Goal: Task Accomplishment & Management: Complete application form

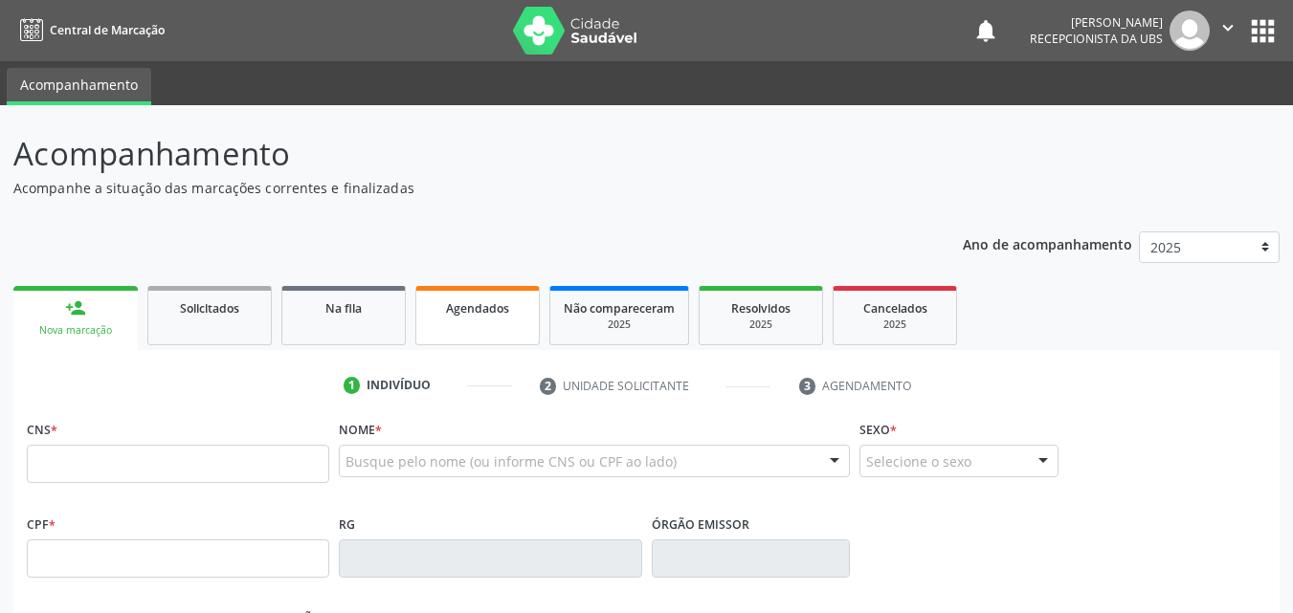
click at [458, 308] on span "Agendados" at bounding box center [477, 308] width 63 height 16
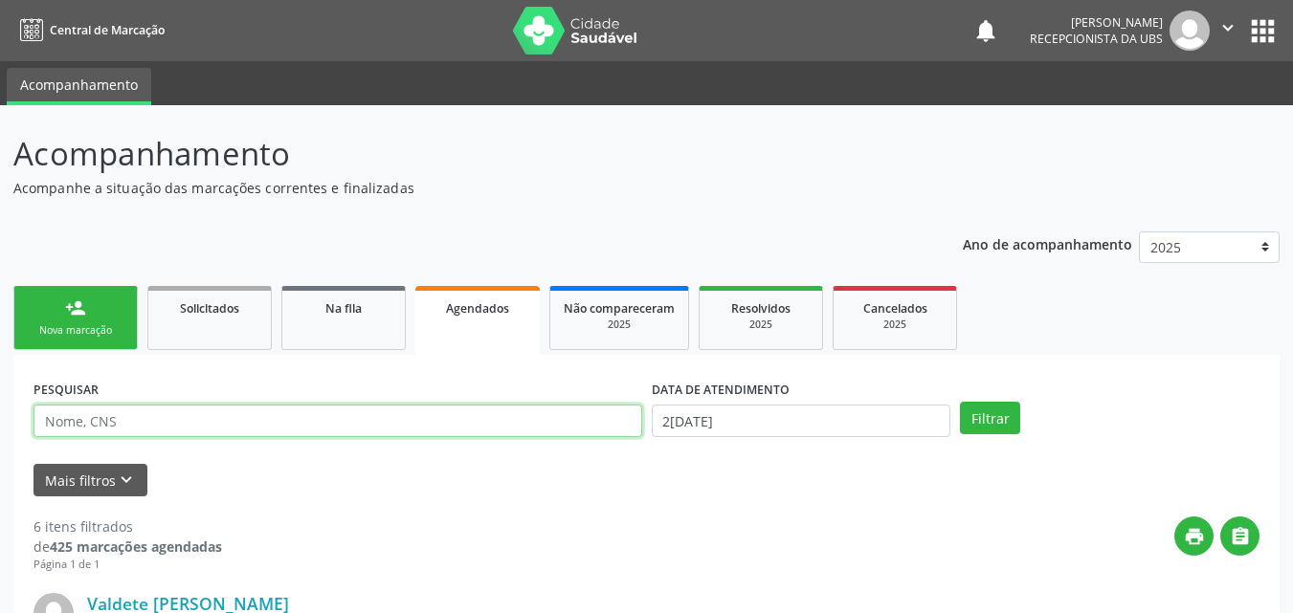
click at [363, 422] on input "text" at bounding box center [337, 421] width 608 height 33
type input "[PERSON_NAME]"
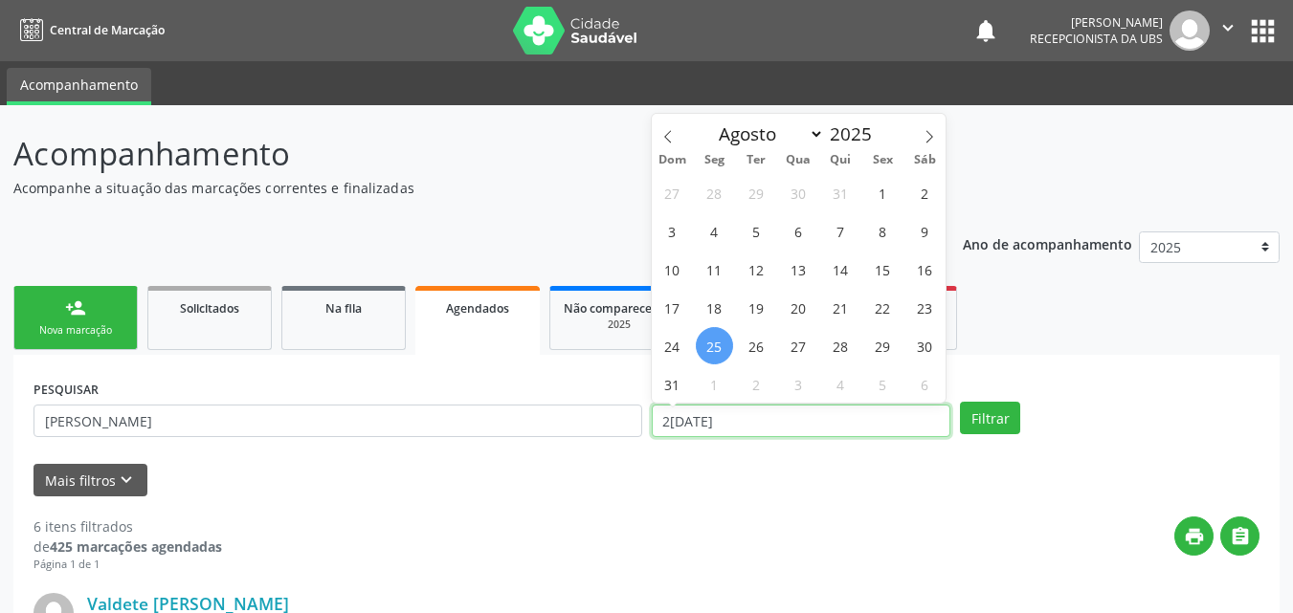
click at [851, 423] on input "2[DATE]" at bounding box center [801, 421] width 299 height 33
click at [845, 430] on input "2[DATE]" at bounding box center [801, 421] width 299 height 33
click at [831, 424] on input "2[DATE]" at bounding box center [801, 421] width 299 height 33
drag, startPoint x: 830, startPoint y: 424, endPoint x: 811, endPoint y: 430, distance: 20.0
click at [819, 426] on input "2[DATE]" at bounding box center [801, 421] width 299 height 33
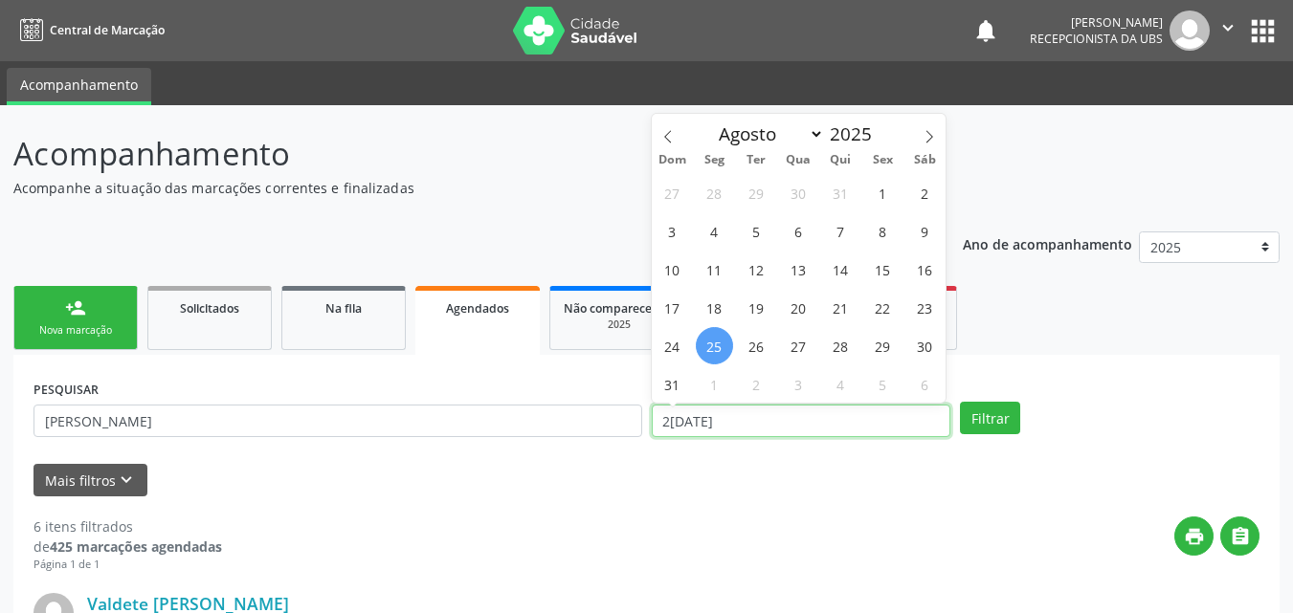
click at [762, 420] on input "2[DATE]" at bounding box center [801, 421] width 299 height 33
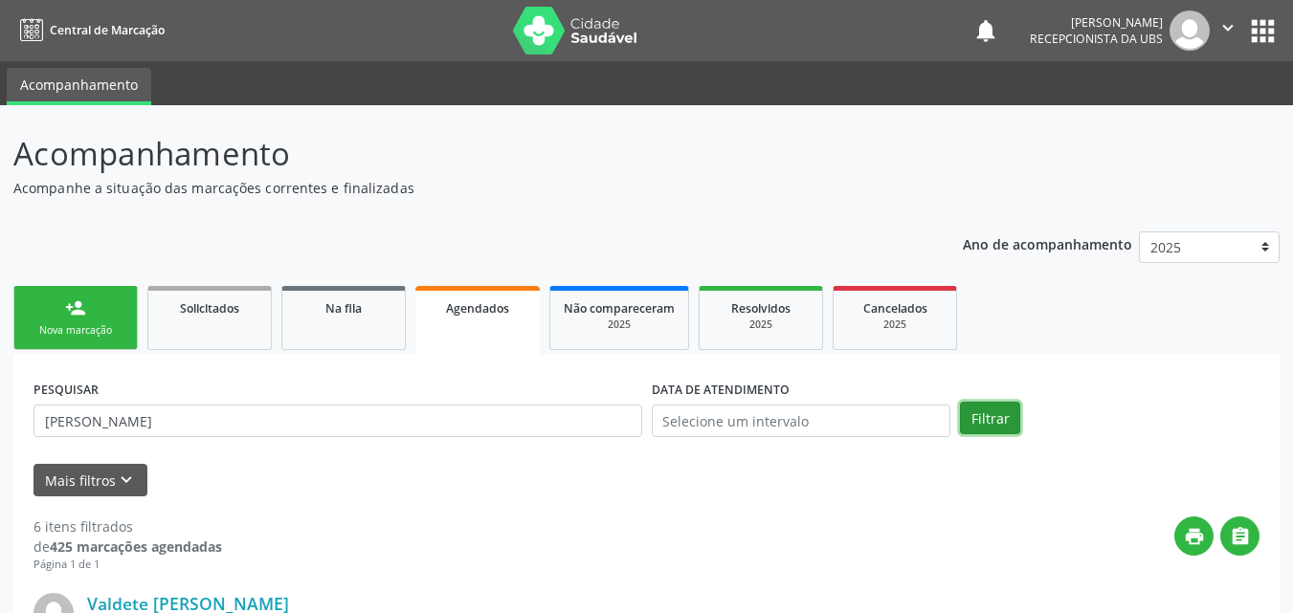
click at [999, 423] on button "Filtrar" at bounding box center [990, 418] width 60 height 33
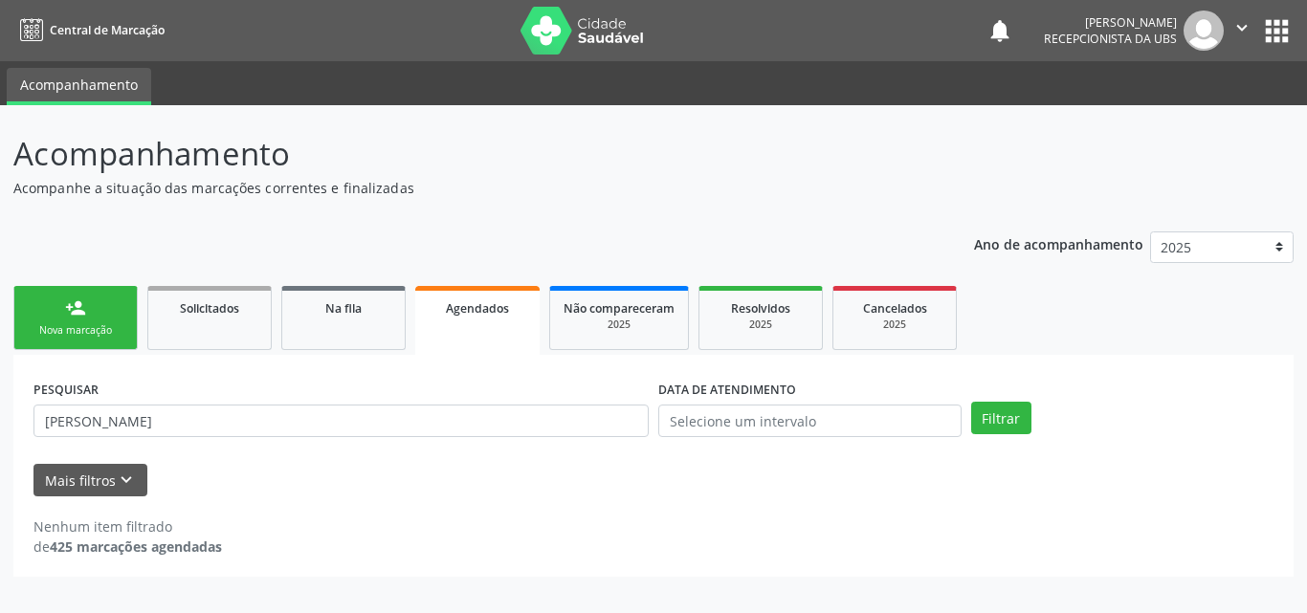
click at [118, 306] on link "person_add Nova marcação" at bounding box center [75, 318] width 124 height 64
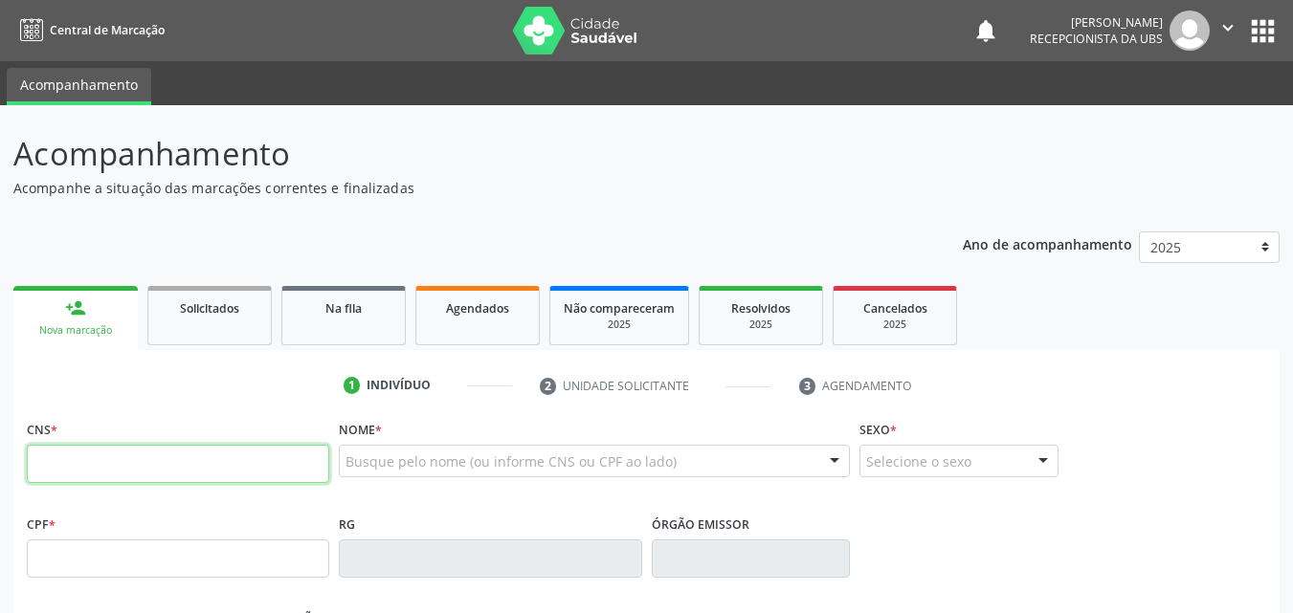
click at [139, 460] on input "text" at bounding box center [178, 464] width 302 height 38
type input "702 6037 9847 8444"
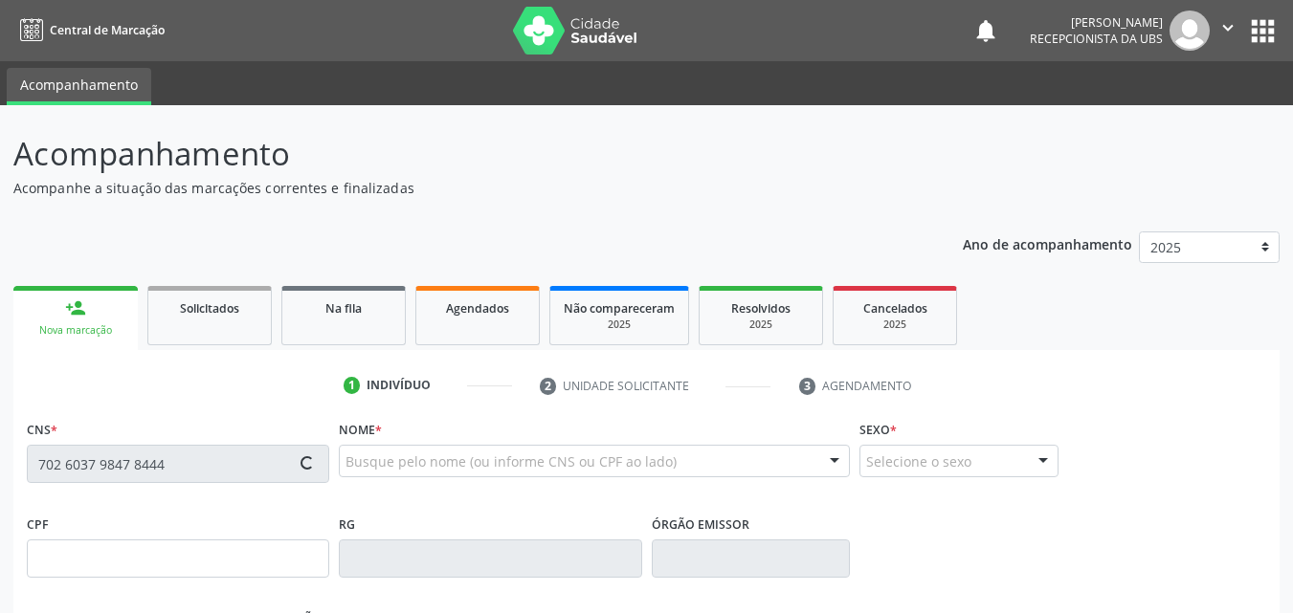
type input "446.369.624-00"
type input "1[DATE]"
type input "[PERSON_NAME]"
type input "[PHONE_NUMBER]"
type input "000.274.244-64"
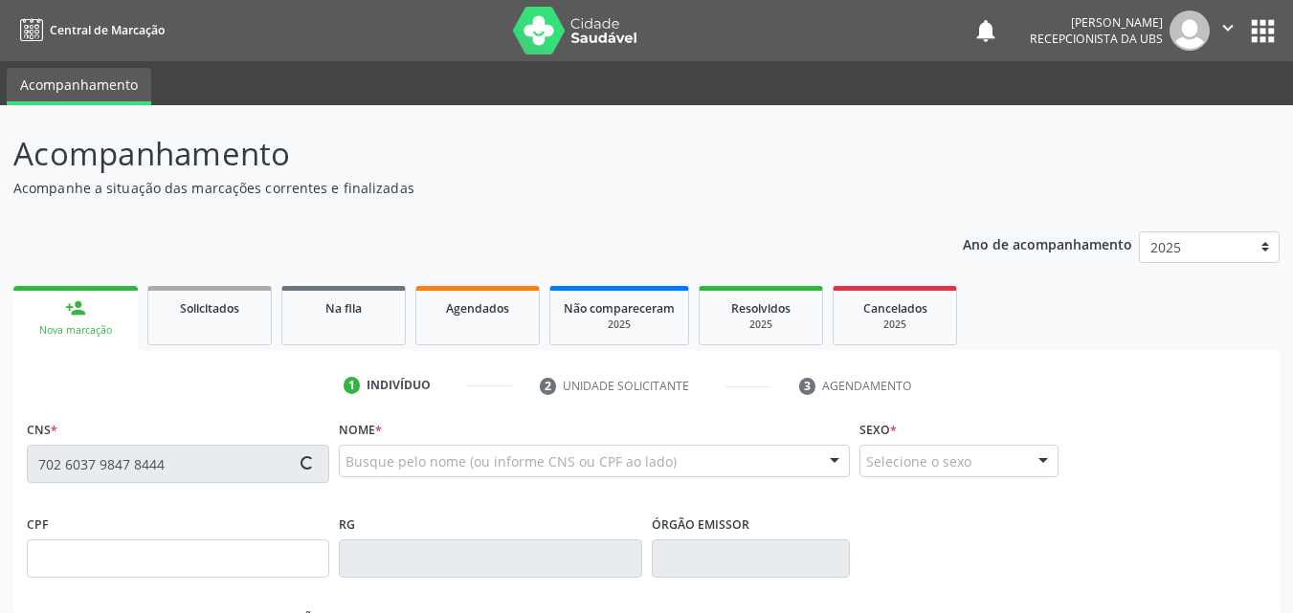
type input "1027"
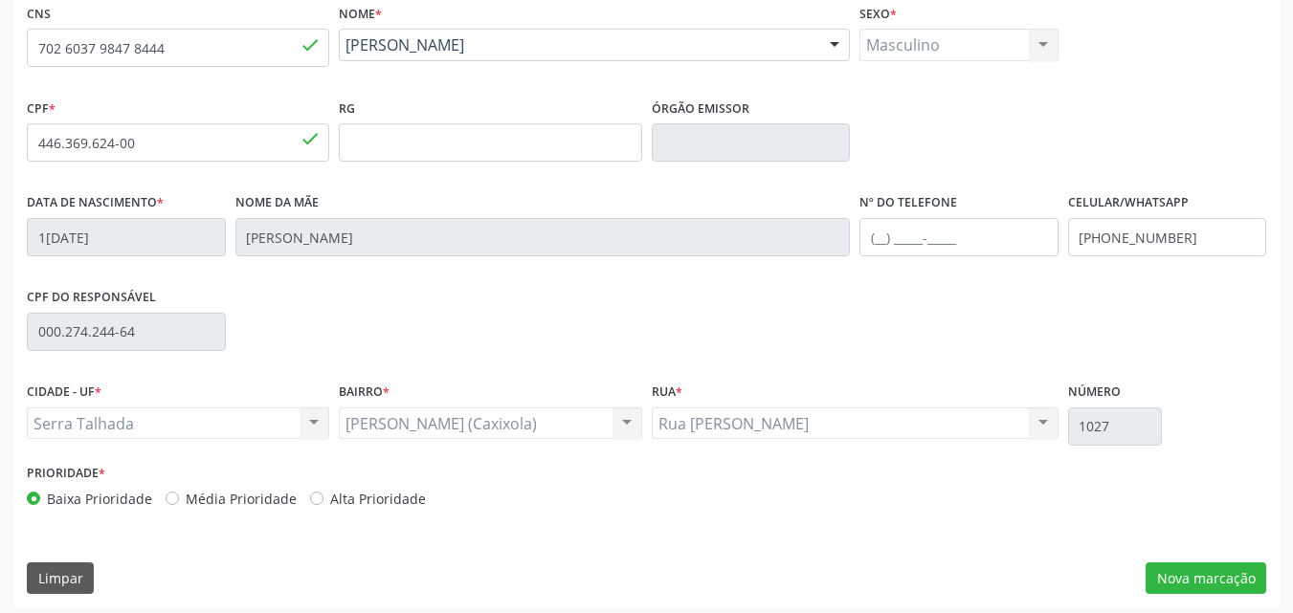
scroll to position [424, 0]
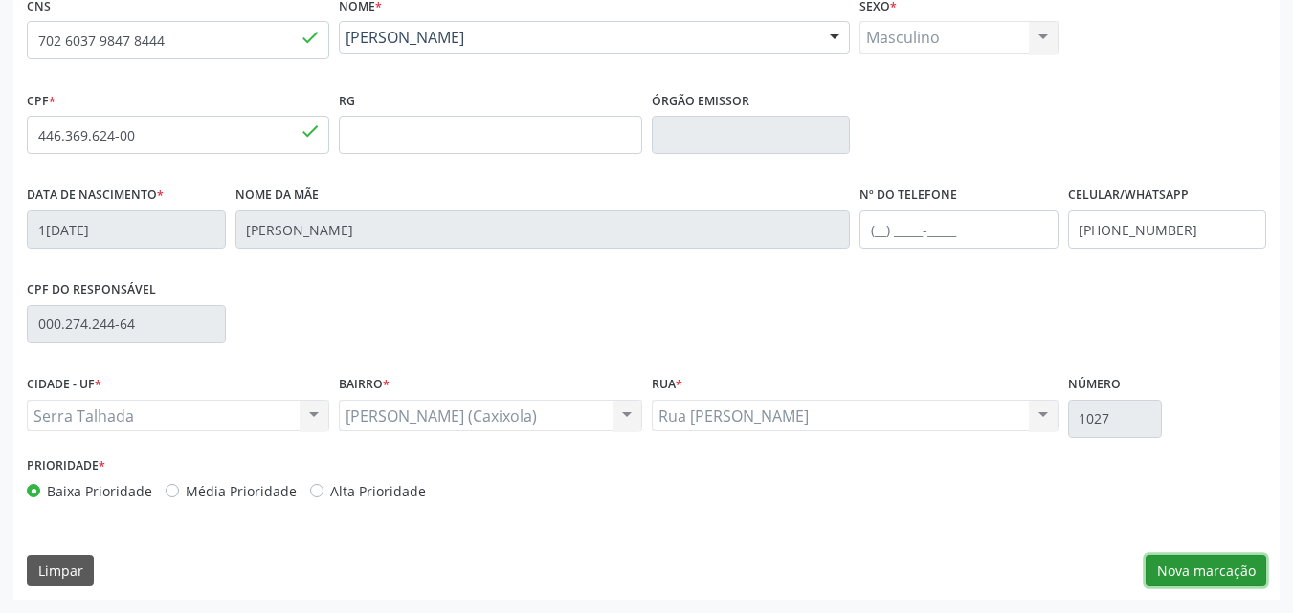
click at [1177, 556] on button "Nova marcação" at bounding box center [1205, 571] width 121 height 33
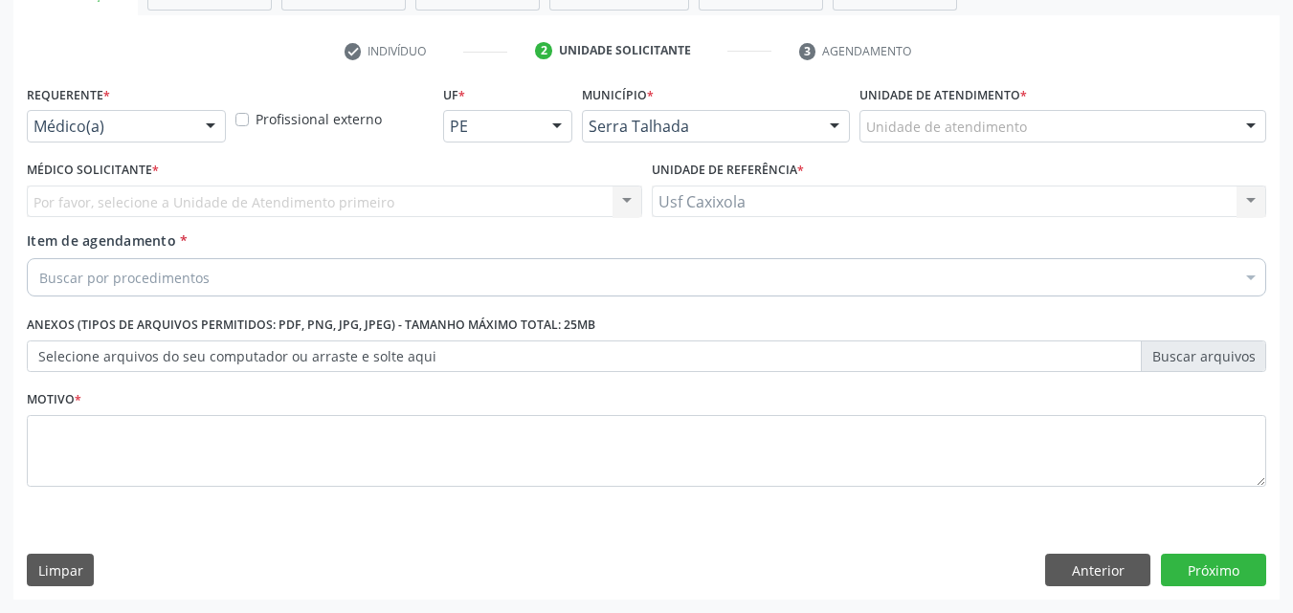
scroll to position [335, 0]
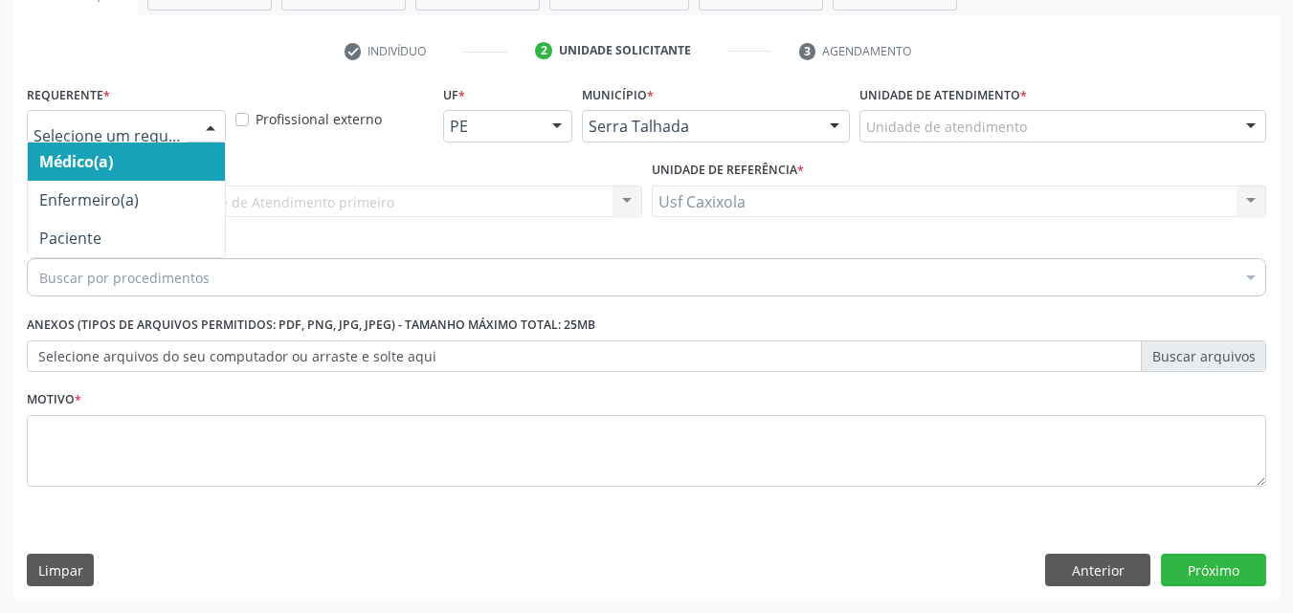
click at [204, 123] on div at bounding box center [210, 127] width 29 height 33
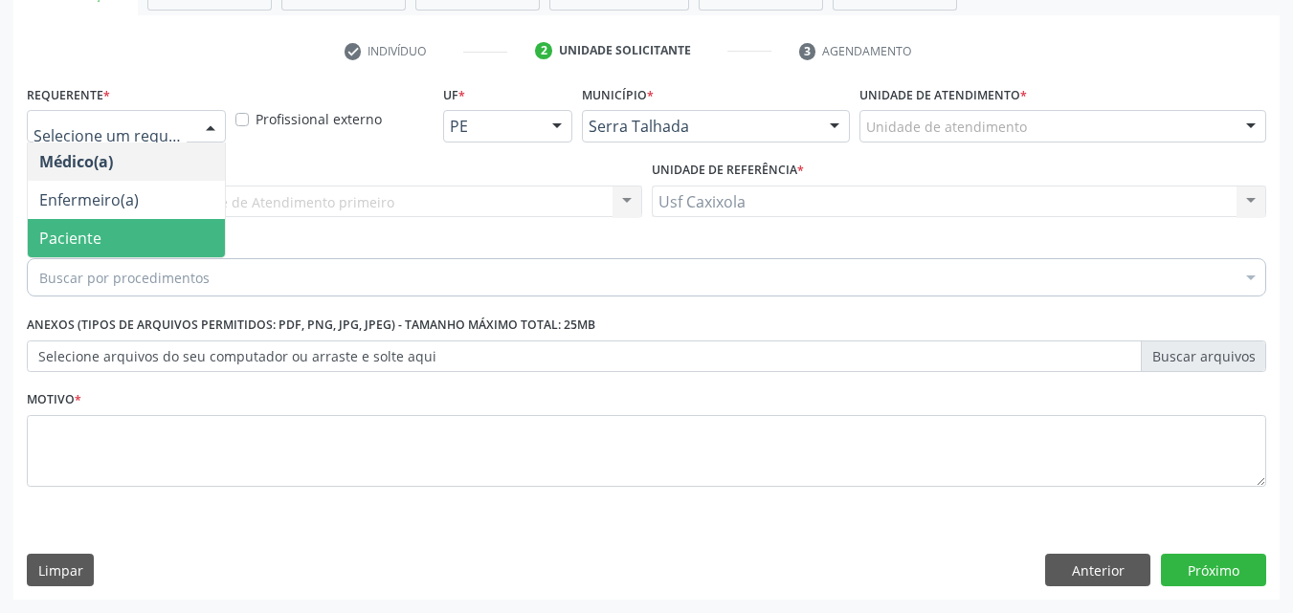
click at [156, 237] on span "Paciente" at bounding box center [126, 238] width 197 height 38
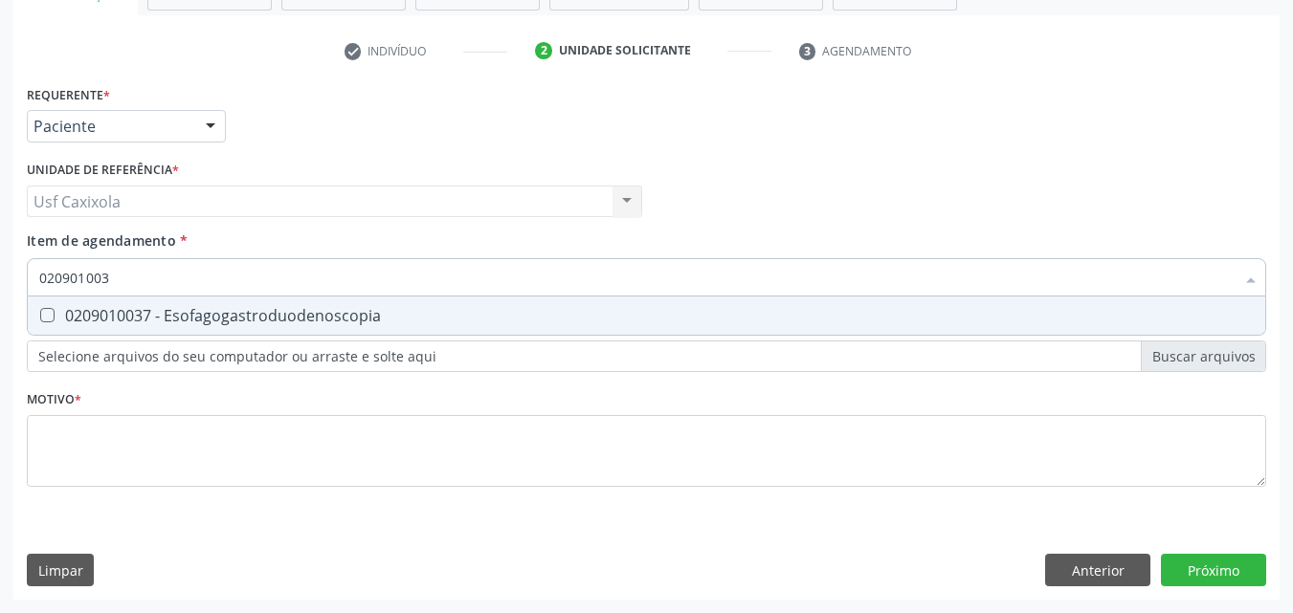
type input "0209010037"
click at [196, 316] on div "0209010037 - Esofagogastroduodenoscopia" at bounding box center [646, 315] width 1214 height 15
checkbox Esofagogastroduodenoscopia "true"
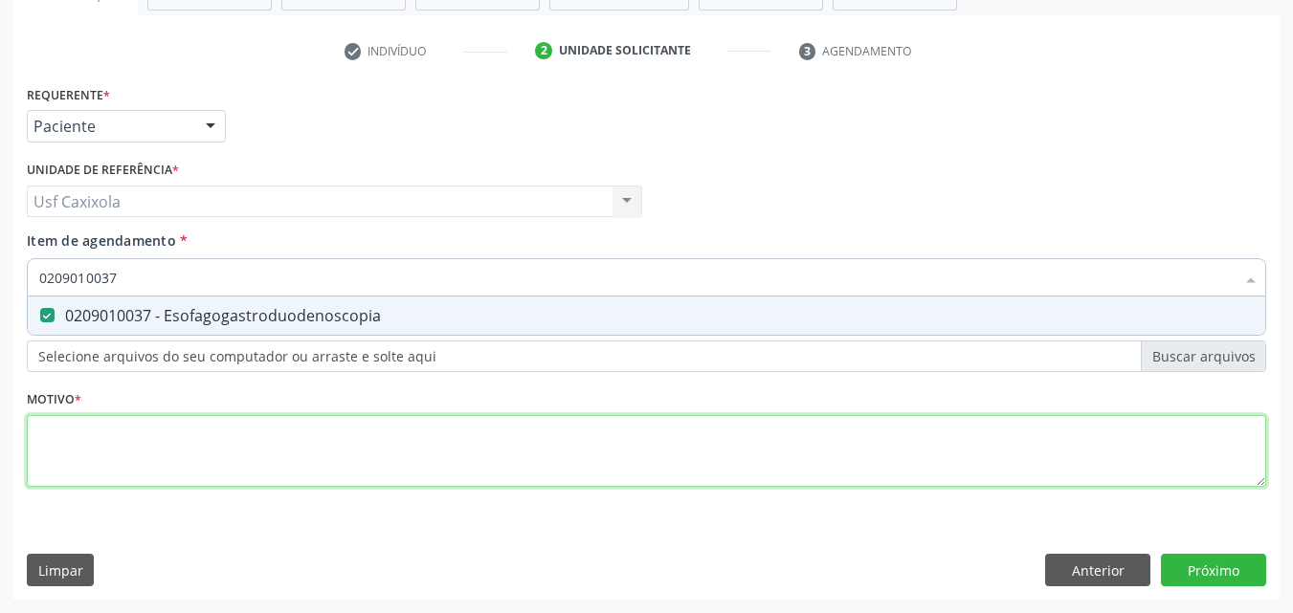
click at [215, 438] on div "Requerente * Paciente Médico(a) Enfermeiro(a) Paciente Nenhum resultado encontr…" at bounding box center [646, 296] width 1239 height 433
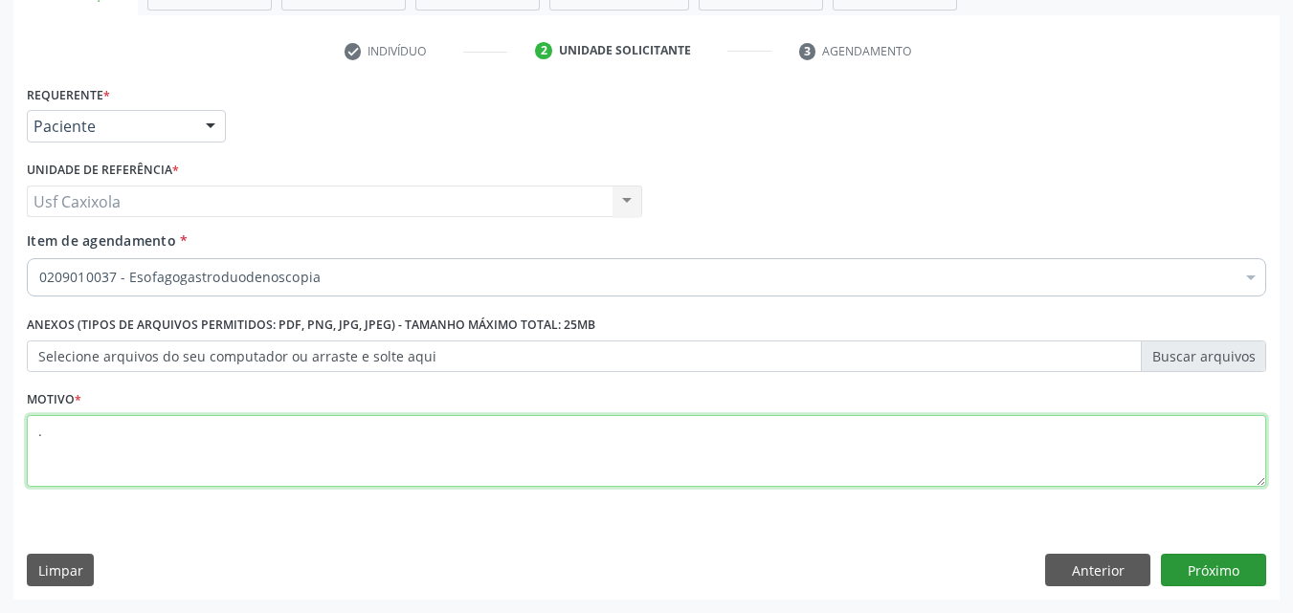
type textarea "."
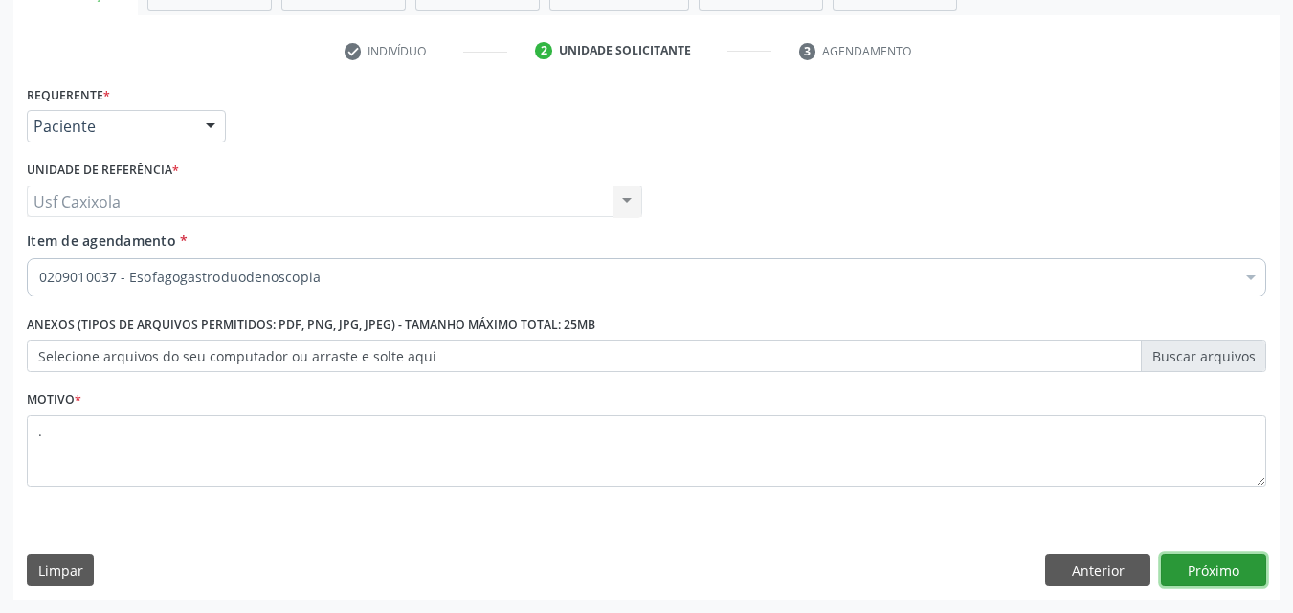
click at [1244, 579] on button "Próximo" at bounding box center [1213, 570] width 105 height 33
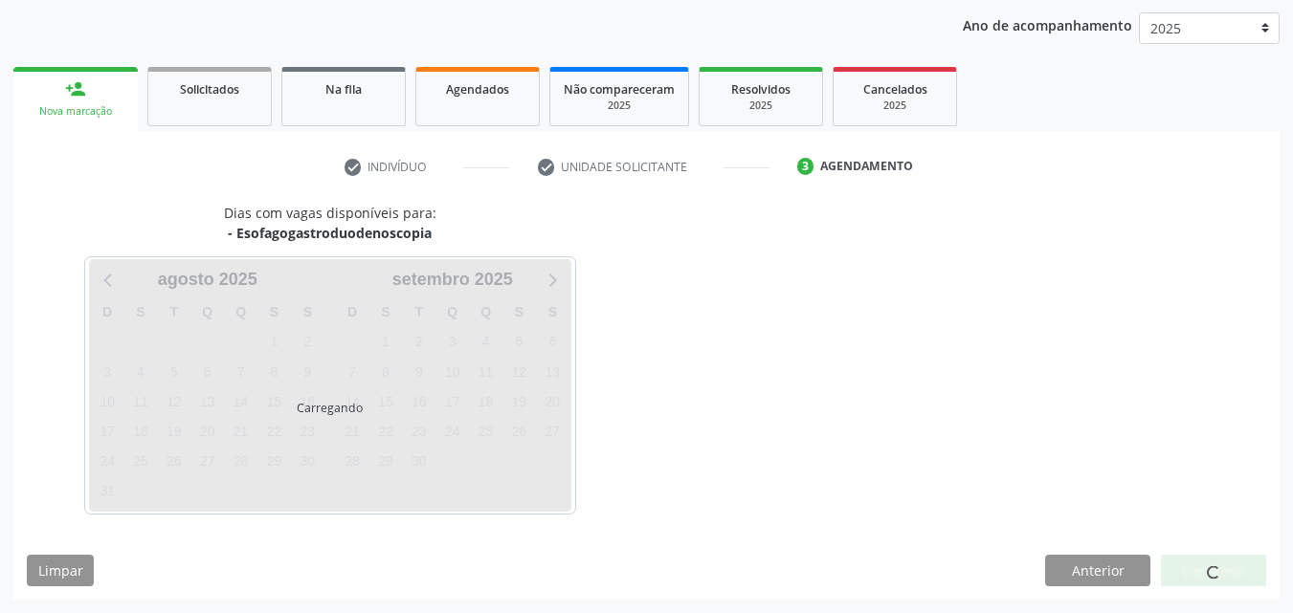
scroll to position [219, 0]
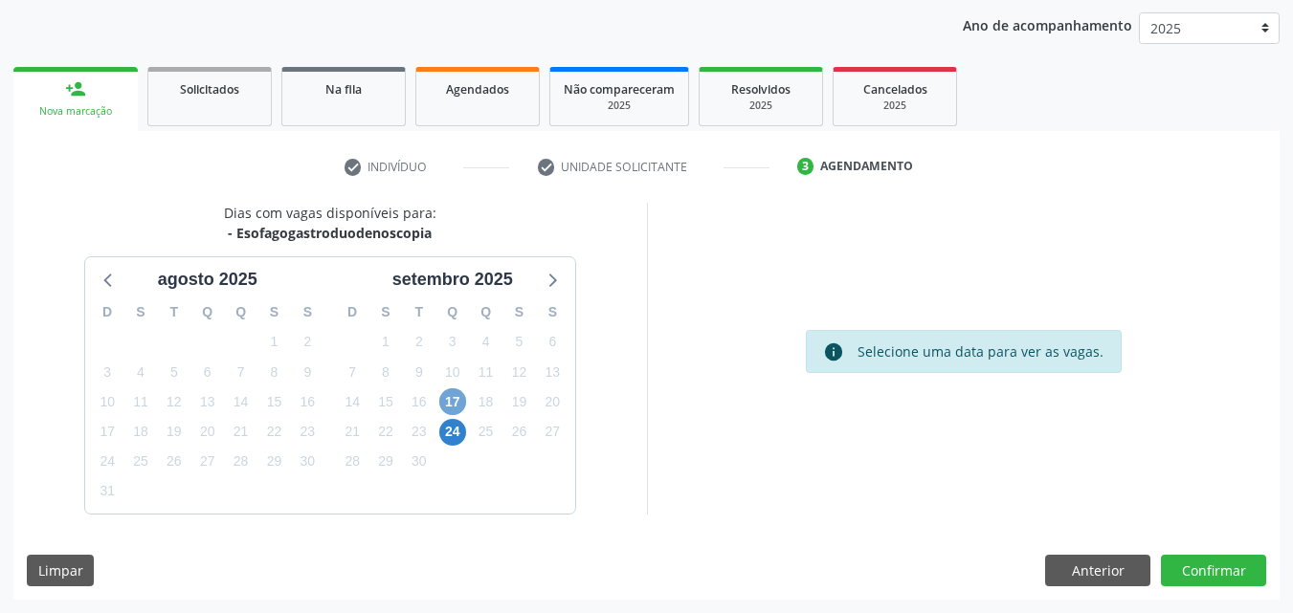
click at [464, 406] on span "17" at bounding box center [452, 401] width 27 height 27
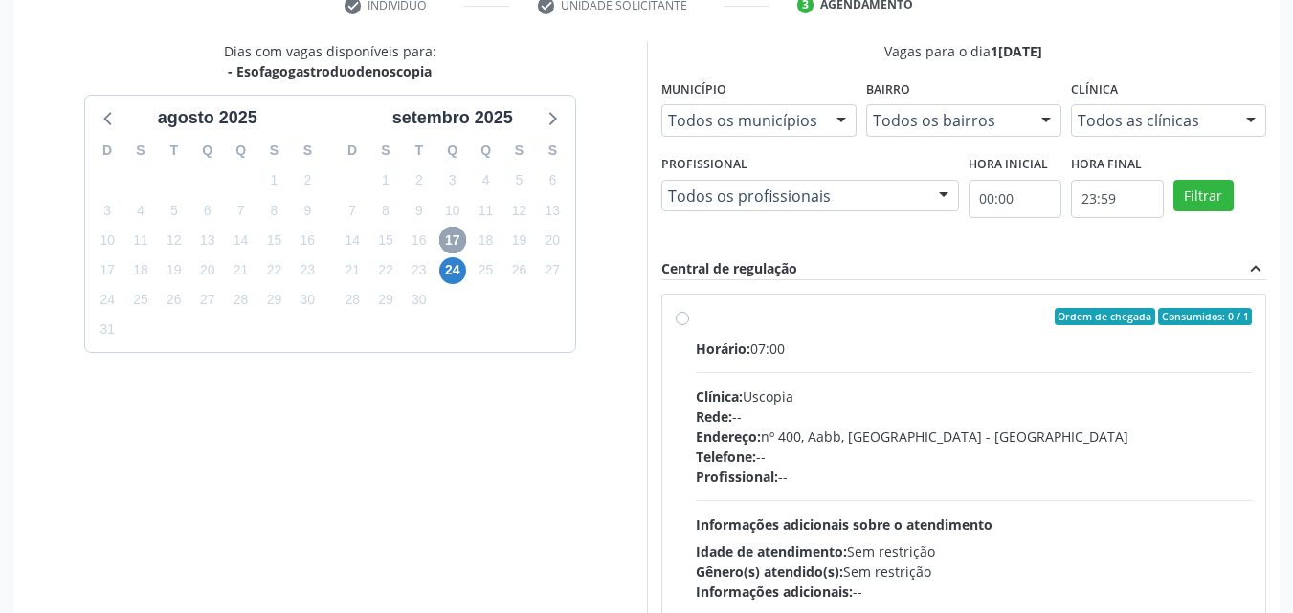
scroll to position [410, 0]
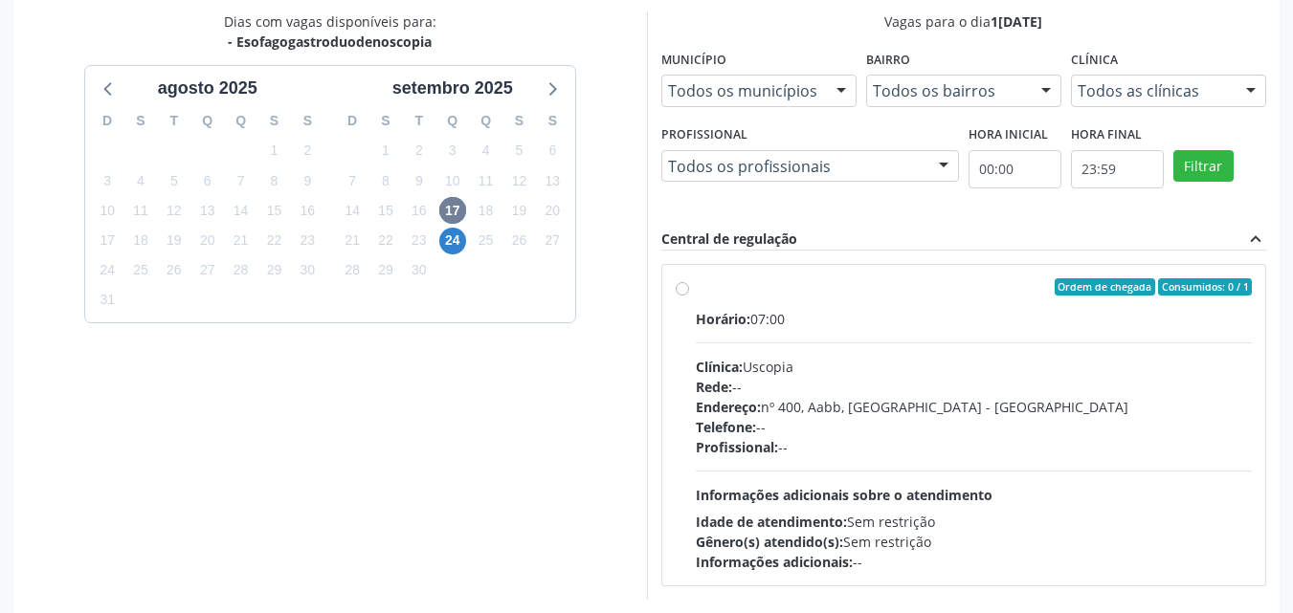
click at [696, 291] on label "Ordem de chegada Consumidos: 0 / 1 Horário: 07:00 Clínica: Uscopia Rede: -- End…" at bounding box center [974, 425] width 557 height 294
click at [682, 291] on input "Ordem de chegada Consumidos: 0 / 1 Horário: 07:00 Clínica: Uscopia Rede: -- End…" at bounding box center [681, 286] width 13 height 17
radio input "true"
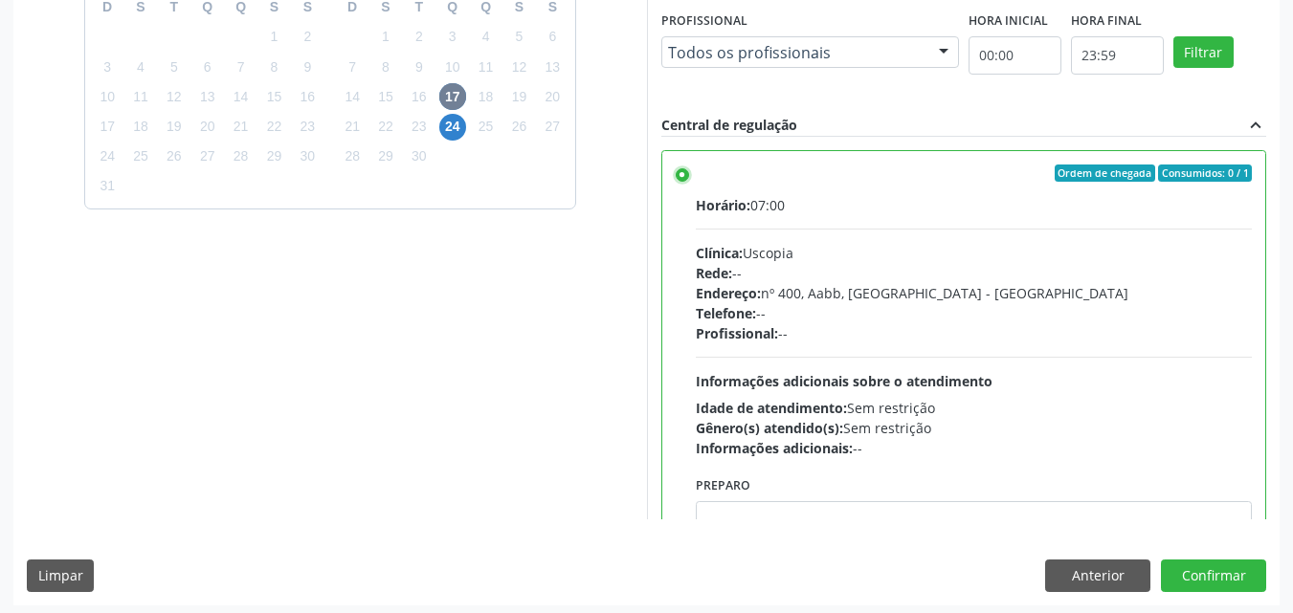
scroll to position [530, 0]
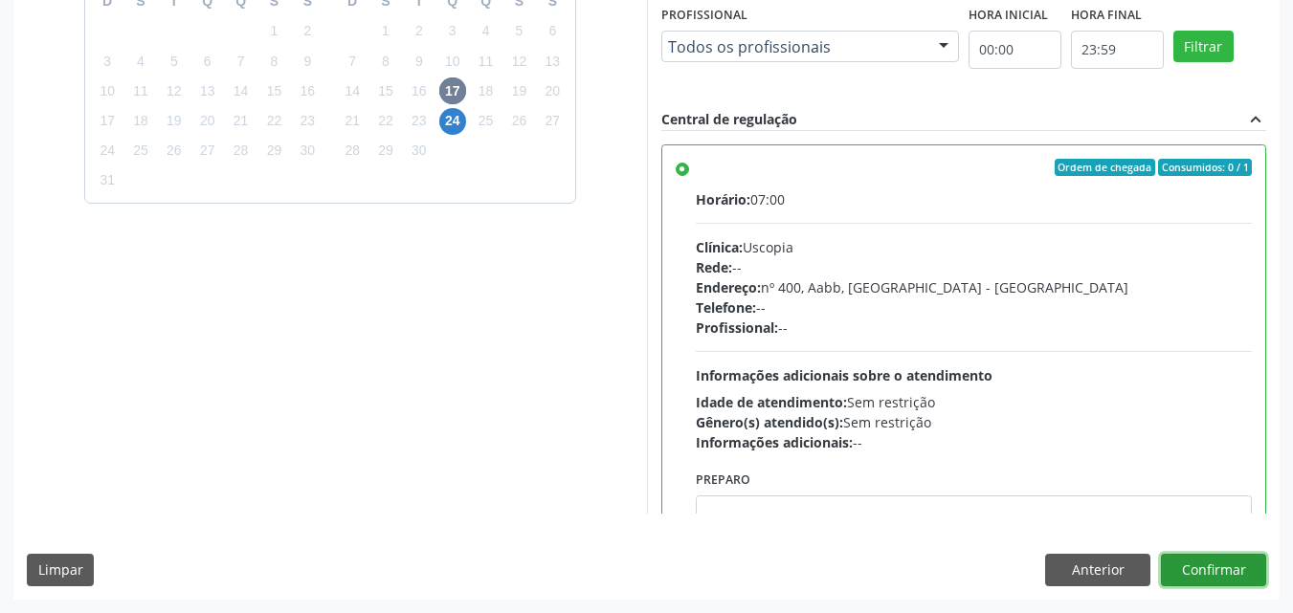
click at [1194, 573] on button "Confirmar" at bounding box center [1213, 570] width 105 height 33
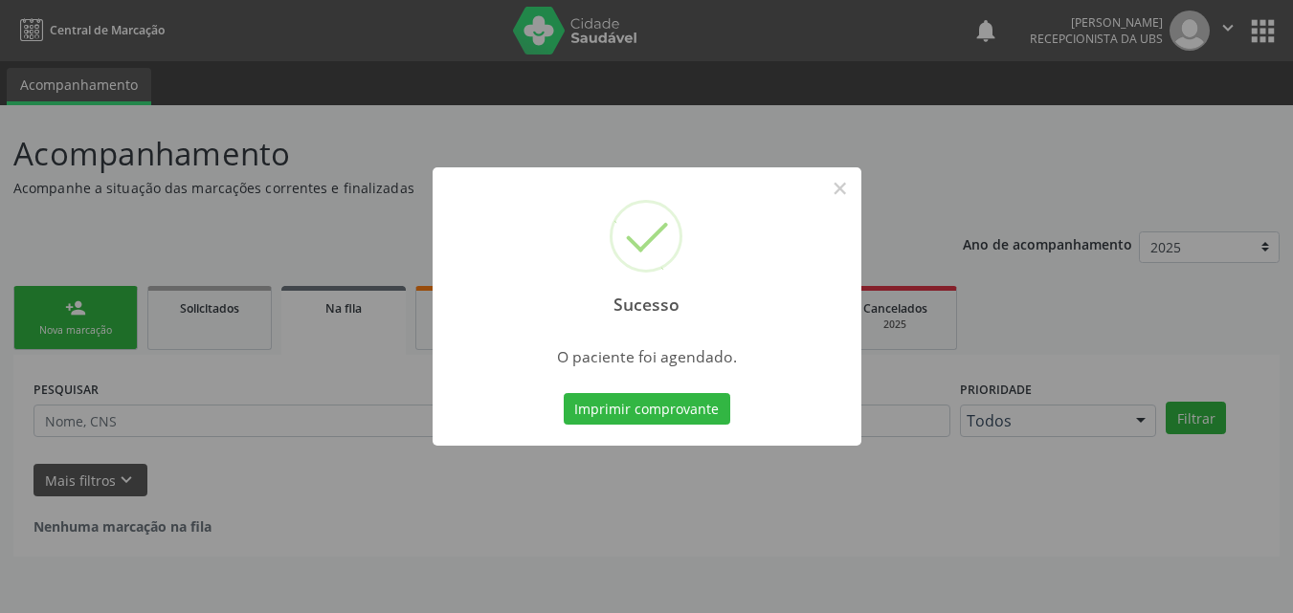
scroll to position [0, 0]
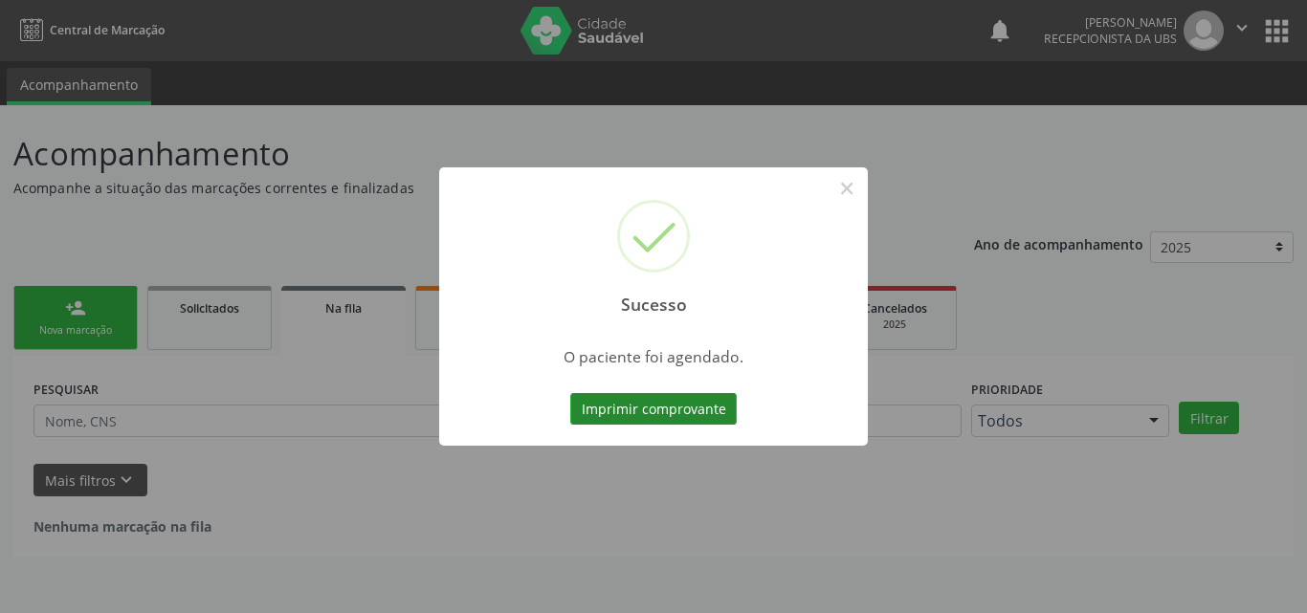
click at [686, 414] on button "Imprimir comprovante" at bounding box center [653, 409] width 166 height 33
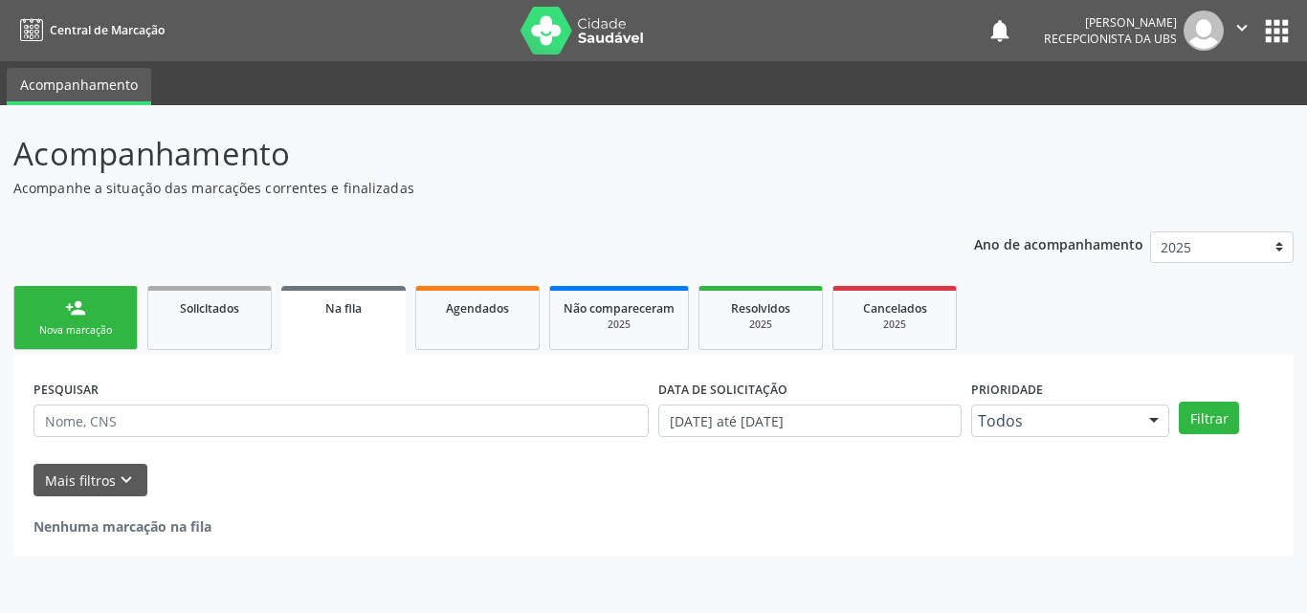
click at [56, 310] on link "person_add Nova marcação" at bounding box center [75, 318] width 124 height 64
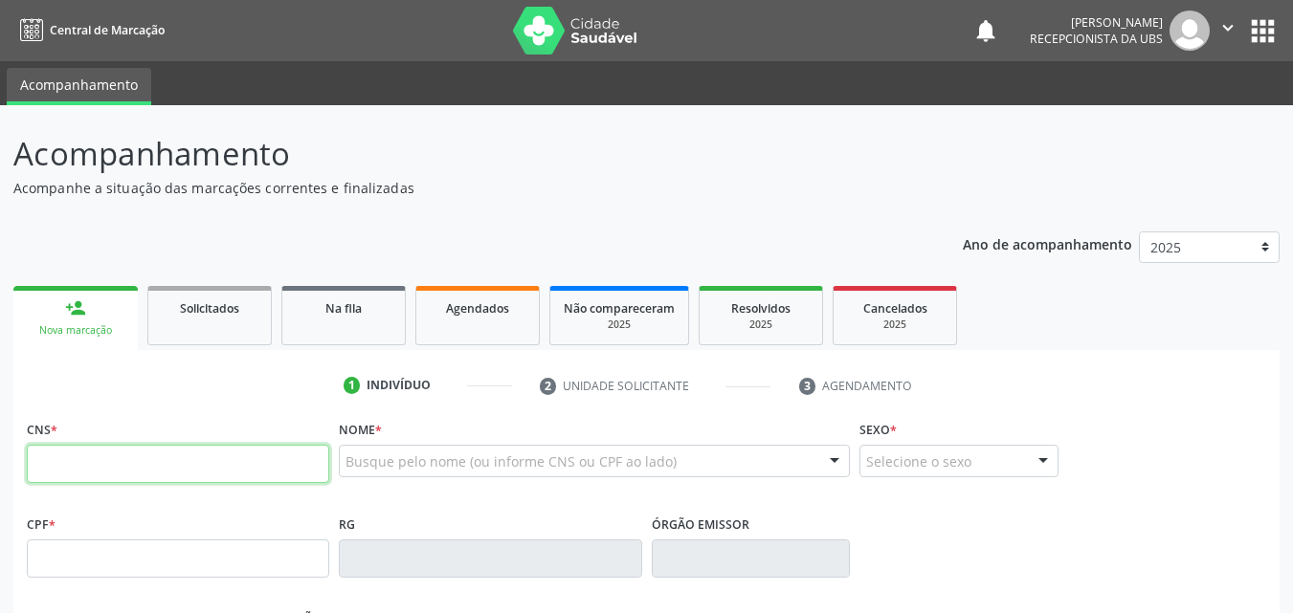
click at [116, 456] on input "text" at bounding box center [178, 464] width 302 height 38
type input "700 0060 7659 3207"
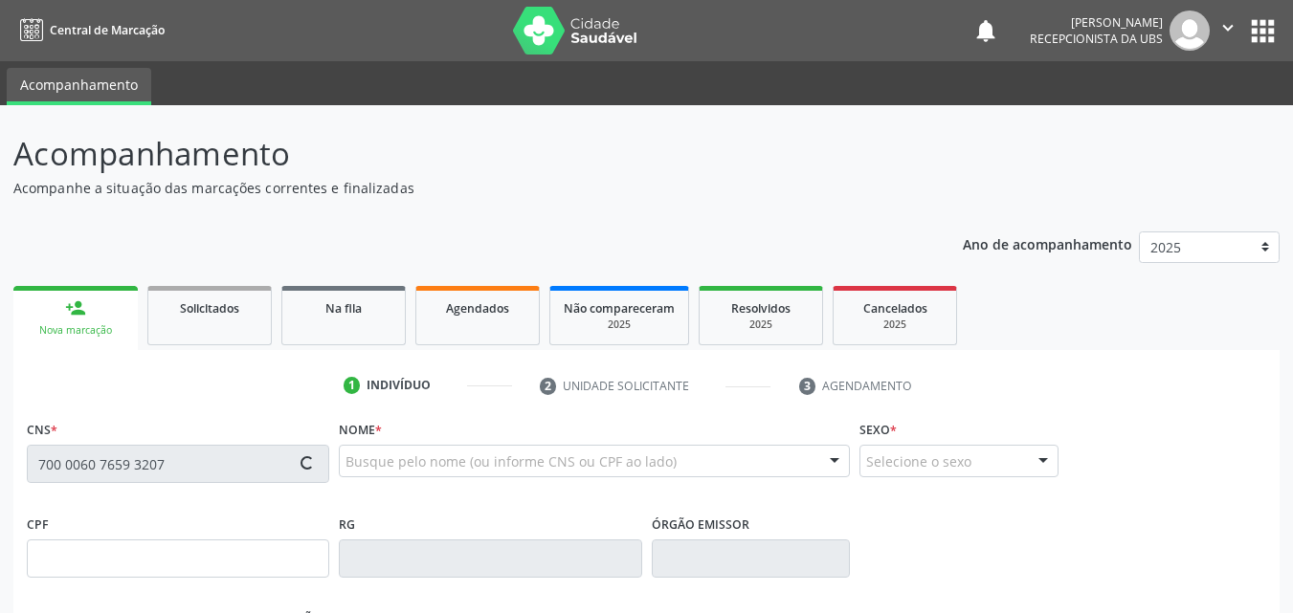
type input "389.751.318-82"
type input "[DATE]"
type input "[PERSON_NAME]"
type input "[PHONE_NUMBER]"
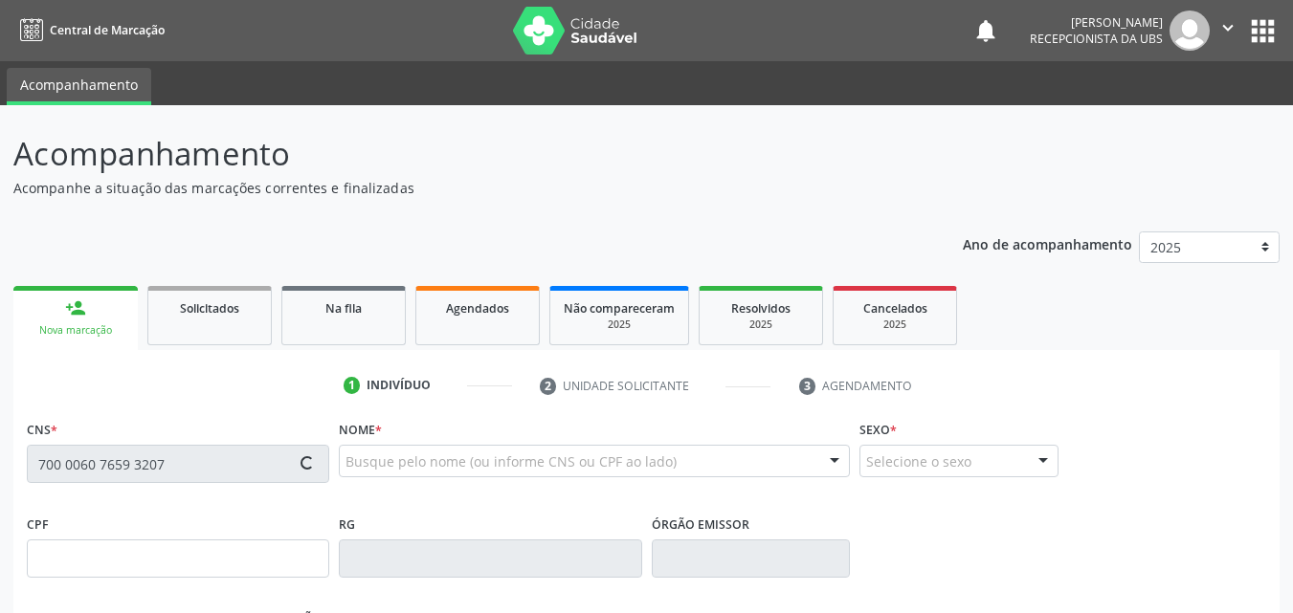
type input "S/N"
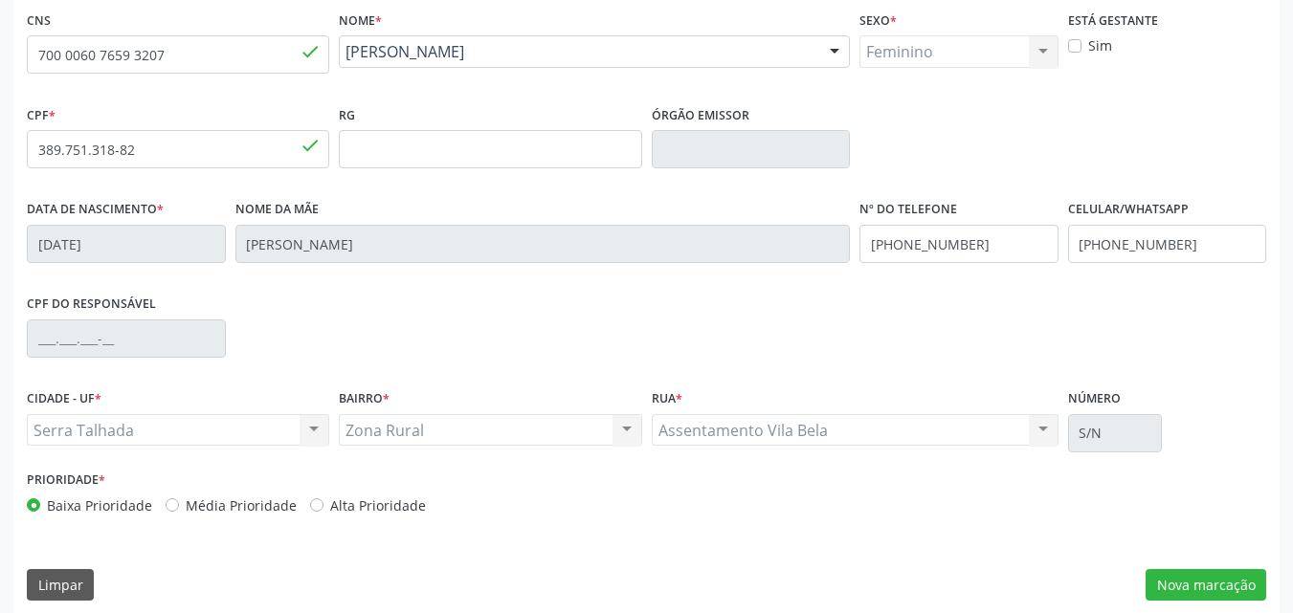
scroll to position [424, 0]
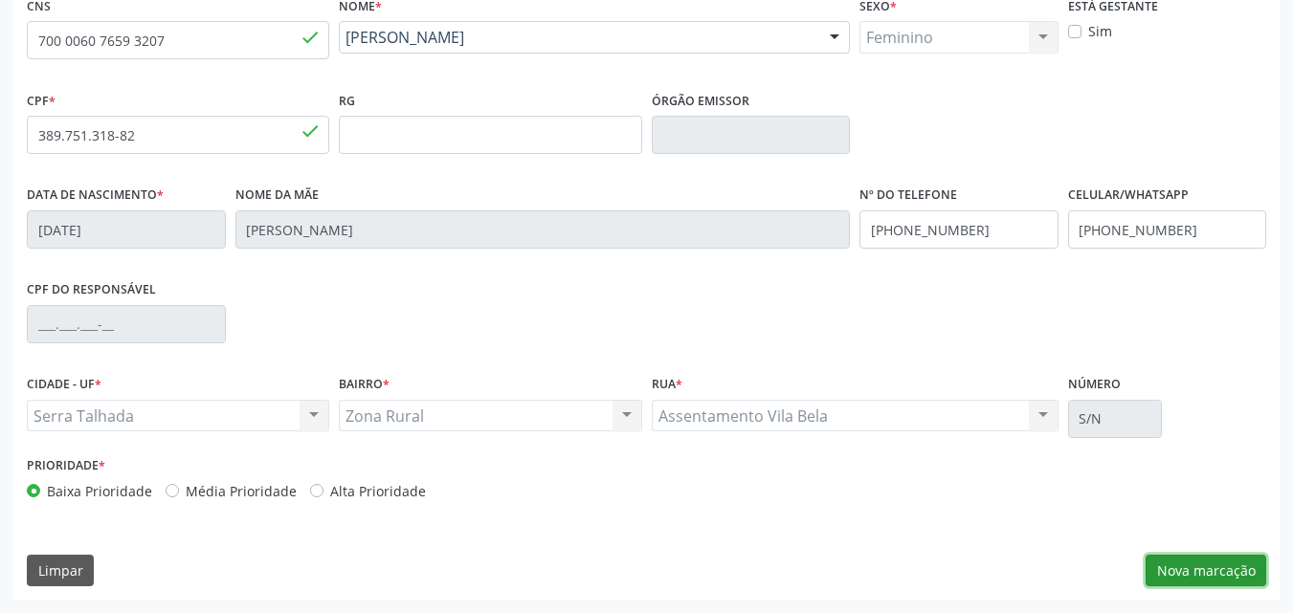
click at [1197, 565] on button "Nova marcação" at bounding box center [1205, 571] width 121 height 33
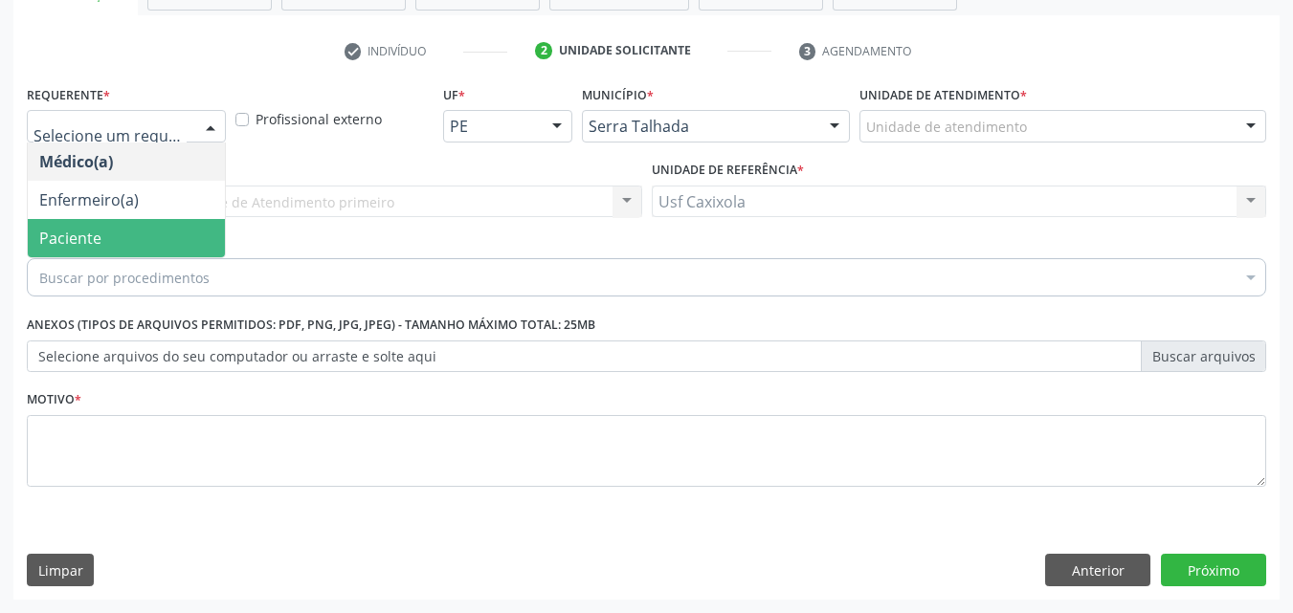
click at [154, 235] on span "Paciente" at bounding box center [126, 238] width 197 height 38
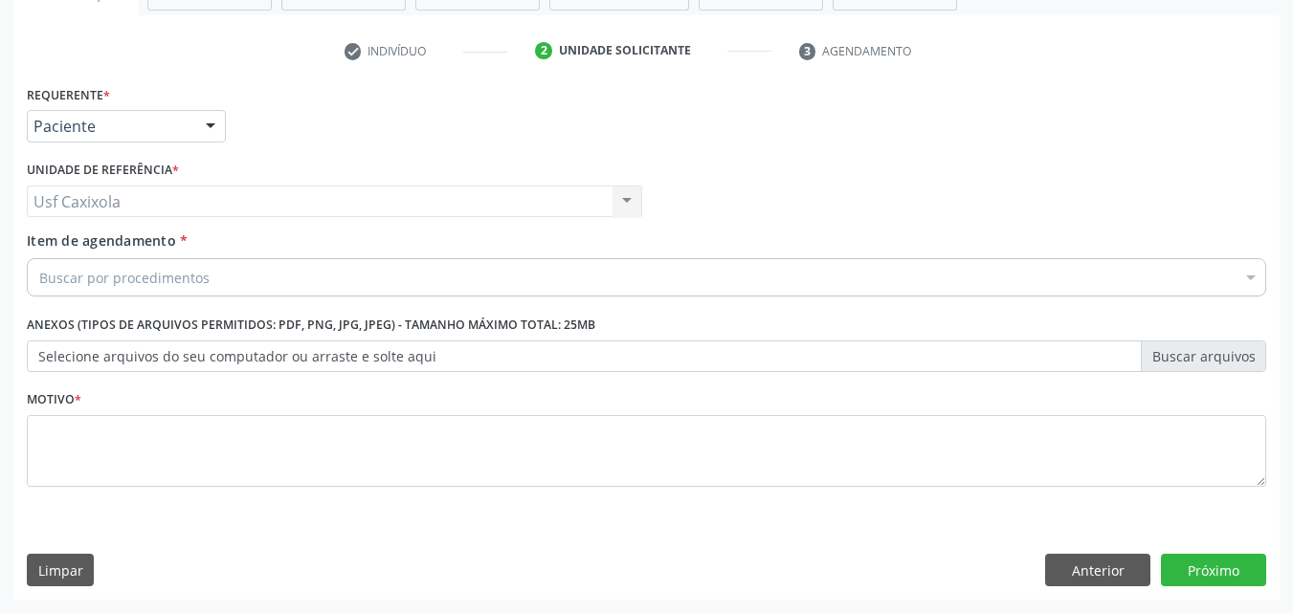
click at [206, 274] on div "Buscar por procedimentos" at bounding box center [646, 277] width 1239 height 38
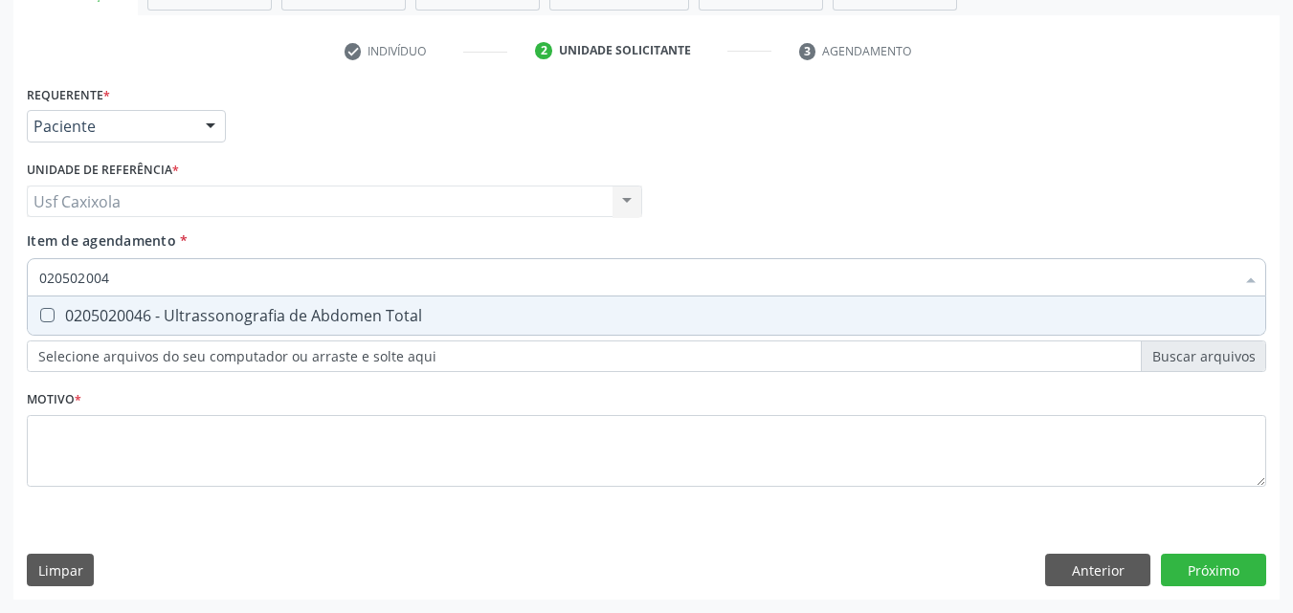
type input "0205020046"
click at [211, 314] on div "0205020046 - Ultrassonografia de Abdomen Total" at bounding box center [646, 315] width 1214 height 15
checkbox Total "true"
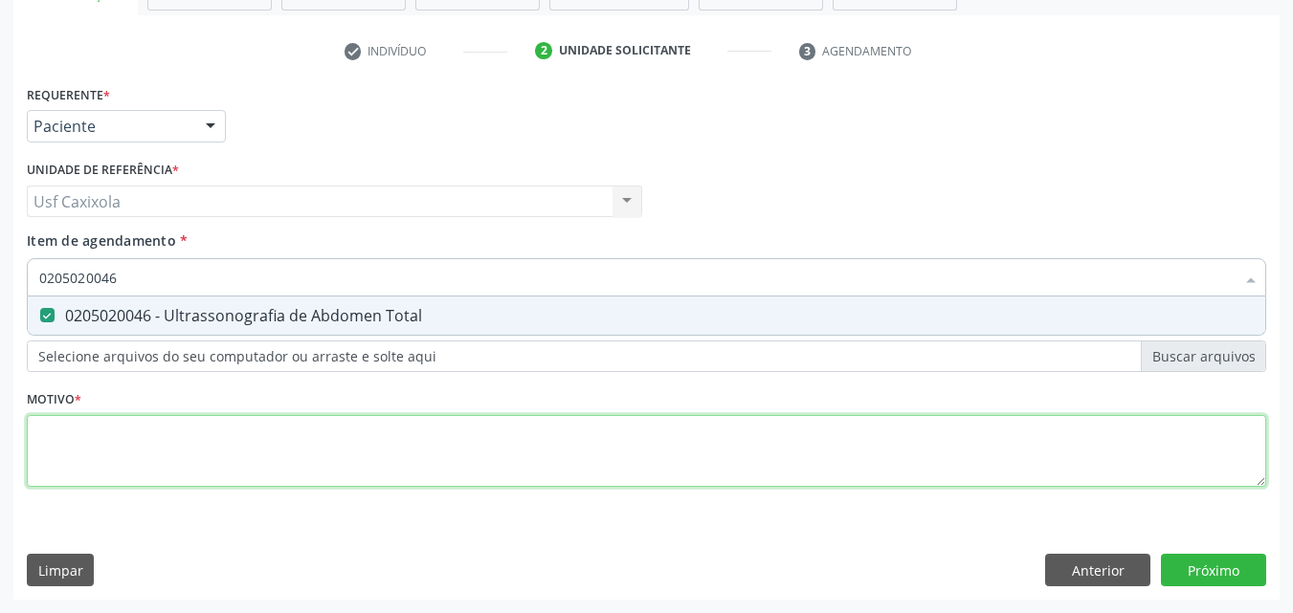
click at [231, 438] on div "Requerente * Paciente Médico(a) Enfermeiro(a) Paciente Nenhum resultado encontr…" at bounding box center [646, 296] width 1239 height 433
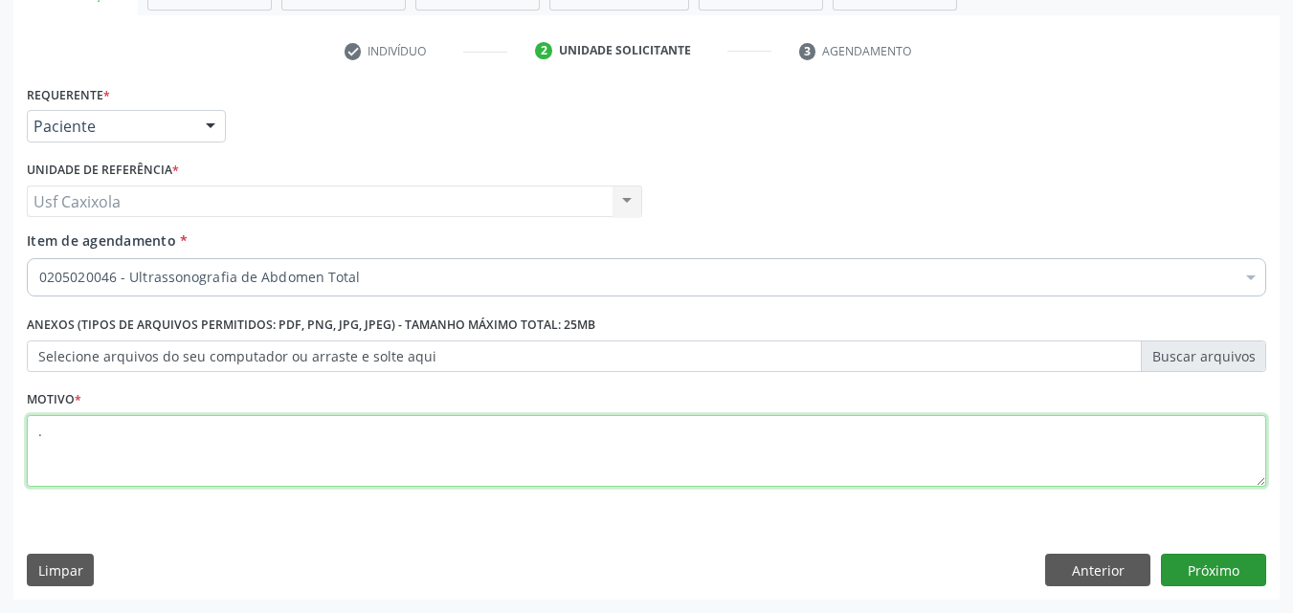
type textarea "."
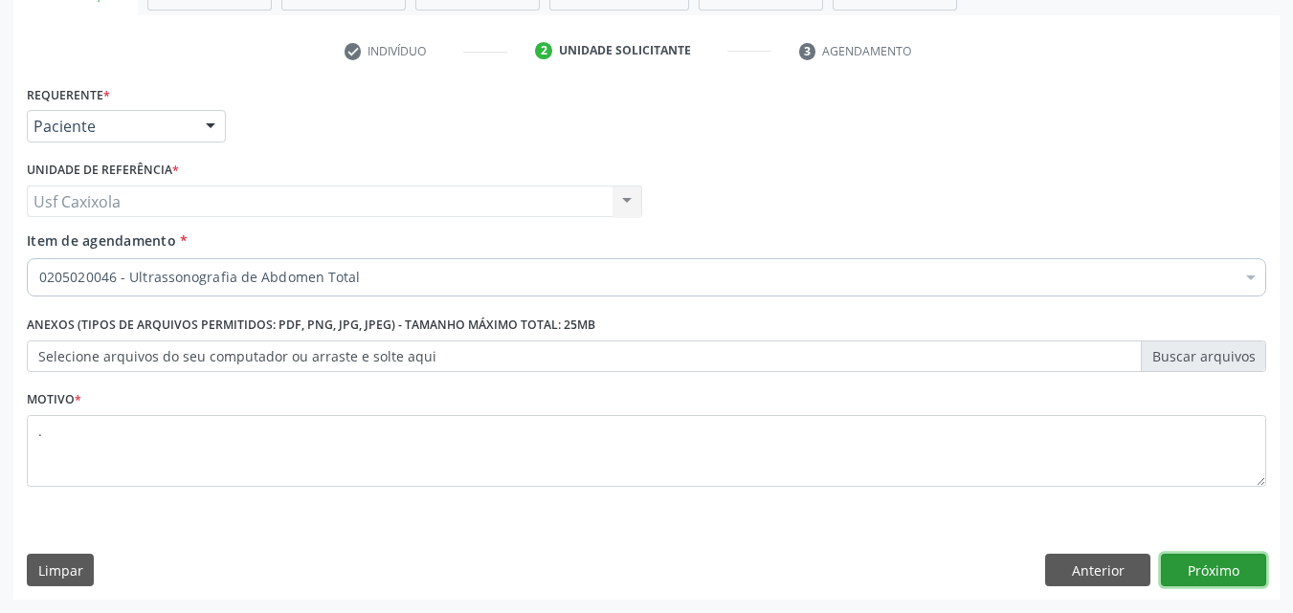
click at [1207, 571] on button "Próximo" at bounding box center [1213, 570] width 105 height 33
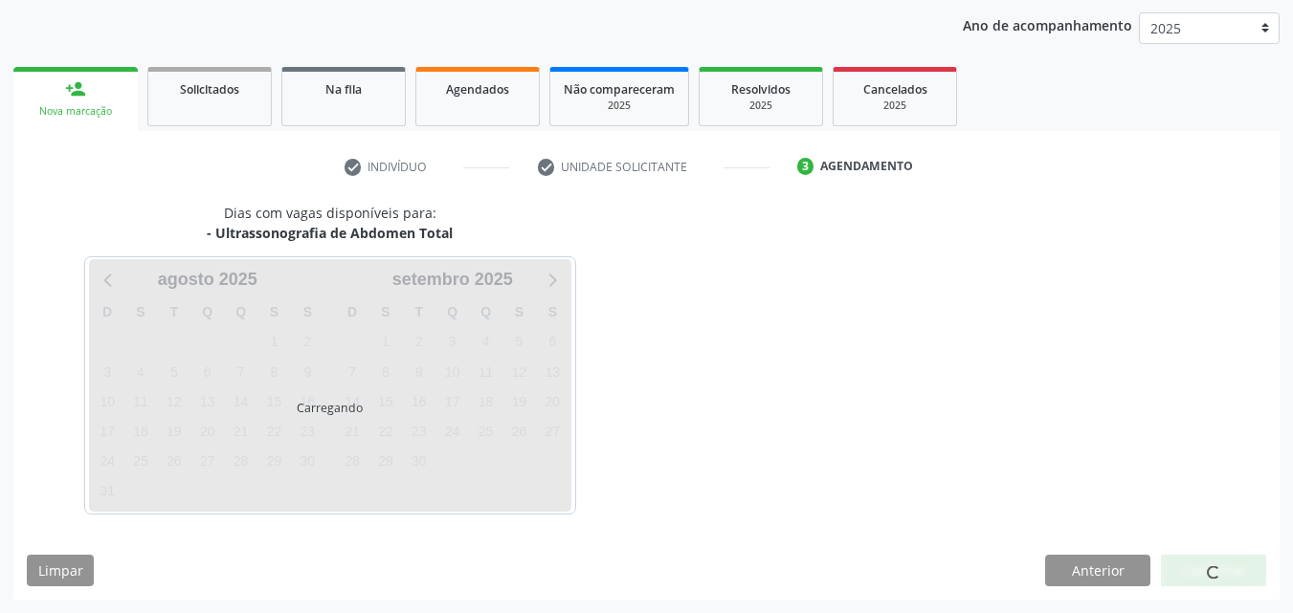
scroll to position [219, 0]
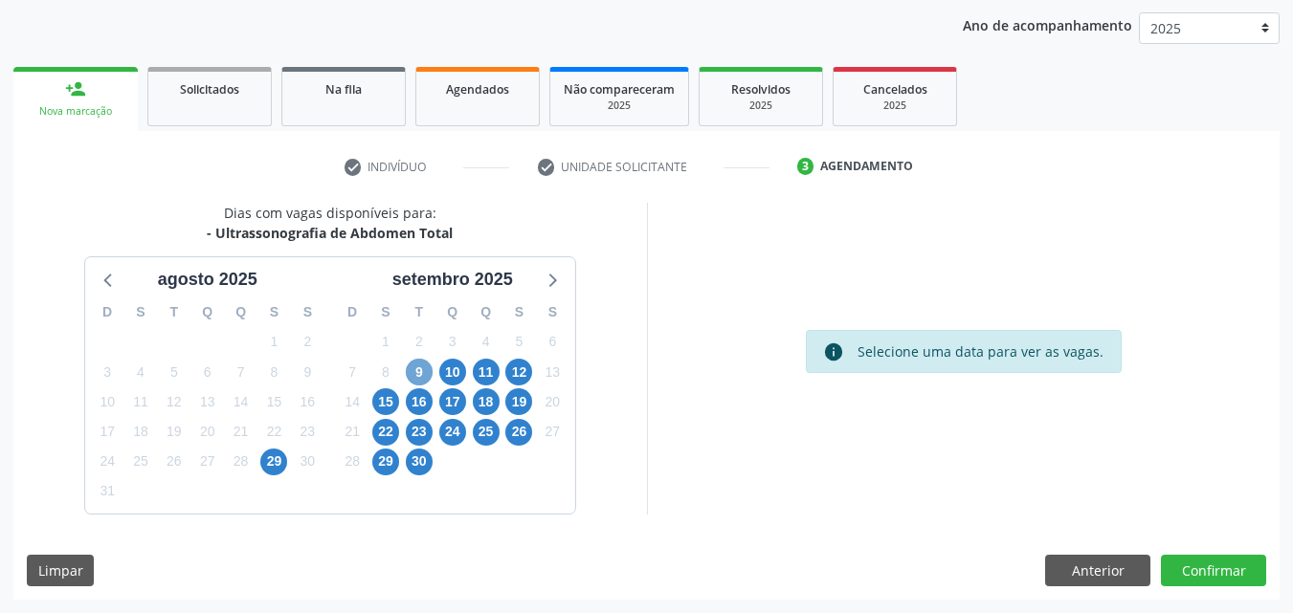
click at [423, 375] on span "9" at bounding box center [419, 372] width 27 height 27
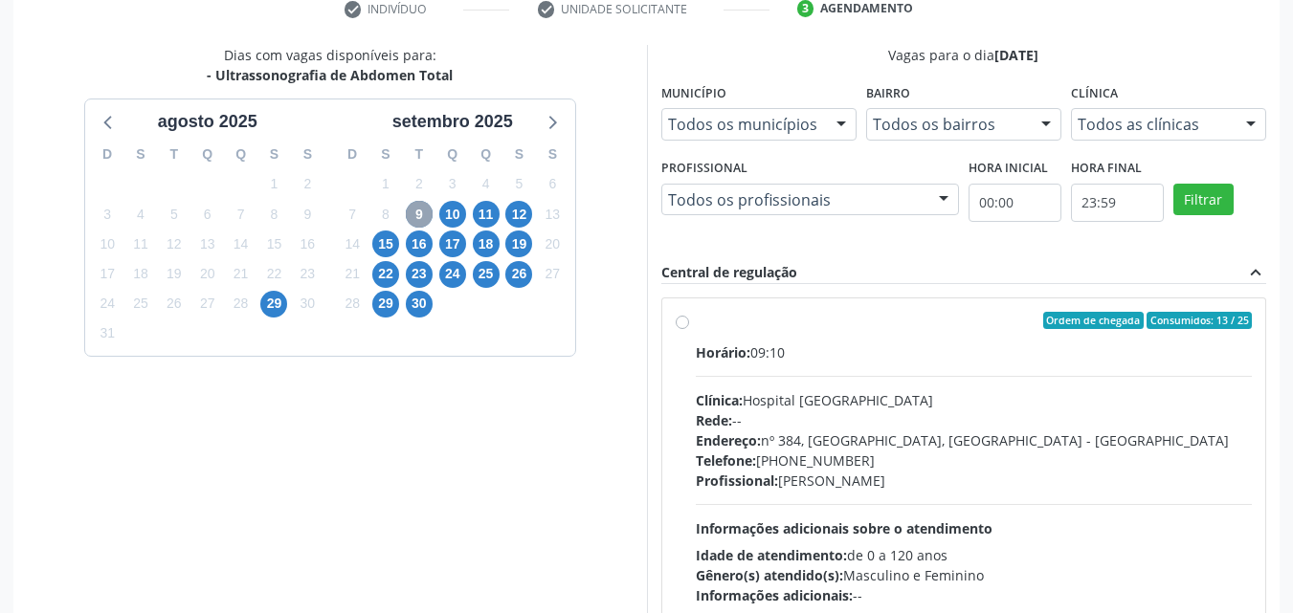
scroll to position [410, 0]
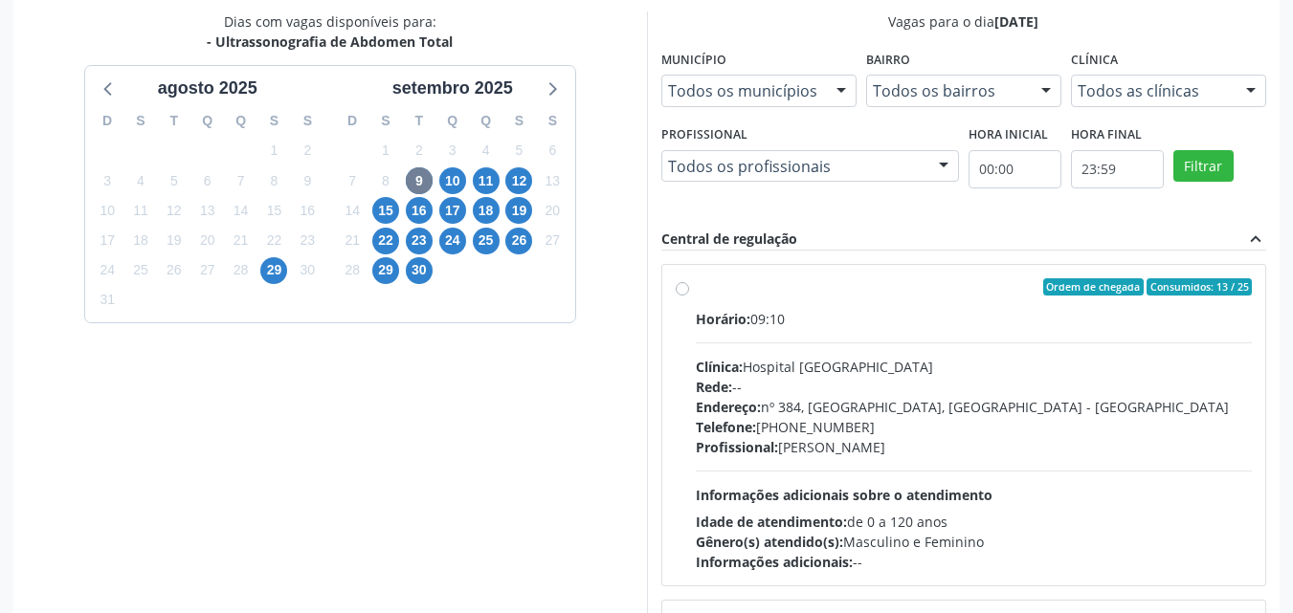
click at [696, 289] on label "Ordem de chegada Consumidos: 13 / 25 Horário: 09:10 Clínica: Hospital [GEOGRAPH…" at bounding box center [974, 425] width 557 height 294
click at [687, 289] on input "Ordem de chegada Consumidos: 13 / 25 Horário: 09:10 Clínica: Hospital [GEOGRAPH…" at bounding box center [681, 286] width 13 height 17
radio input "true"
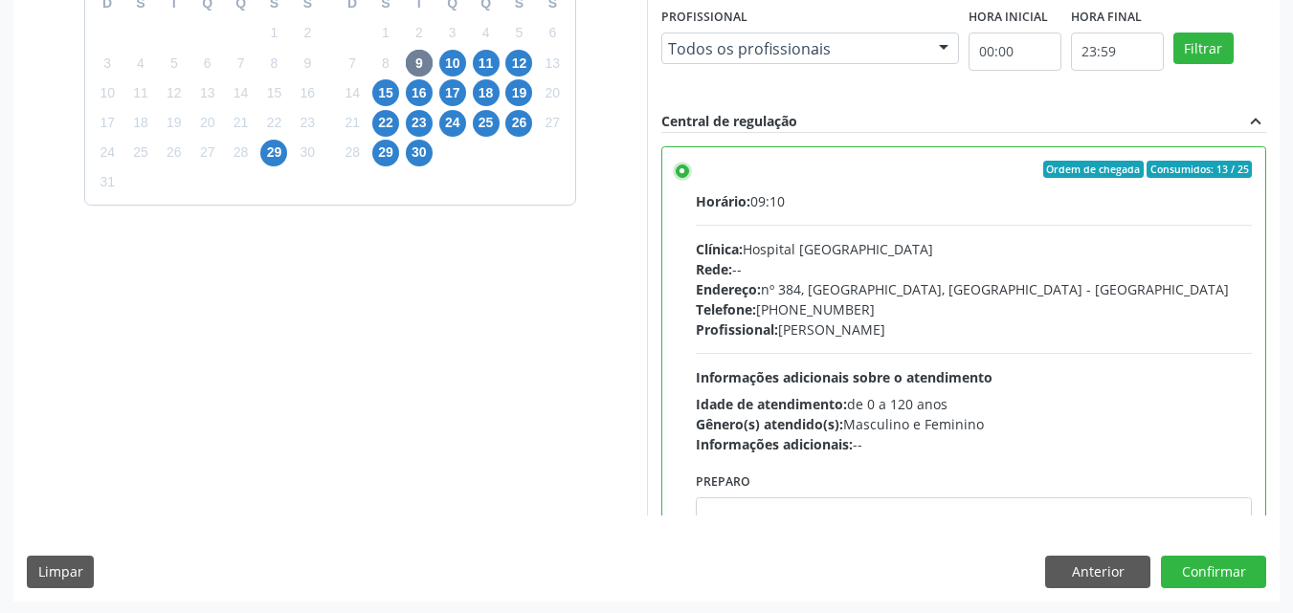
scroll to position [530, 0]
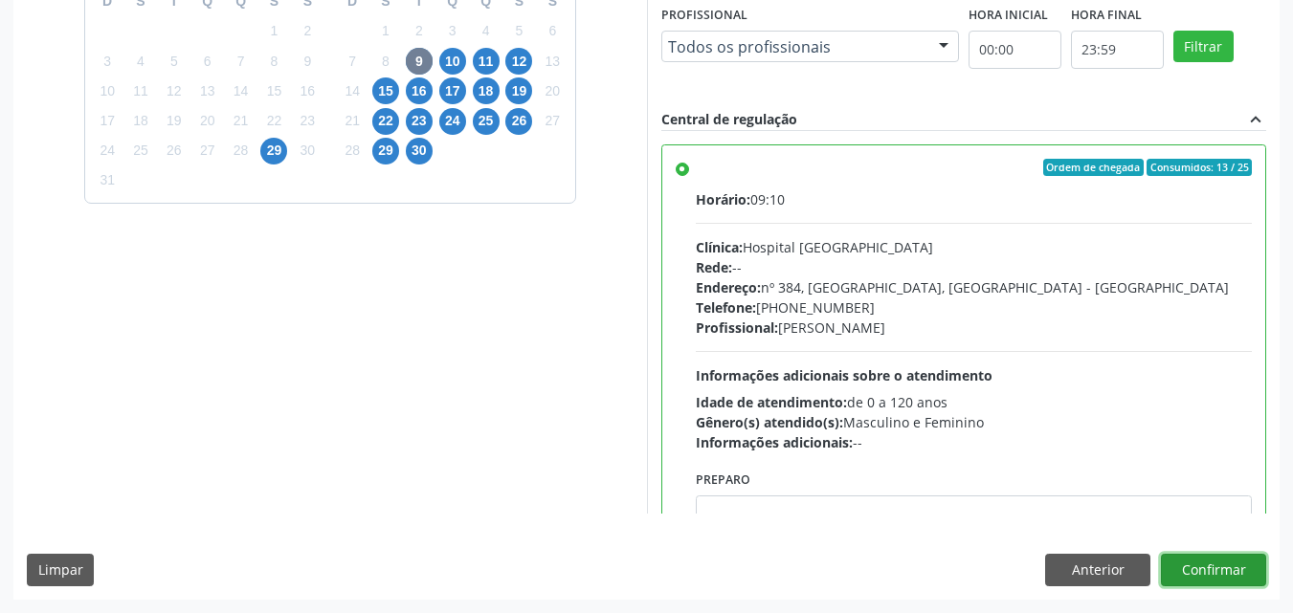
click at [1204, 572] on button "Confirmar" at bounding box center [1213, 570] width 105 height 33
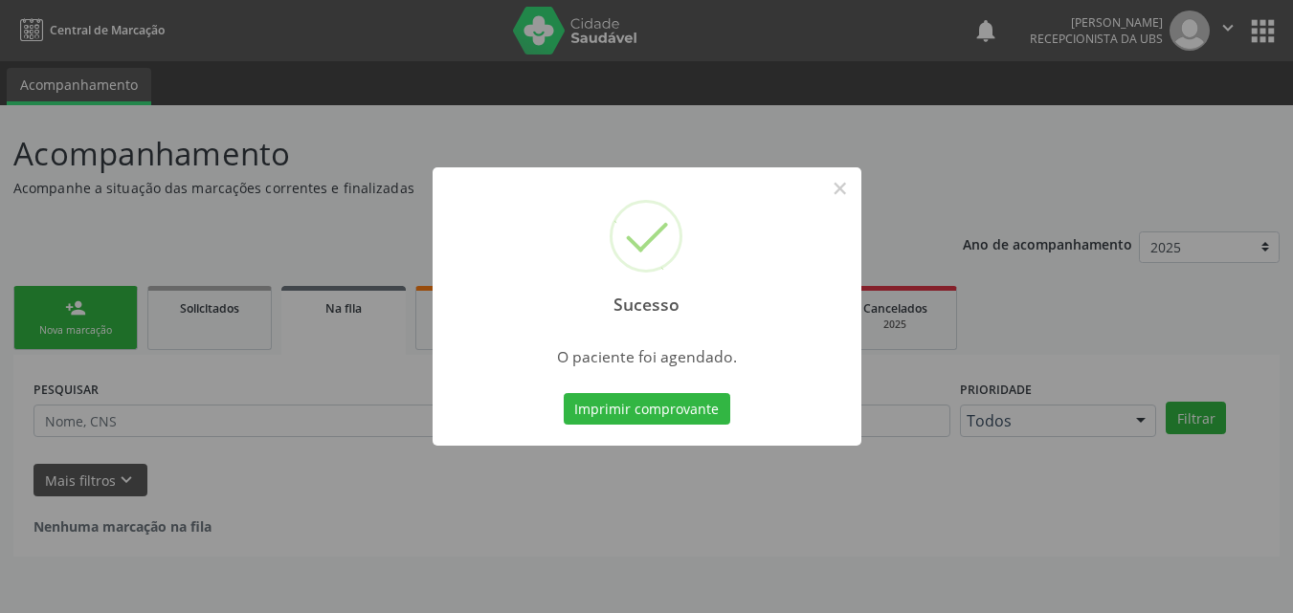
scroll to position [0, 0]
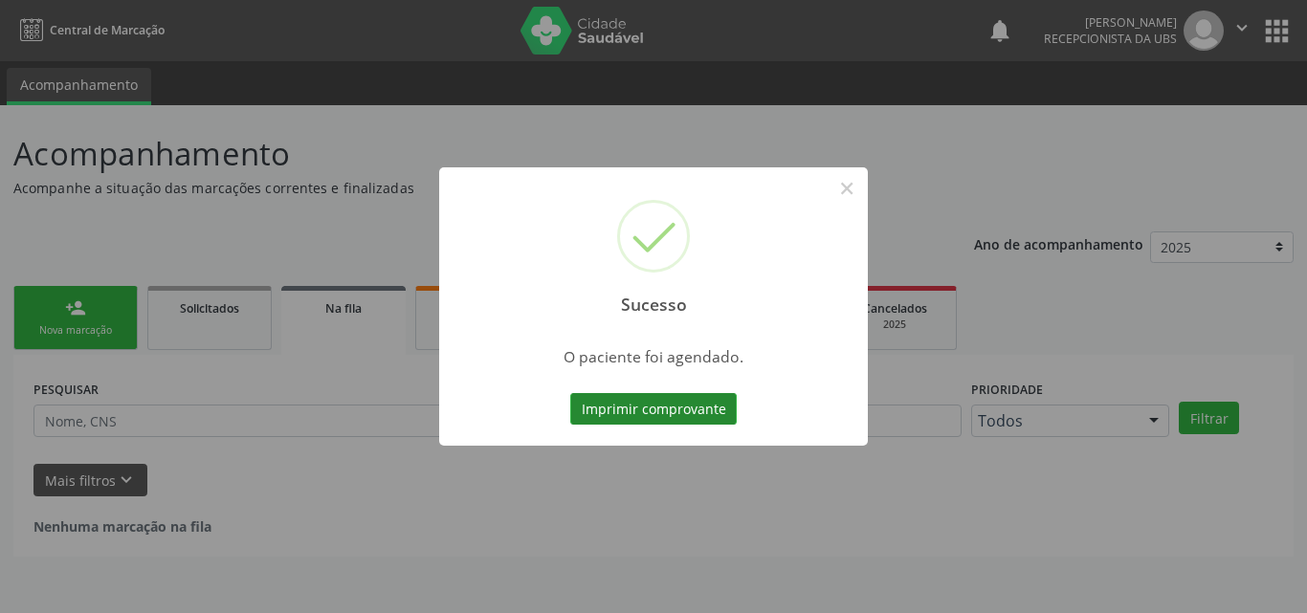
click at [700, 406] on button "Imprimir comprovante" at bounding box center [653, 409] width 166 height 33
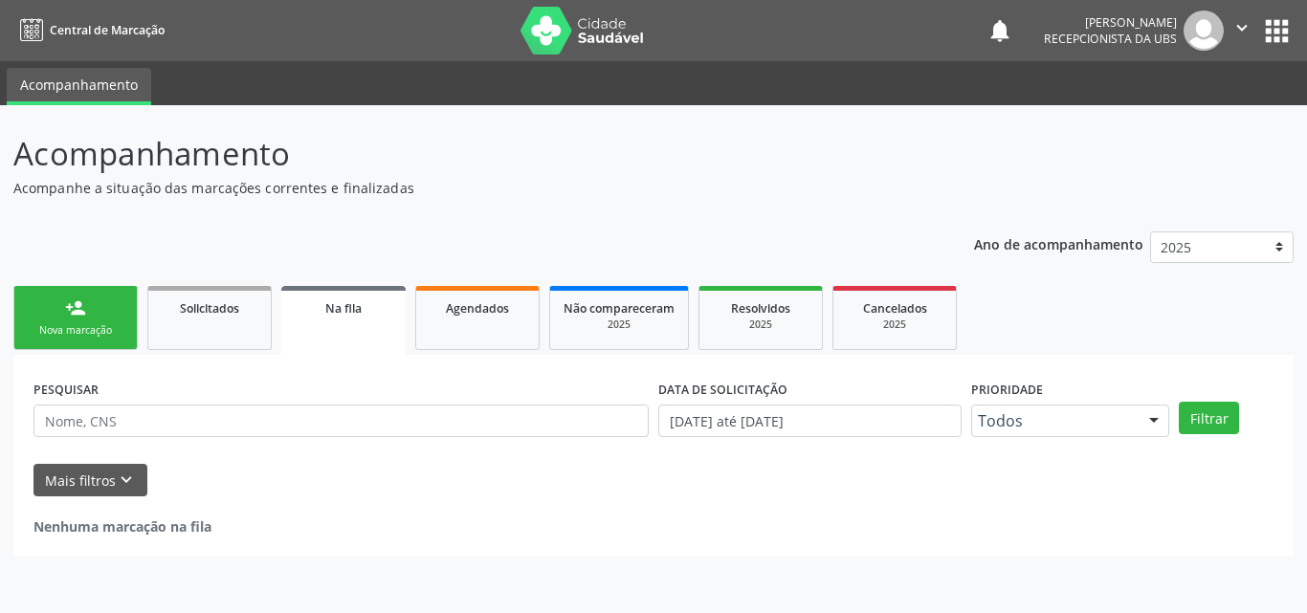
drag, startPoint x: 111, startPoint y: 321, endPoint x: 108, endPoint y: 331, distance: 10.9
click at [110, 321] on link "person_add Nova marcação" at bounding box center [75, 318] width 124 height 64
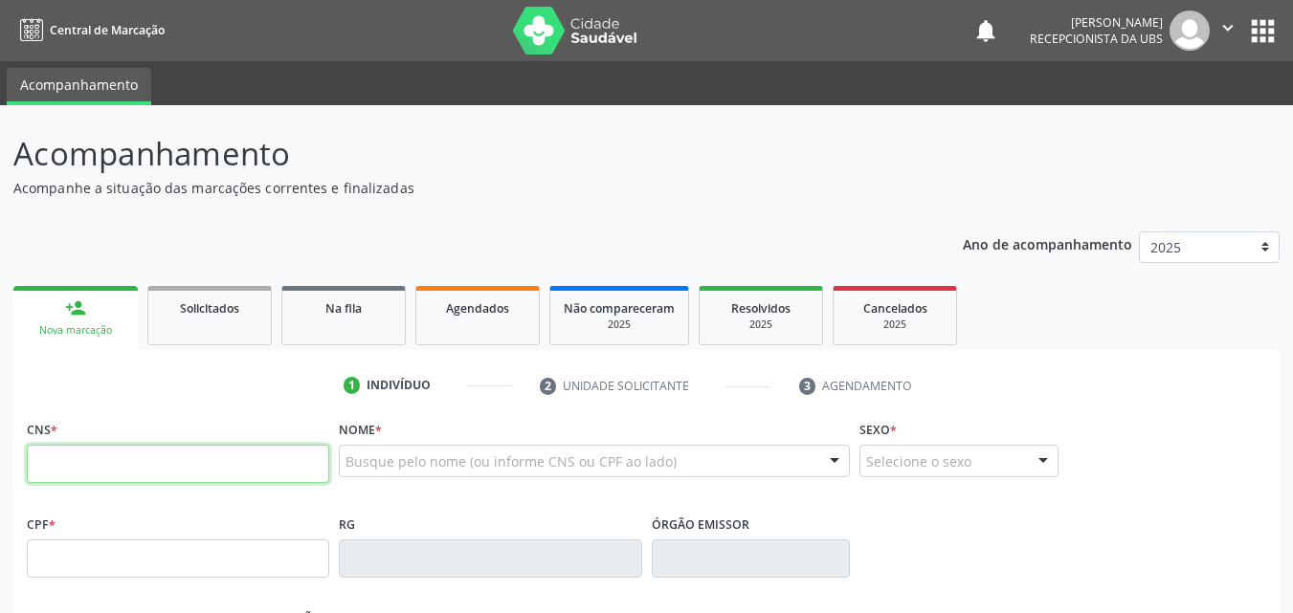
click at [79, 468] on input "text" at bounding box center [178, 464] width 302 height 38
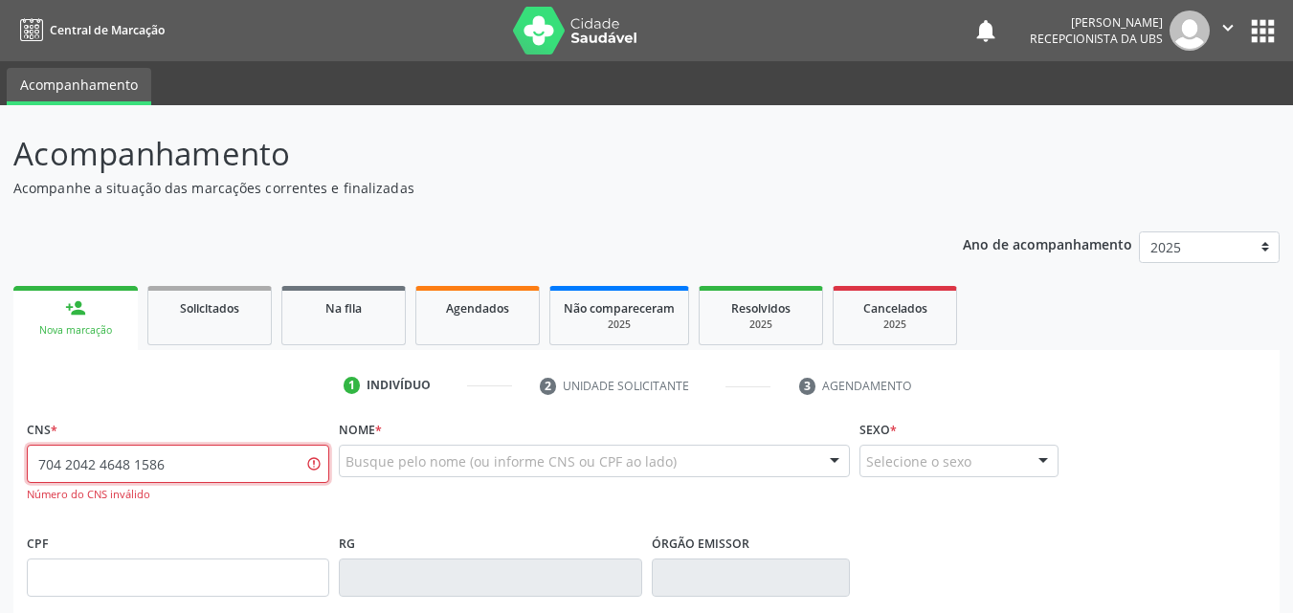
type input "704 2042 4648 1586"
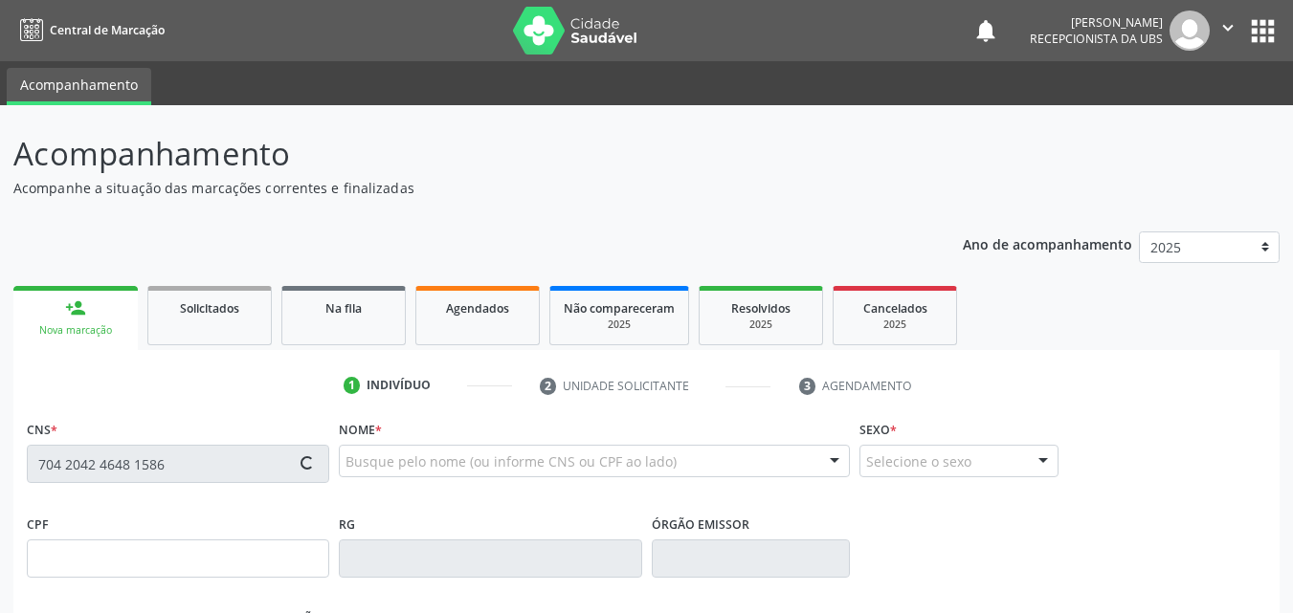
type input "425.573.722-34"
type input "0[DATE]"
type input "[PERSON_NAME]"
type input "[PHONE_NUMBER]"
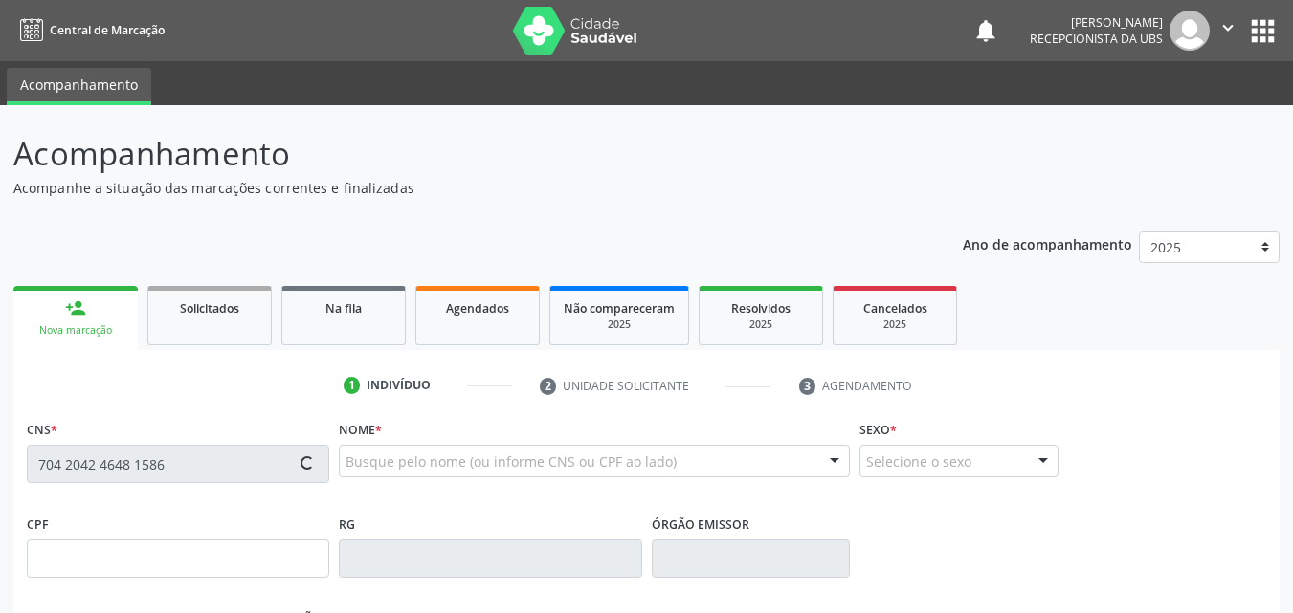
type input "963.009.734-68"
type input "84"
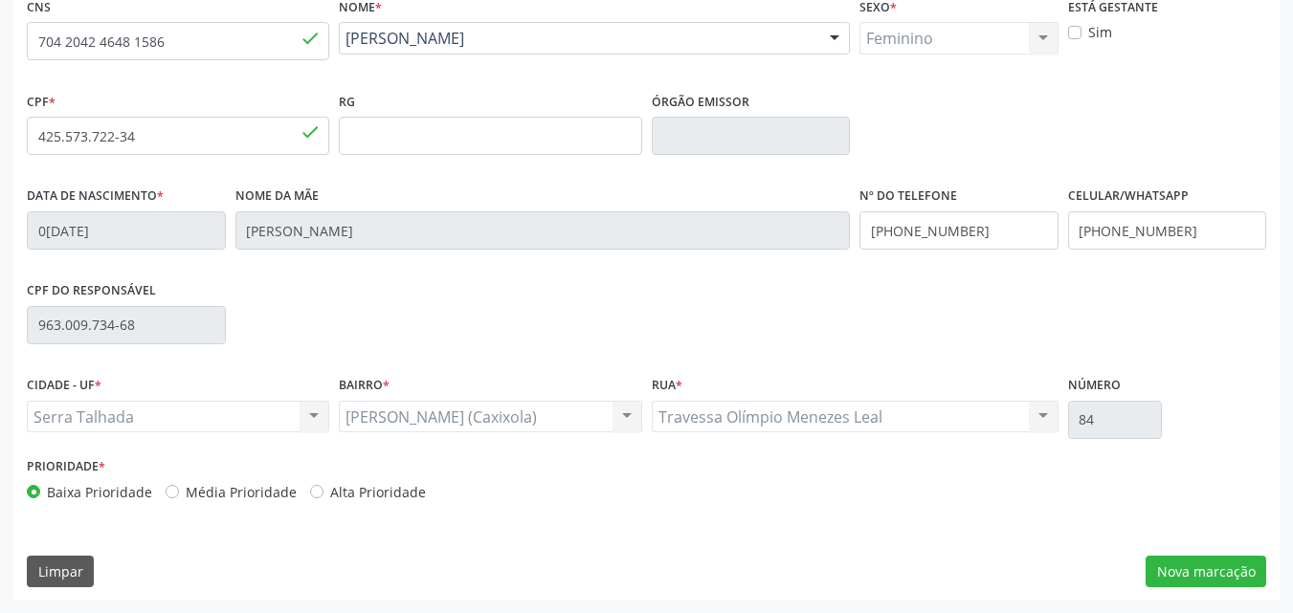
scroll to position [424, 0]
click at [1221, 577] on button "Nova marcação" at bounding box center [1205, 571] width 121 height 33
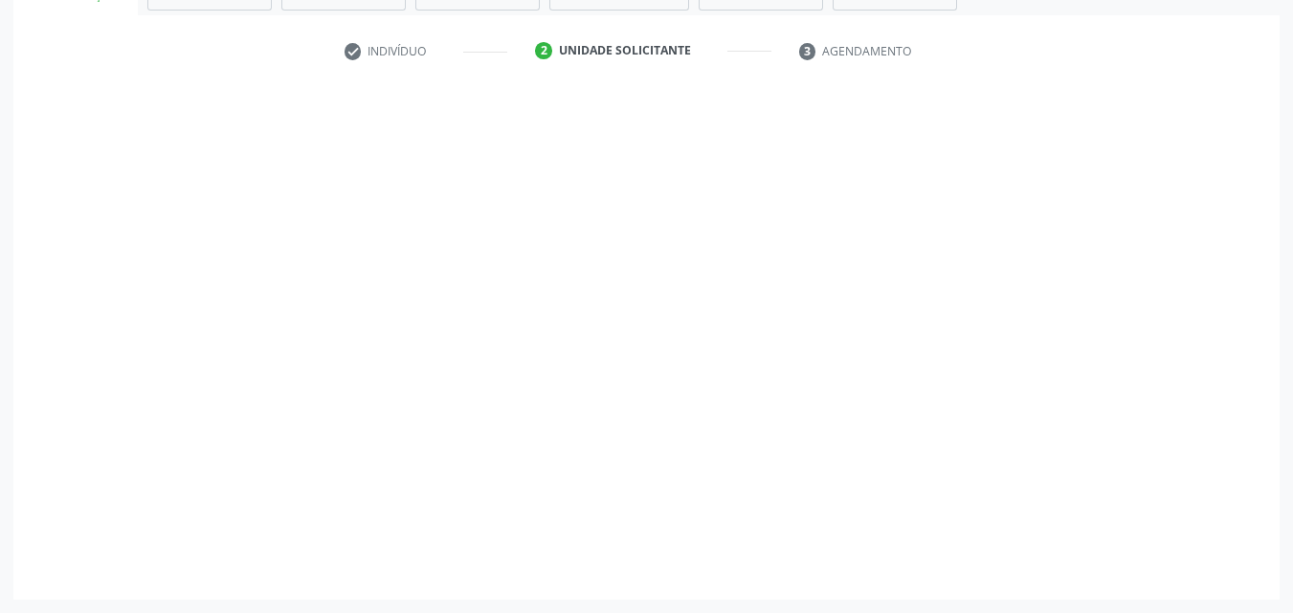
scroll to position [335, 0]
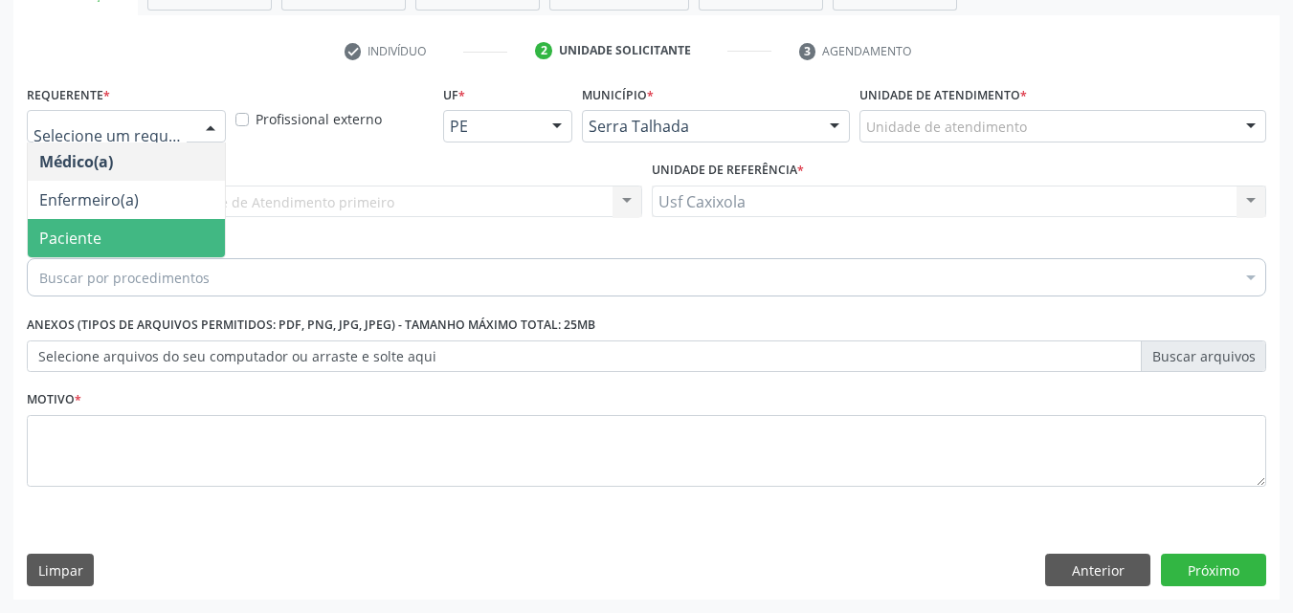
click at [152, 231] on span "Paciente" at bounding box center [126, 238] width 197 height 38
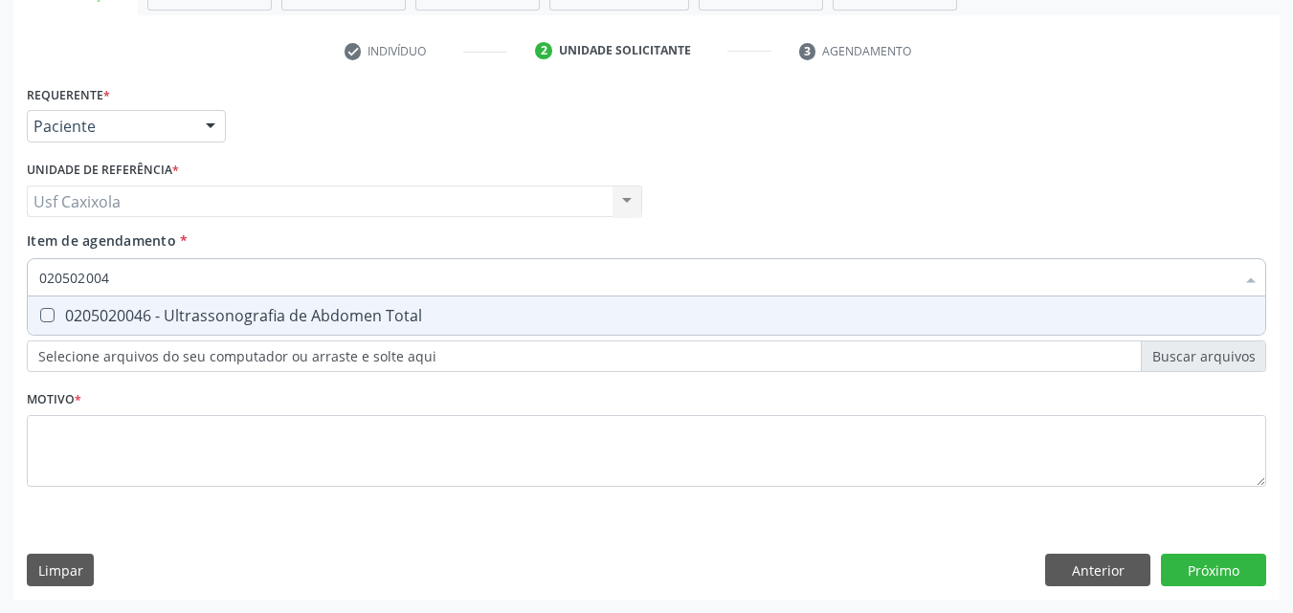
type input "0205020046"
click at [200, 317] on div "0205020046 - Ultrassonografia de Abdomen Total" at bounding box center [646, 315] width 1214 height 15
checkbox Total "true"
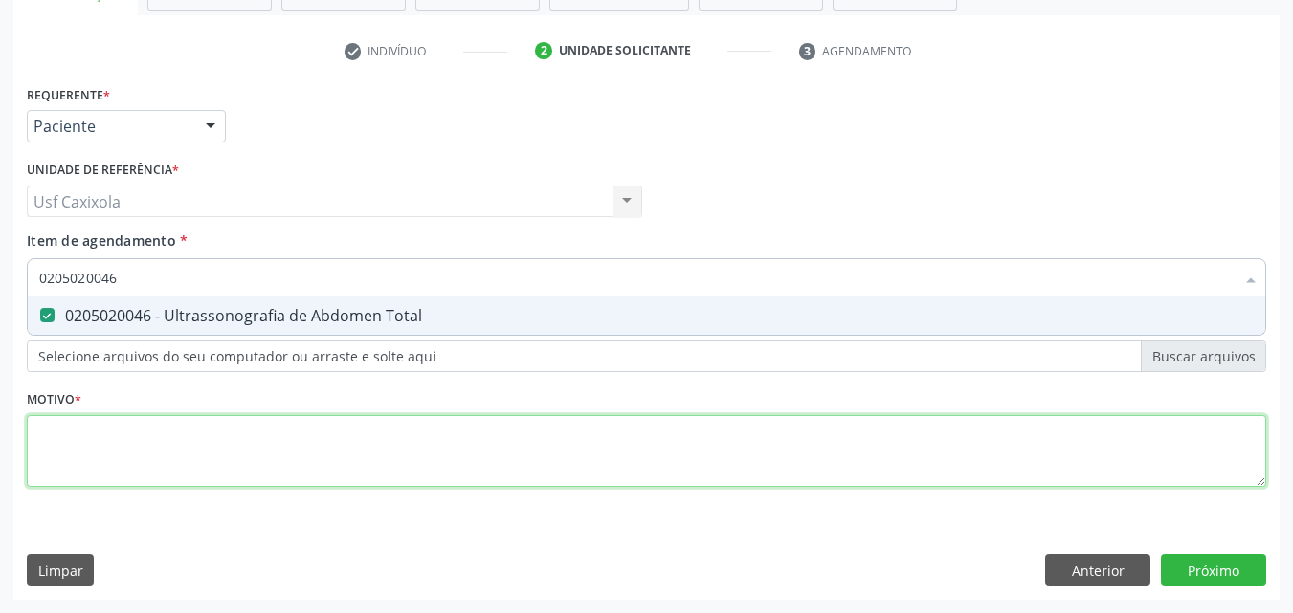
click at [238, 443] on div "Requerente * Paciente Médico(a) Enfermeiro(a) Paciente Nenhum resultado encontr…" at bounding box center [646, 296] width 1239 height 433
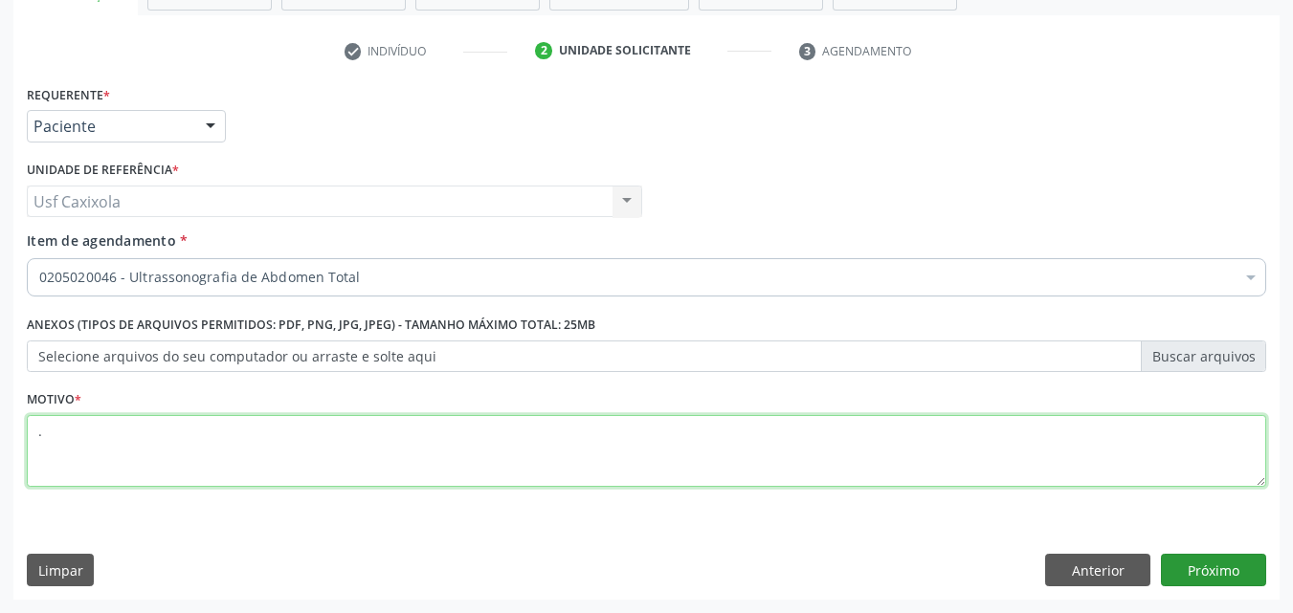
type textarea "."
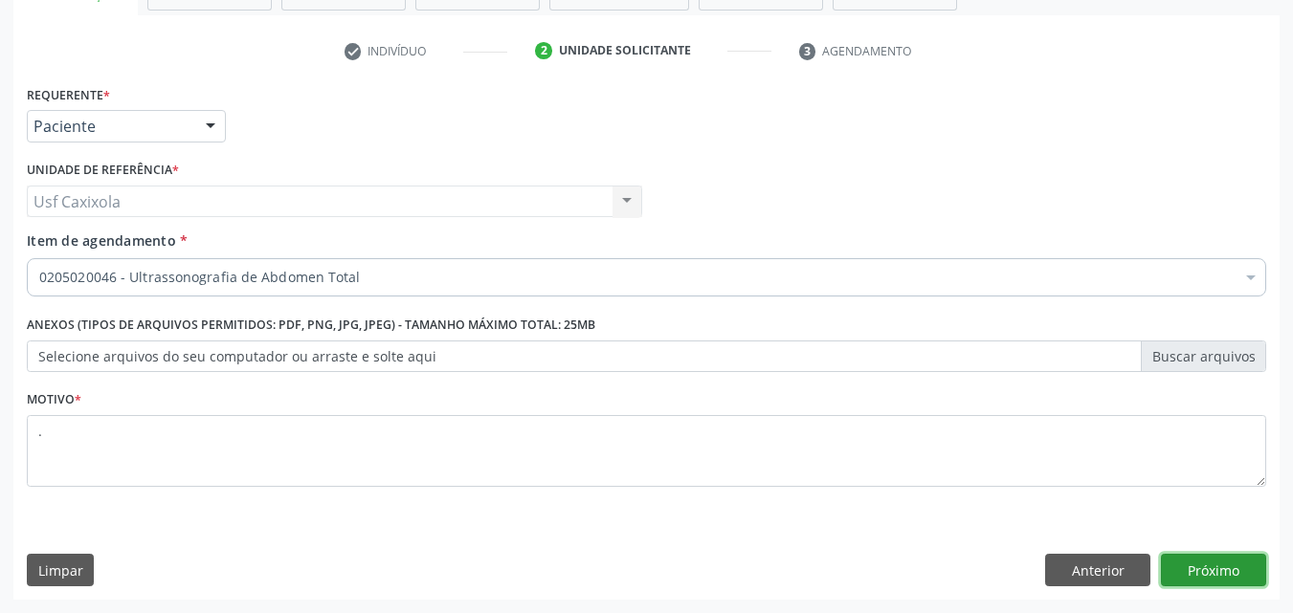
click at [1230, 566] on button "Próximo" at bounding box center [1213, 570] width 105 height 33
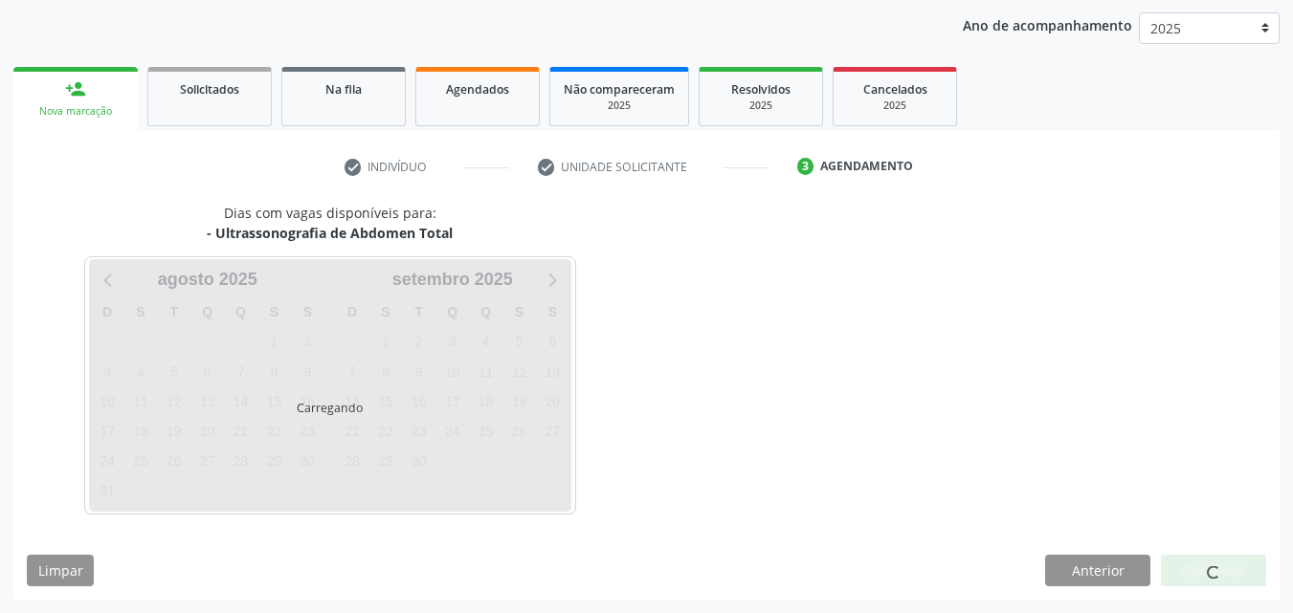
scroll to position [219, 0]
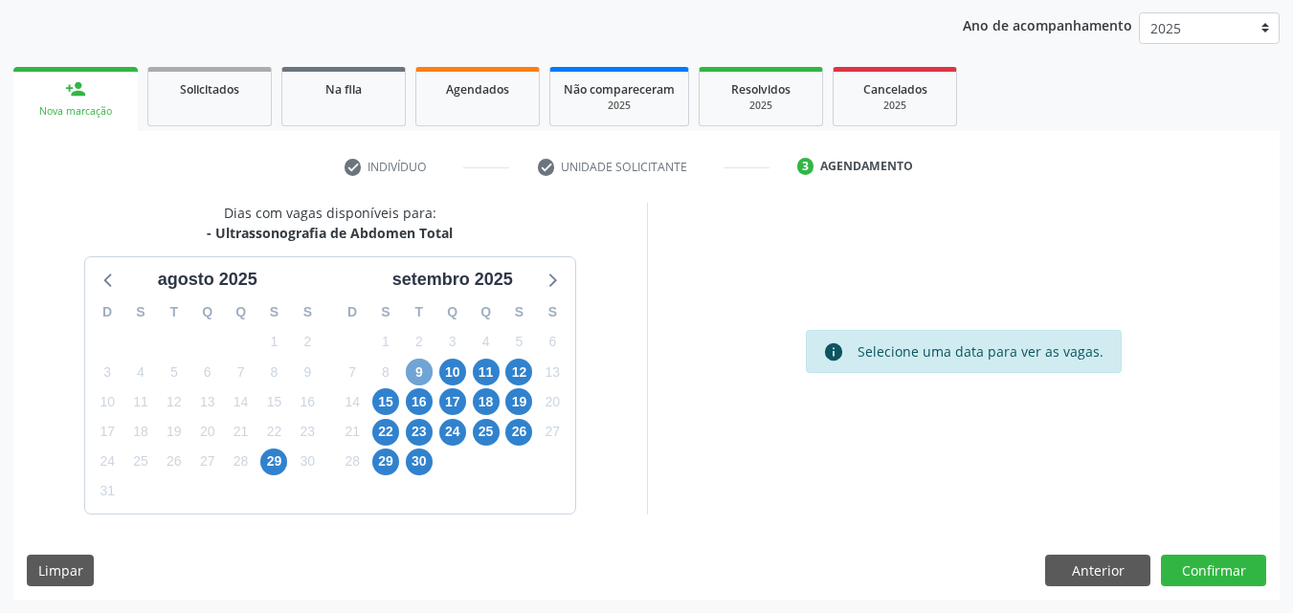
click at [417, 374] on span "9" at bounding box center [419, 372] width 27 height 27
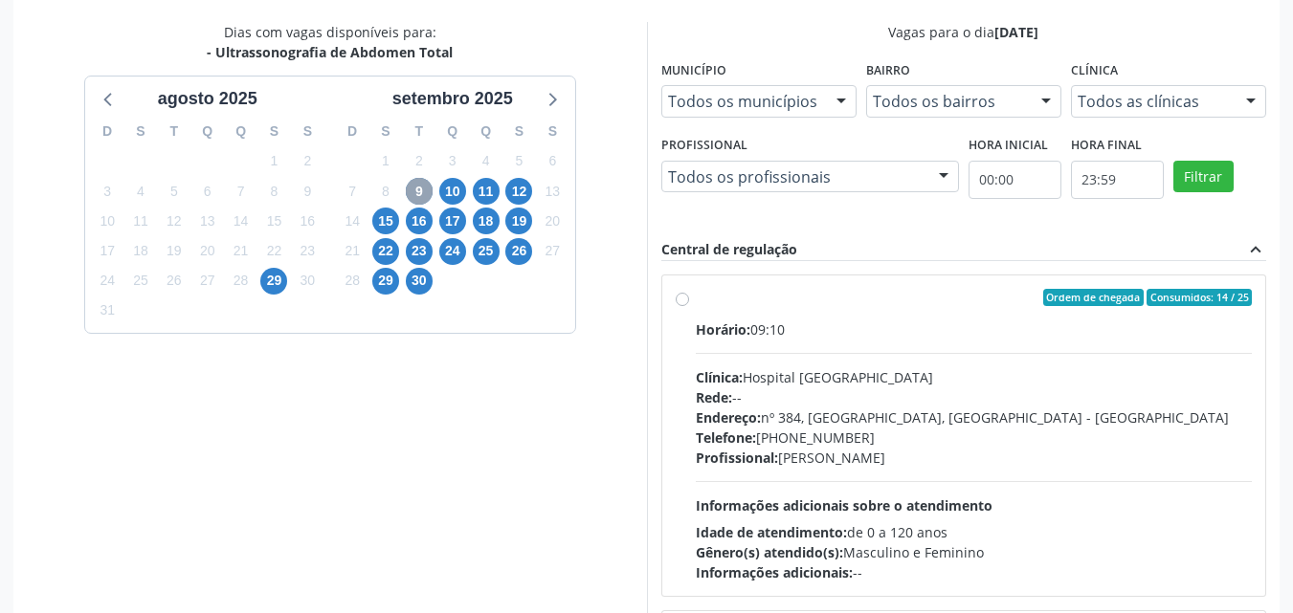
scroll to position [410, 0]
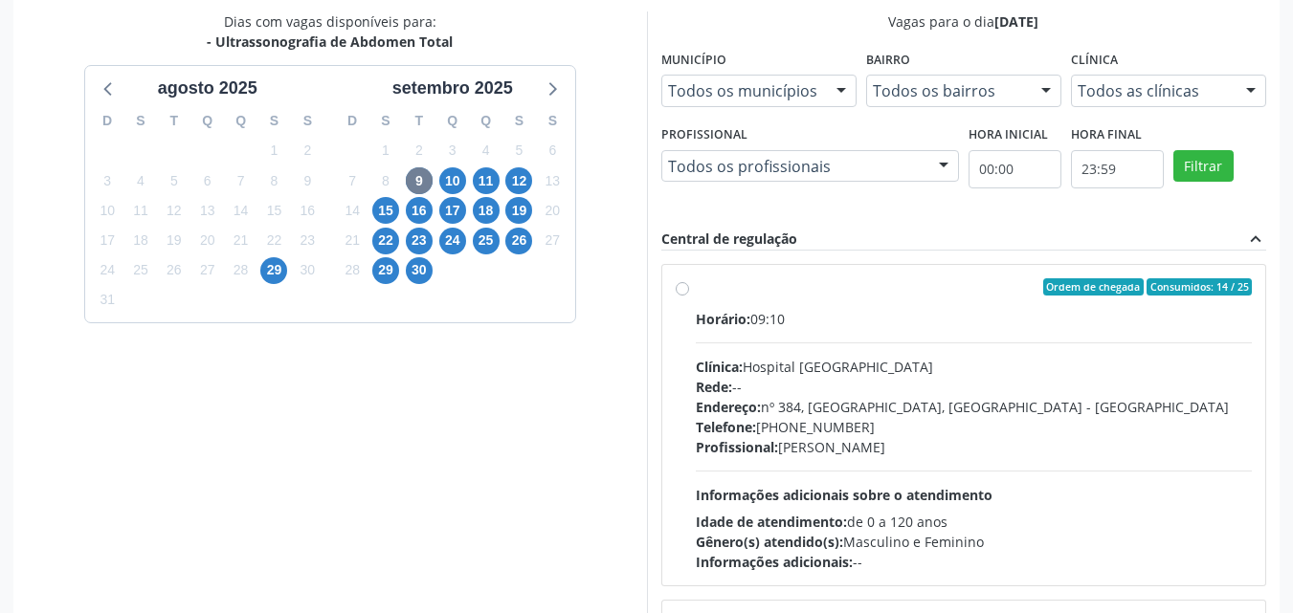
click at [696, 288] on label "Ordem de chegada Consumidos: 14 / 25 Horário: 09:10 Clínica: Hospital [GEOGRAPH…" at bounding box center [974, 425] width 557 height 294
click at [679, 288] on input "Ordem de chegada Consumidos: 14 / 25 Horário: 09:10 Clínica: Hospital [GEOGRAPH…" at bounding box center [681, 286] width 13 height 17
radio input "true"
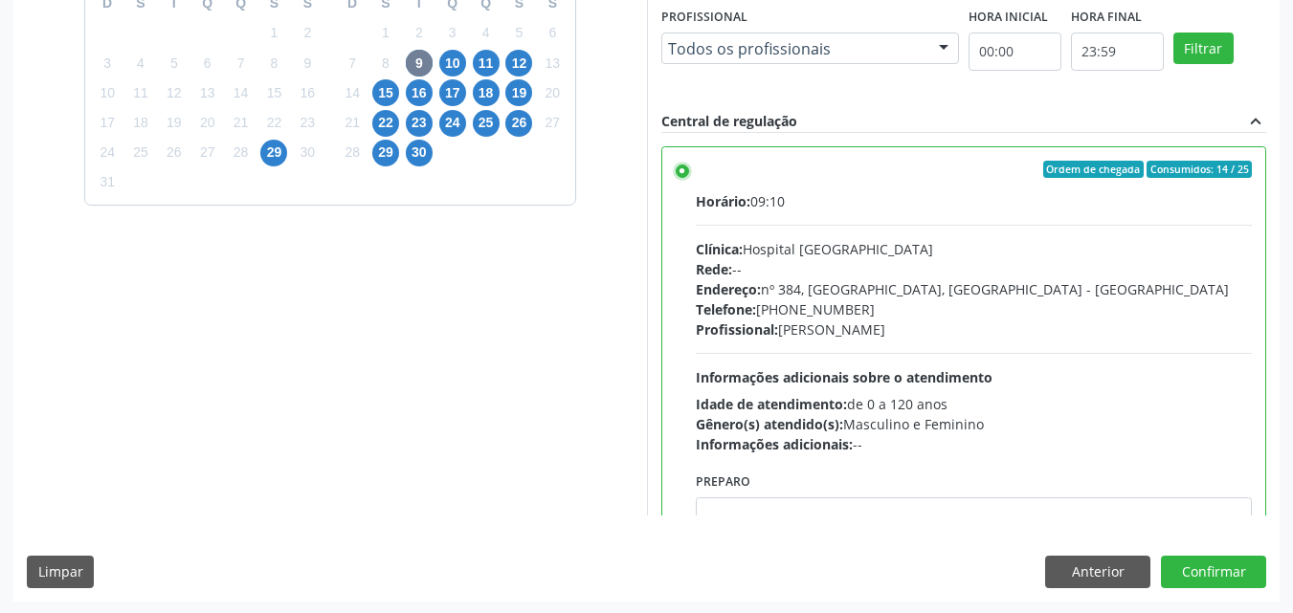
scroll to position [530, 0]
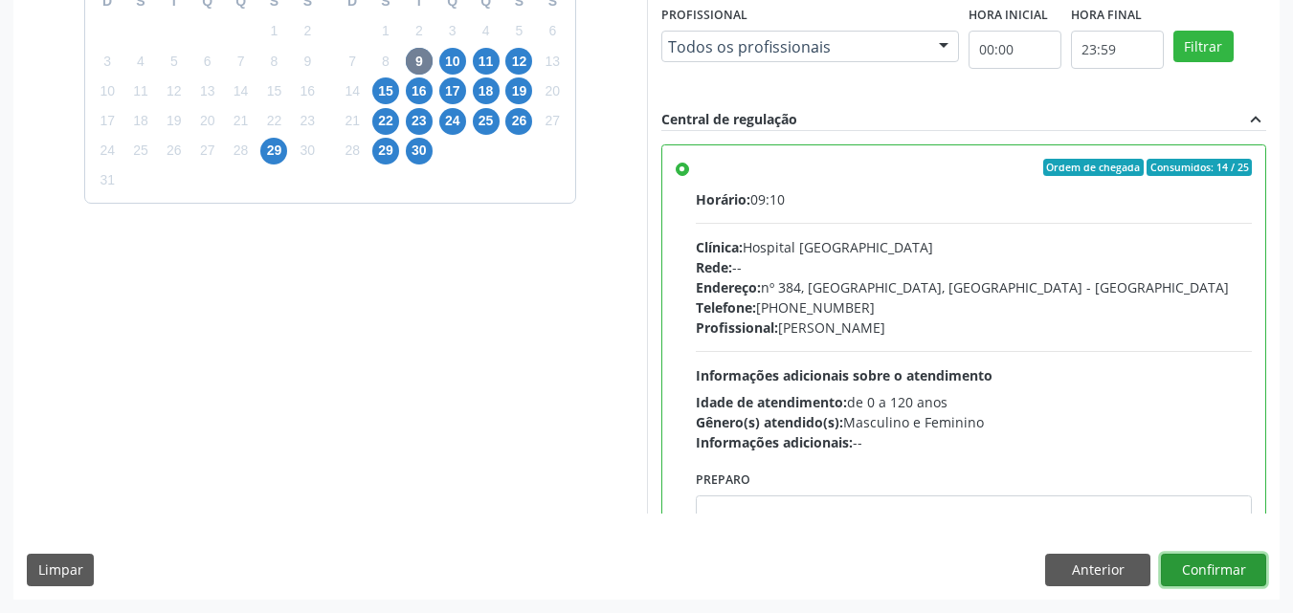
click at [1224, 566] on button "Confirmar" at bounding box center [1213, 570] width 105 height 33
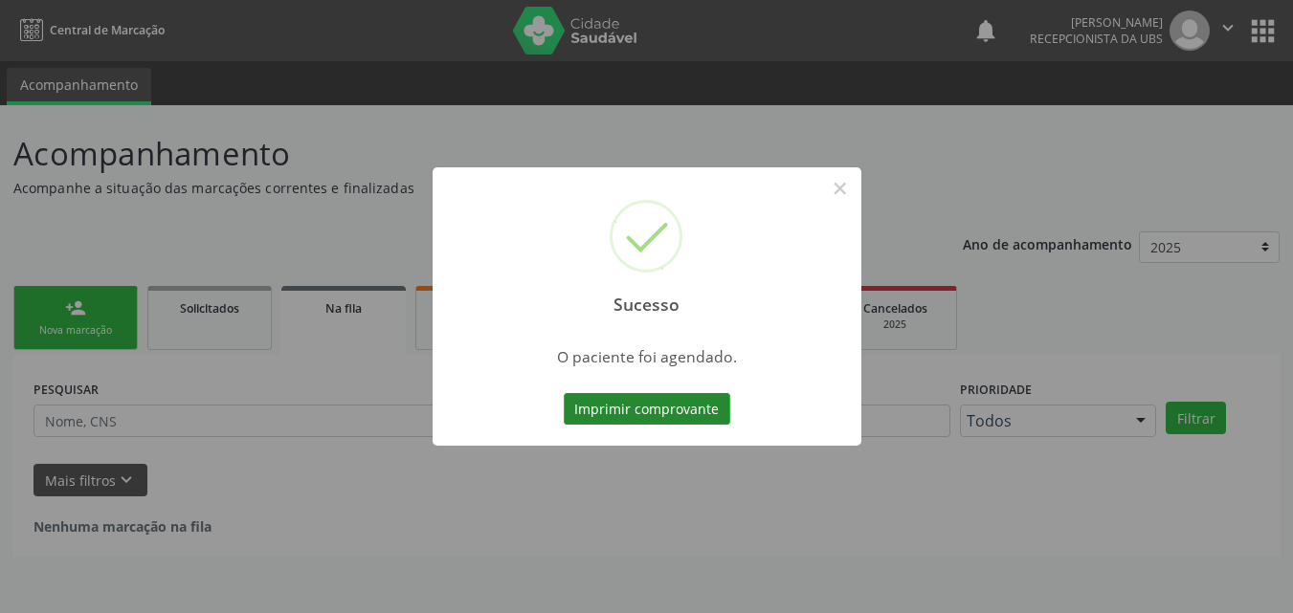
scroll to position [0, 0]
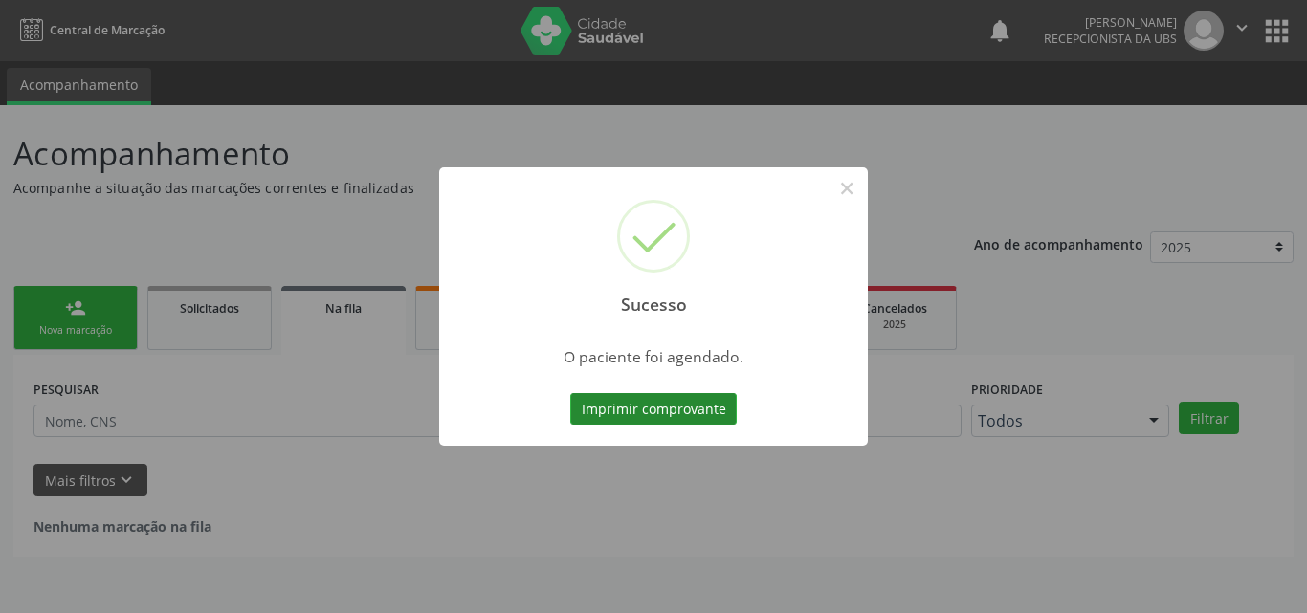
click at [686, 413] on button "Imprimir comprovante" at bounding box center [653, 409] width 166 height 33
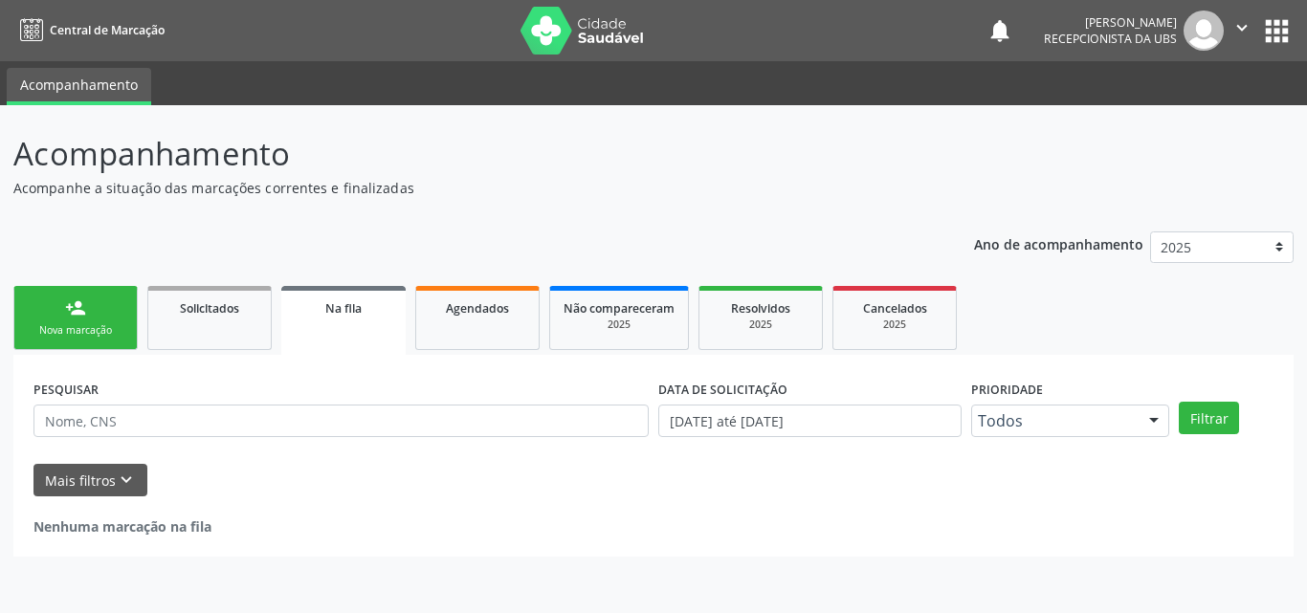
click at [86, 313] on link "person_add Nova marcação" at bounding box center [75, 318] width 124 height 64
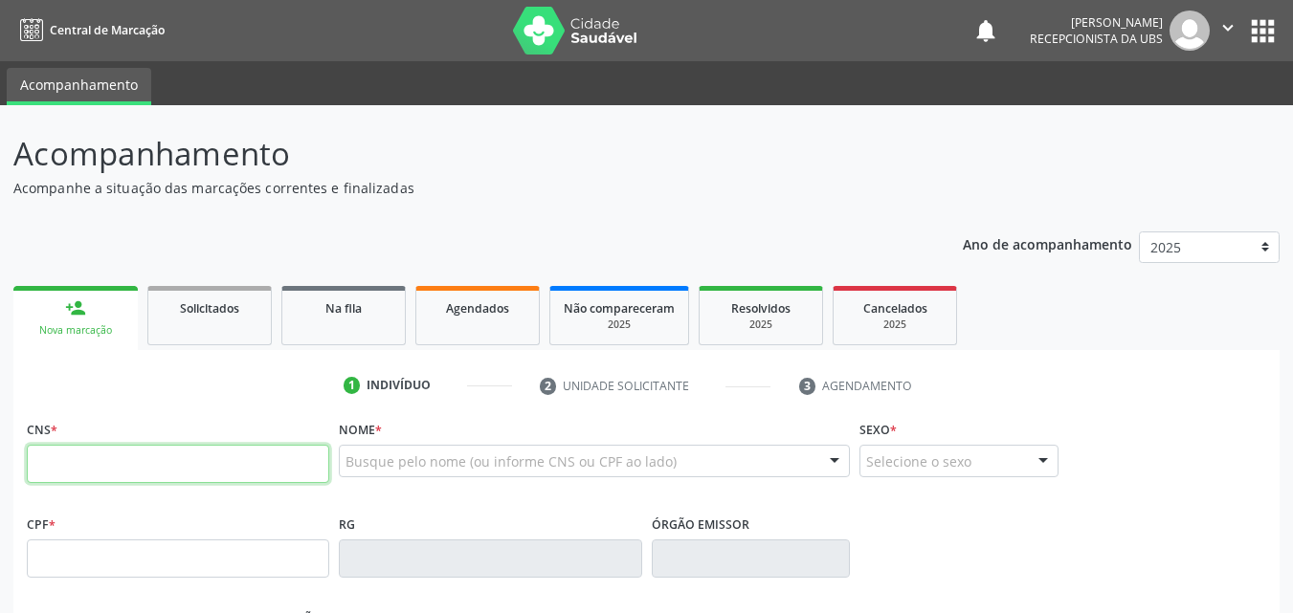
click at [145, 468] on input "text" at bounding box center [178, 464] width 302 height 38
type input "707 6092 1133 7093"
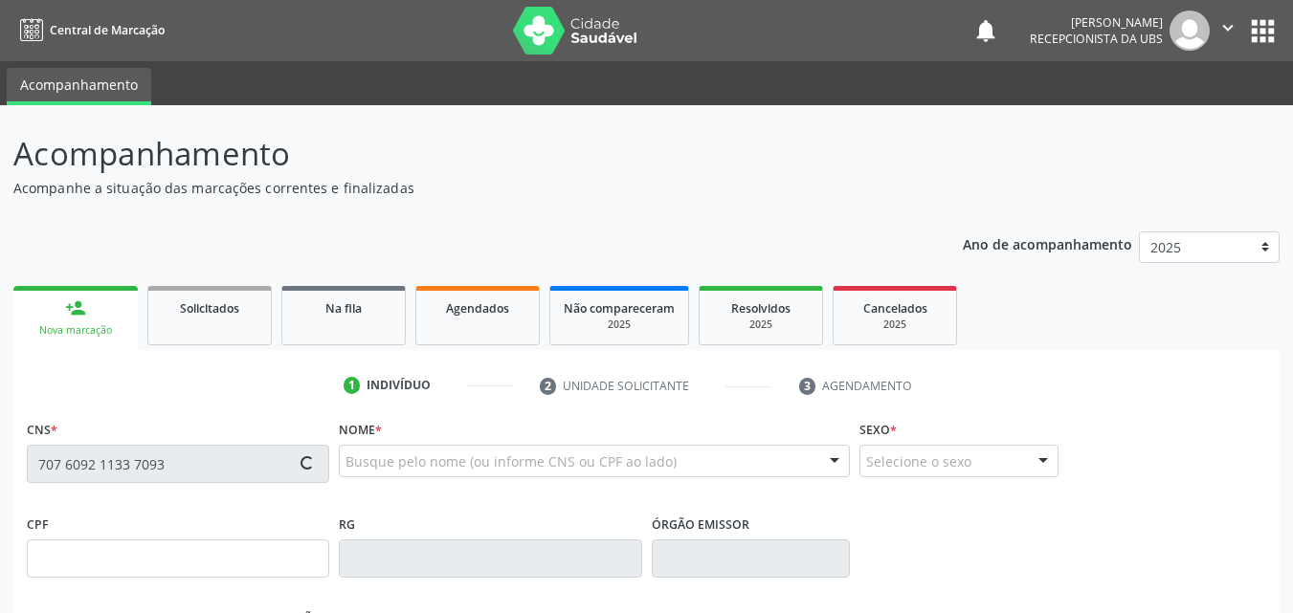
type input "1[DATE]"
type input "Poliana Cordeiro dos Santos"
type input "[PHONE_NUMBER]"
type input "176"
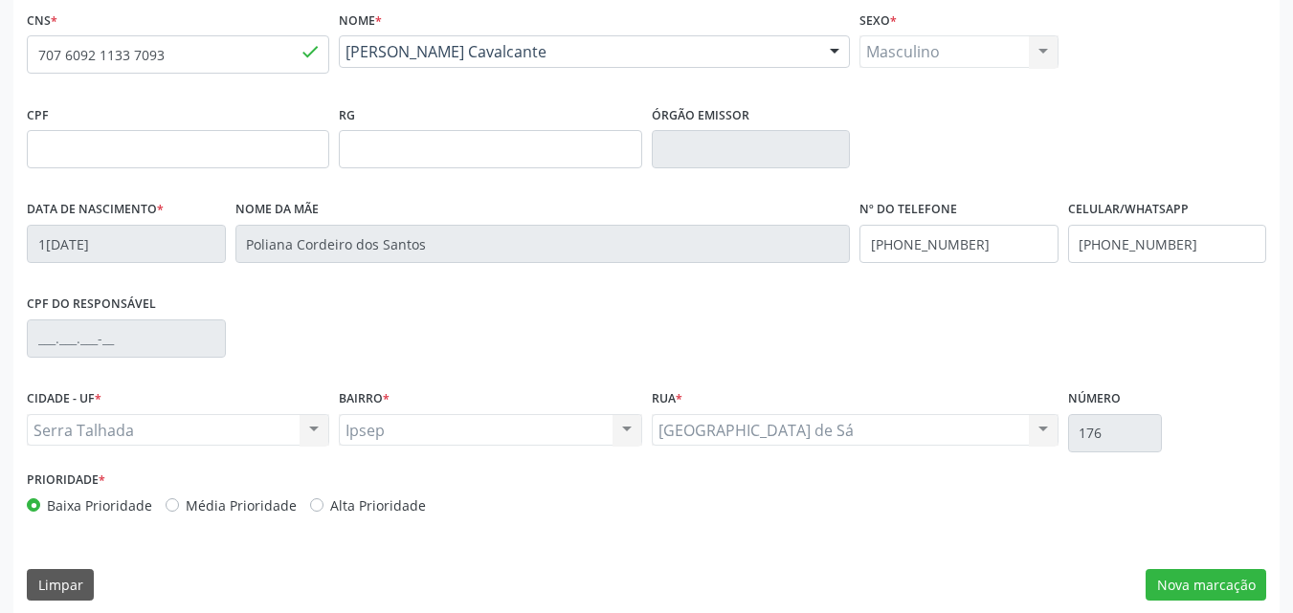
scroll to position [424, 0]
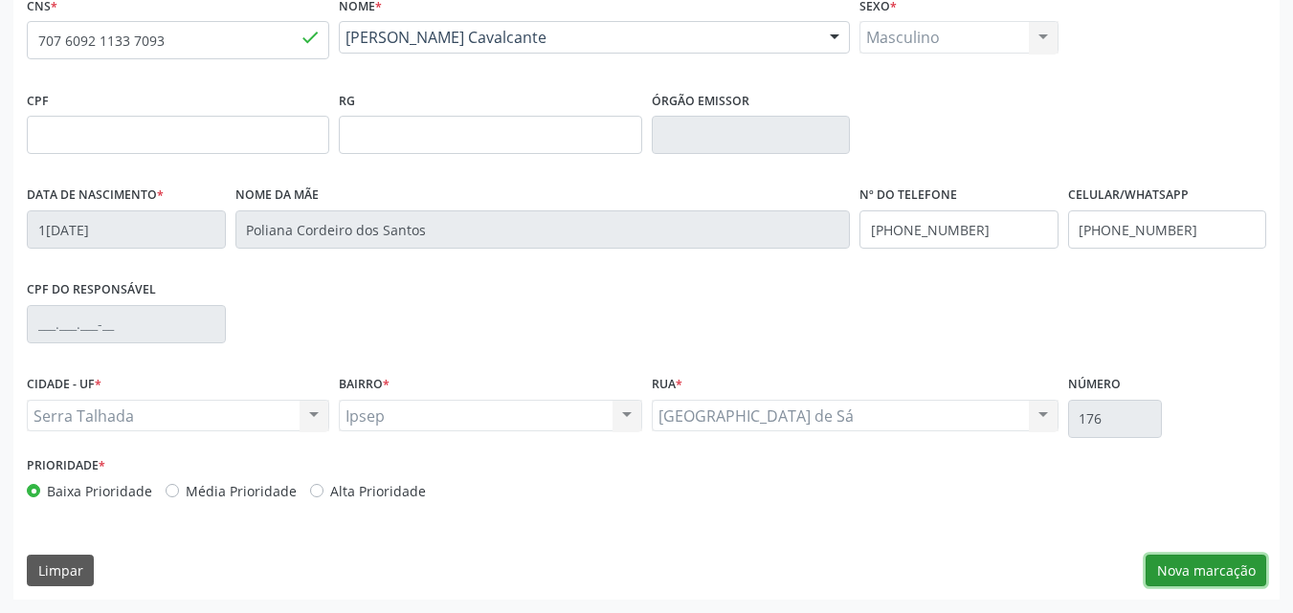
click at [1193, 567] on button "Nova marcação" at bounding box center [1205, 571] width 121 height 33
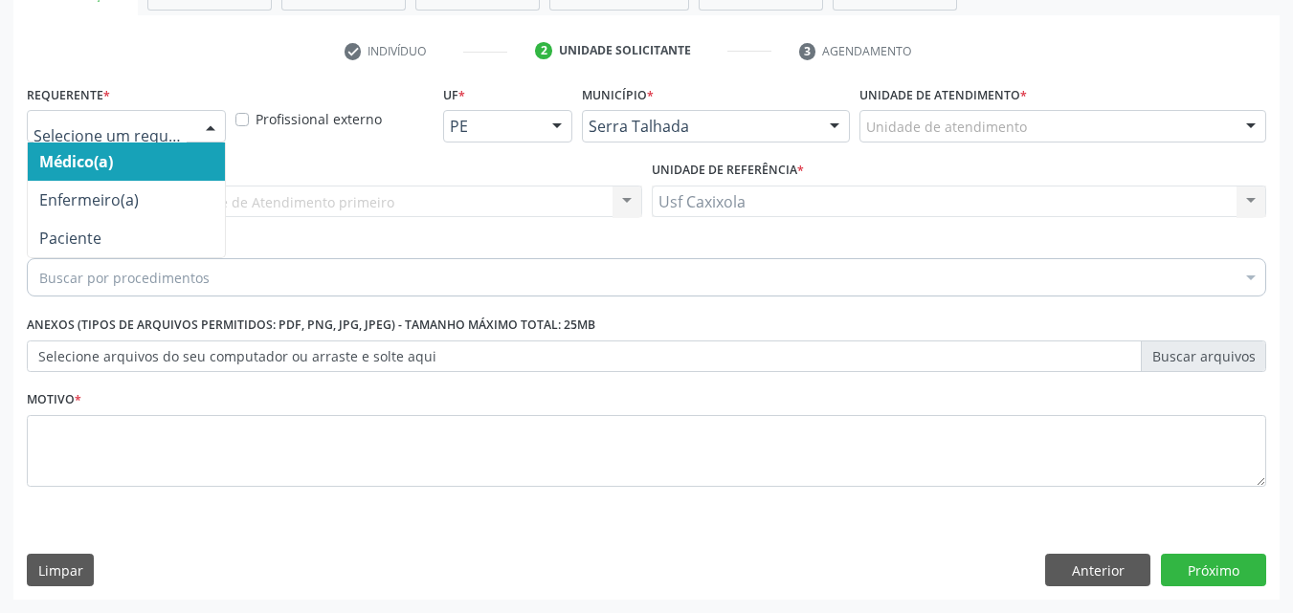
click at [204, 127] on div at bounding box center [210, 127] width 29 height 33
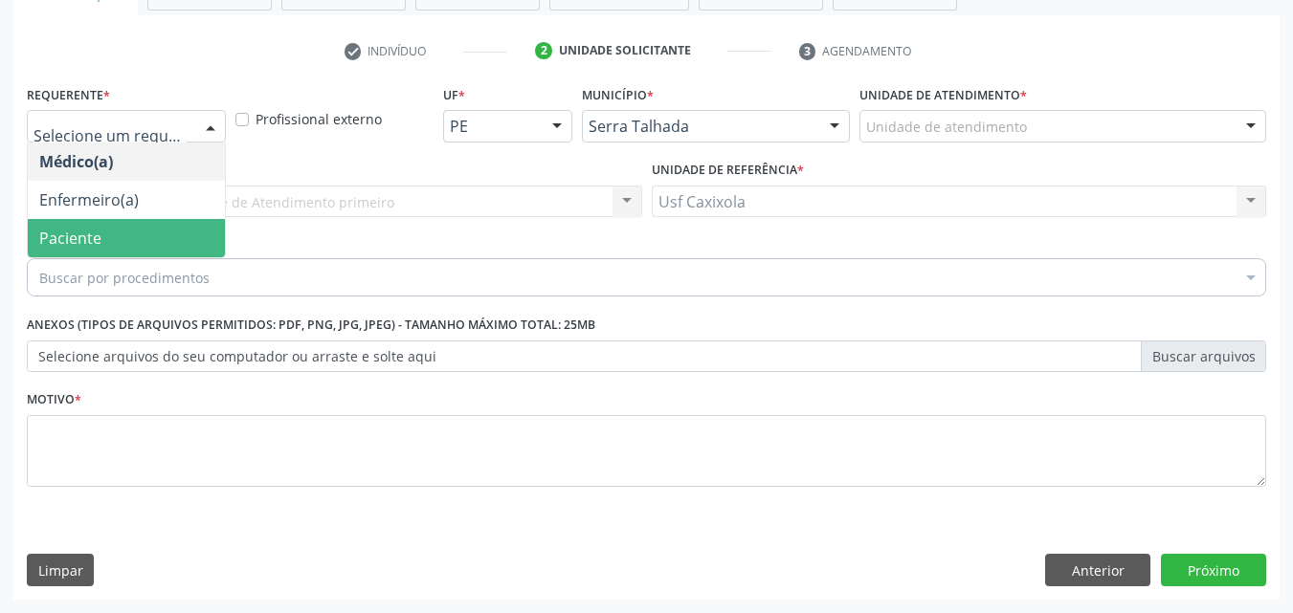
click at [148, 238] on span "Paciente" at bounding box center [126, 238] width 197 height 38
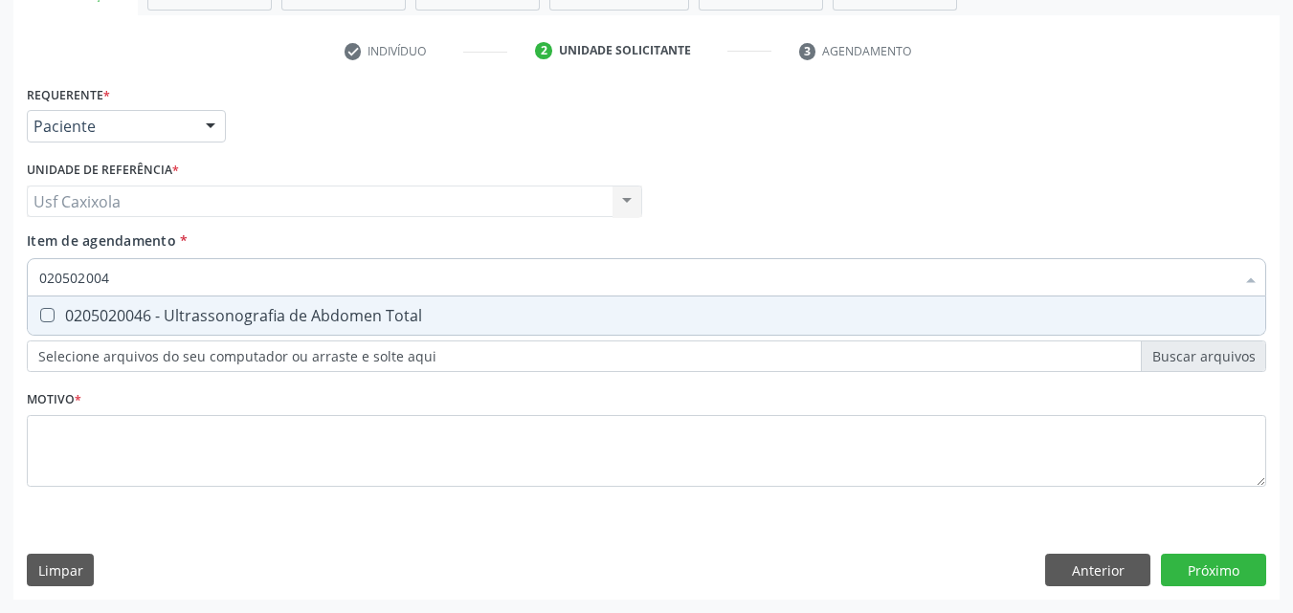
type input "0205020046"
click at [145, 309] on div "0205020046 - Ultrassonografia de Abdomen Total" at bounding box center [646, 315] width 1214 height 15
checkbox Total "true"
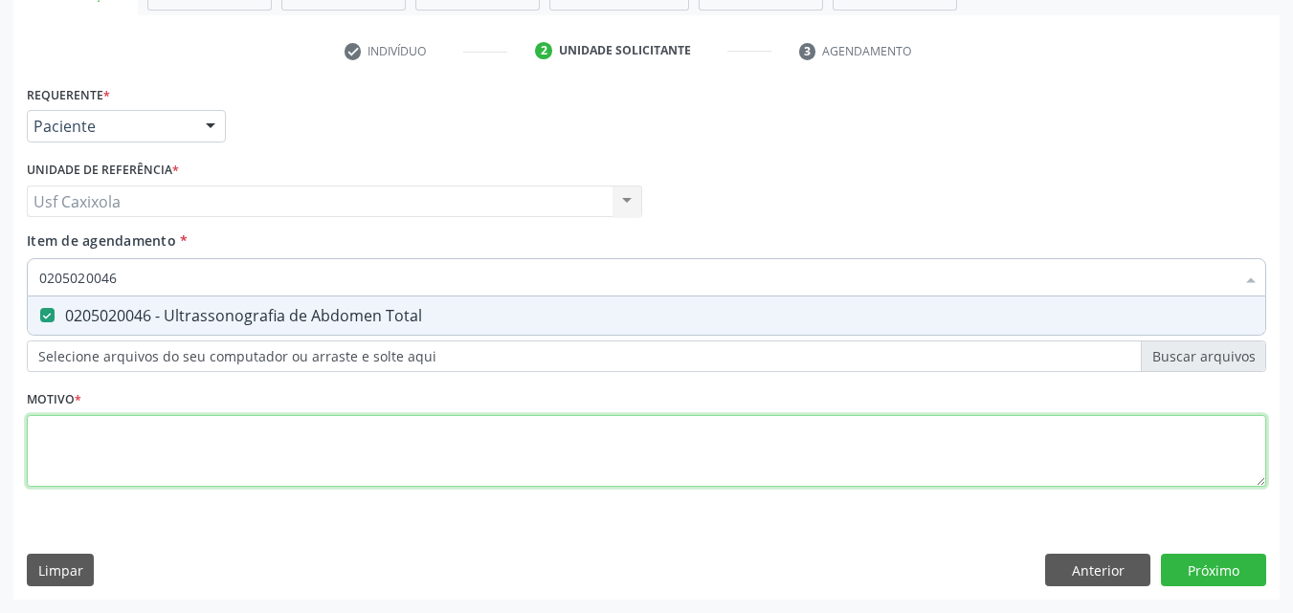
click at [191, 427] on div "Requerente * Paciente Médico(a) Enfermeiro(a) Paciente Nenhum resultado encontr…" at bounding box center [646, 296] width 1239 height 433
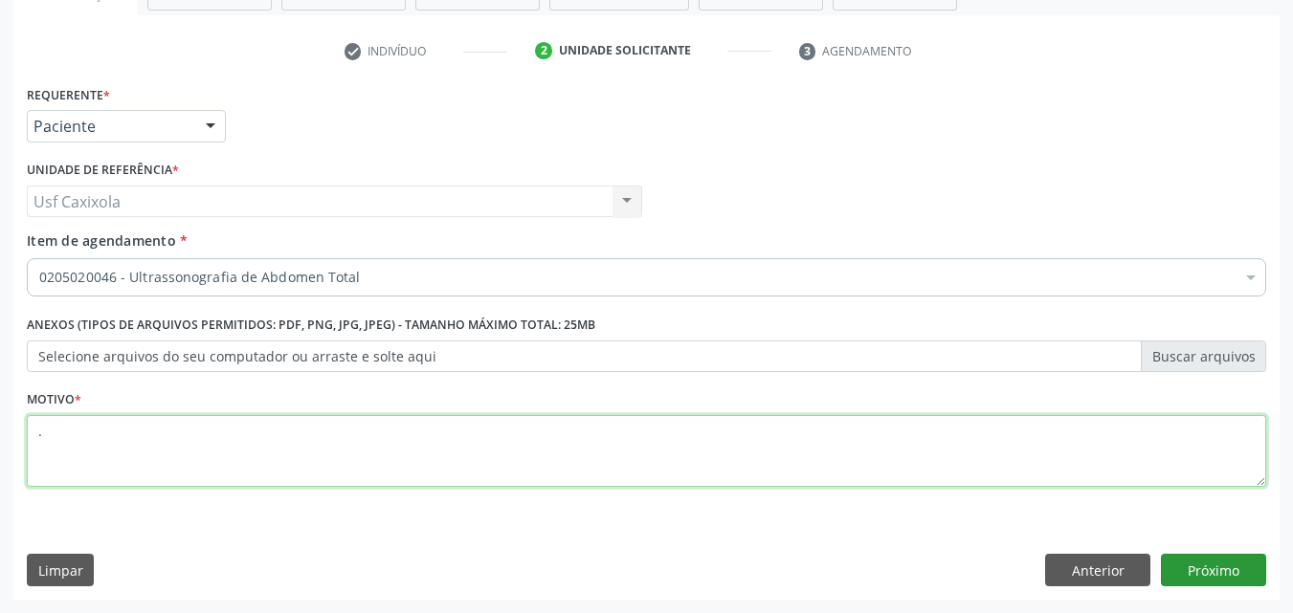
type textarea "."
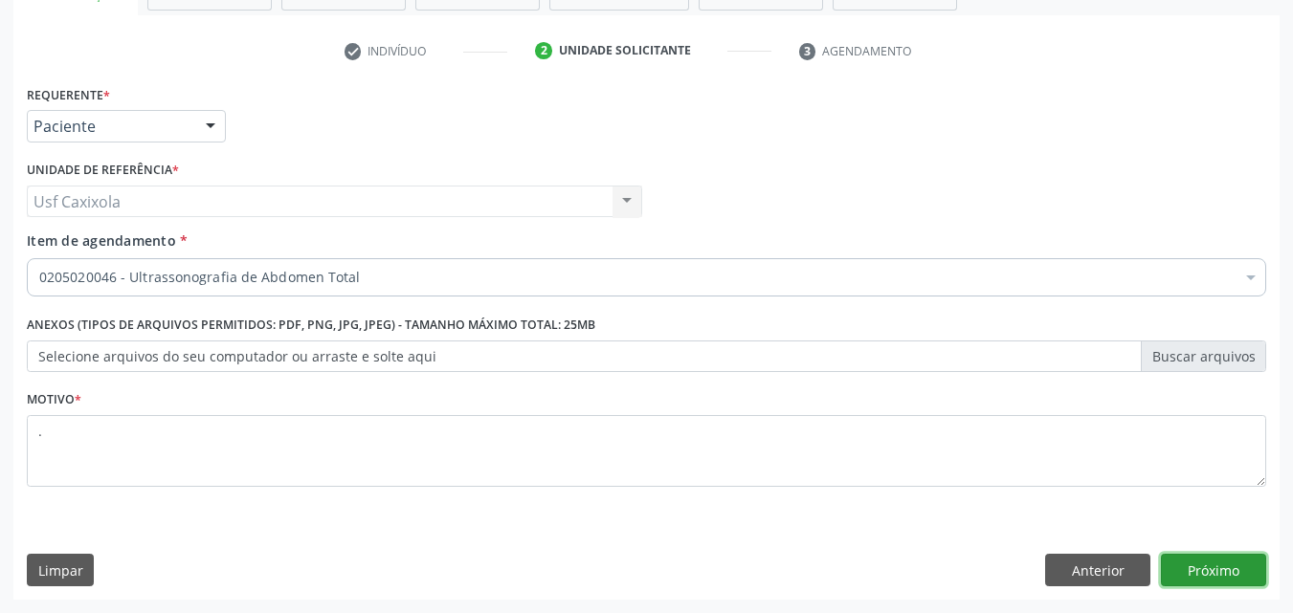
click at [1228, 569] on button "Próximo" at bounding box center [1213, 570] width 105 height 33
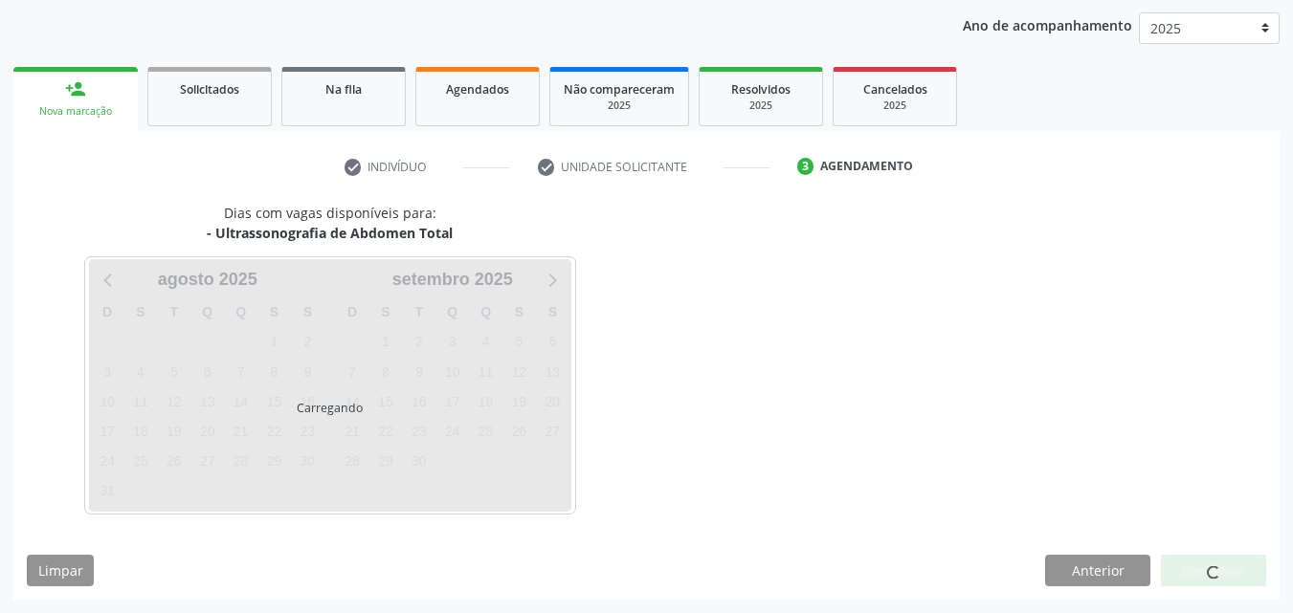
scroll to position [219, 0]
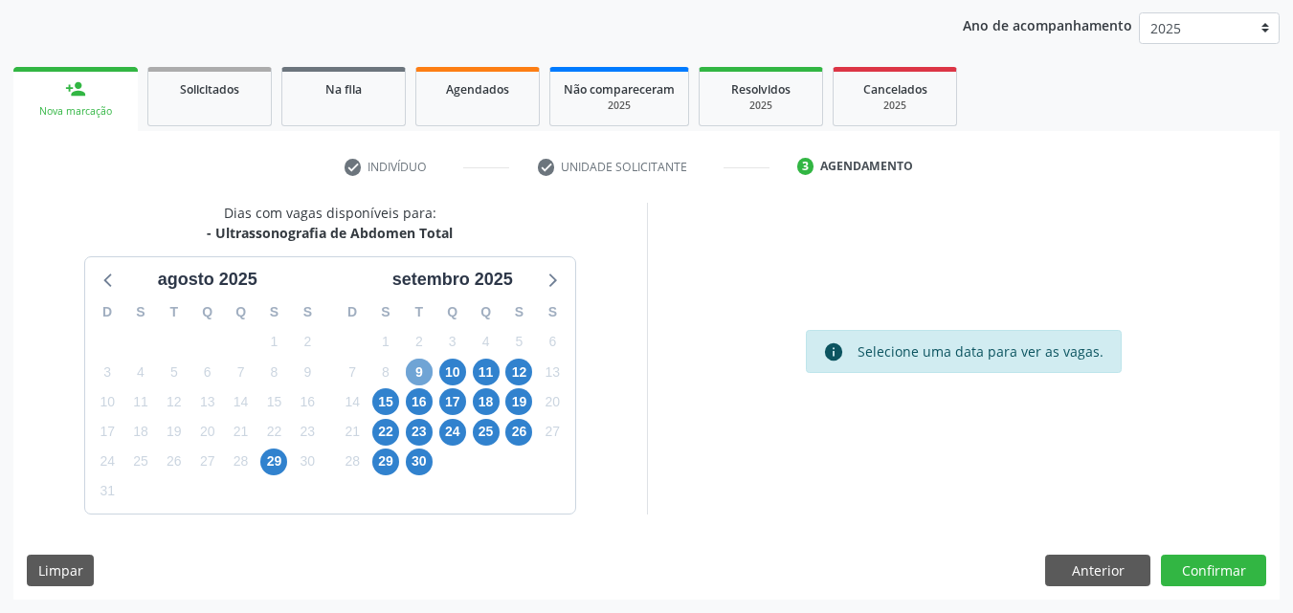
click at [412, 374] on span "9" at bounding box center [419, 372] width 27 height 27
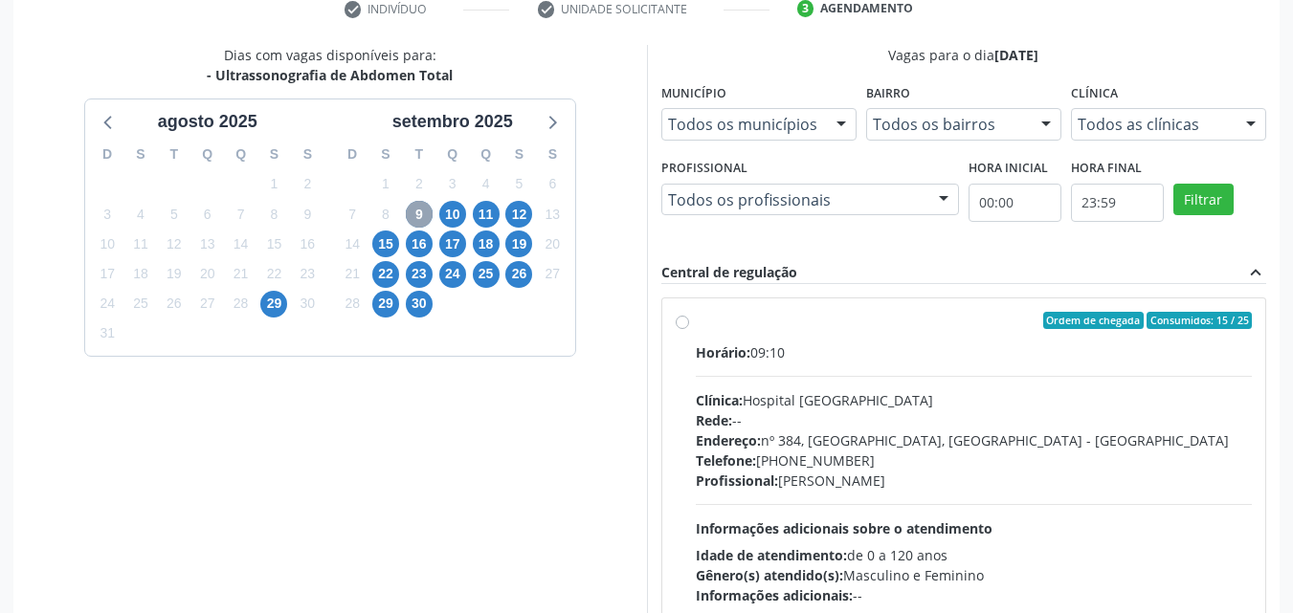
scroll to position [410, 0]
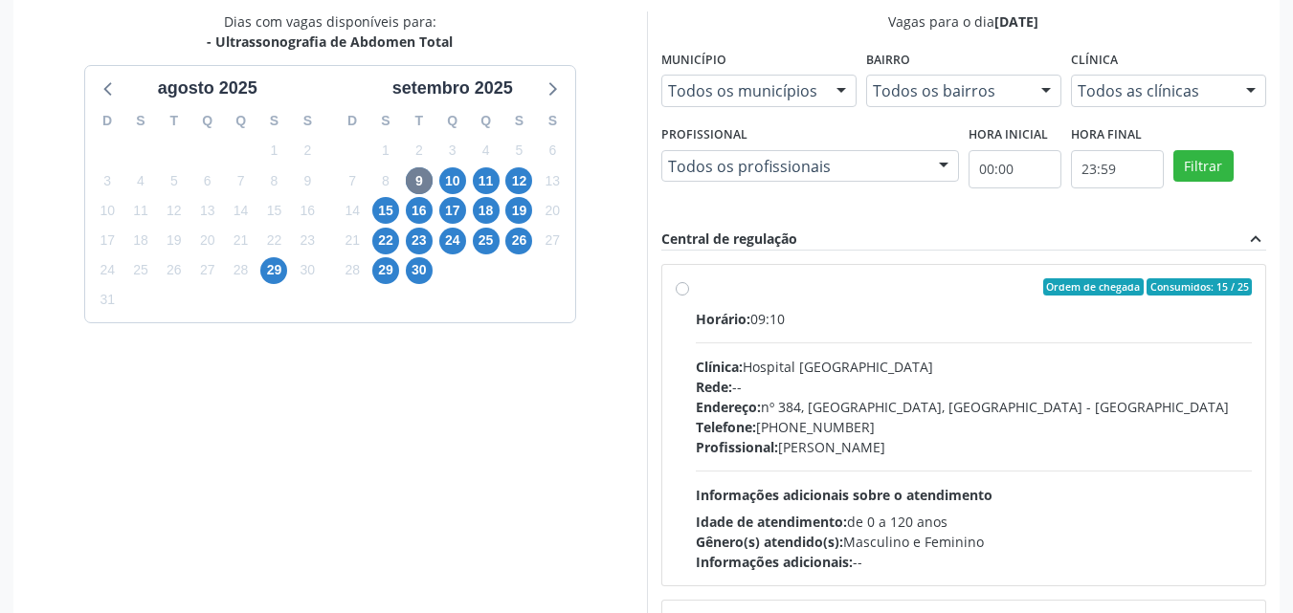
click at [697, 292] on div "Ordem de chegada Consumidos: 15 / 25" at bounding box center [974, 286] width 557 height 17
click at [689, 292] on input "Ordem de chegada Consumidos: 15 / 25 Horário: 09:10 Clínica: Hospital [GEOGRAPH…" at bounding box center [681, 286] width 13 height 17
radio input "true"
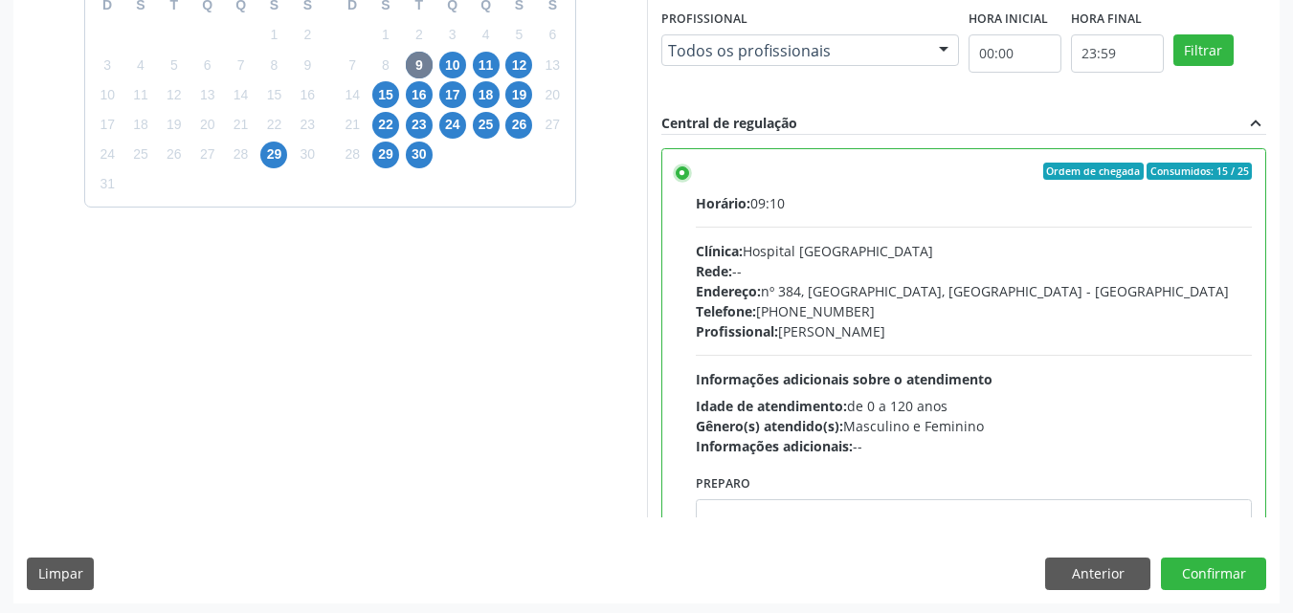
scroll to position [530, 0]
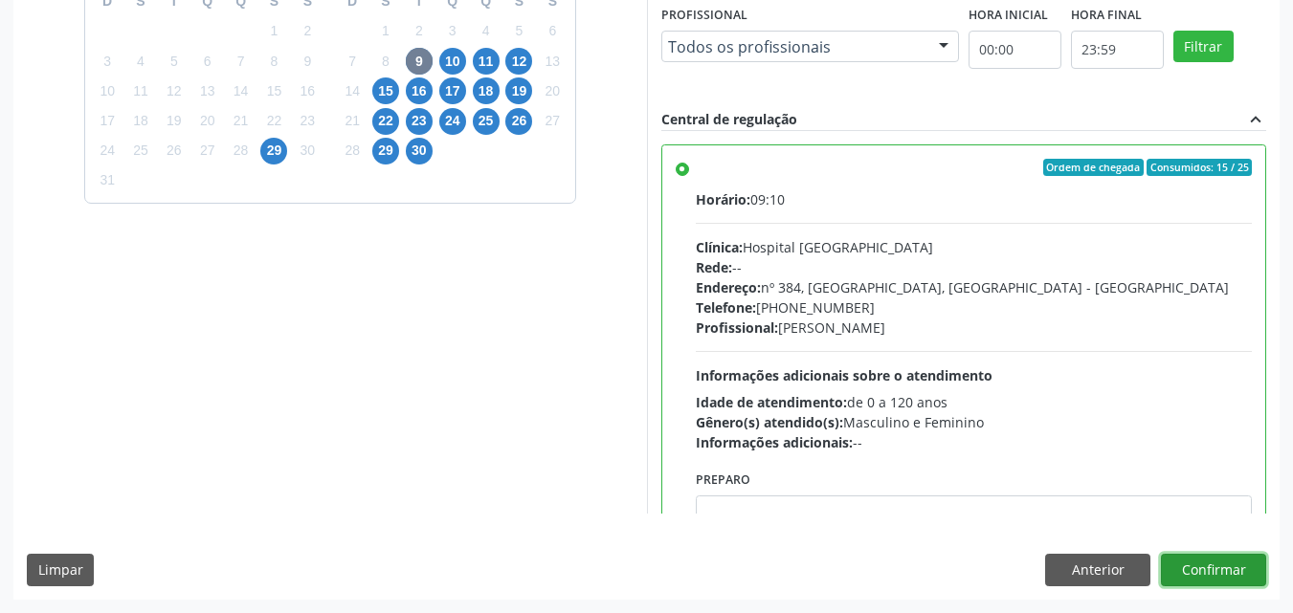
click at [1205, 566] on button "Confirmar" at bounding box center [1213, 570] width 105 height 33
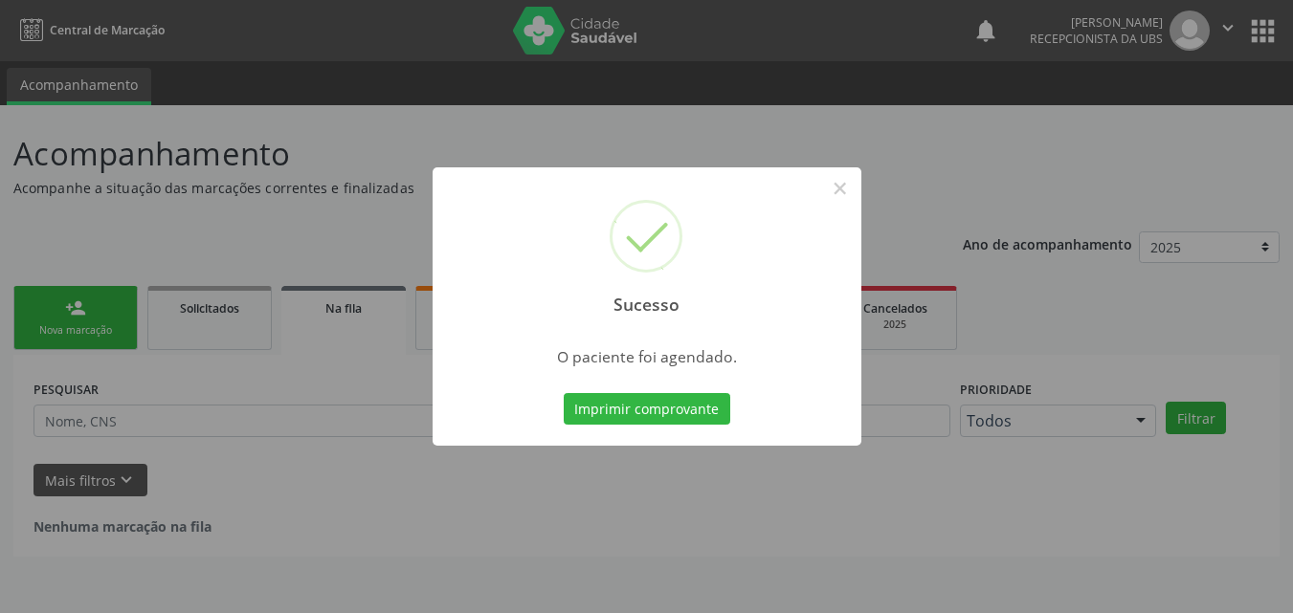
scroll to position [0, 0]
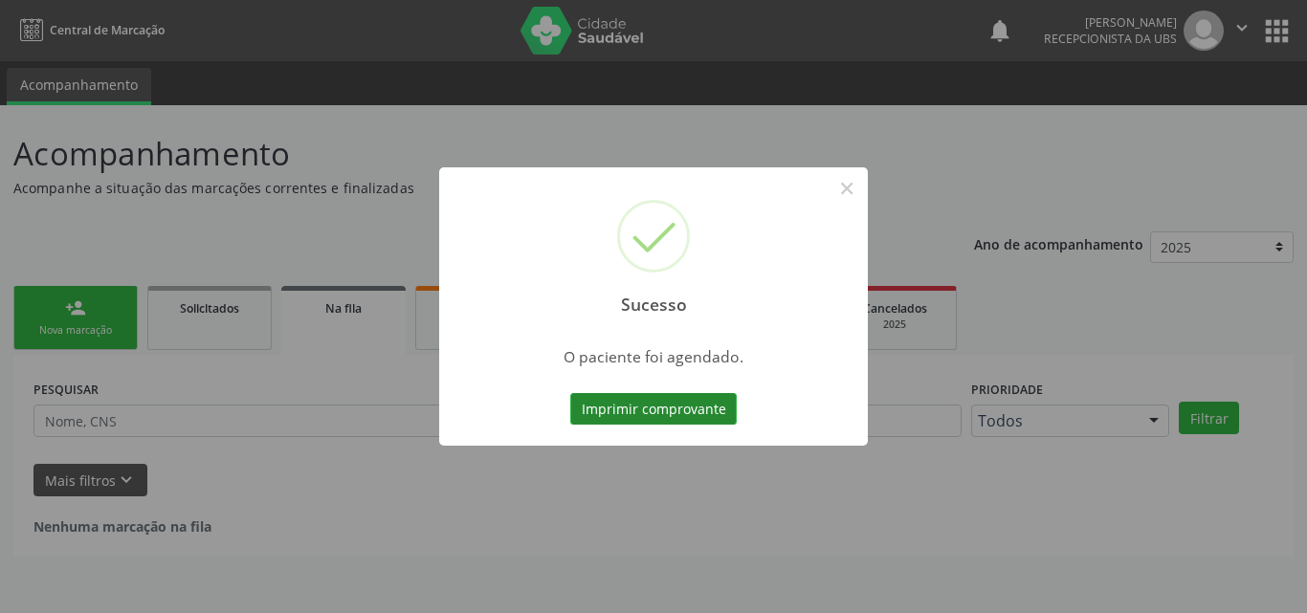
click at [636, 409] on button "Imprimir comprovante" at bounding box center [653, 409] width 166 height 33
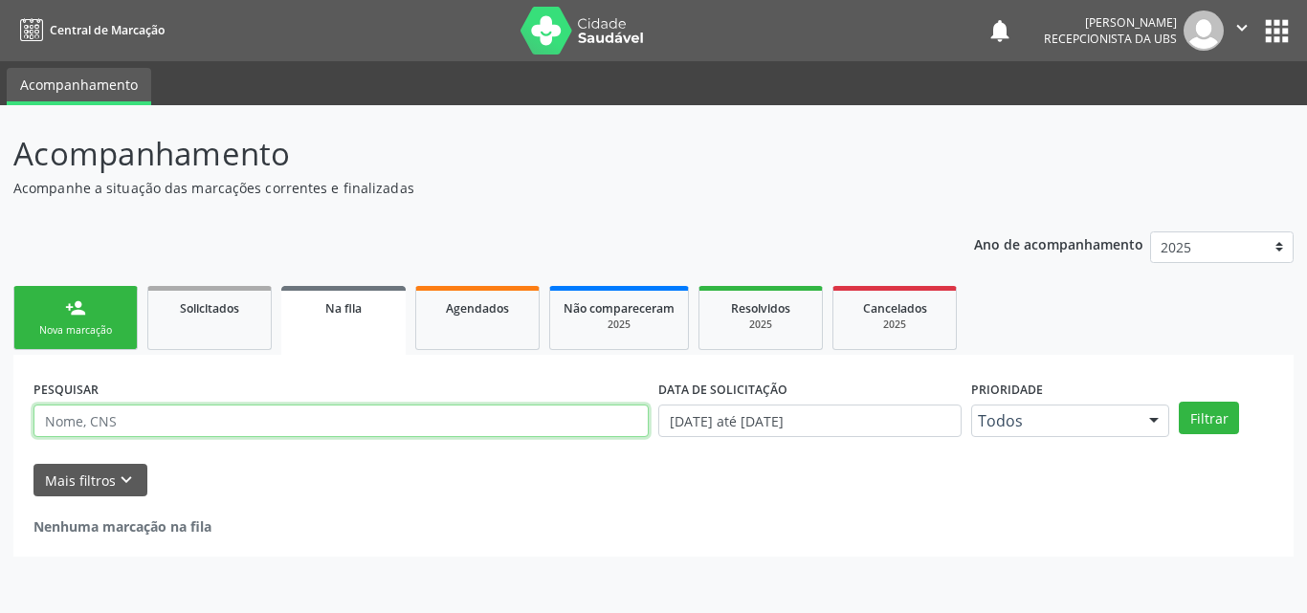
click at [250, 429] on input "text" at bounding box center [340, 421] width 615 height 33
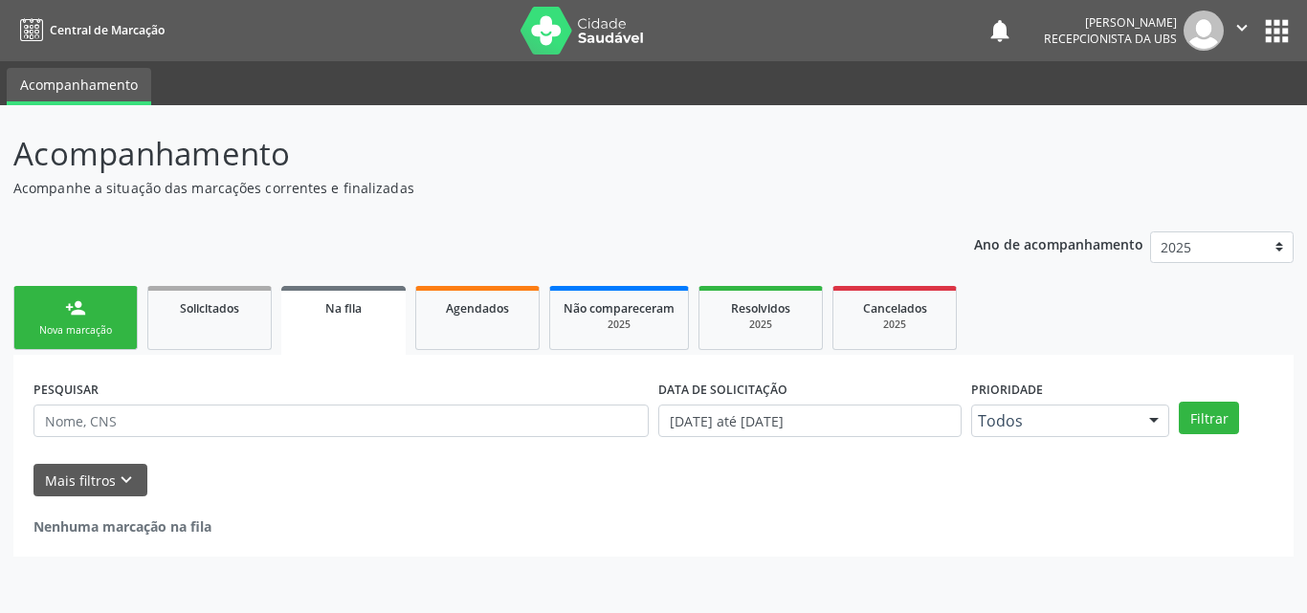
click at [61, 317] on link "person_add Nova marcação" at bounding box center [75, 318] width 124 height 64
click at [62, 315] on link "person_add Nova marcação" at bounding box center [75, 318] width 124 height 64
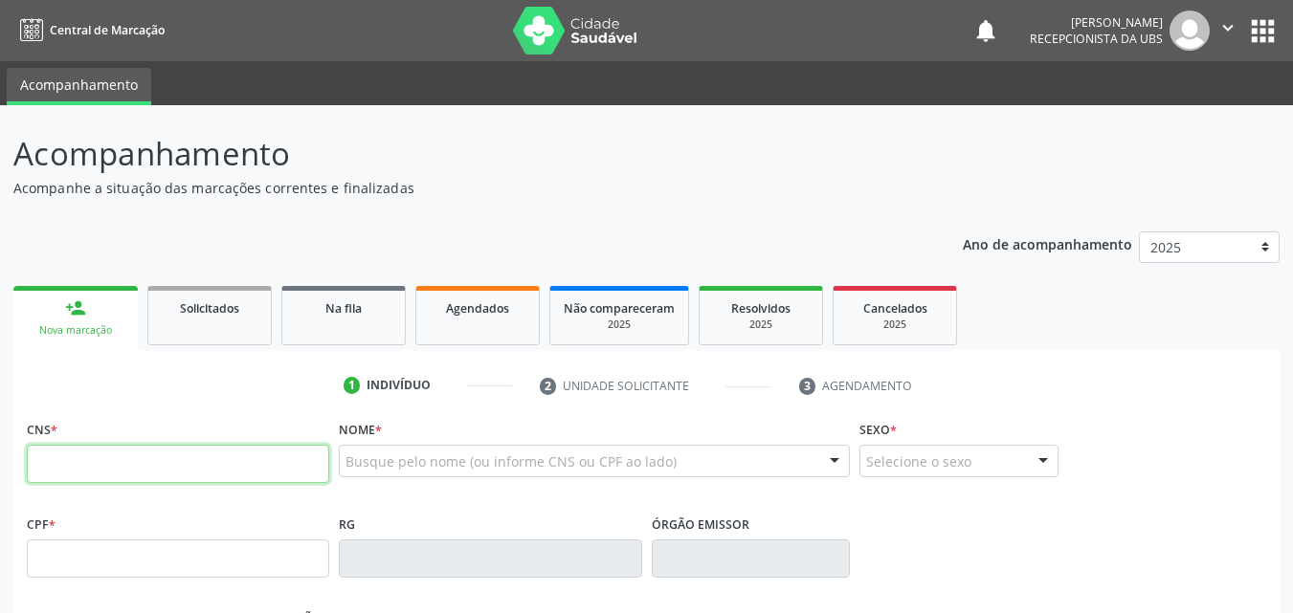
click at [132, 455] on input "text" at bounding box center [178, 464] width 302 height 38
paste input "704 6006 0801 4623"
type input "704 6006 0801 4623"
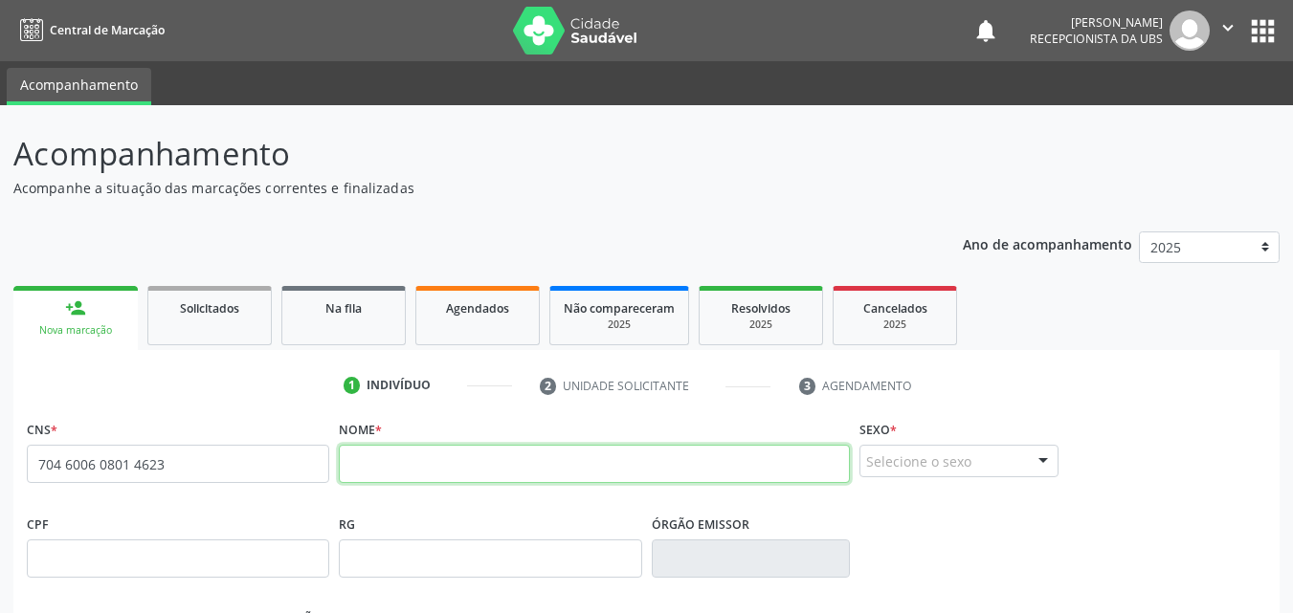
click at [473, 468] on input "text" at bounding box center [594, 464] width 511 height 38
paste input "CONCEIÇÃO APARECIDA DE [PERSON_NAME]"
type input "CONCEIÇÃO APARECIDA DE [PERSON_NAME]"
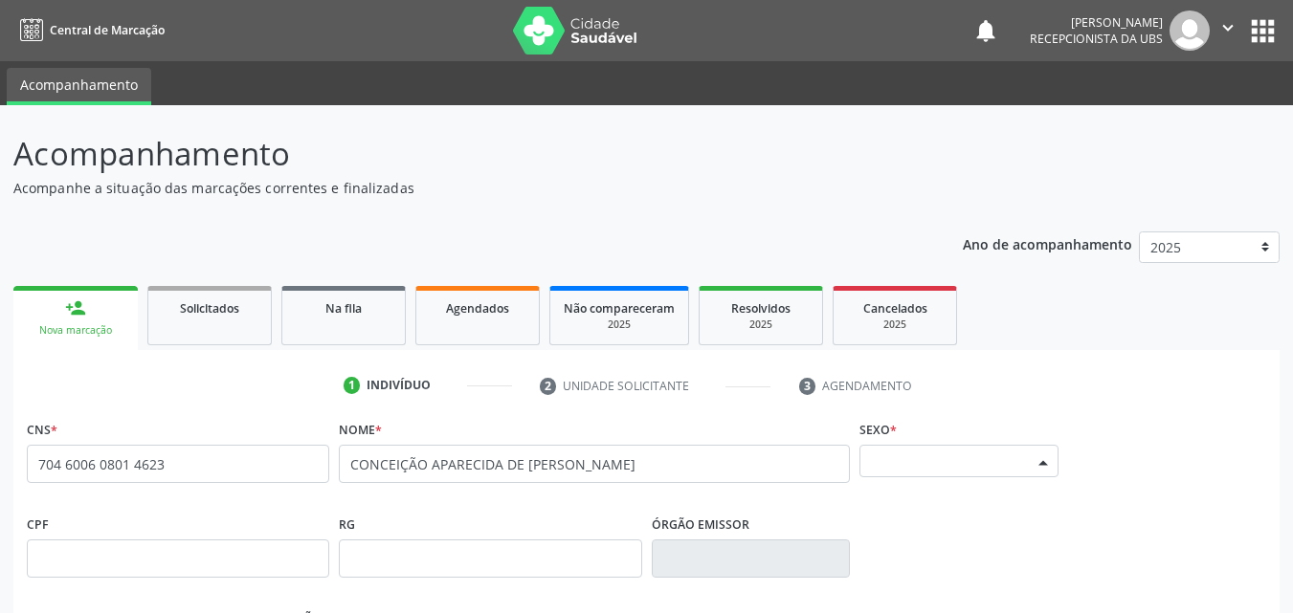
click at [968, 462] on div "Selecione o sexo" at bounding box center [958, 461] width 199 height 33
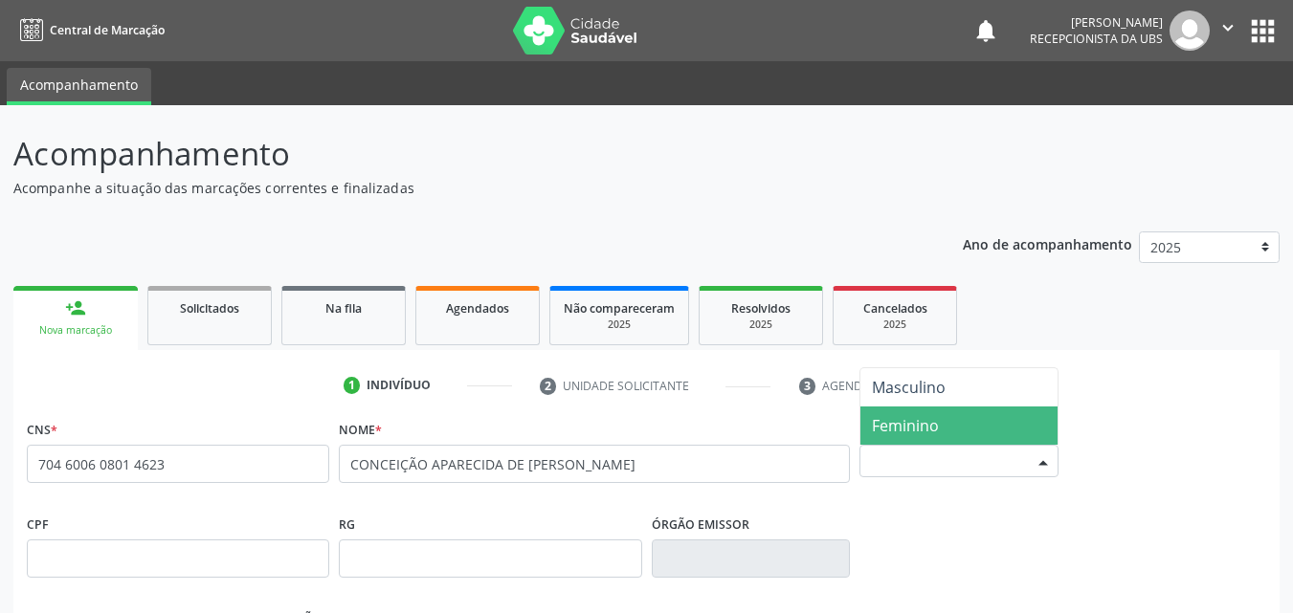
click at [946, 436] on span "Feminino" at bounding box center [958, 426] width 197 height 38
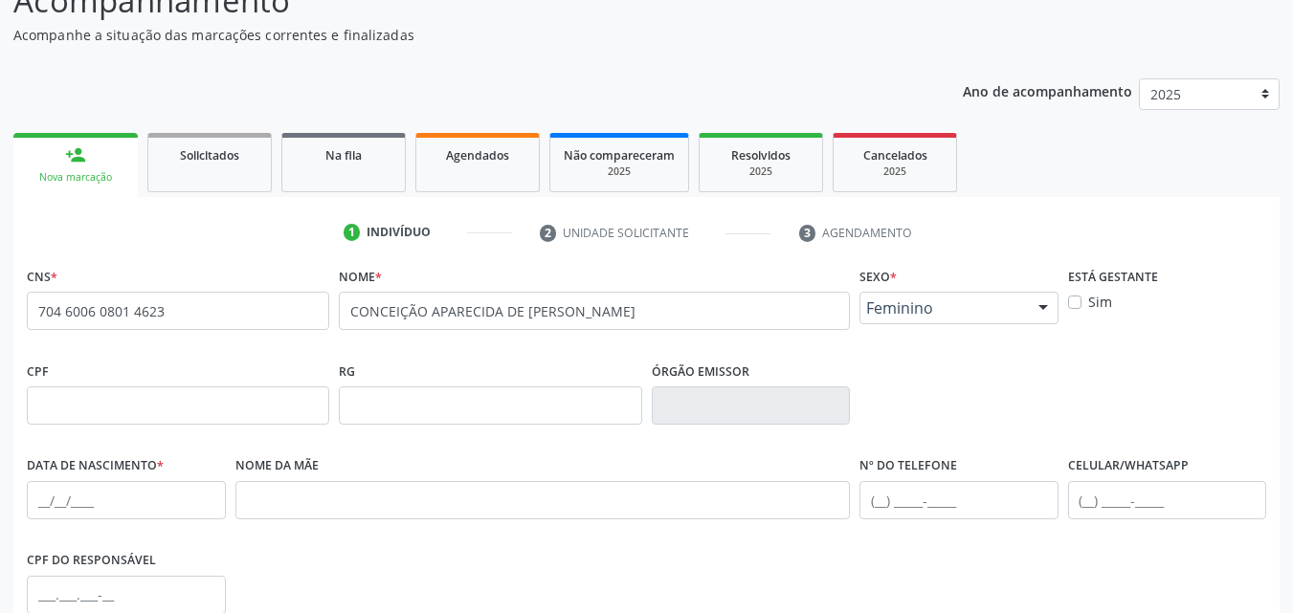
scroll to position [191, 0]
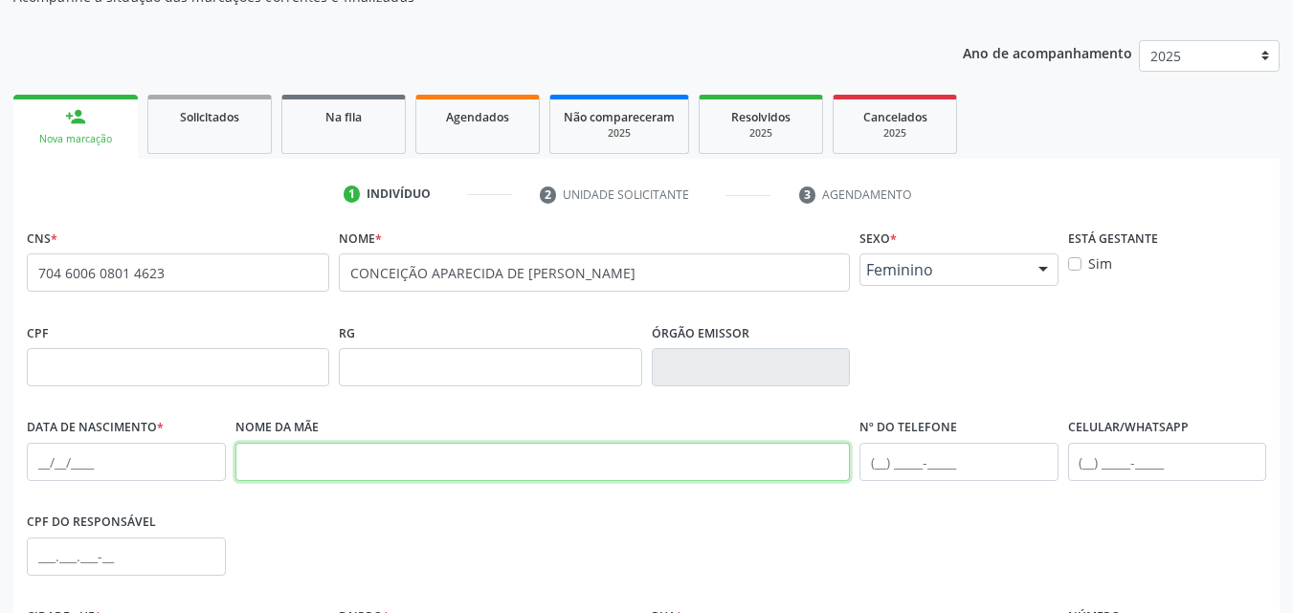
click at [364, 476] on input "text" at bounding box center [542, 462] width 615 height 38
paste input "Expedita [PERSON_NAME]"
type input "Expedita [PERSON_NAME]"
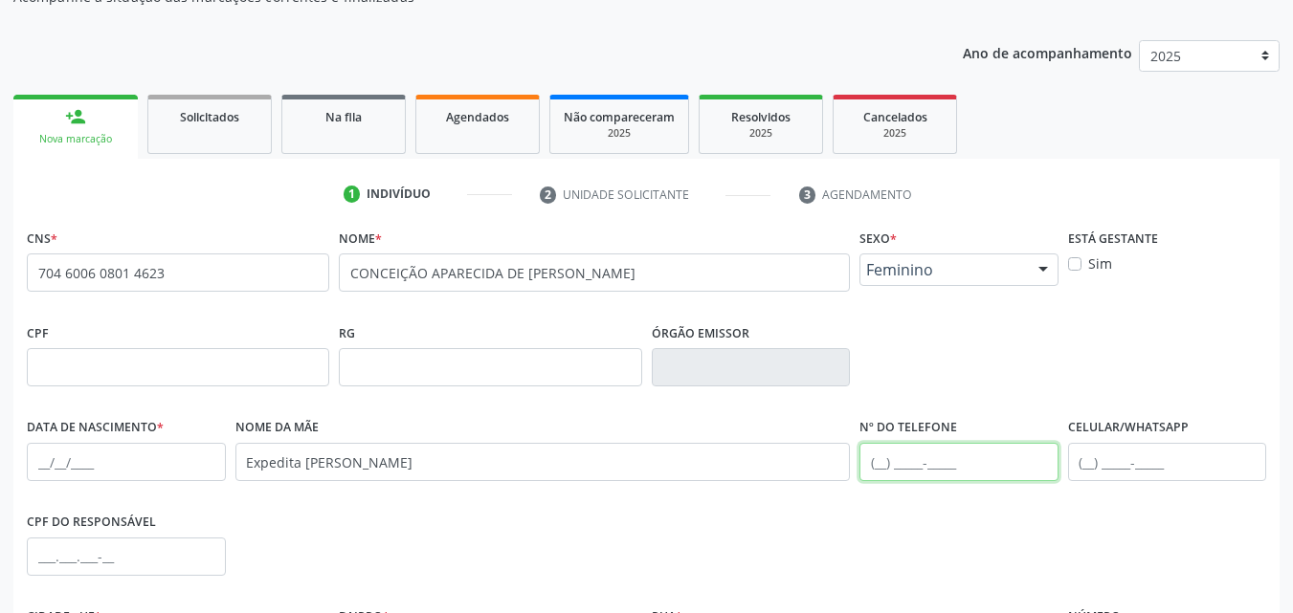
click at [886, 459] on input "text" at bounding box center [958, 462] width 199 height 38
paste input "[PHONE_NUMBER]"
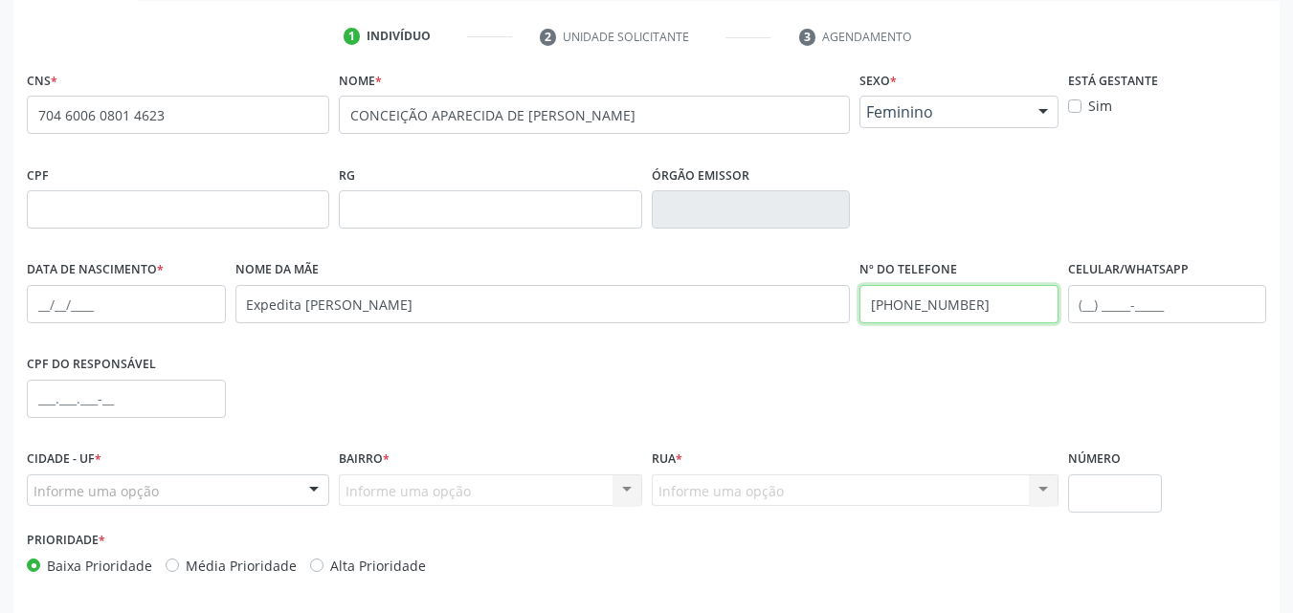
scroll to position [383, 0]
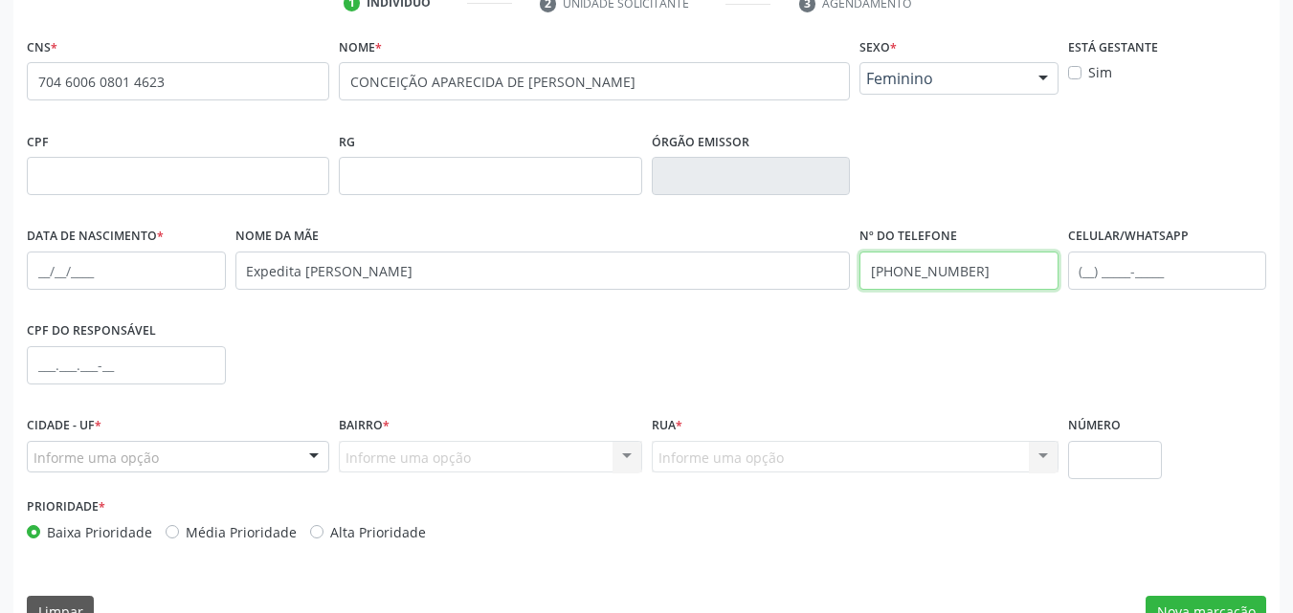
type input "[PHONE_NUMBER]"
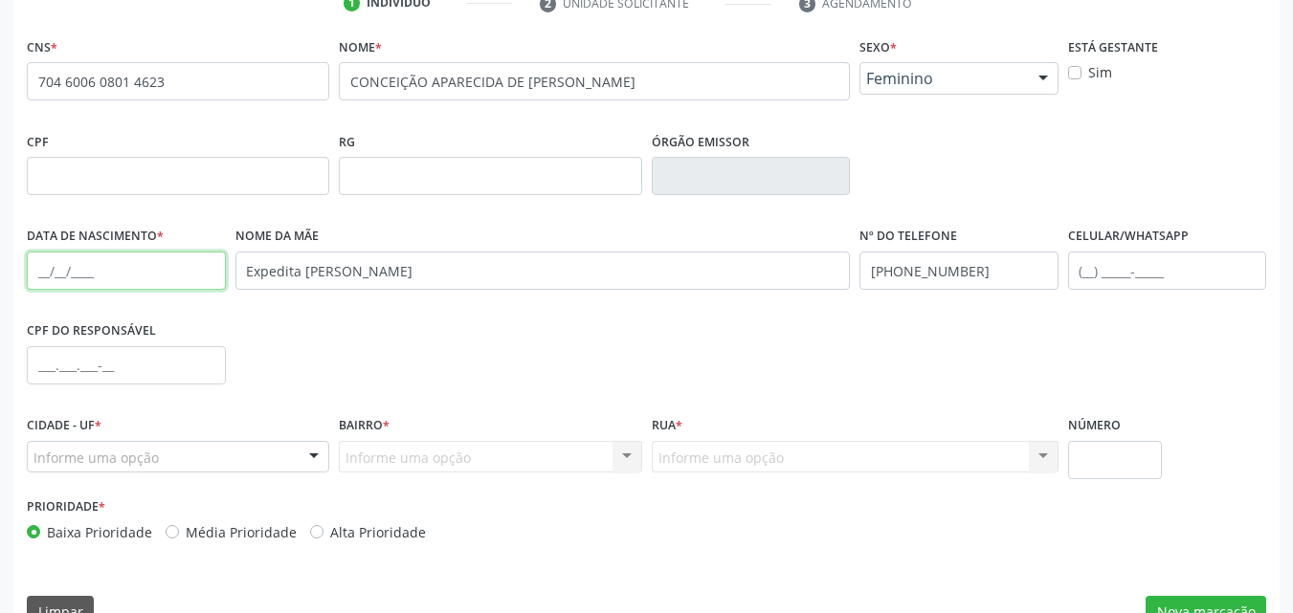
click at [31, 266] on input "text" at bounding box center [126, 271] width 199 height 38
paste input "0[DATE]"
type input "0[DATE]"
click at [292, 330] on div "CPF do responsável" at bounding box center [646, 364] width 1249 height 95
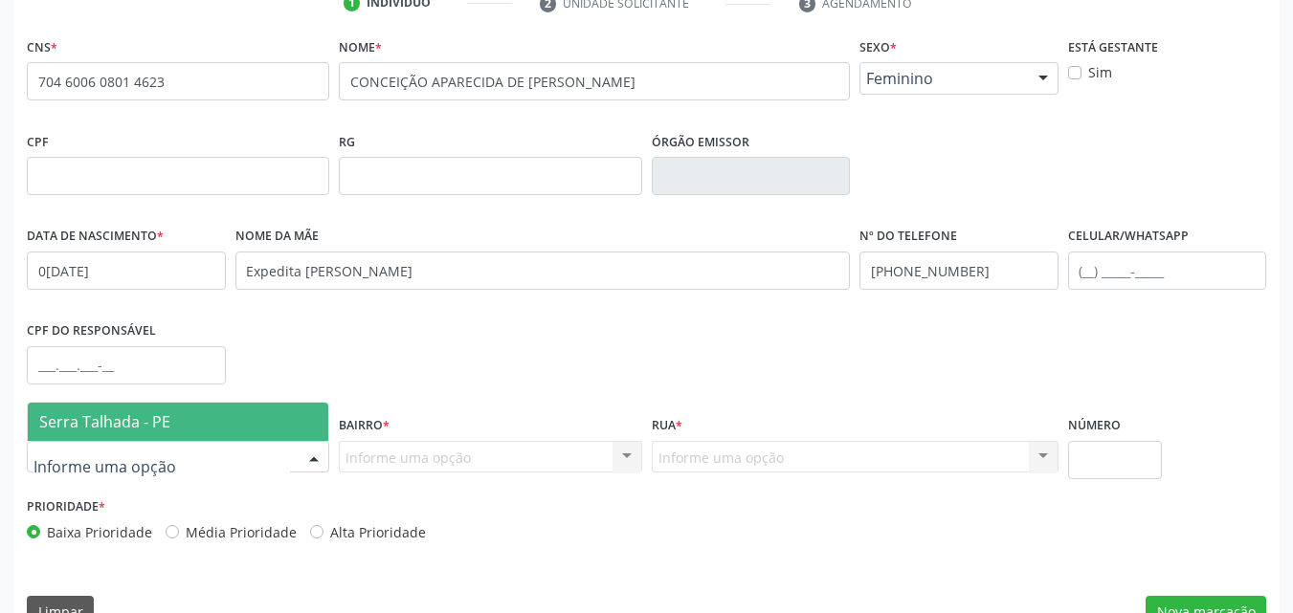
click at [251, 464] on div at bounding box center [178, 457] width 302 height 33
click at [232, 431] on span "Serra Talhada - PE" at bounding box center [178, 422] width 300 height 38
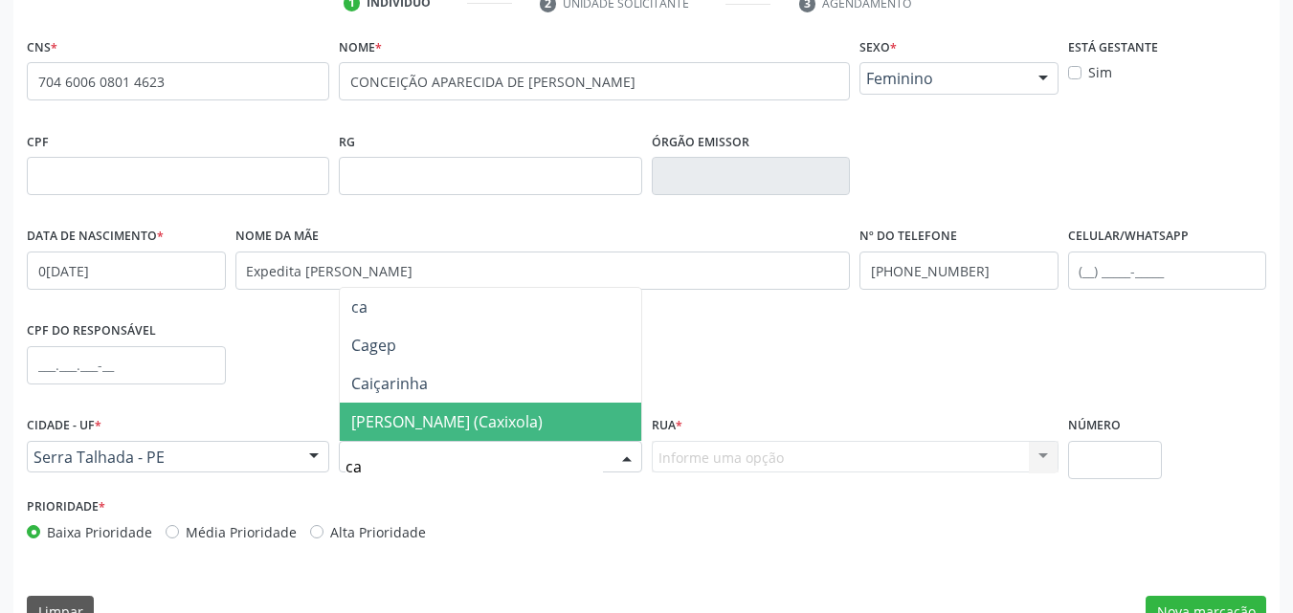
type input "cax"
click at [394, 430] on span "[PERSON_NAME] (Caxixola)" at bounding box center [446, 421] width 191 height 21
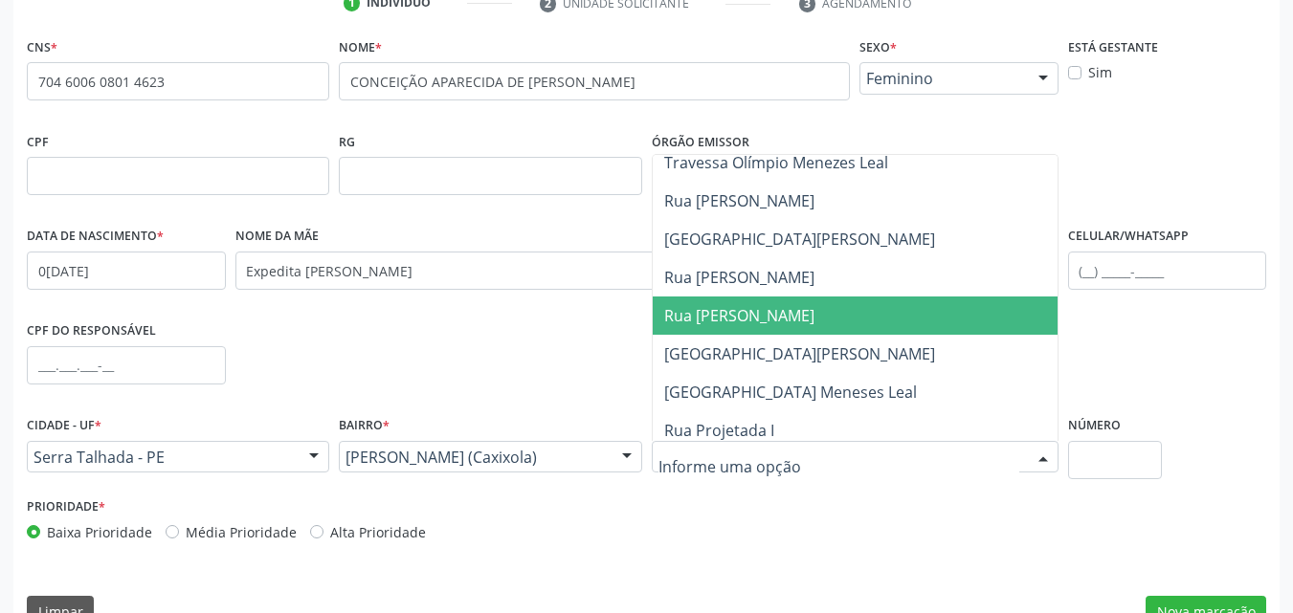
scroll to position [670, 0]
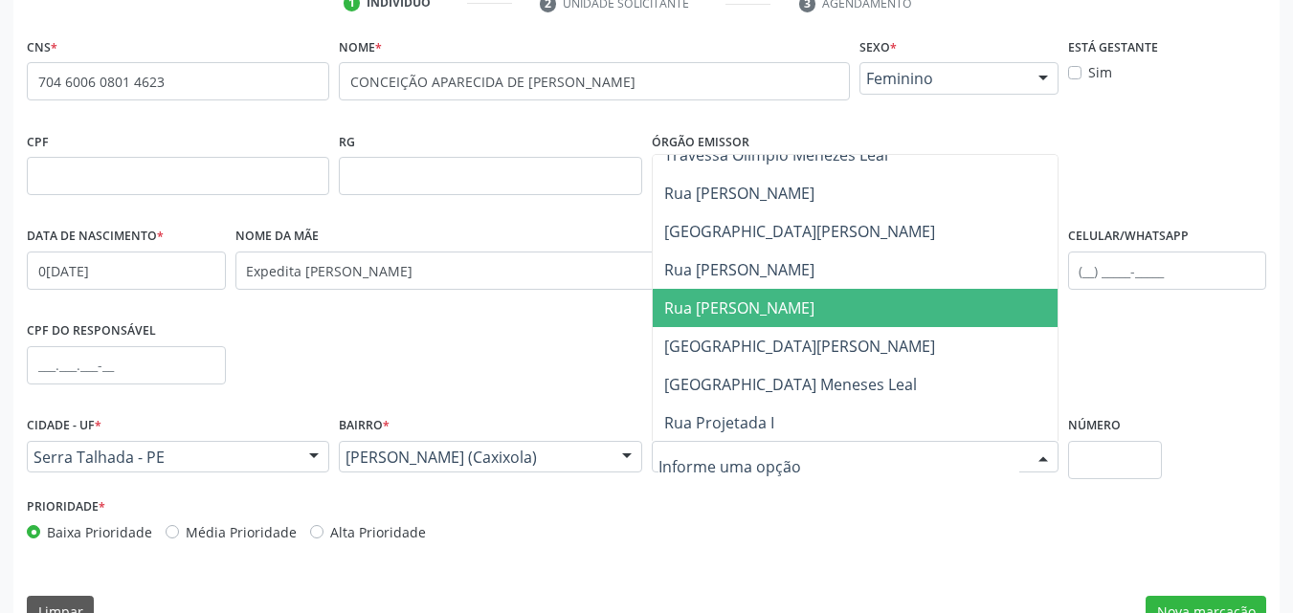
click at [689, 307] on span "Rua [PERSON_NAME]" at bounding box center [739, 308] width 150 height 21
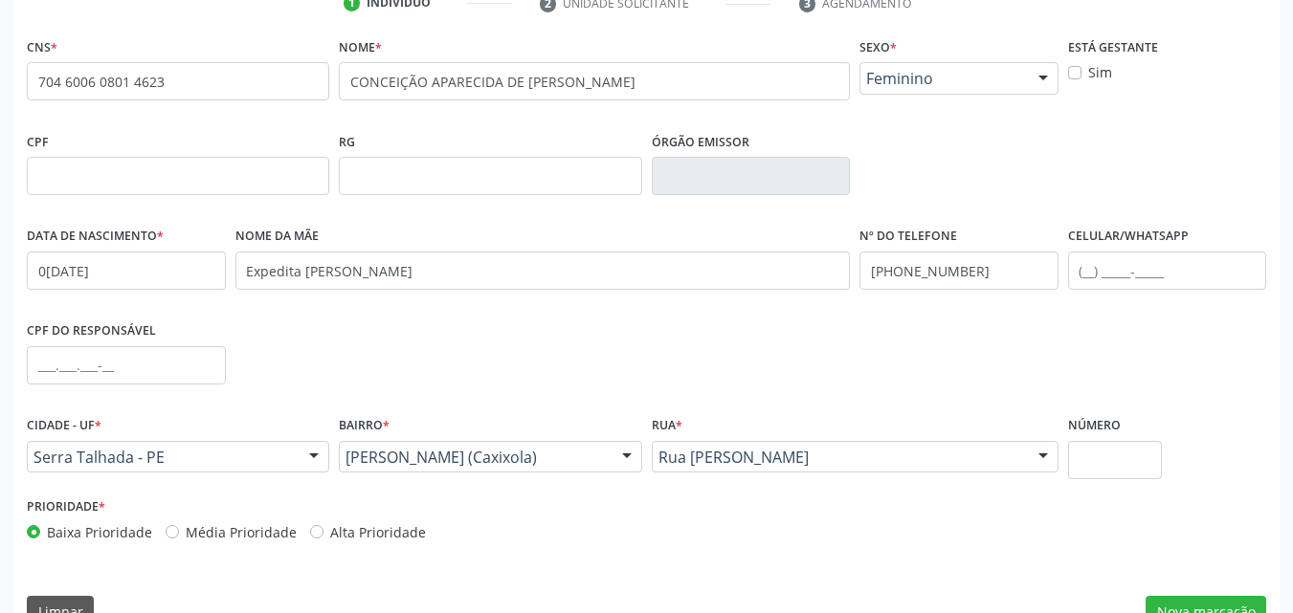
click at [1093, 512] on div "Prioridade * Baixa Prioridade Média Prioridade Alta Prioridade" at bounding box center [646, 524] width 1249 height 63
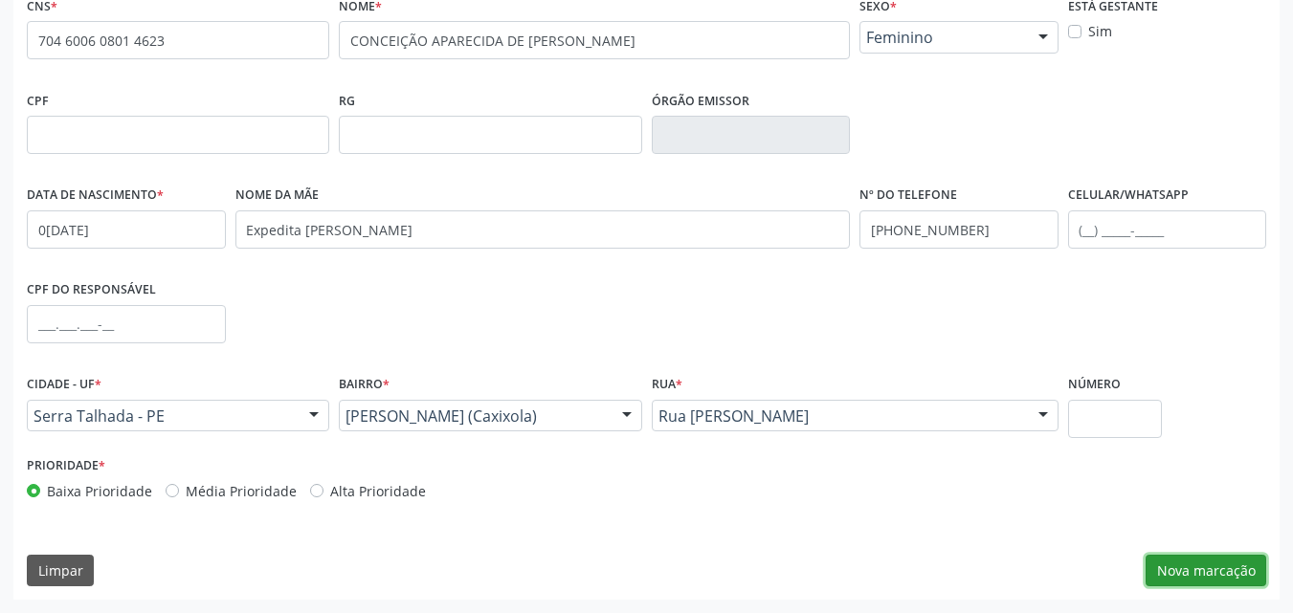
click at [1194, 573] on button "Nova marcação" at bounding box center [1205, 571] width 121 height 33
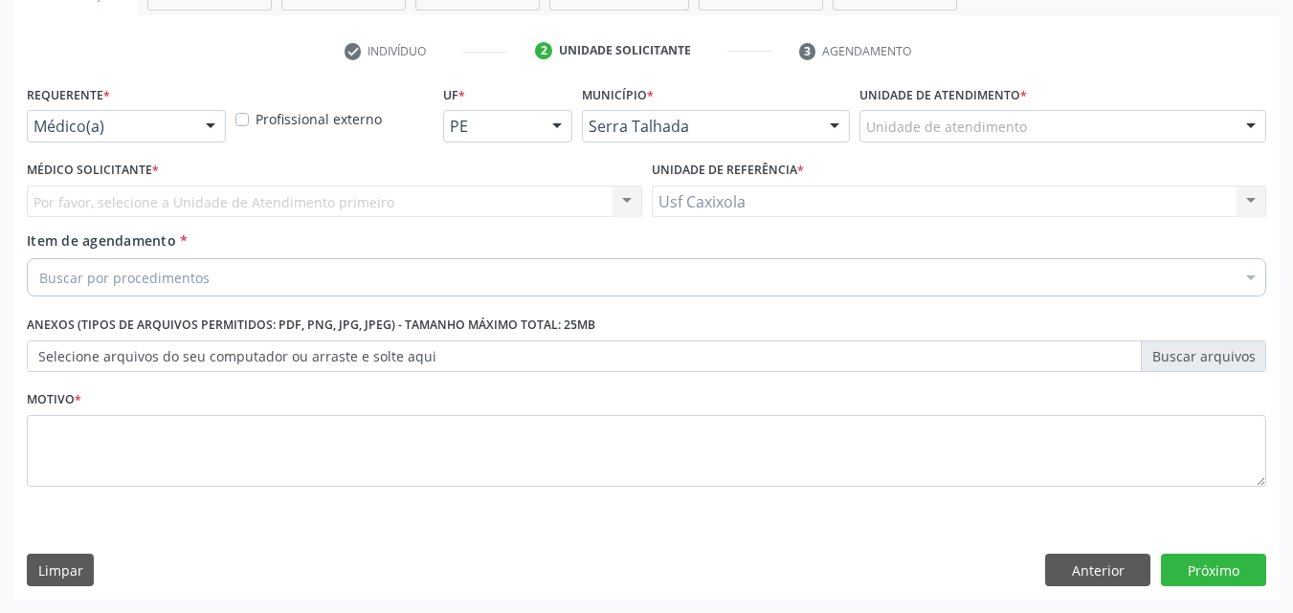
scroll to position [335, 0]
click at [190, 130] on div "Médico(a)" at bounding box center [126, 126] width 199 height 33
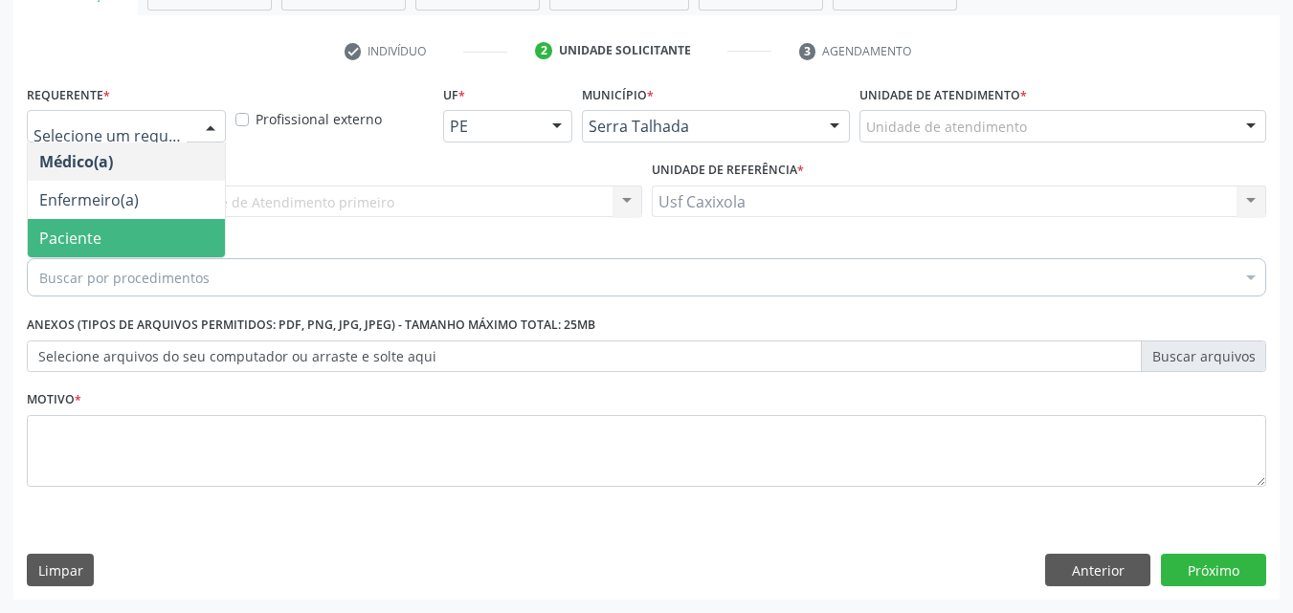
click at [175, 237] on span "Paciente" at bounding box center [126, 238] width 197 height 38
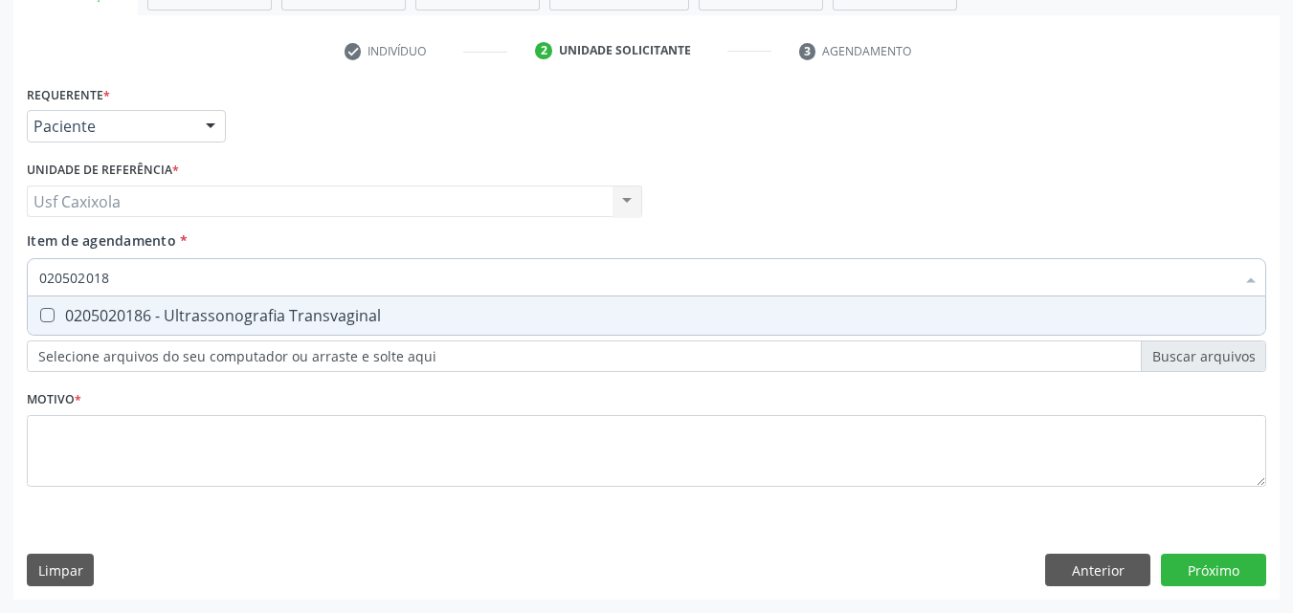
type input "0205020186"
click at [170, 321] on div "0205020186 - Ultrassonografia Transvaginal" at bounding box center [646, 315] width 1214 height 15
checkbox Transvaginal "true"
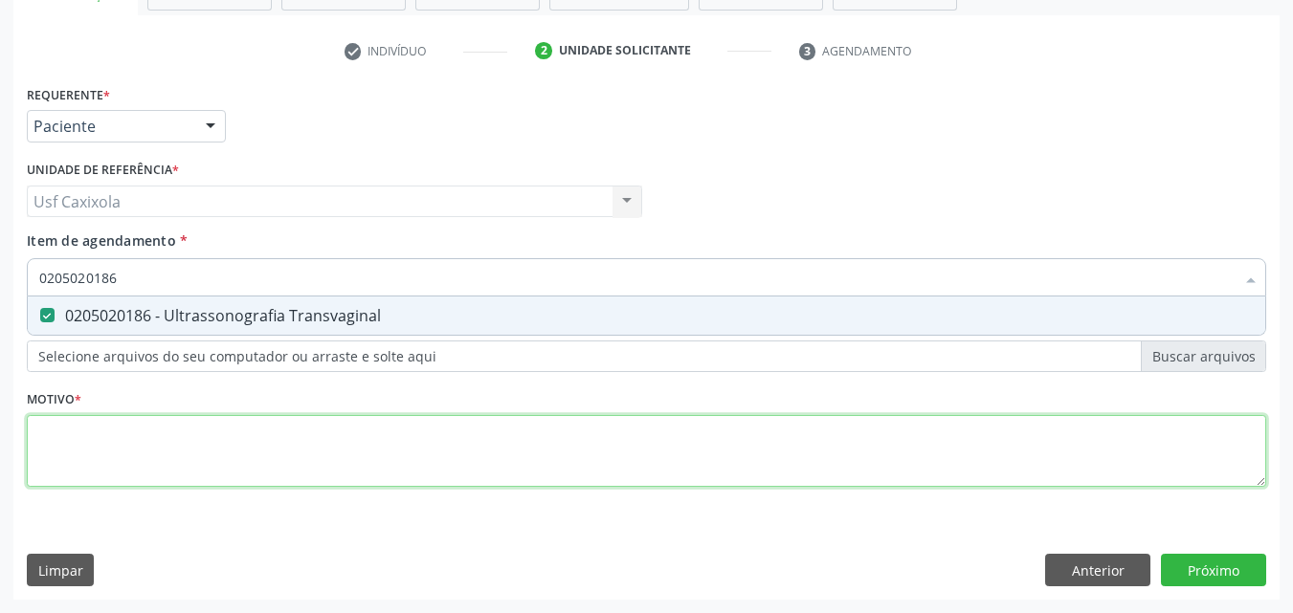
click at [173, 474] on div "Requerente * Paciente Médico(a) Enfermeiro(a) Paciente Nenhum resultado encontr…" at bounding box center [646, 296] width 1239 height 433
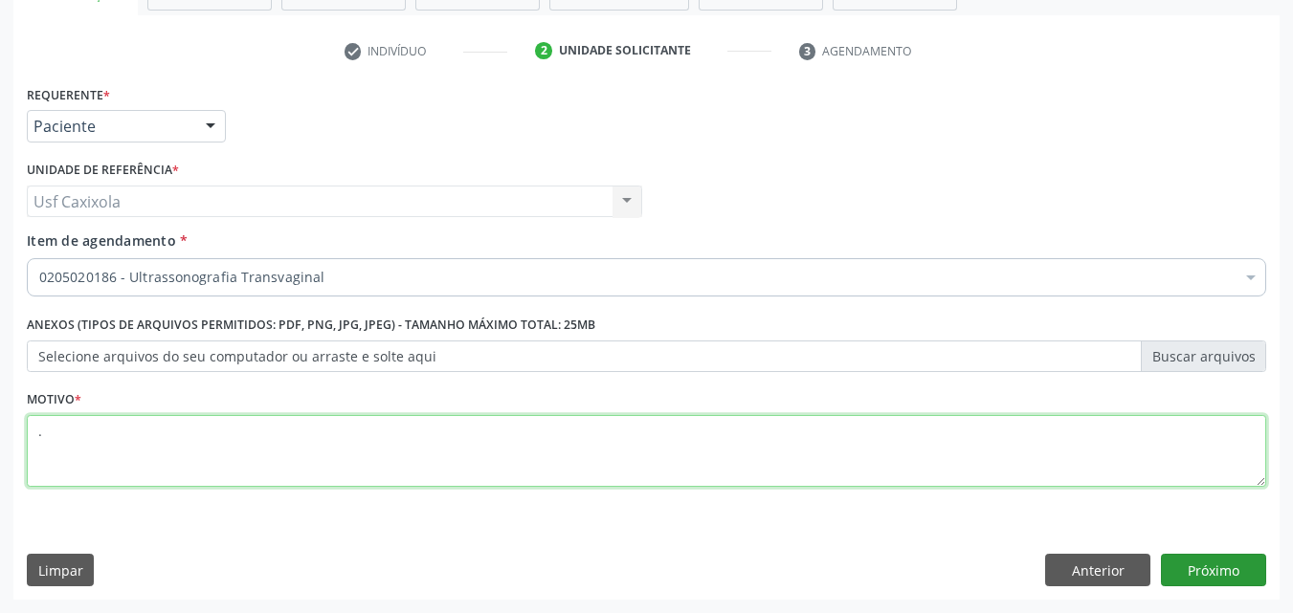
type textarea "."
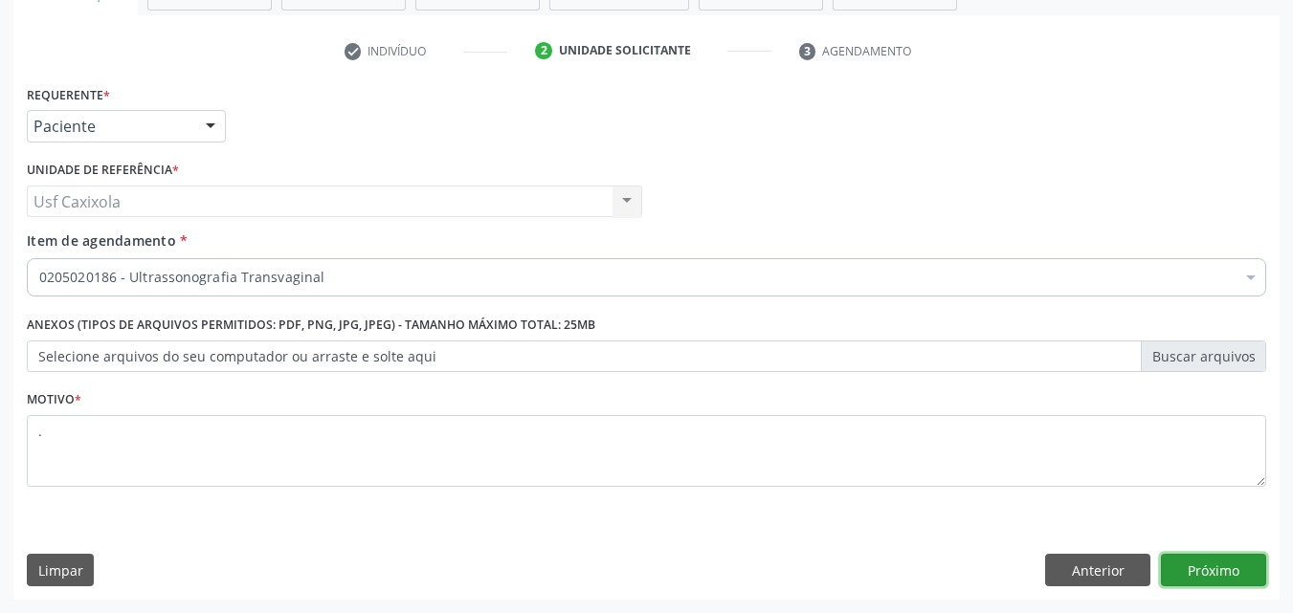
click at [1231, 573] on button "Próximo" at bounding box center [1213, 570] width 105 height 33
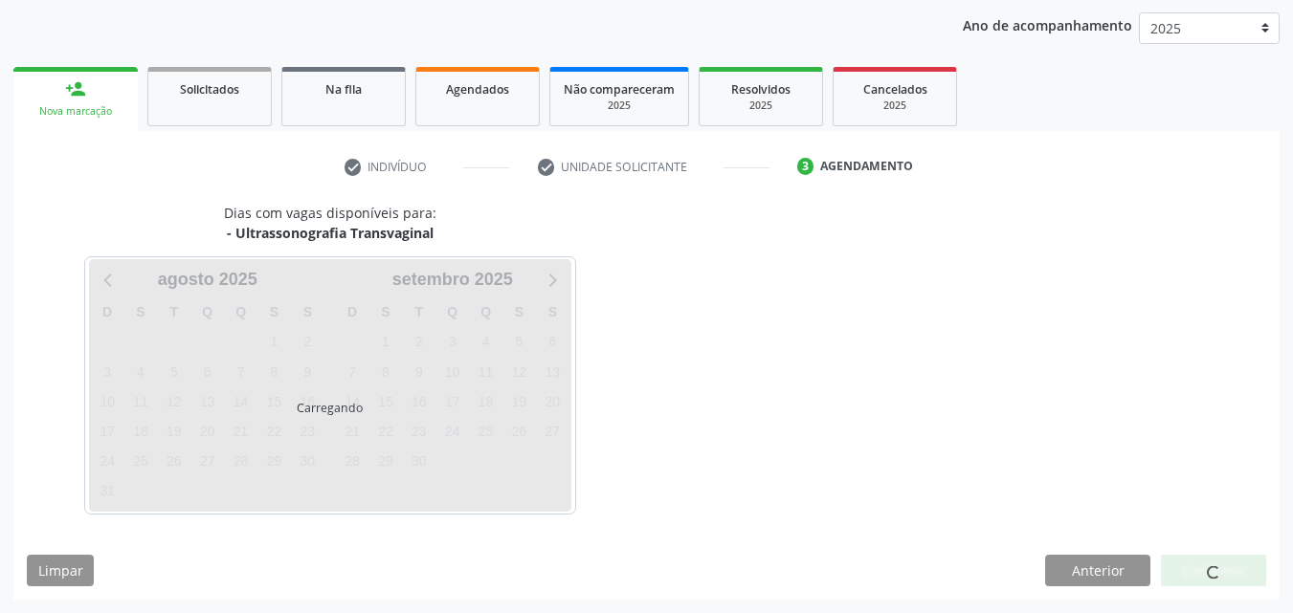
scroll to position [219, 0]
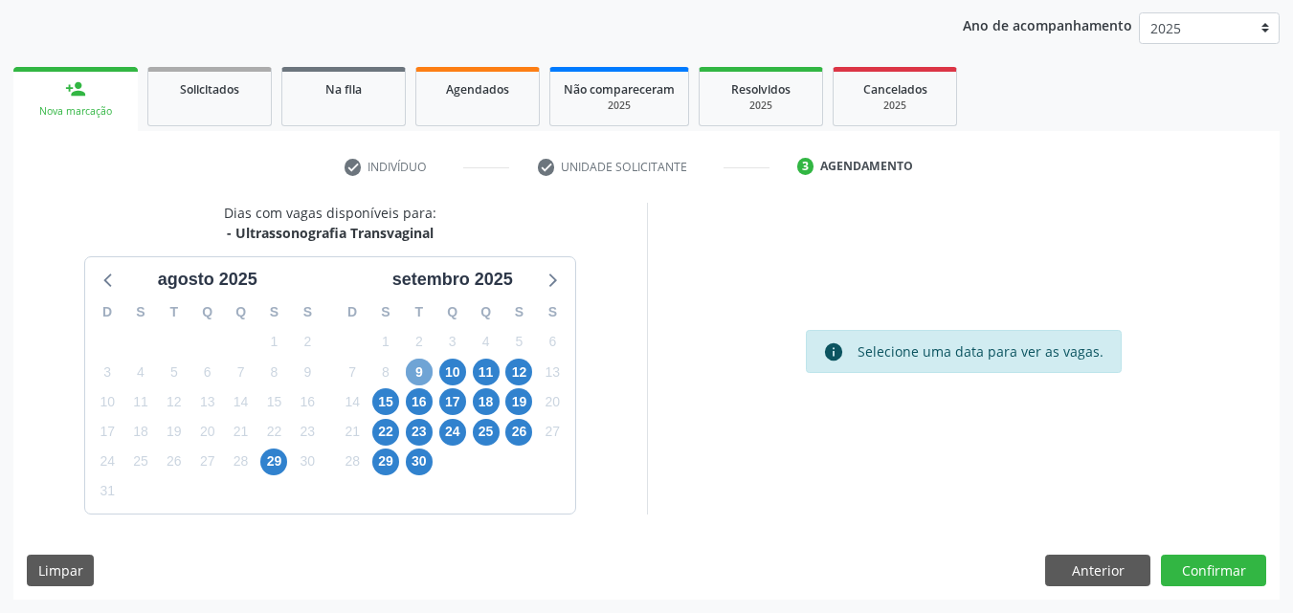
click at [418, 375] on span "9" at bounding box center [419, 372] width 27 height 27
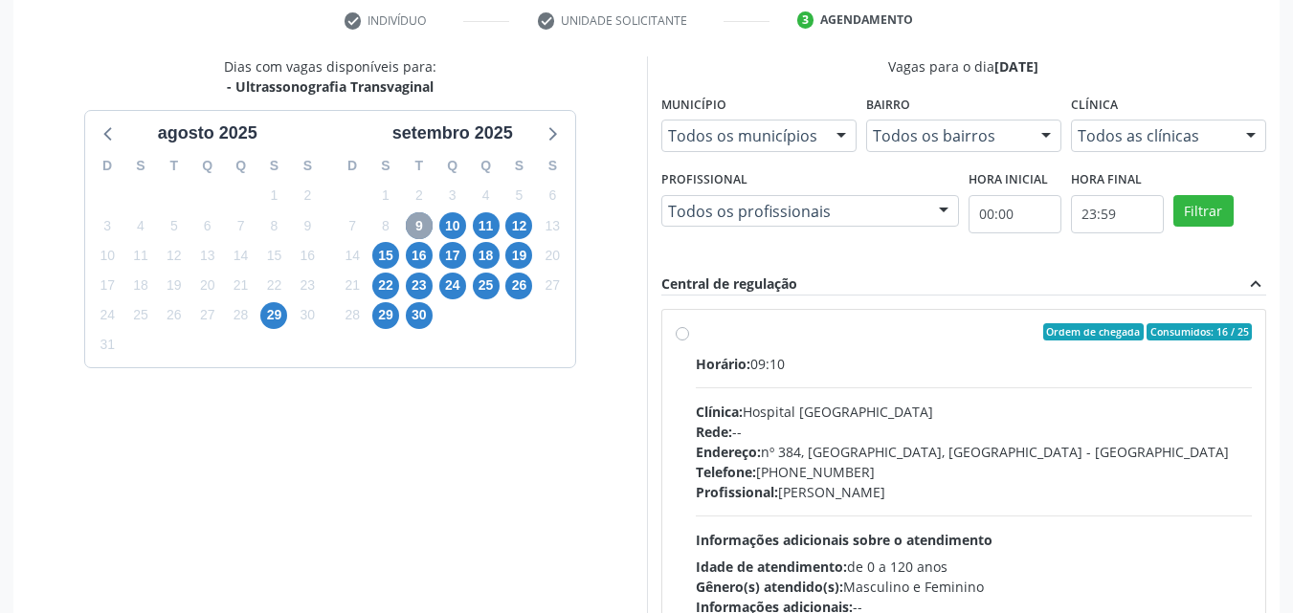
scroll to position [410, 0]
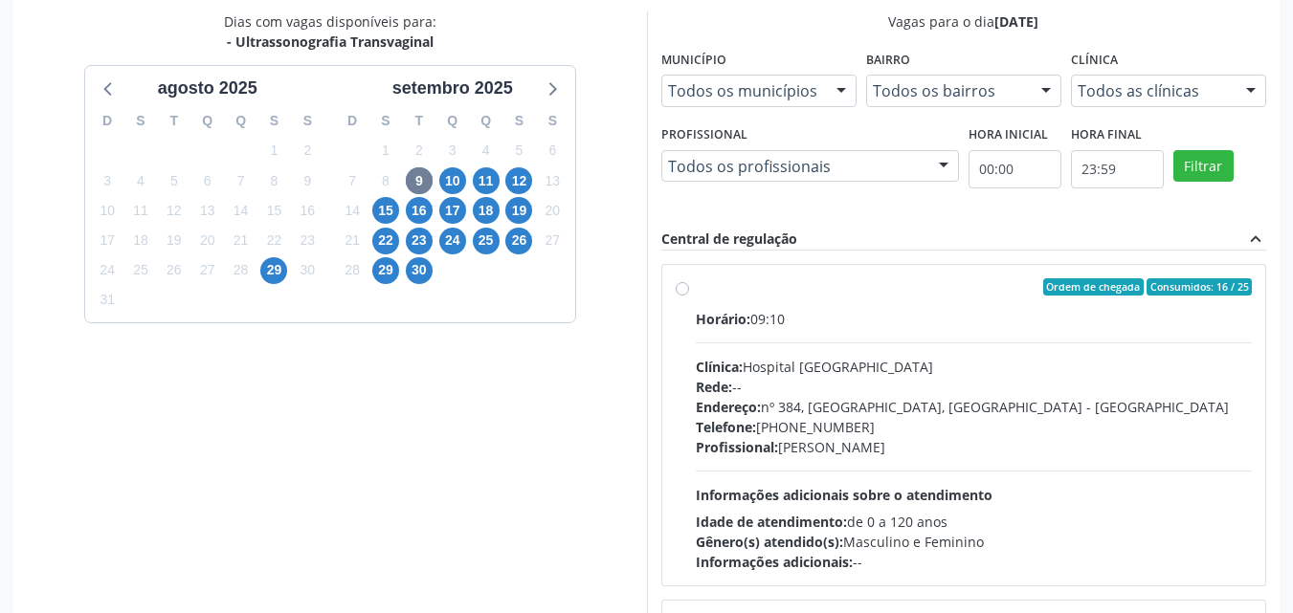
click at [696, 295] on label "Ordem de chegada Consumidos: 16 / 25 Horário: 09:10 Clínica: Hospital [GEOGRAPH…" at bounding box center [974, 425] width 557 height 294
click at [686, 295] on input "Ordem de chegada Consumidos: 16 / 25 Horário: 09:10 Clínica: Hospital [GEOGRAPH…" at bounding box center [681, 286] width 13 height 17
radio input "true"
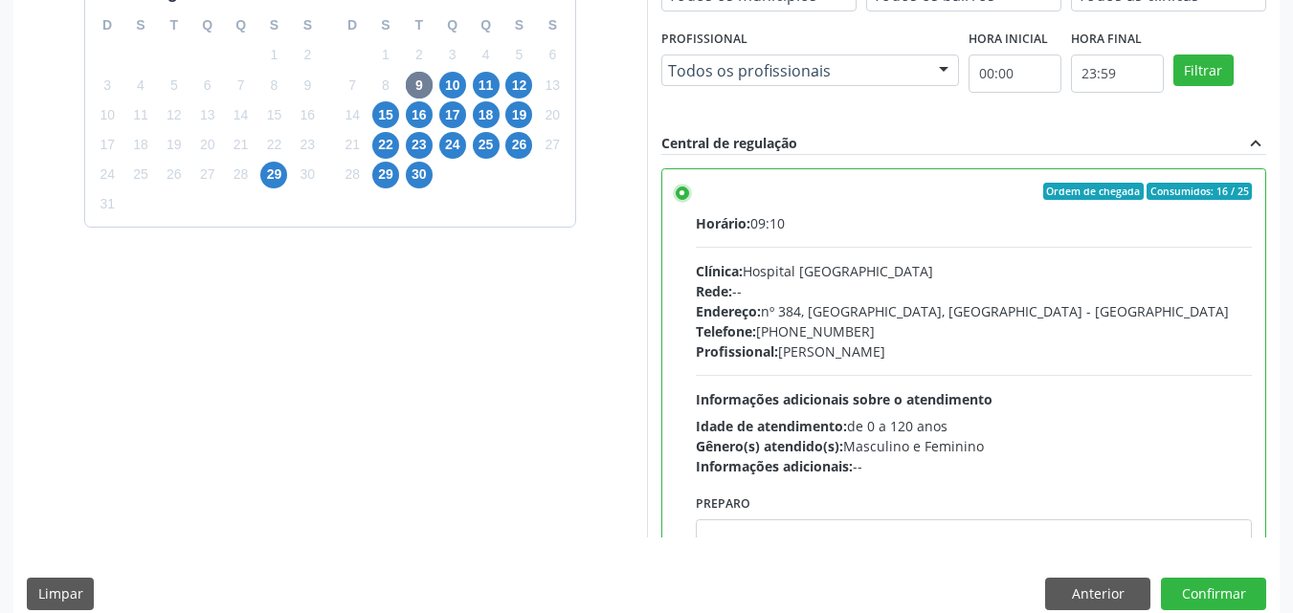
scroll to position [530, 0]
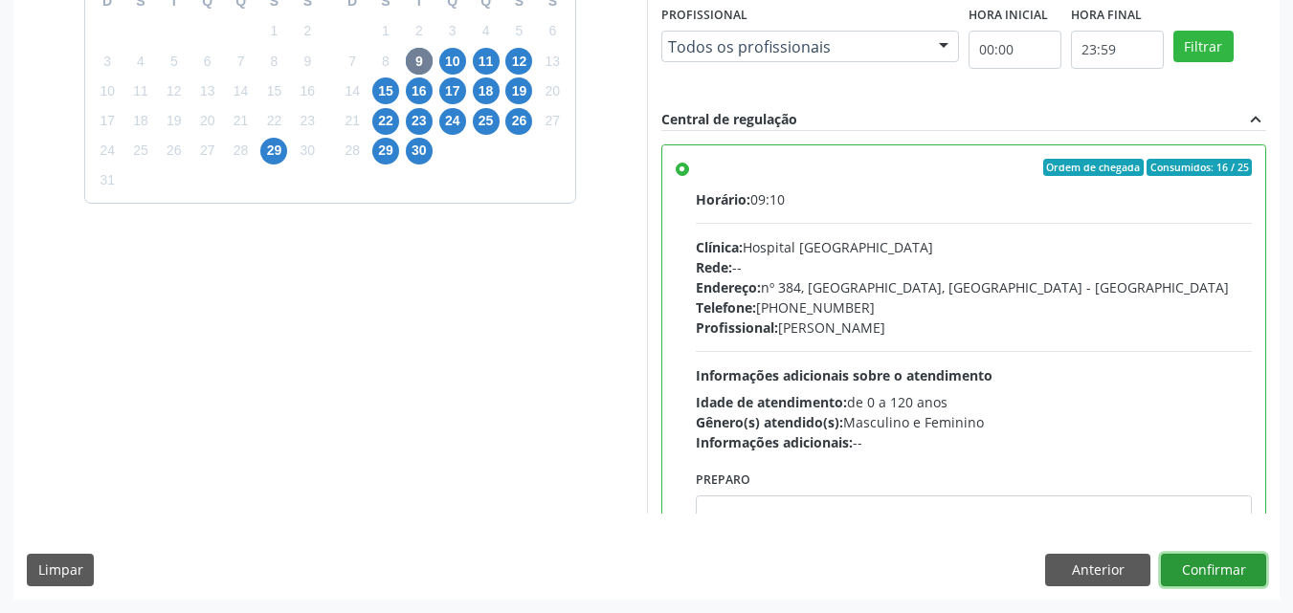
click at [1210, 564] on button "Confirmar" at bounding box center [1213, 570] width 105 height 33
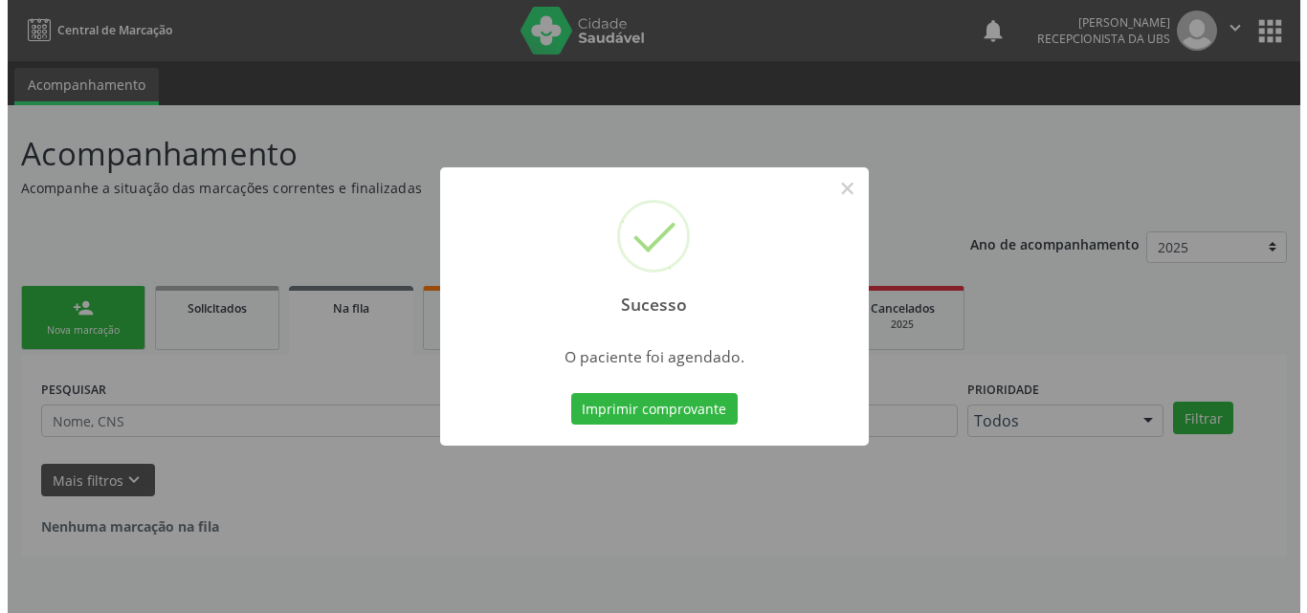
scroll to position [0, 0]
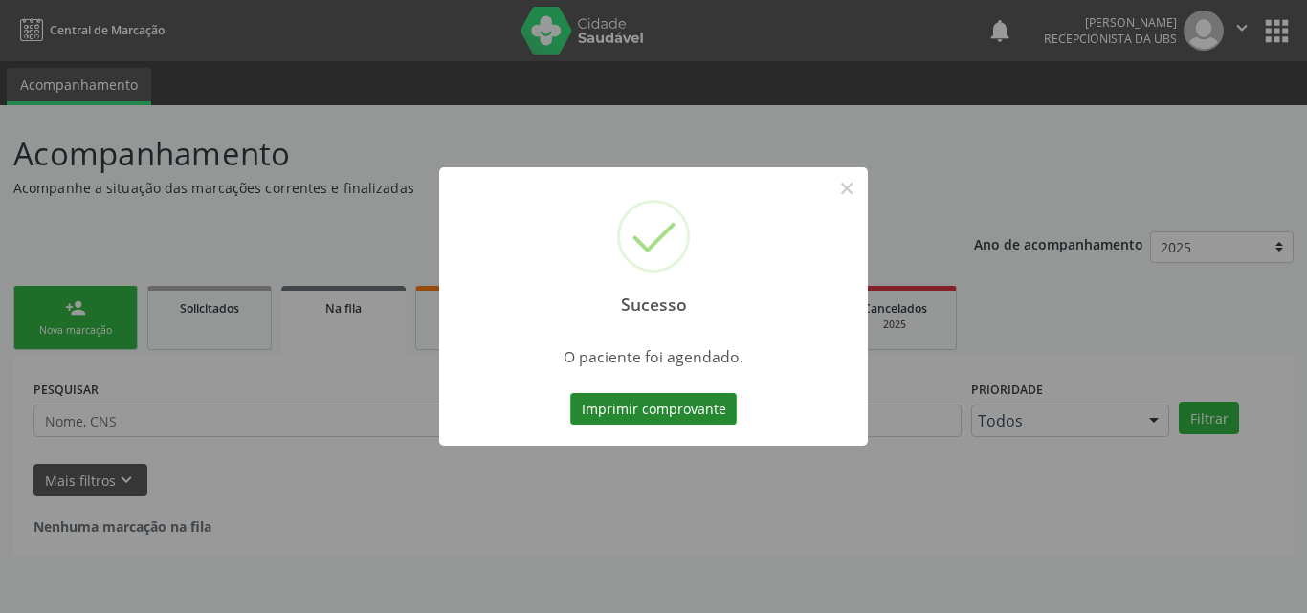
click at [683, 412] on button "Imprimir comprovante" at bounding box center [653, 409] width 166 height 33
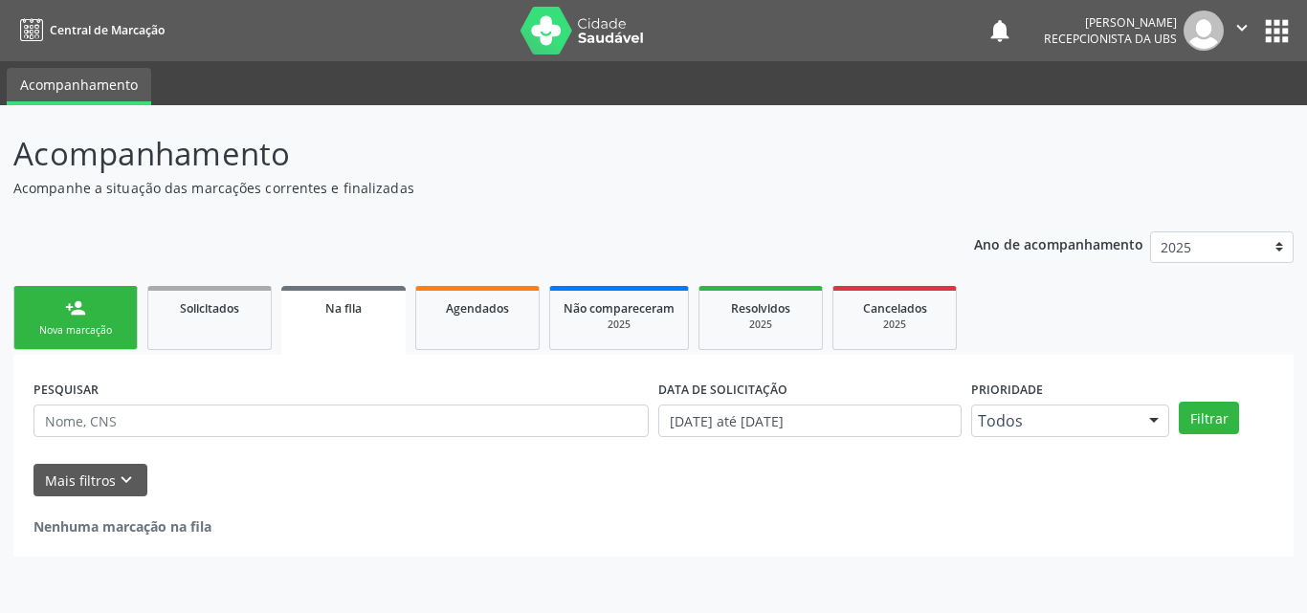
click at [88, 321] on link "person_add Nova marcação" at bounding box center [75, 318] width 124 height 64
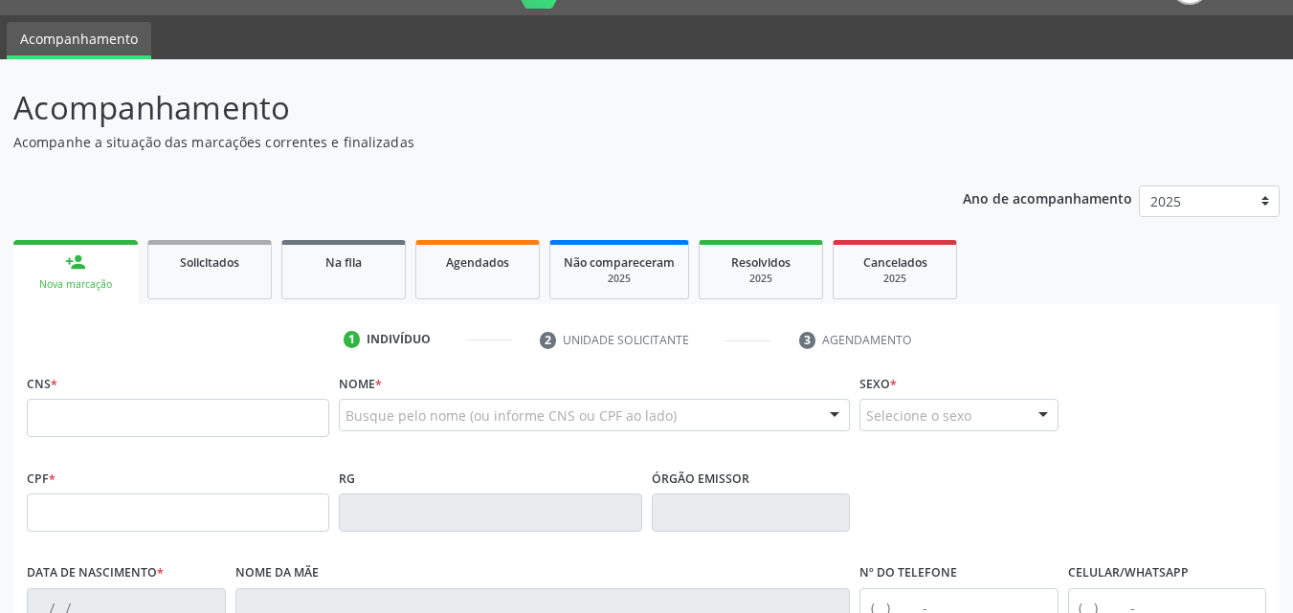
scroll to position [41, 0]
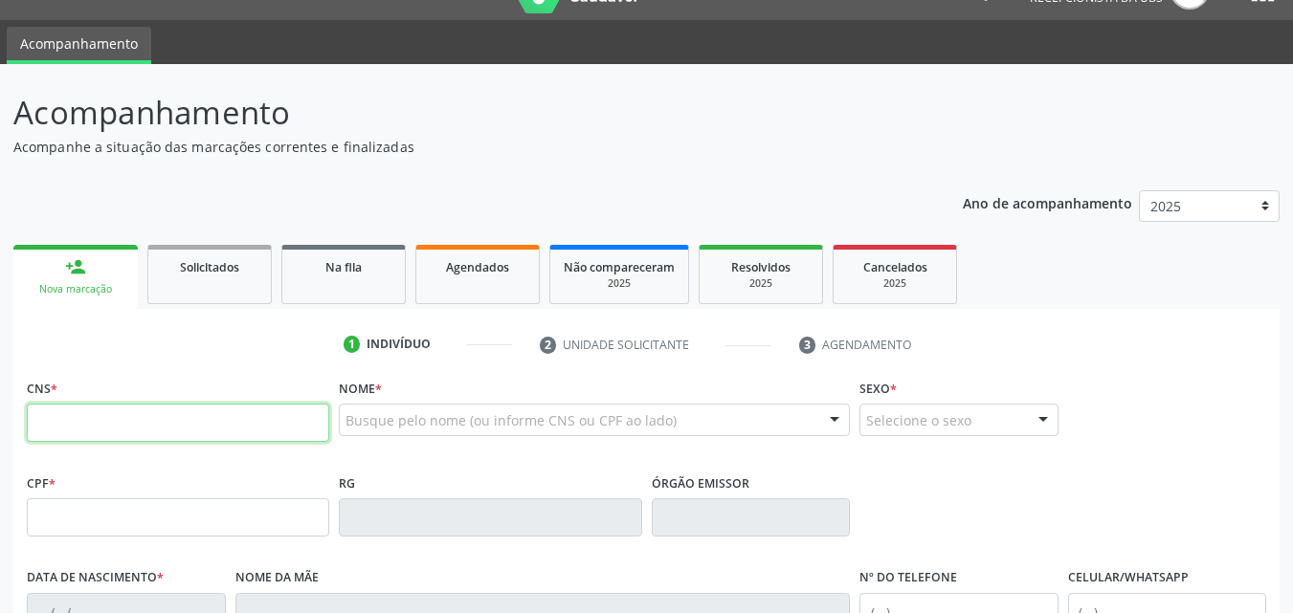
click at [132, 409] on input "text" at bounding box center [178, 423] width 302 height 38
paste input "704 6006 0801 4623"
type input "704 6006 0801 4623"
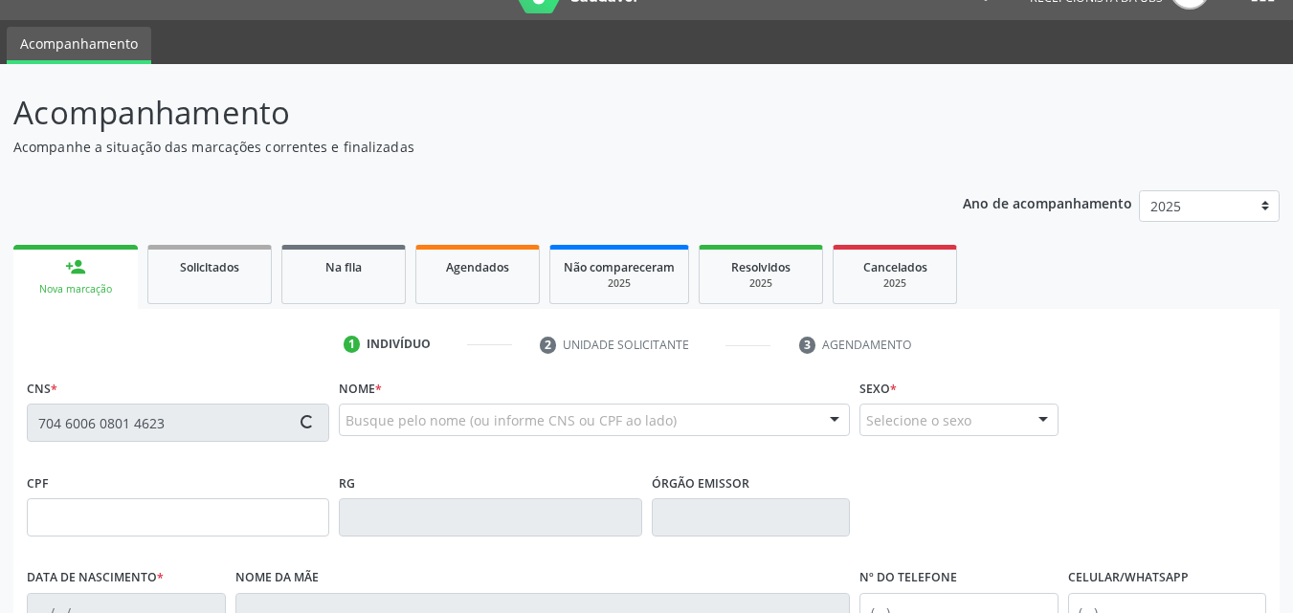
type input "011.410.984-23"
type input "0[DATE]"
type input "Expedita [PERSON_NAME]"
type input "[PHONE_NUMBER]"
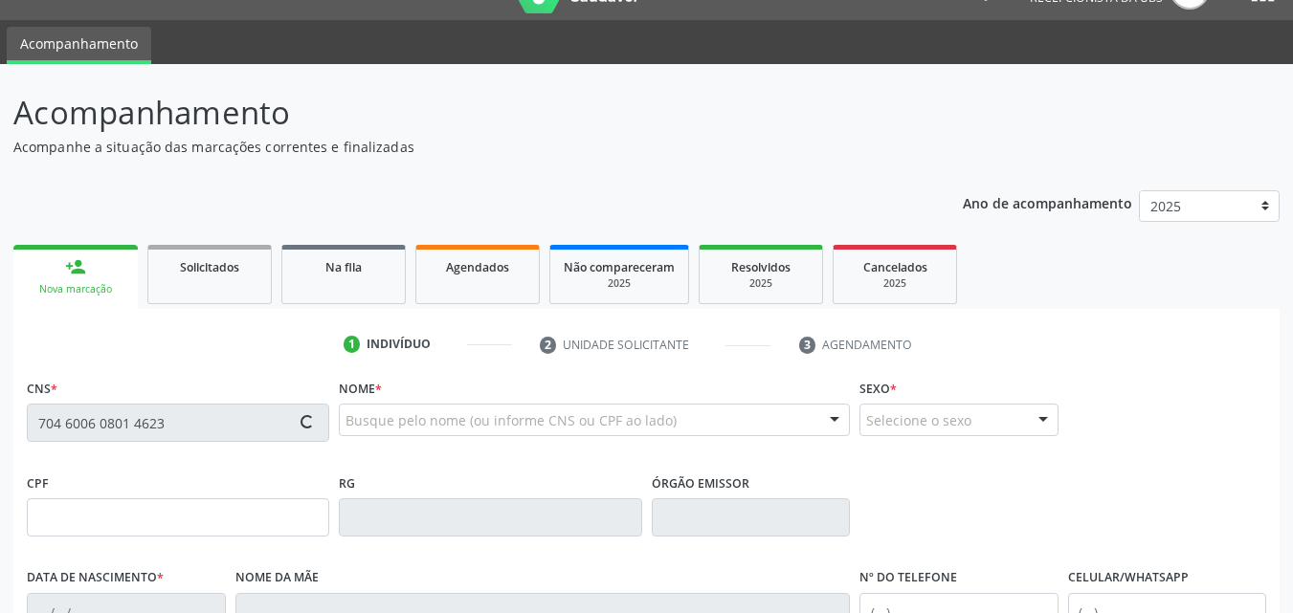
type input "S/N"
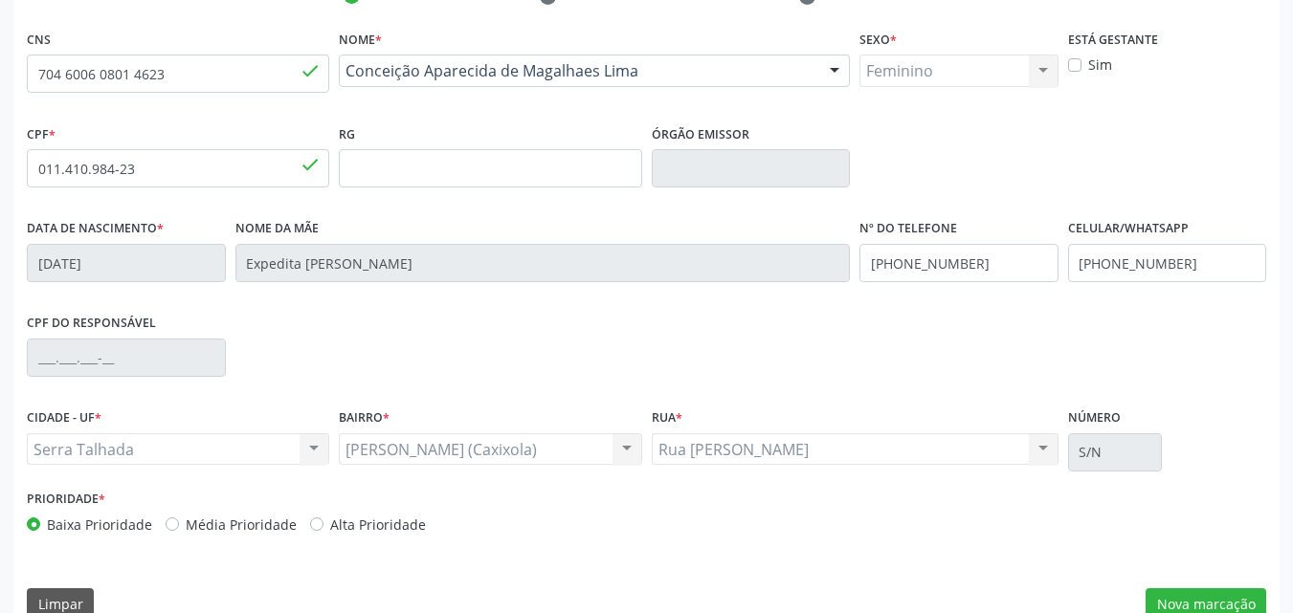
scroll to position [424, 0]
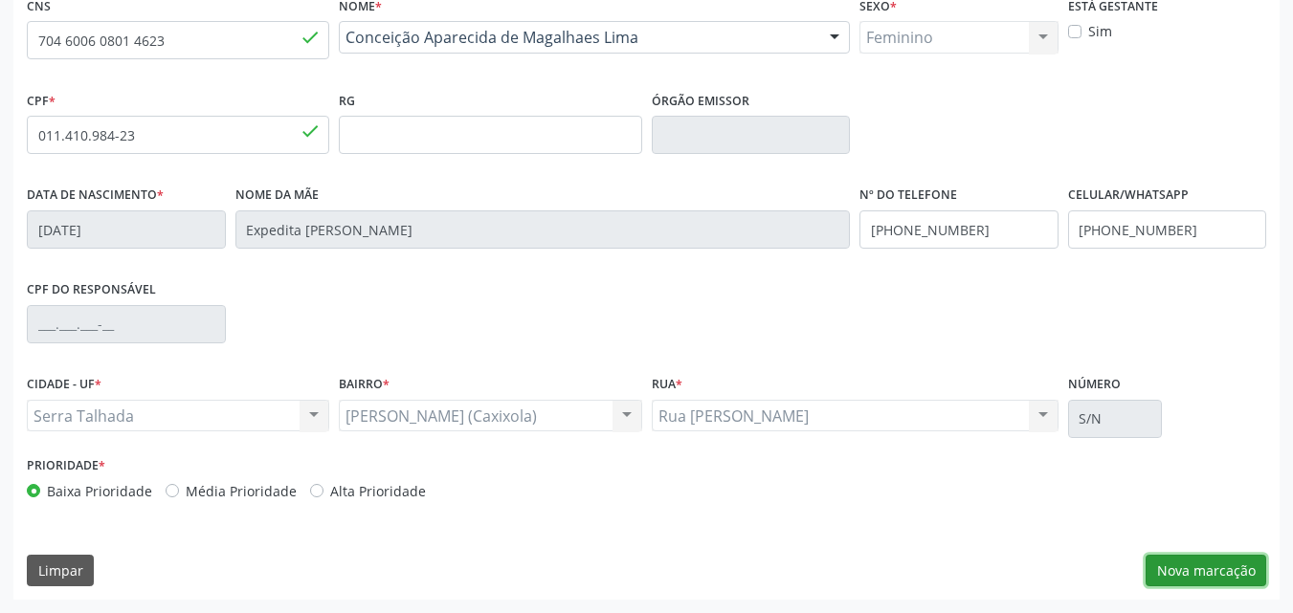
click at [1216, 578] on button "Nova marcação" at bounding box center [1205, 571] width 121 height 33
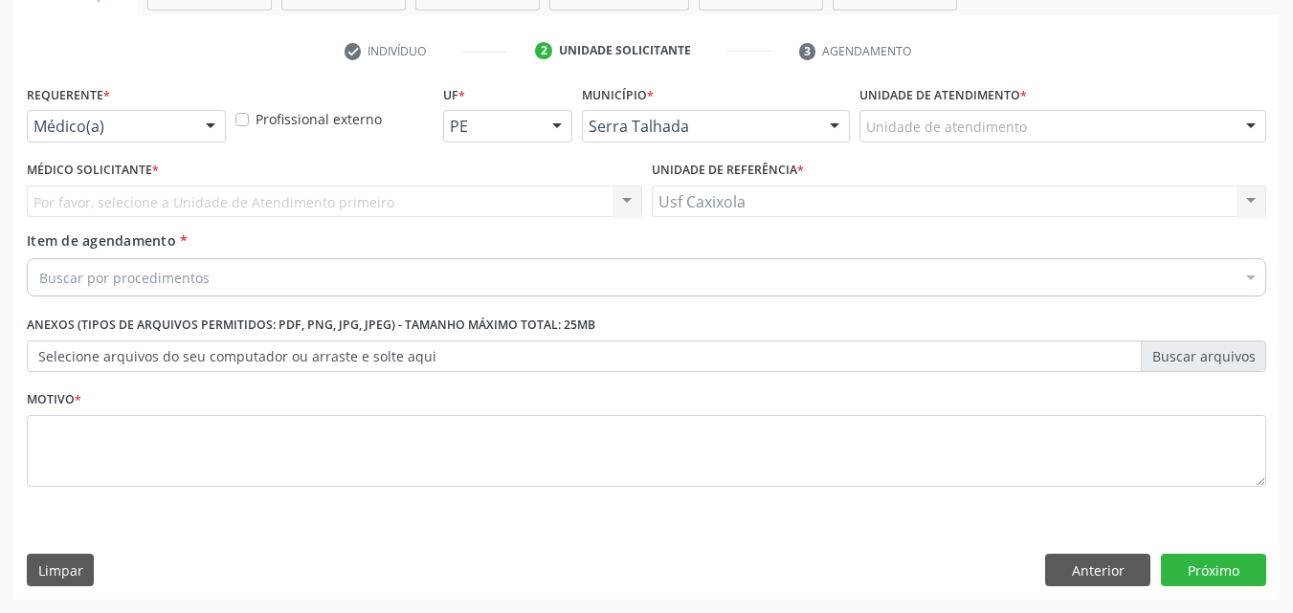
scroll to position [335, 0]
click at [202, 138] on div at bounding box center [210, 127] width 29 height 33
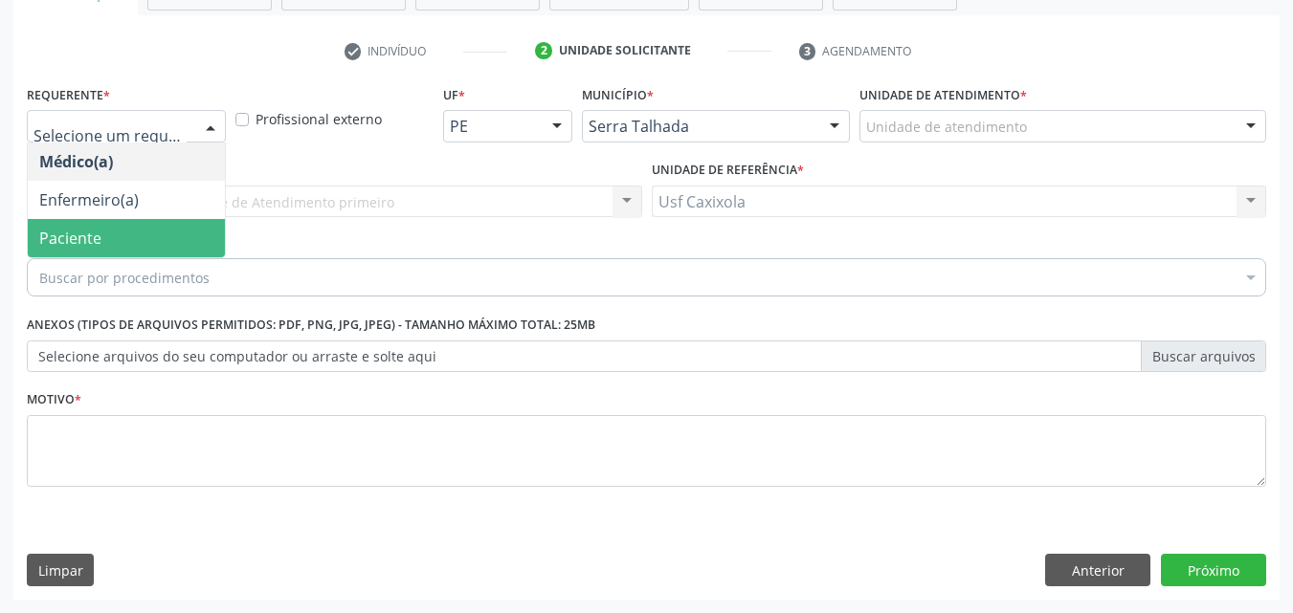
click at [164, 251] on span "Paciente" at bounding box center [126, 238] width 197 height 38
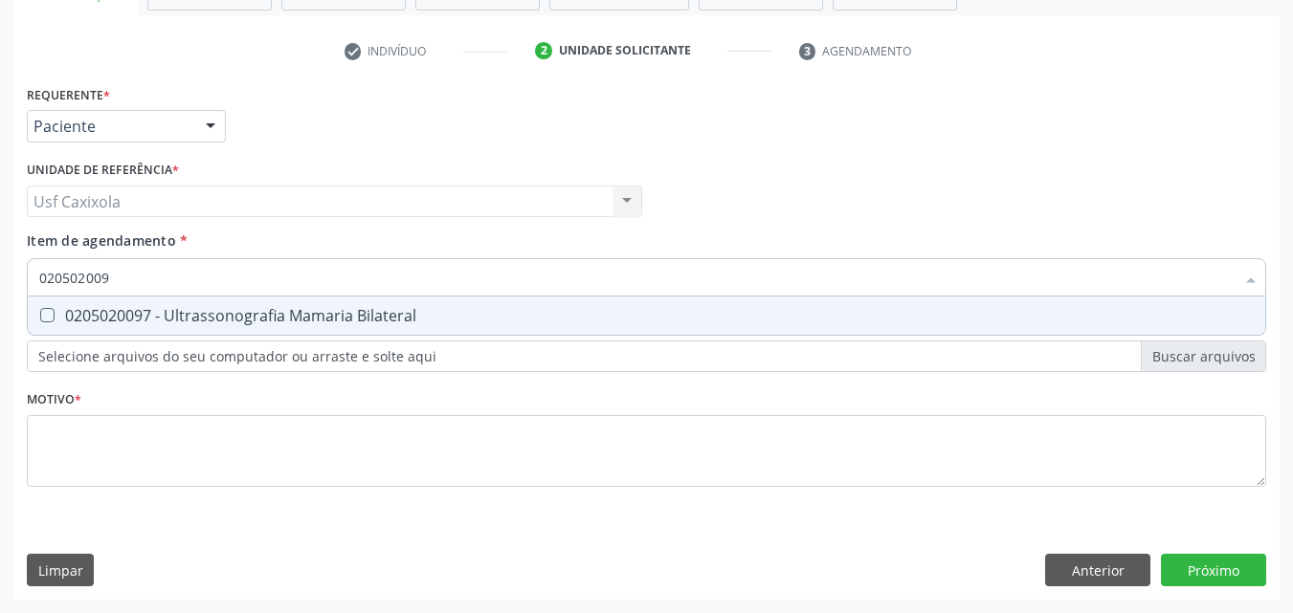
type input "0205020097"
click at [202, 313] on div "0205020097 - Ultrassonografia Mamaria Bilateral" at bounding box center [646, 315] width 1214 height 15
checkbox Bilateral "true"
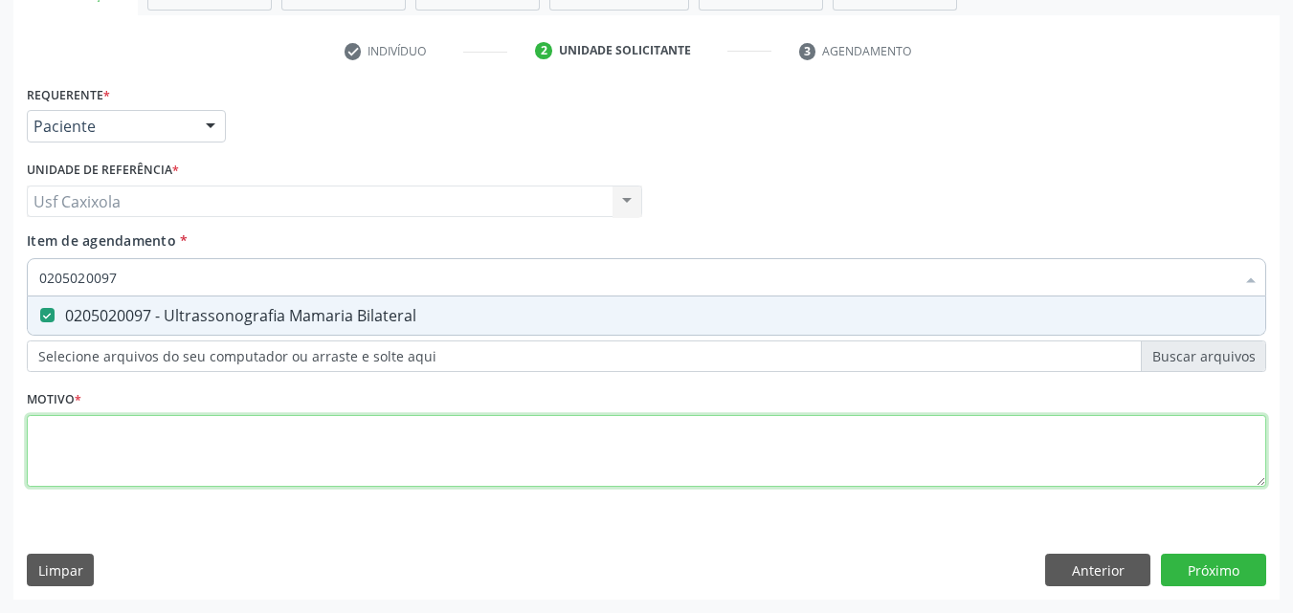
click at [201, 453] on div "Requerente * Paciente Médico(a) Enfermeiro(a) Paciente Nenhum resultado encontr…" at bounding box center [646, 296] width 1239 height 433
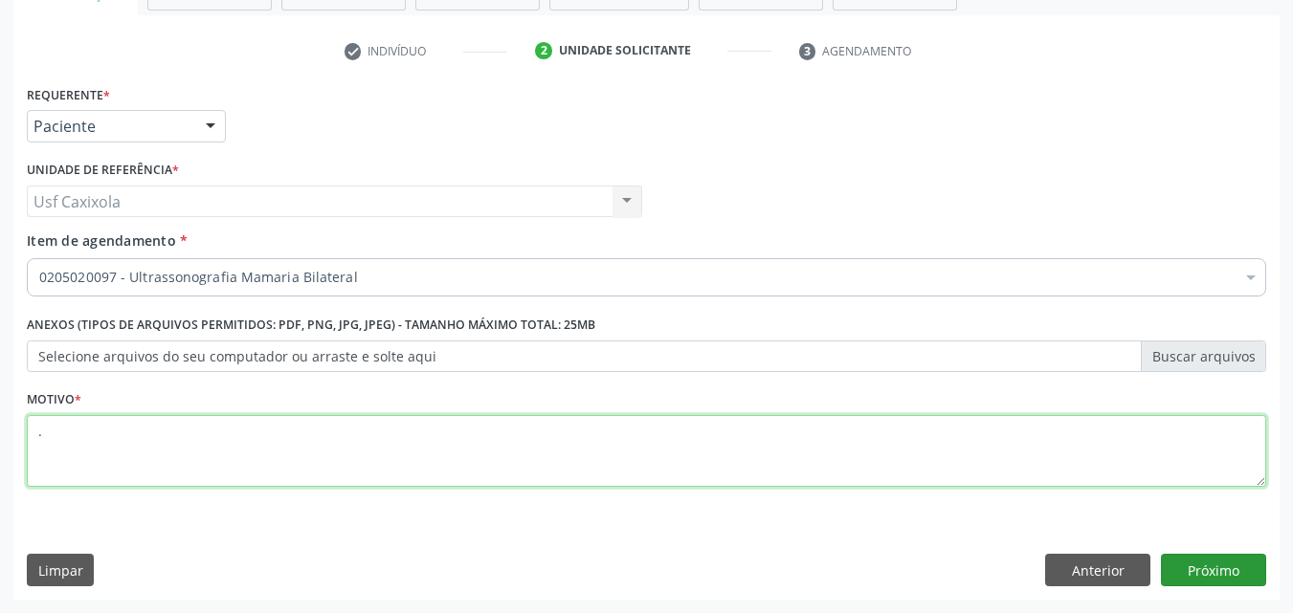
type textarea "."
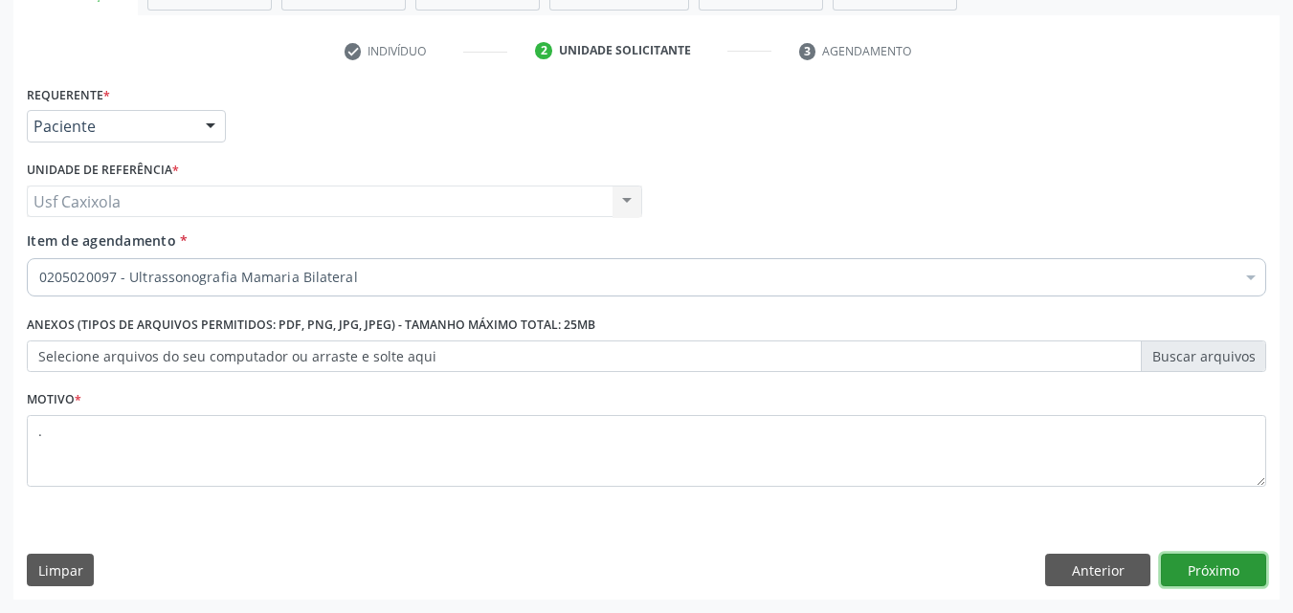
click at [1236, 577] on button "Próximo" at bounding box center [1213, 570] width 105 height 33
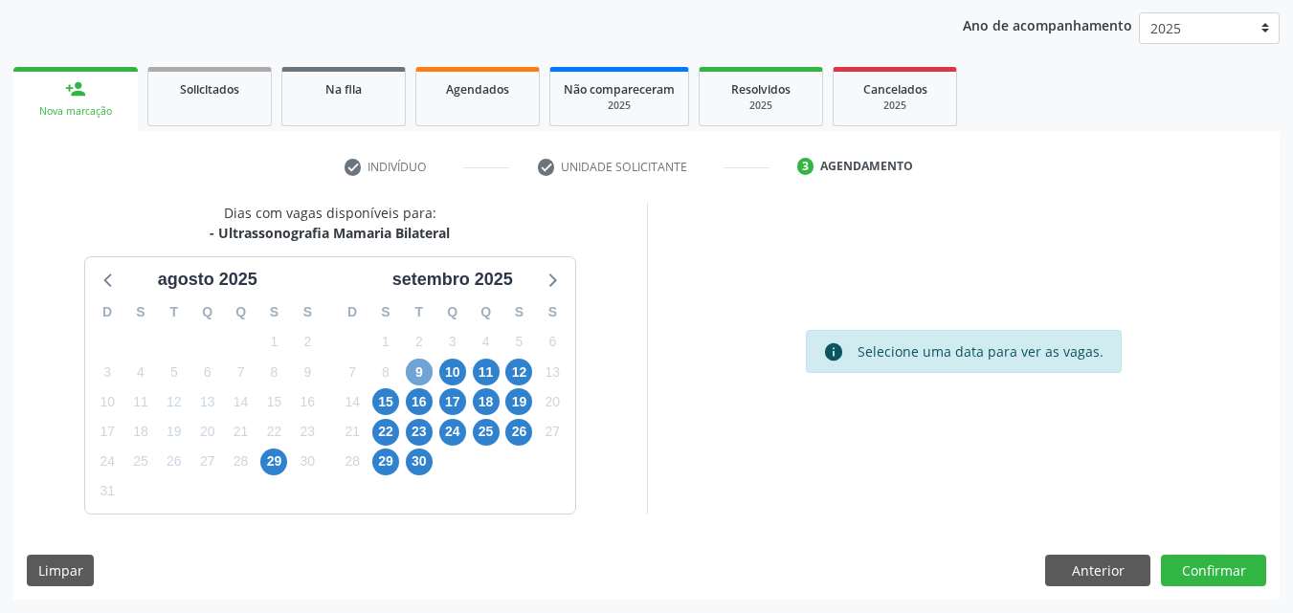
click at [419, 372] on span "9" at bounding box center [419, 372] width 27 height 27
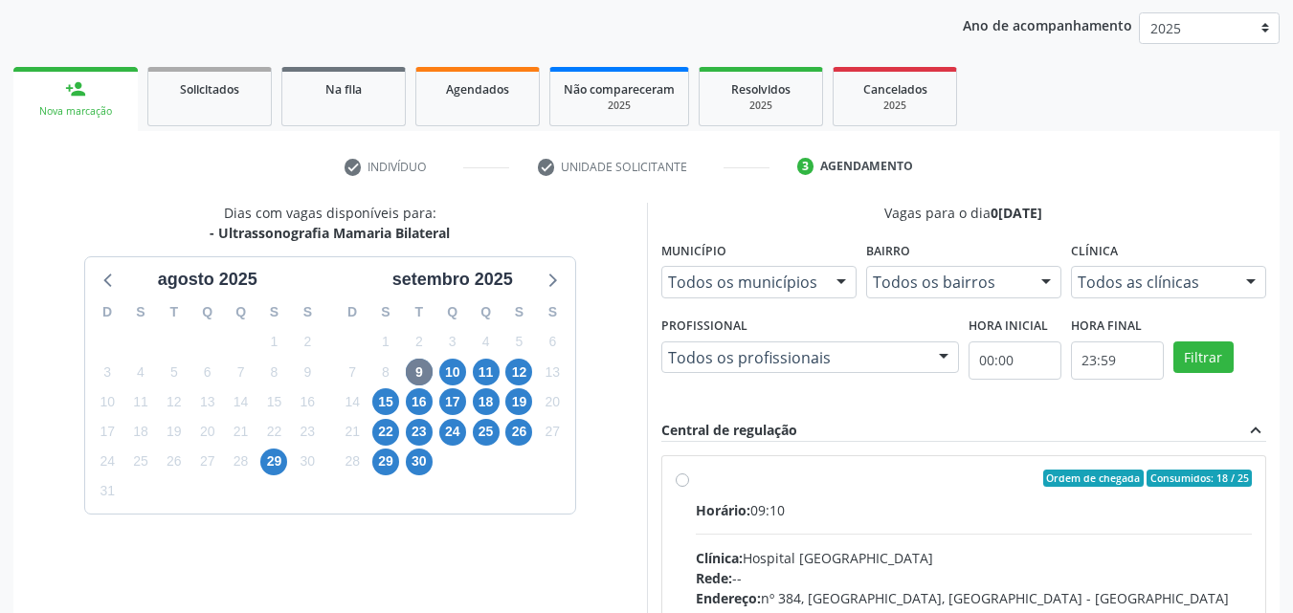
click at [684, 494] on div "Ordem de chegada Consumidos: 18 / 25 Horário: 09:10 Clínica: Hospital Sao Franc…" at bounding box center [963, 617] width 577 height 294
radio input "true"
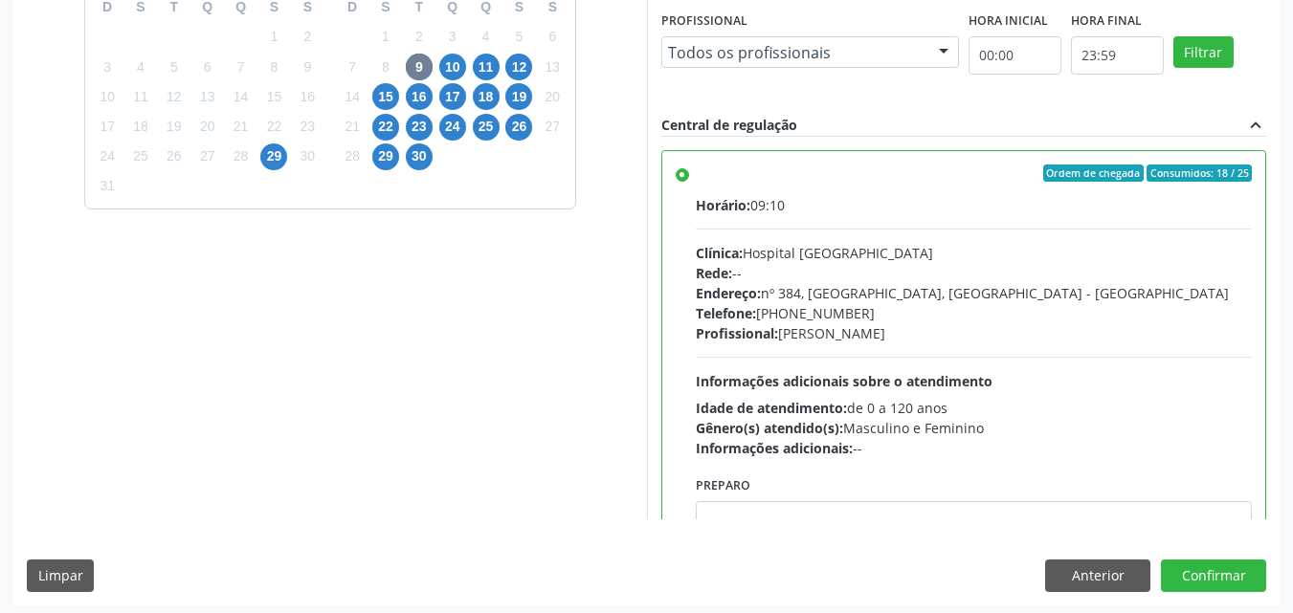
scroll to position [530, 0]
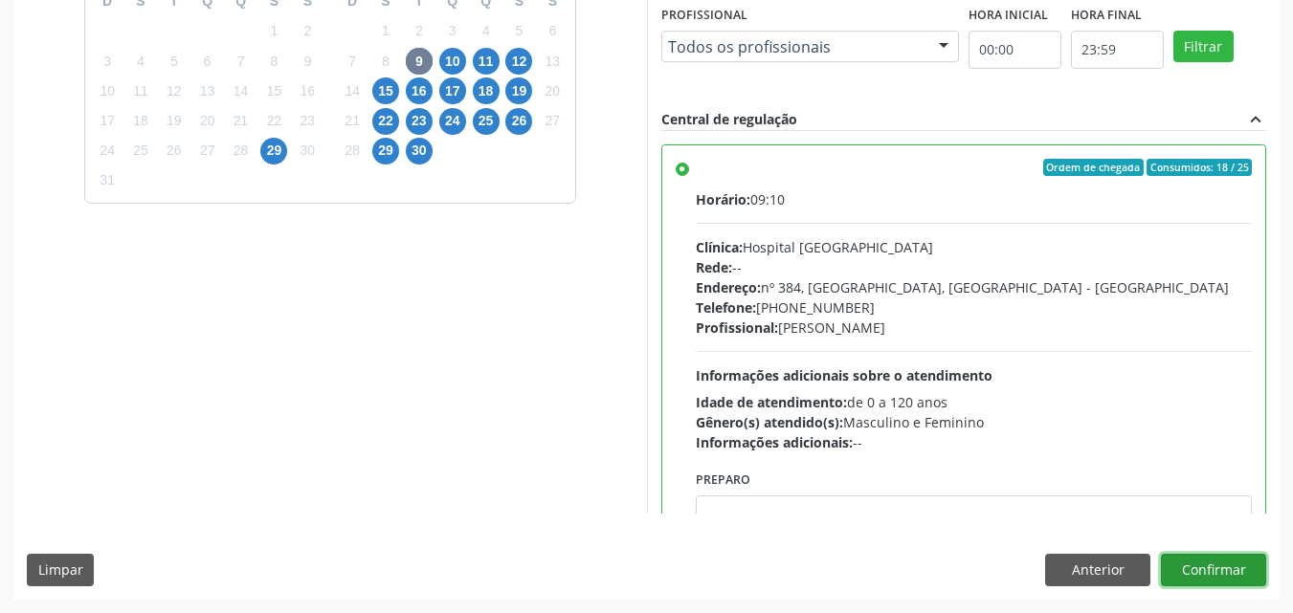
click at [1186, 564] on button "Confirmar" at bounding box center [1213, 570] width 105 height 33
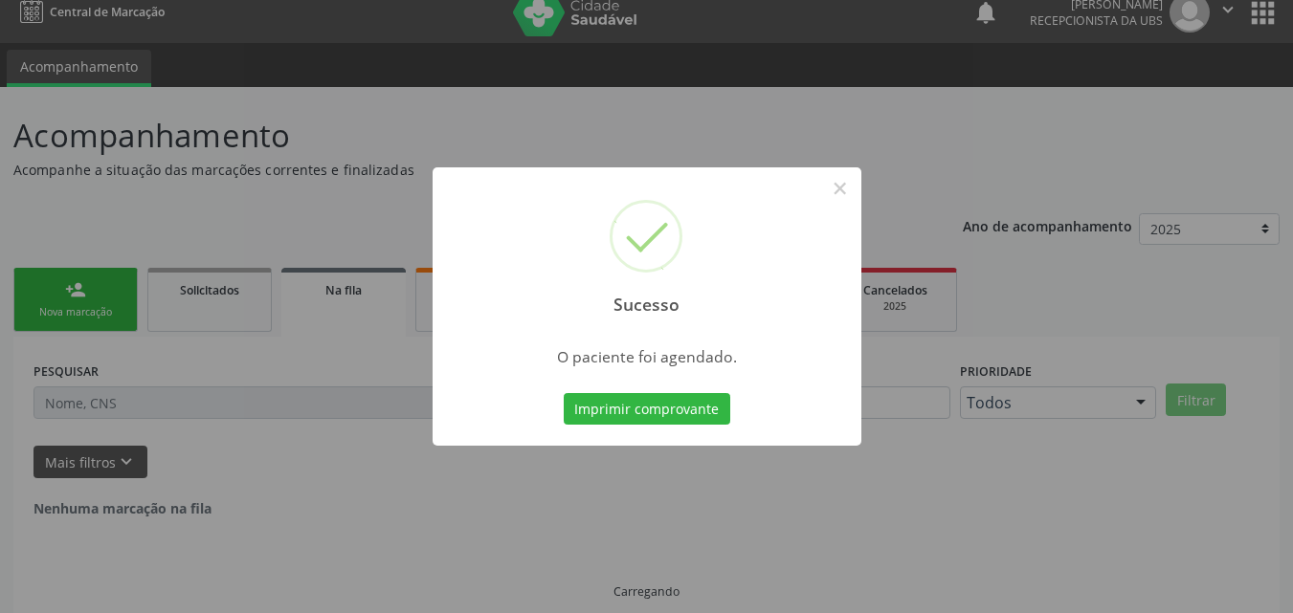
scroll to position [0, 0]
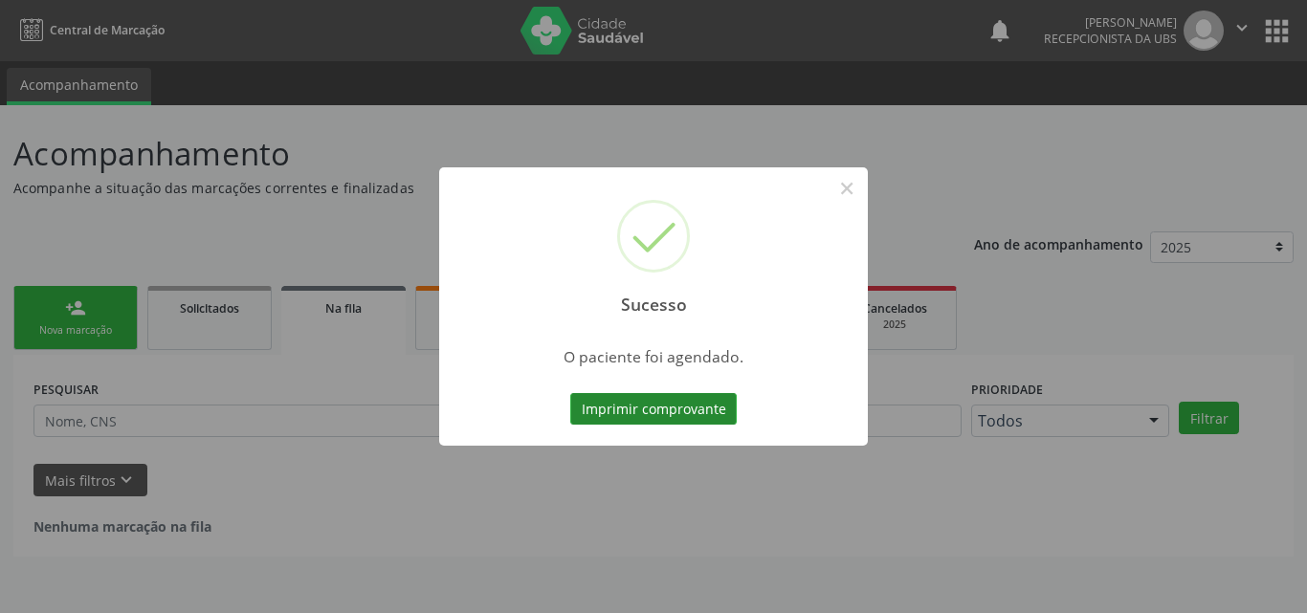
click at [682, 409] on button "Imprimir comprovante" at bounding box center [653, 409] width 166 height 33
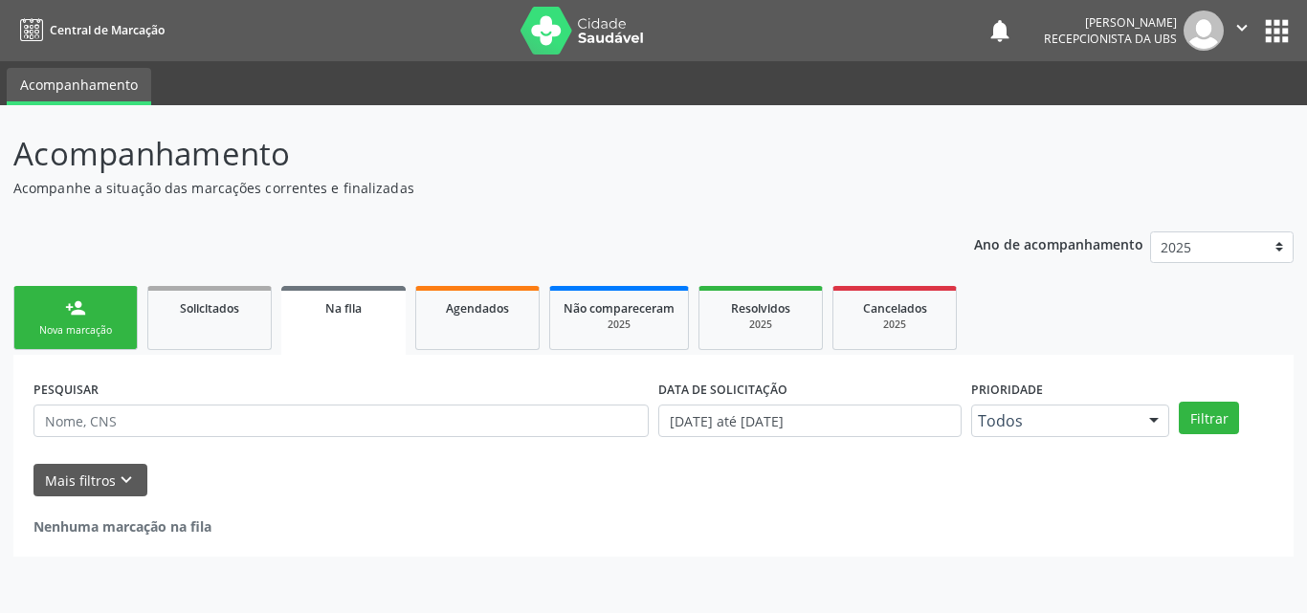
click at [89, 315] on link "person_add Nova marcação" at bounding box center [75, 318] width 124 height 64
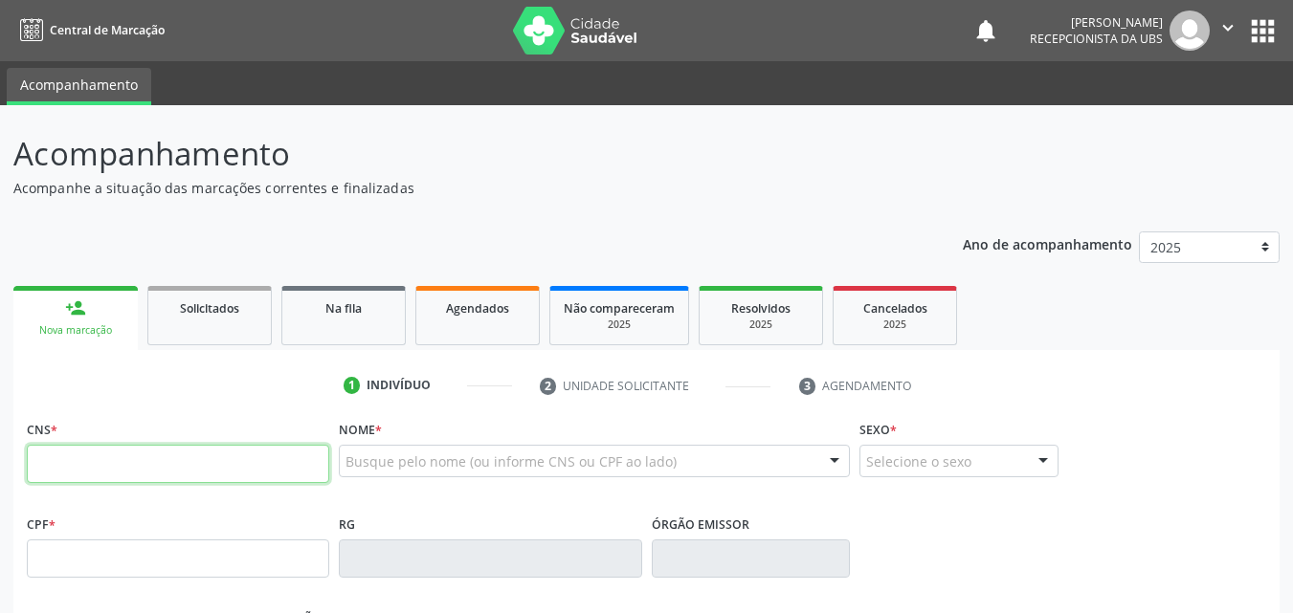
click at [120, 468] on input "text" at bounding box center [178, 464] width 302 height 38
type input "702 6072 2816 0547"
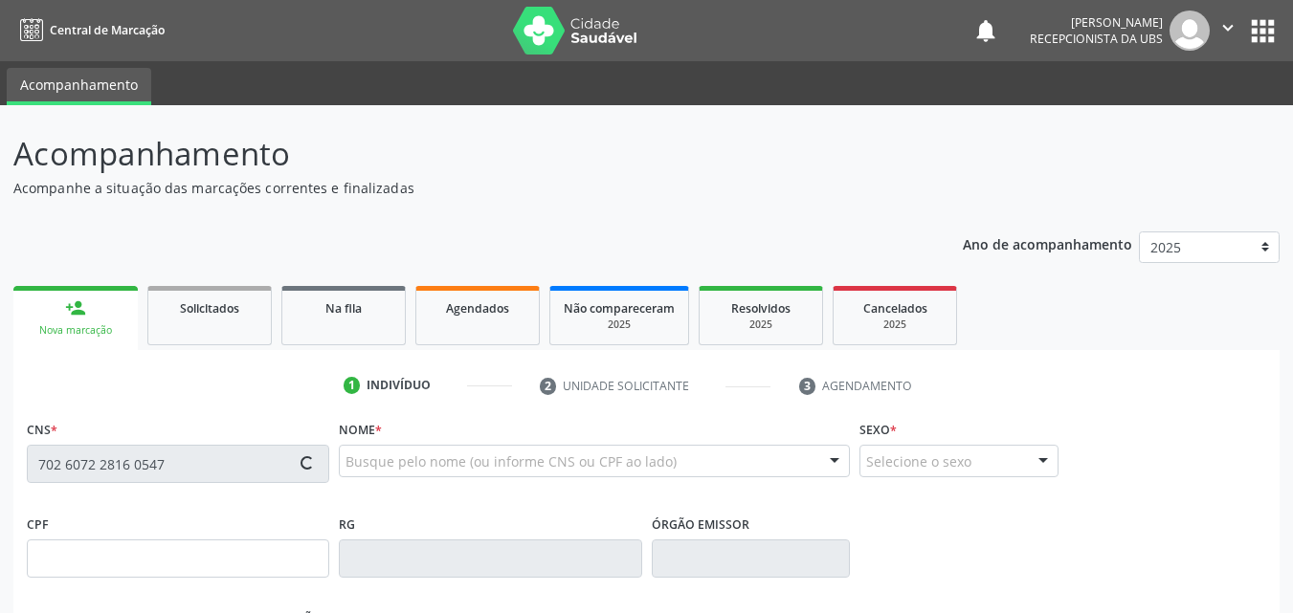
type input "070.675.074-80"
type input "21/08/1988"
type input "Maria Ana Gomes da Costa Silva"
type input "(87) 99999-9999"
type input "1351"
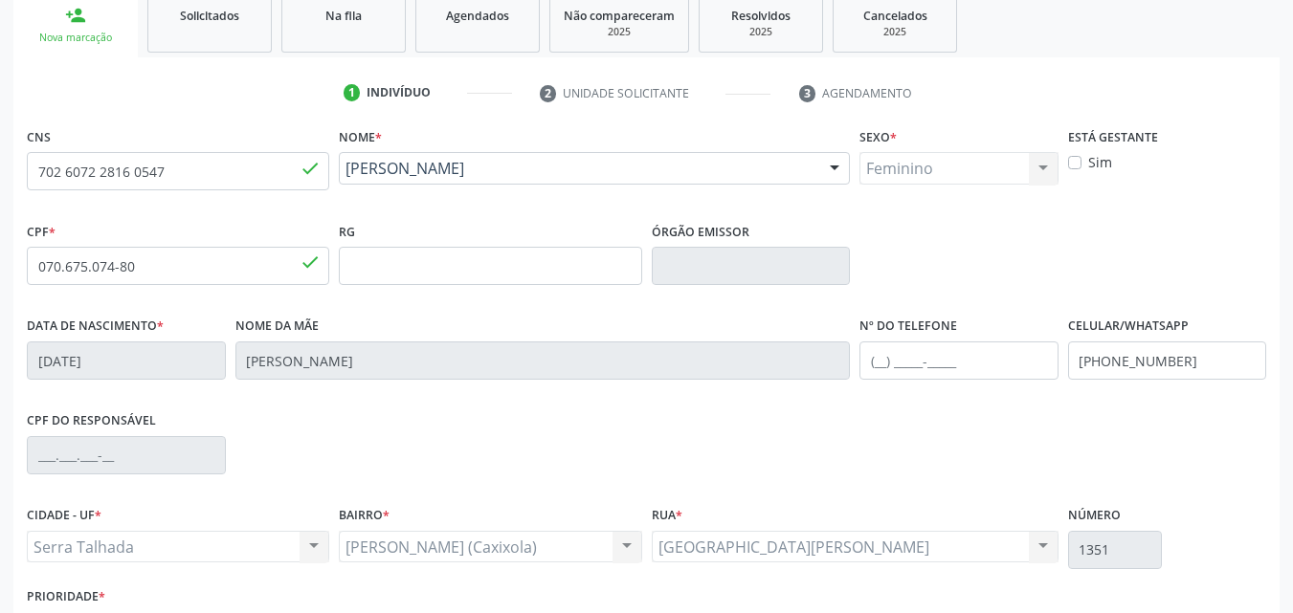
scroll to position [383, 0]
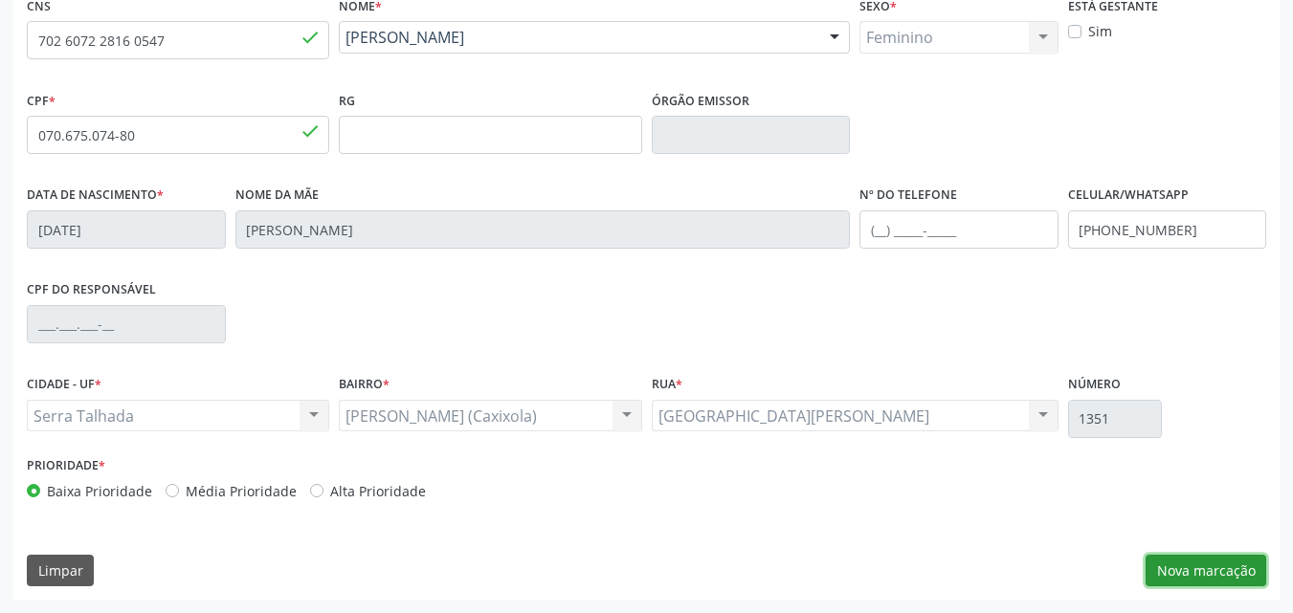
click at [1191, 575] on button "Nova marcação" at bounding box center [1205, 571] width 121 height 33
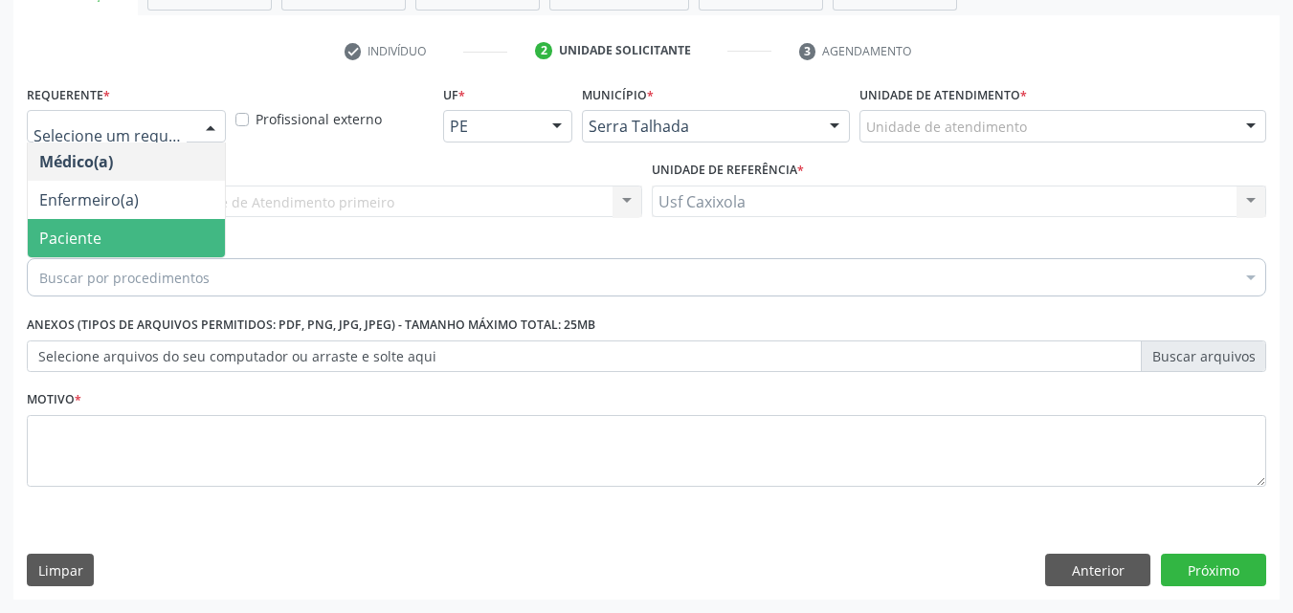
click at [151, 226] on span "Paciente" at bounding box center [126, 238] width 197 height 38
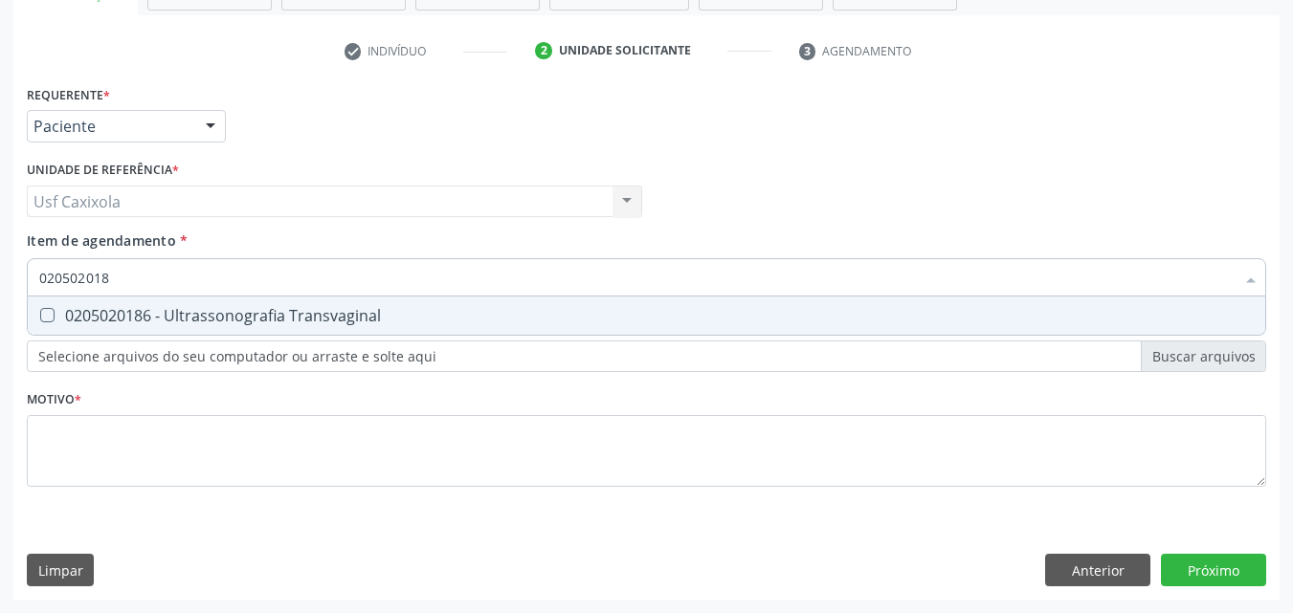
type input "0205020186"
click at [194, 320] on div "0205020186 - Ultrassonografia Transvaginal" at bounding box center [646, 315] width 1214 height 15
checkbox Transvaginal "true"
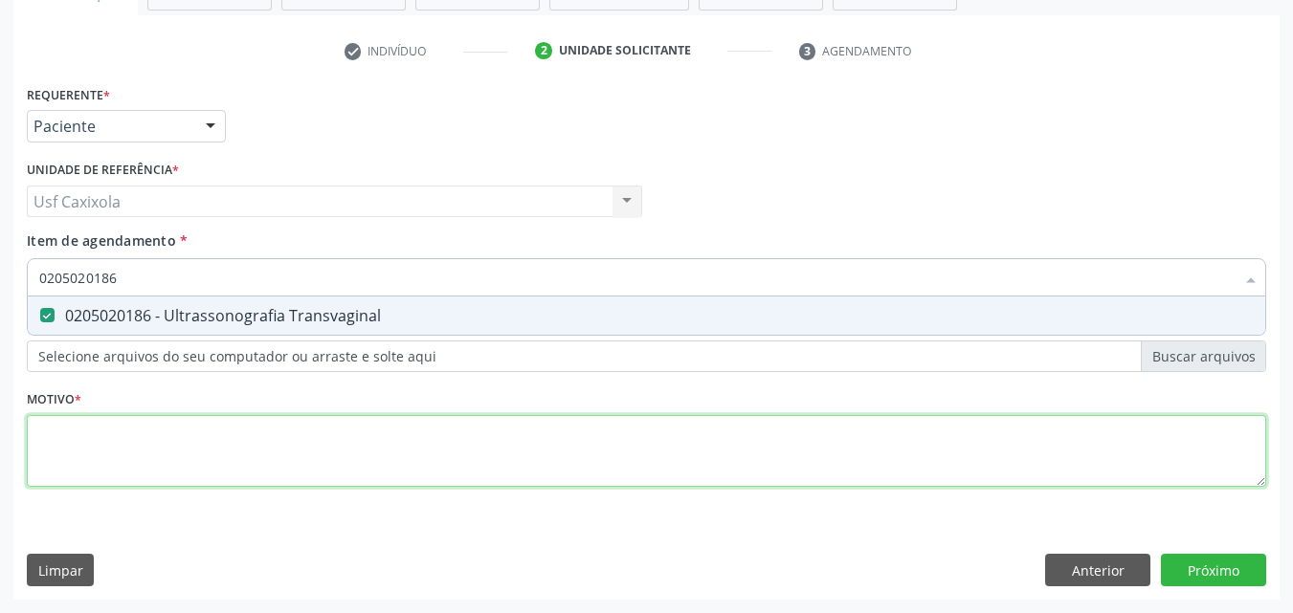
click at [220, 439] on div "Requerente * Paciente Médico(a) Enfermeiro(a) Paciente Nenhum resultado encontr…" at bounding box center [646, 296] width 1239 height 433
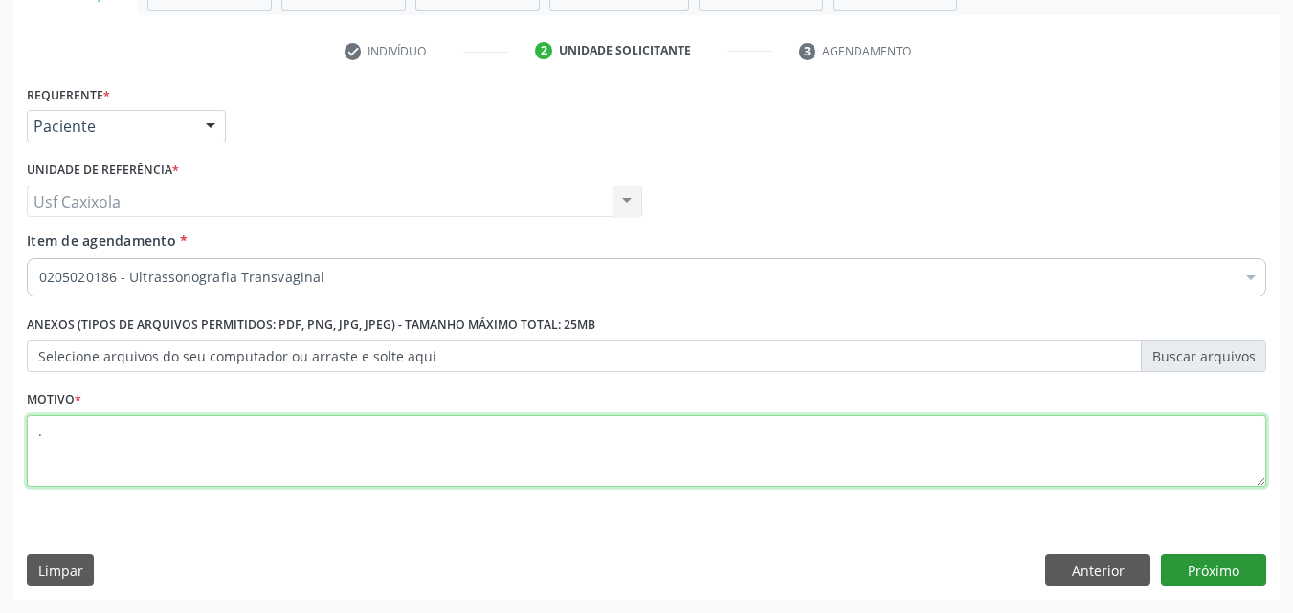
type textarea "."
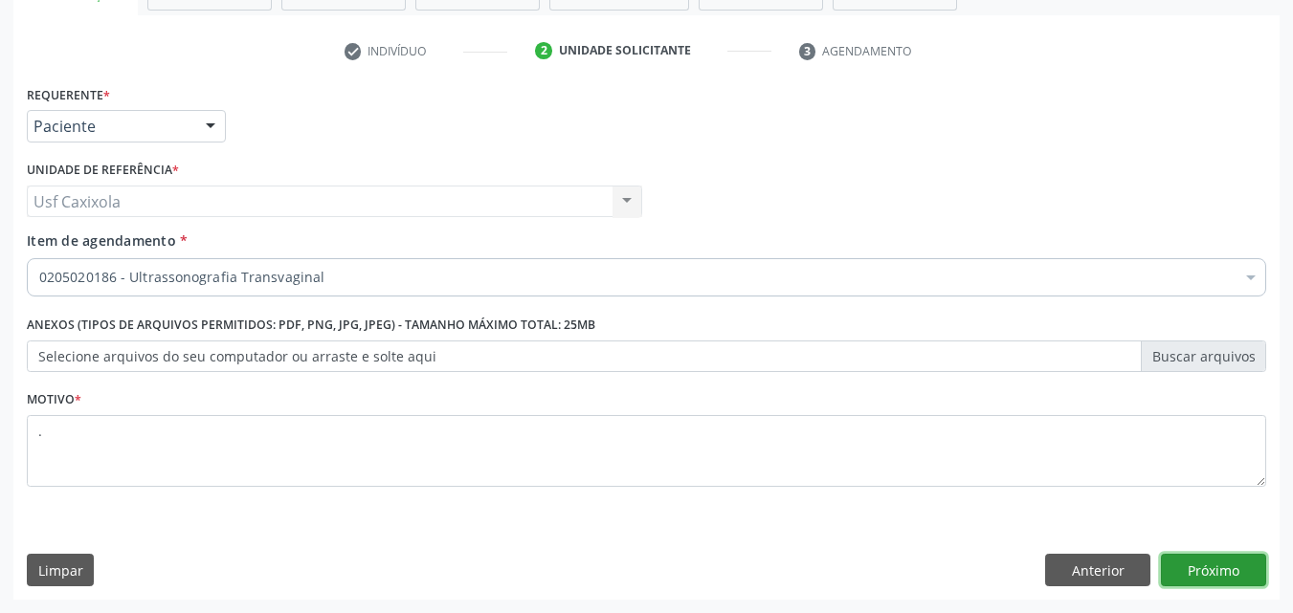
click at [1183, 561] on button "Próximo" at bounding box center [1213, 570] width 105 height 33
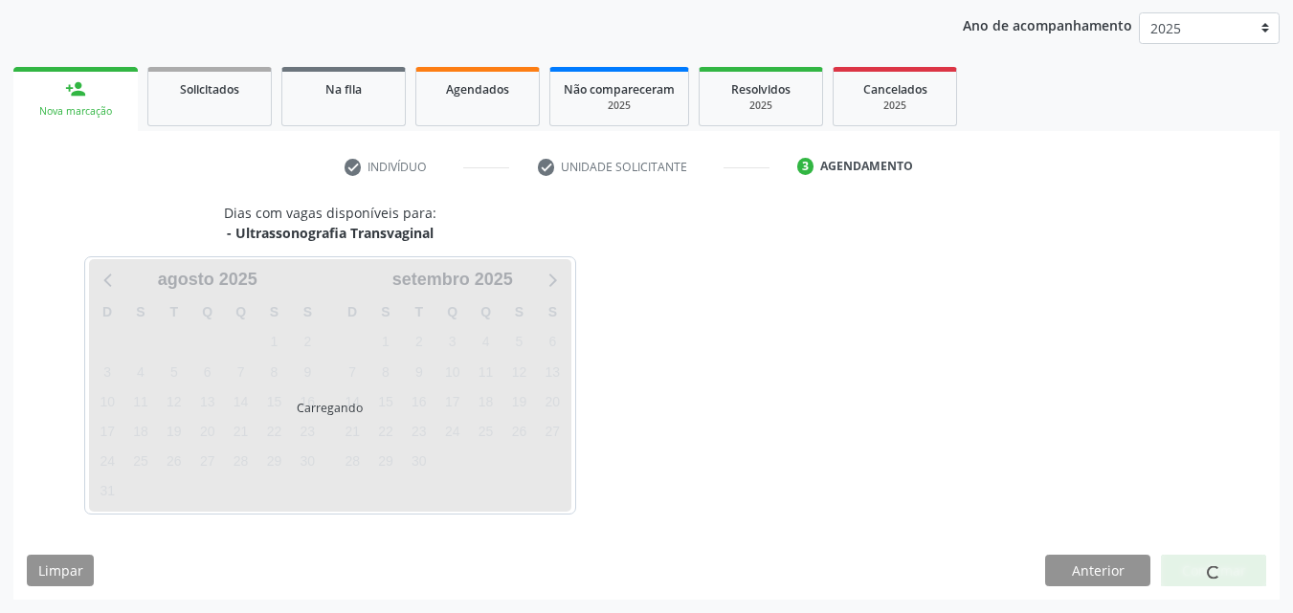
scroll to position [219, 0]
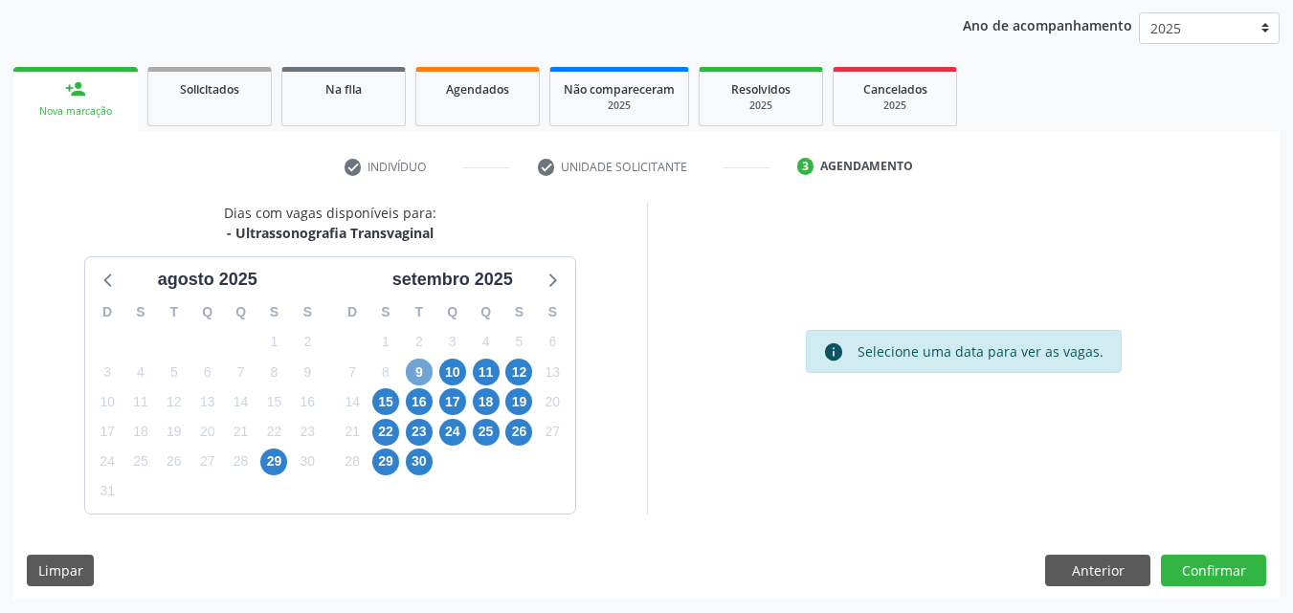
click at [422, 375] on span "9" at bounding box center [419, 372] width 27 height 27
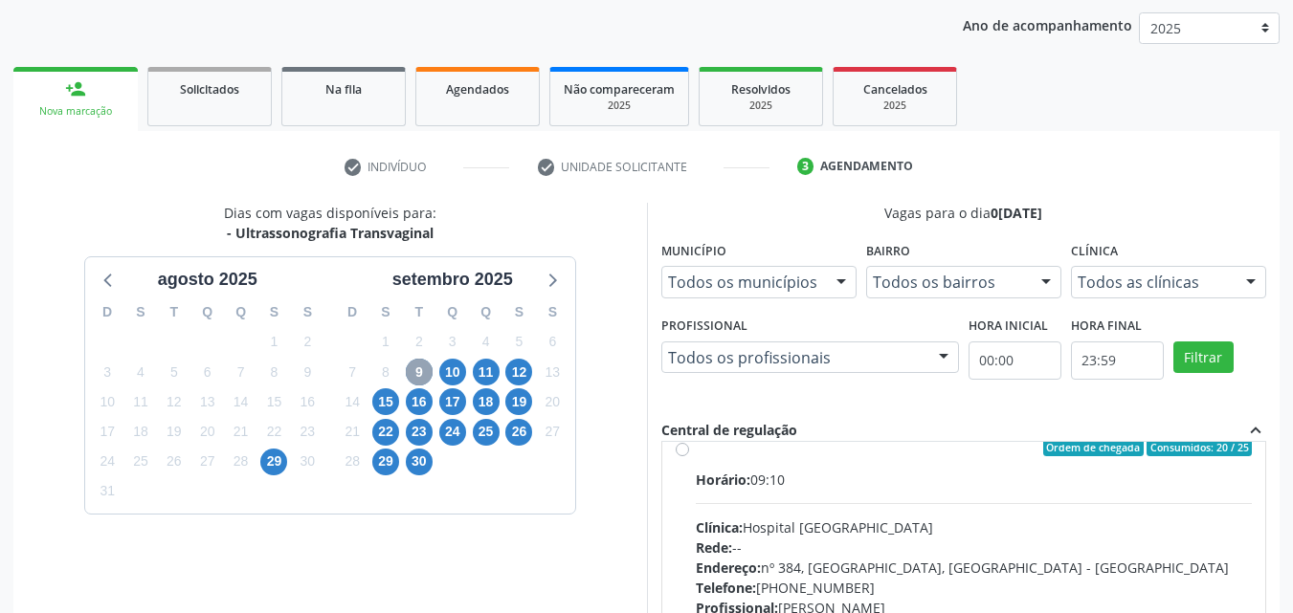
scroll to position [0, 0]
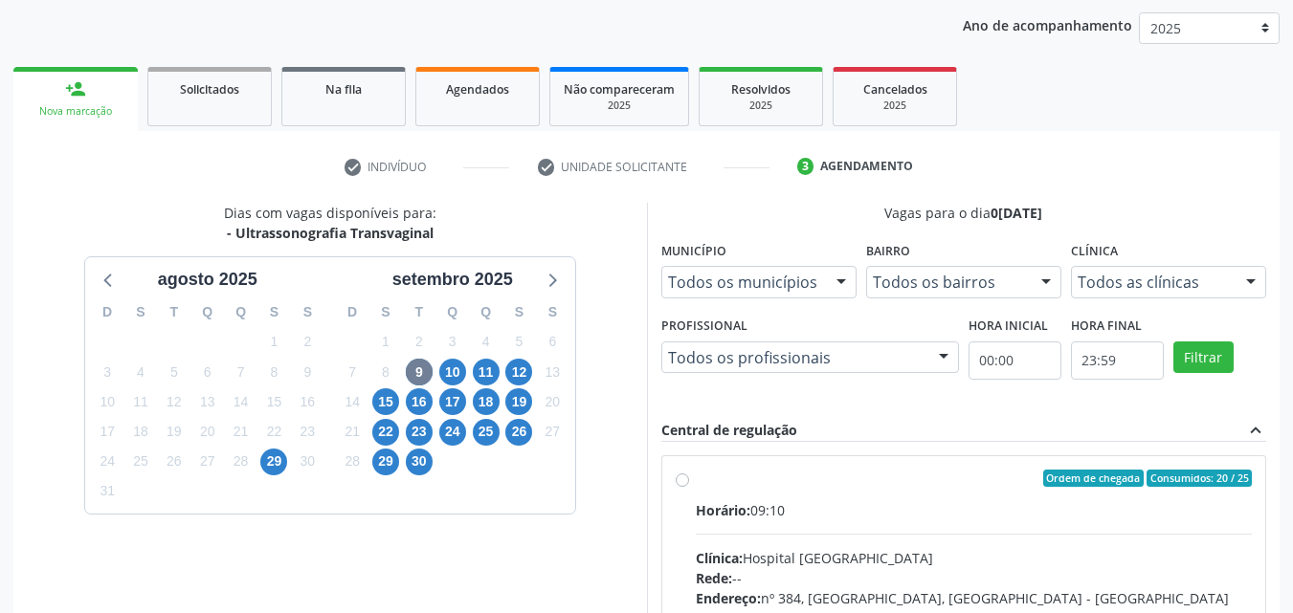
click at [753, 492] on label "Ordem de chegada Consumidos: 20 / 25 Horário: 09:10 Clínica: Hospital Sao Franc…" at bounding box center [974, 617] width 557 height 294
click at [689, 487] on input "Ordem de chegada Consumidos: 20 / 25 Horário: 09:10 Clínica: Hospital Sao Franc…" at bounding box center [681, 478] width 13 height 17
radio input "true"
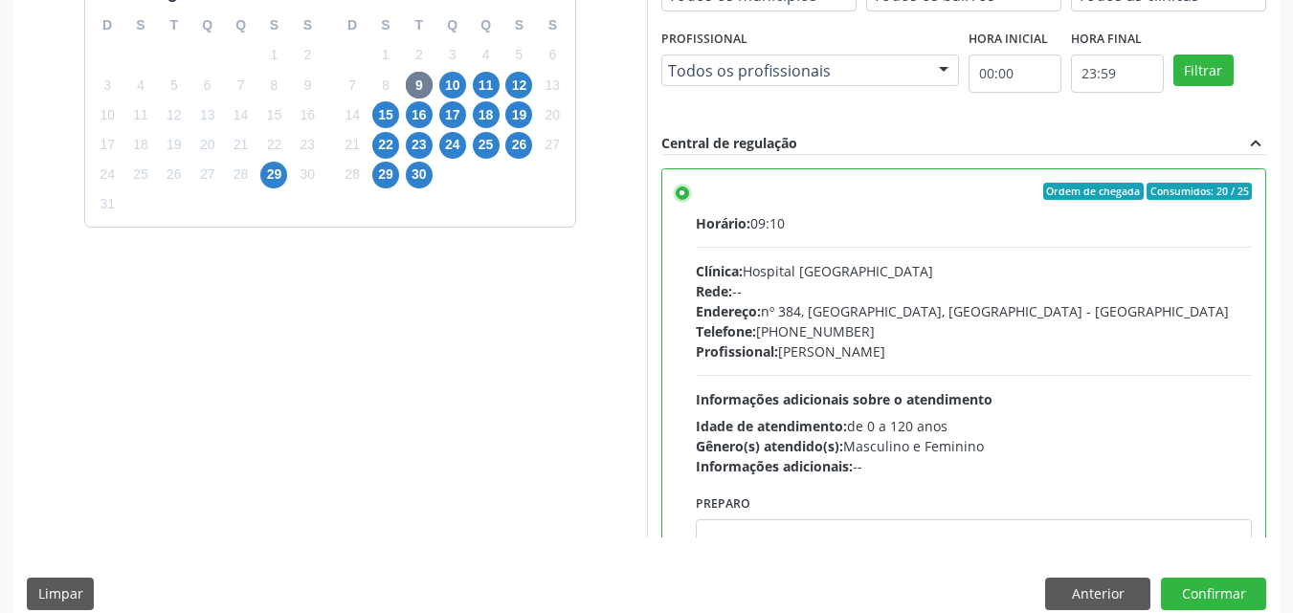
scroll to position [96, 0]
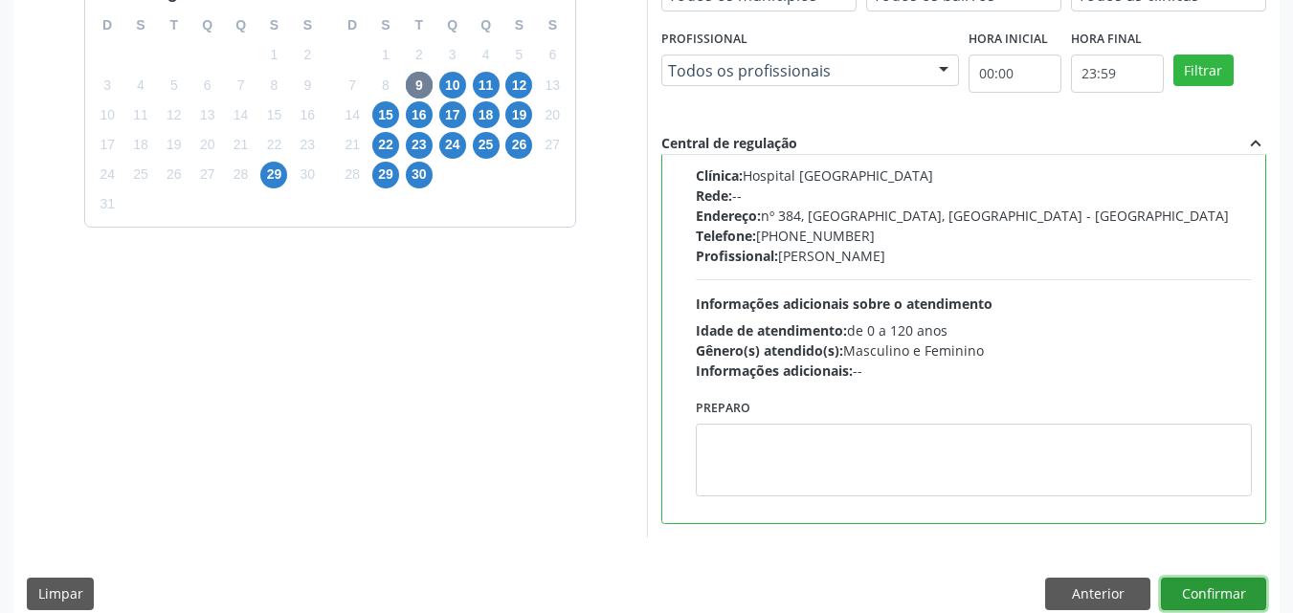
click at [1188, 596] on button "Confirmar" at bounding box center [1213, 594] width 105 height 33
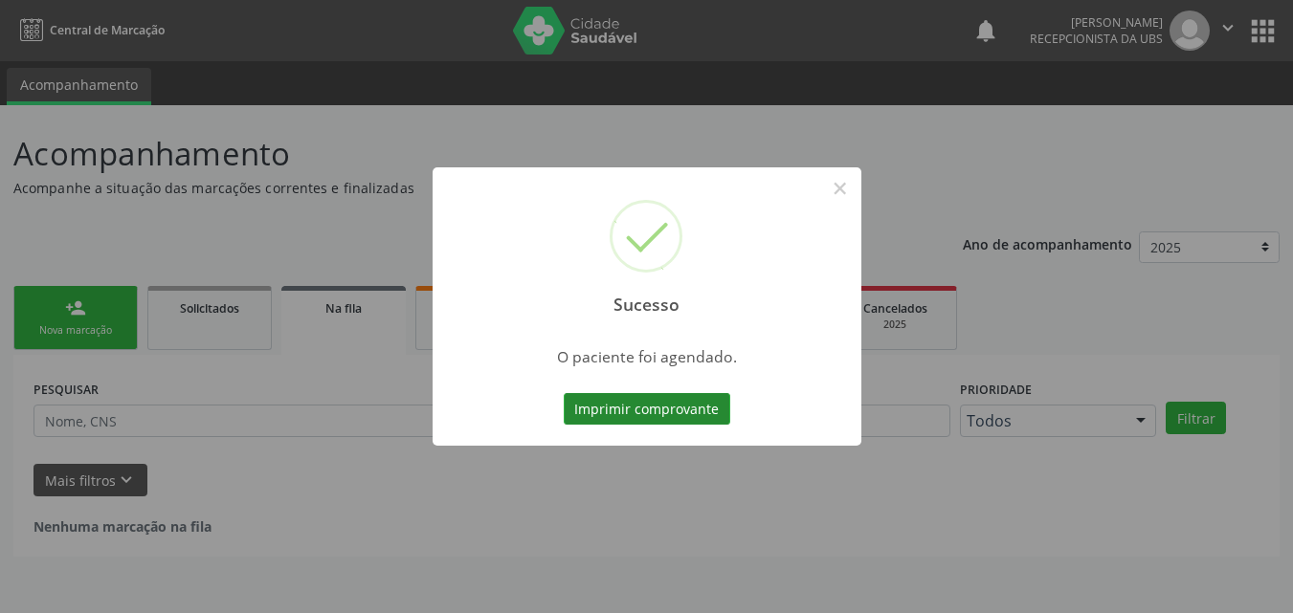
scroll to position [0, 0]
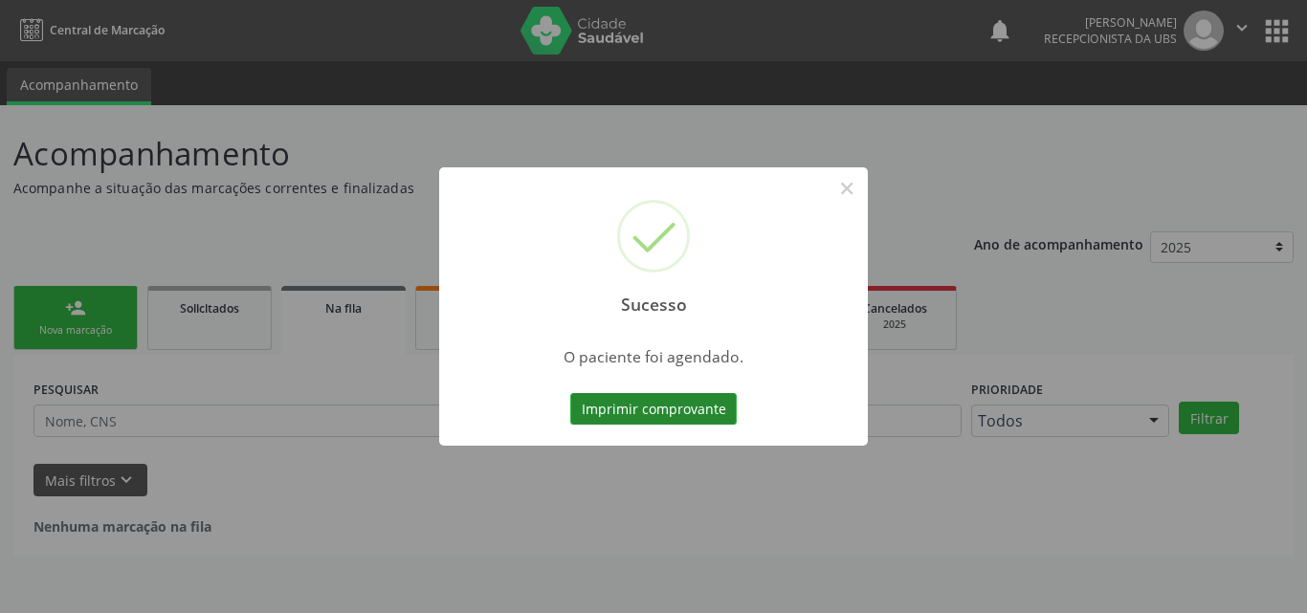
click at [699, 408] on button "Imprimir comprovante" at bounding box center [653, 409] width 166 height 33
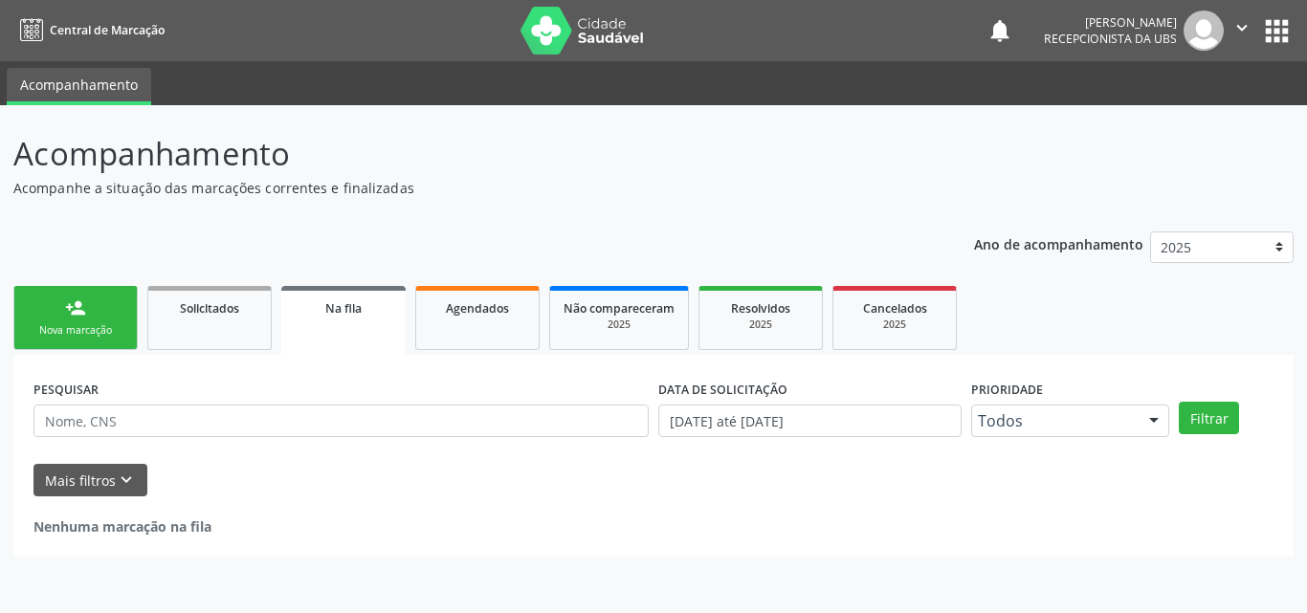
click at [77, 322] on link "person_add Nova marcação" at bounding box center [75, 318] width 124 height 64
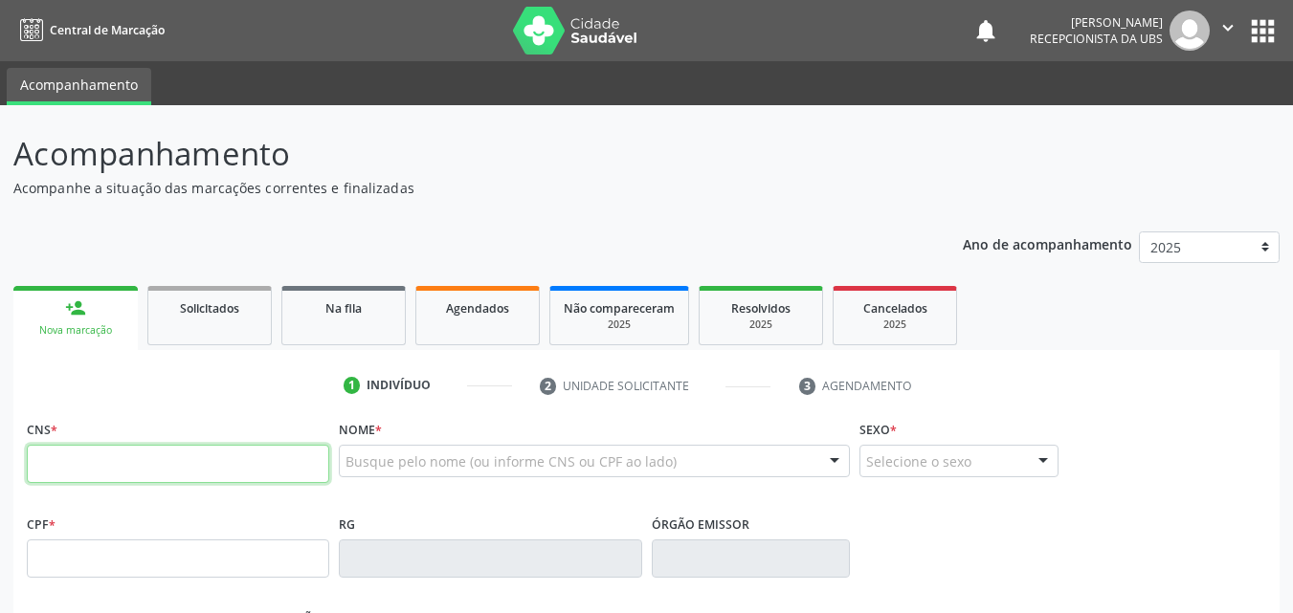
click at [117, 468] on input "text" at bounding box center [178, 464] width 302 height 38
type input "700 3099 0092 8239"
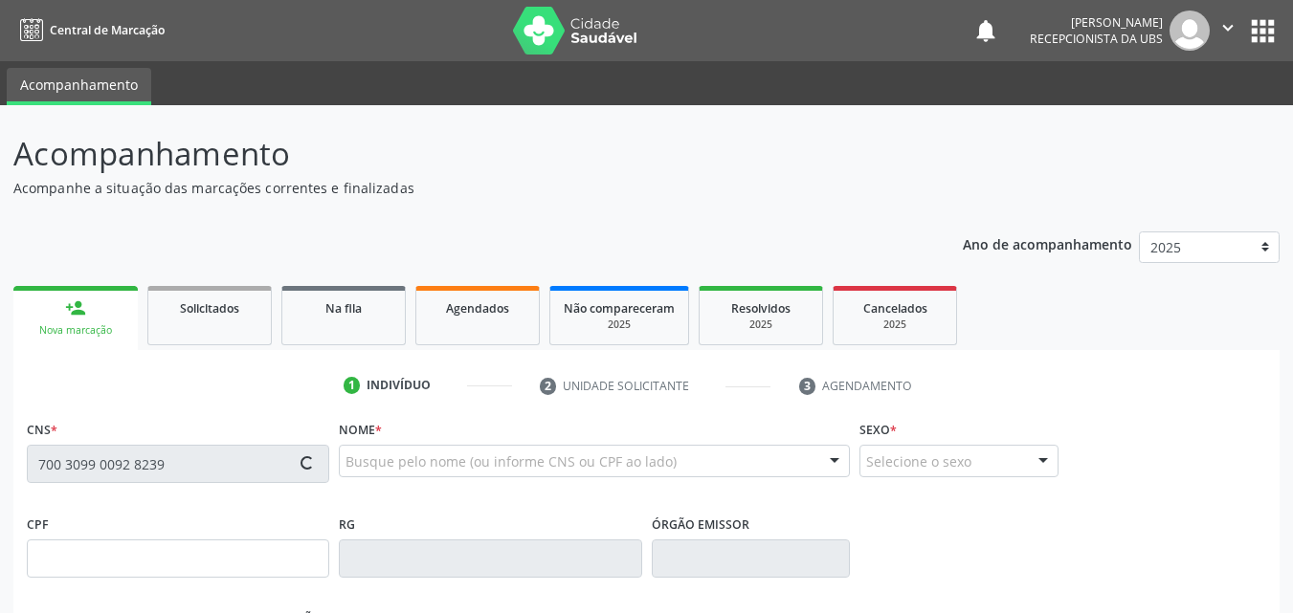
type input "28/02/1984"
type input "Maria da Silva"
type input "(87) 99915-7820"
type input "74"
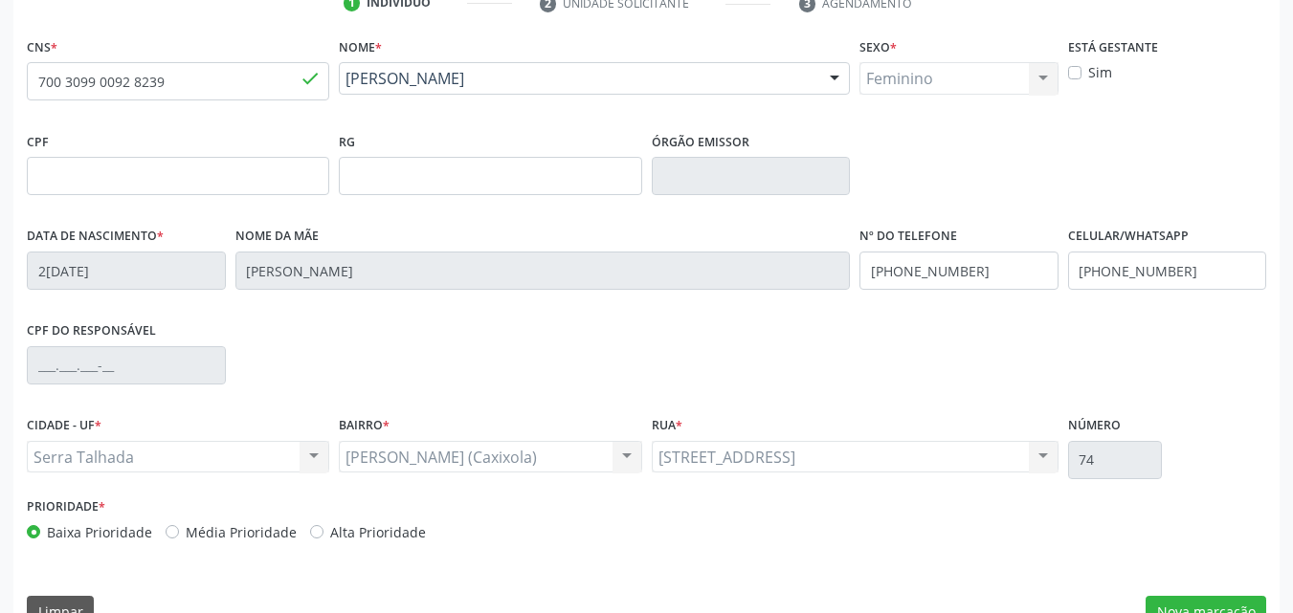
scroll to position [424, 0]
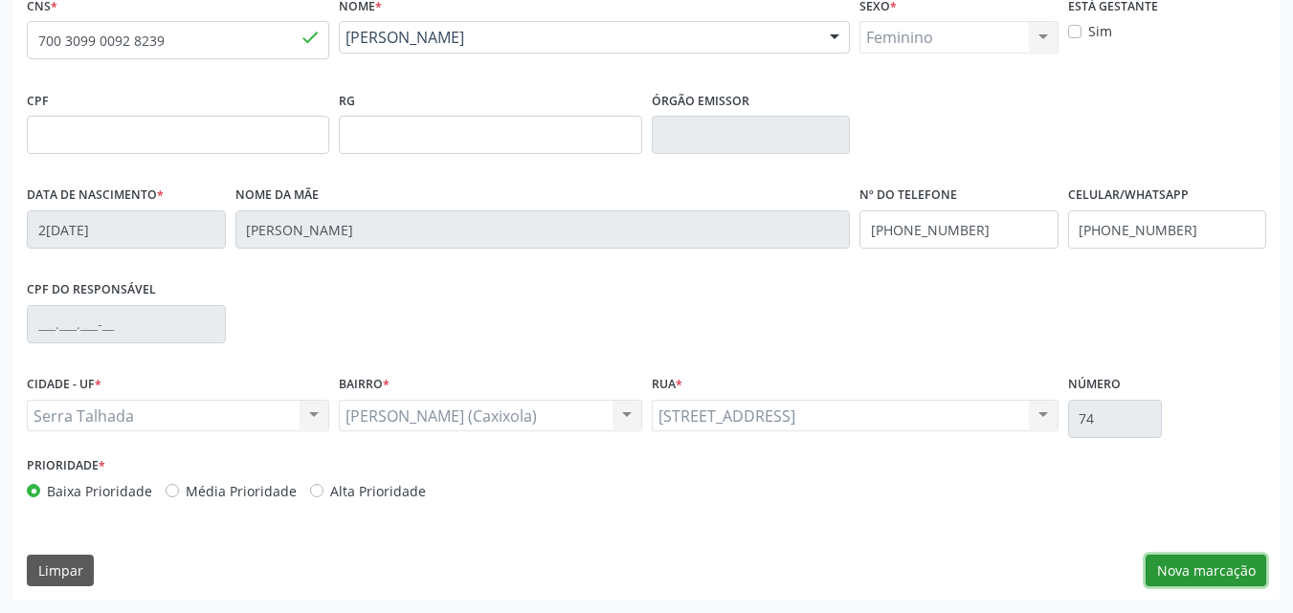
click at [1167, 565] on button "Nova marcação" at bounding box center [1205, 571] width 121 height 33
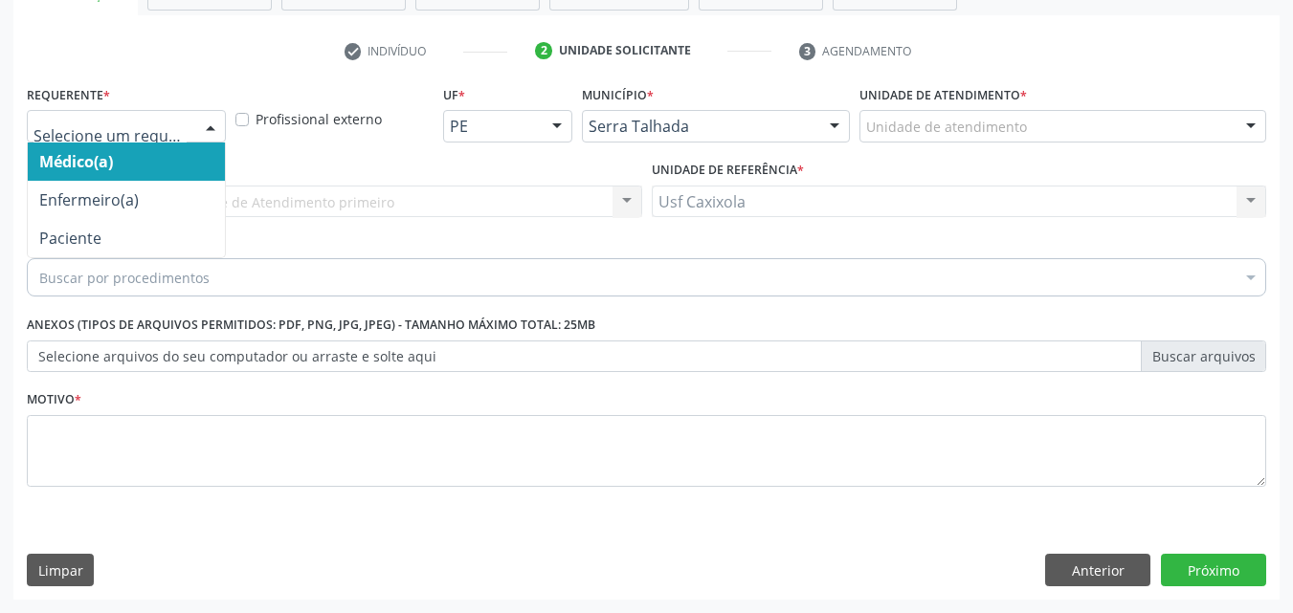
click at [199, 116] on div at bounding box center [210, 127] width 29 height 33
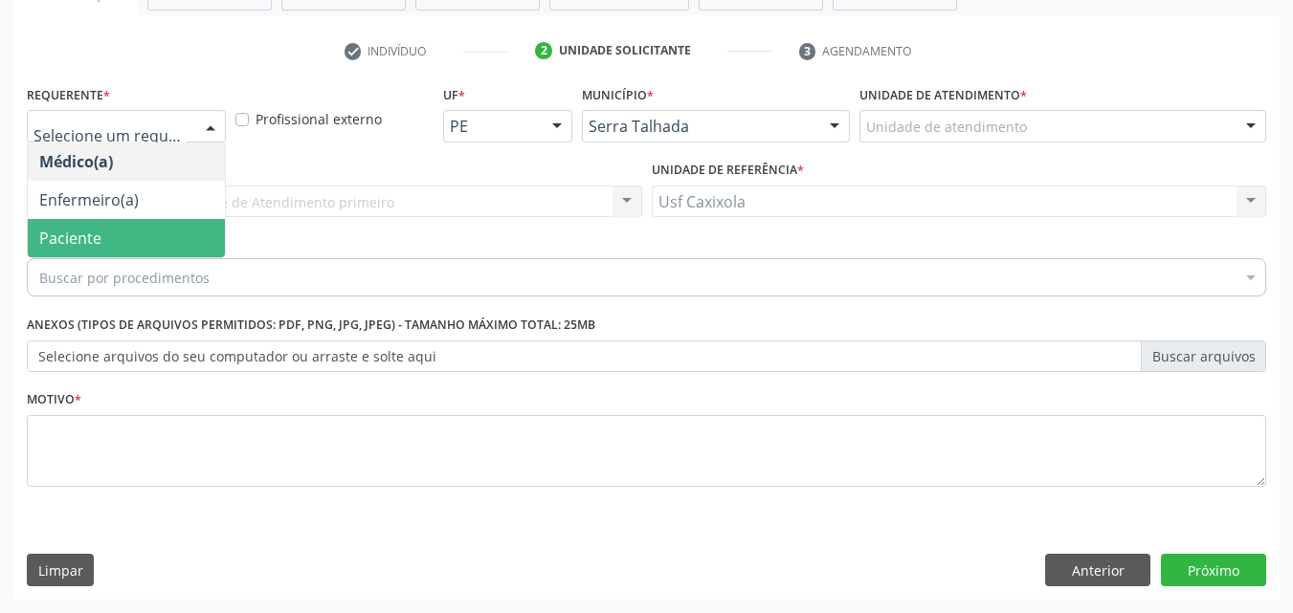
click at [130, 234] on span "Paciente" at bounding box center [126, 238] width 197 height 38
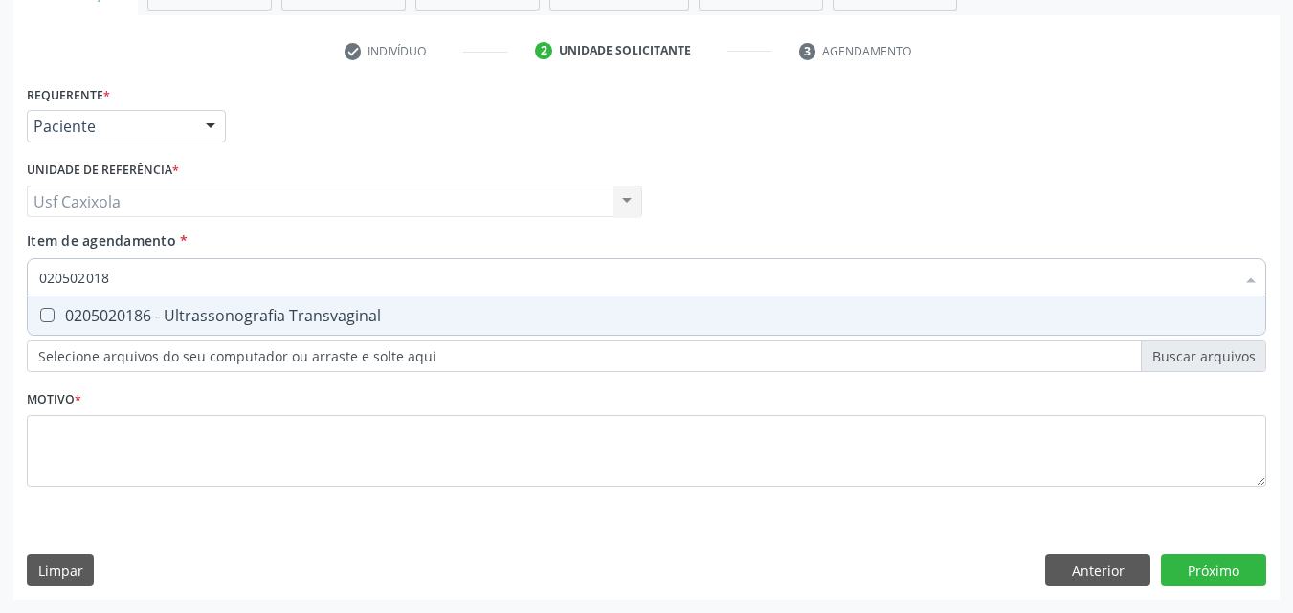
type input "0205020186"
click at [175, 312] on div "0205020186 - Ultrassonografia Transvaginal" at bounding box center [646, 315] width 1214 height 15
checkbox Transvaginal "true"
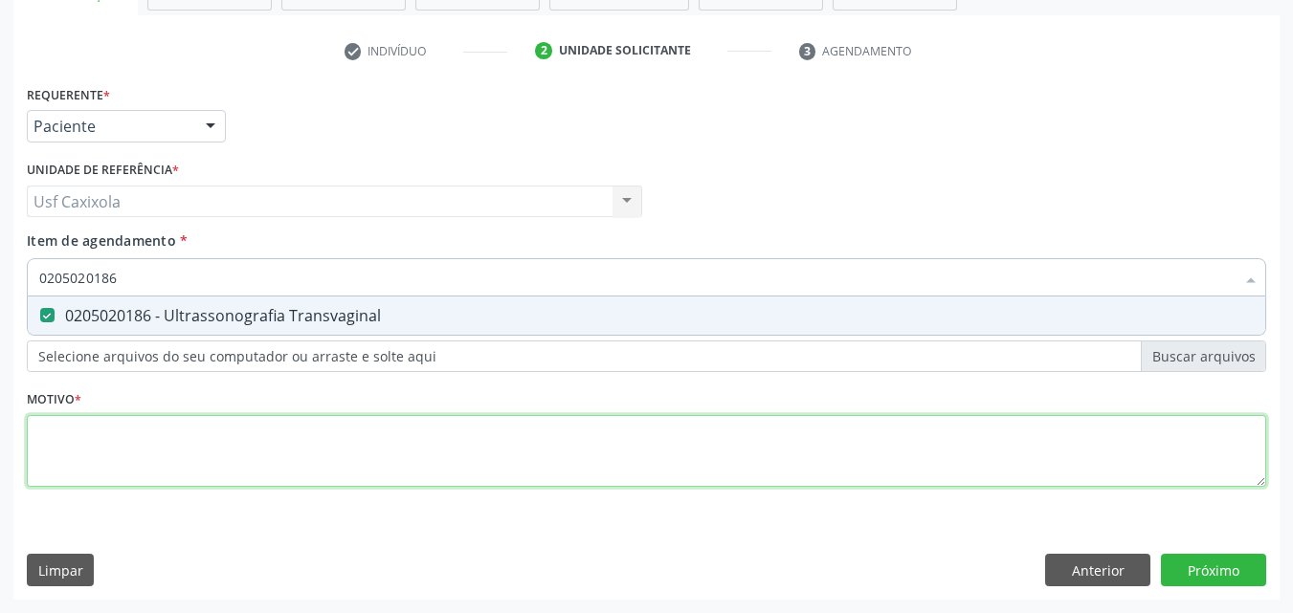
click at [169, 450] on div "Requerente * Paciente Médico(a) Enfermeiro(a) Paciente Nenhum resultado encontr…" at bounding box center [646, 296] width 1239 height 433
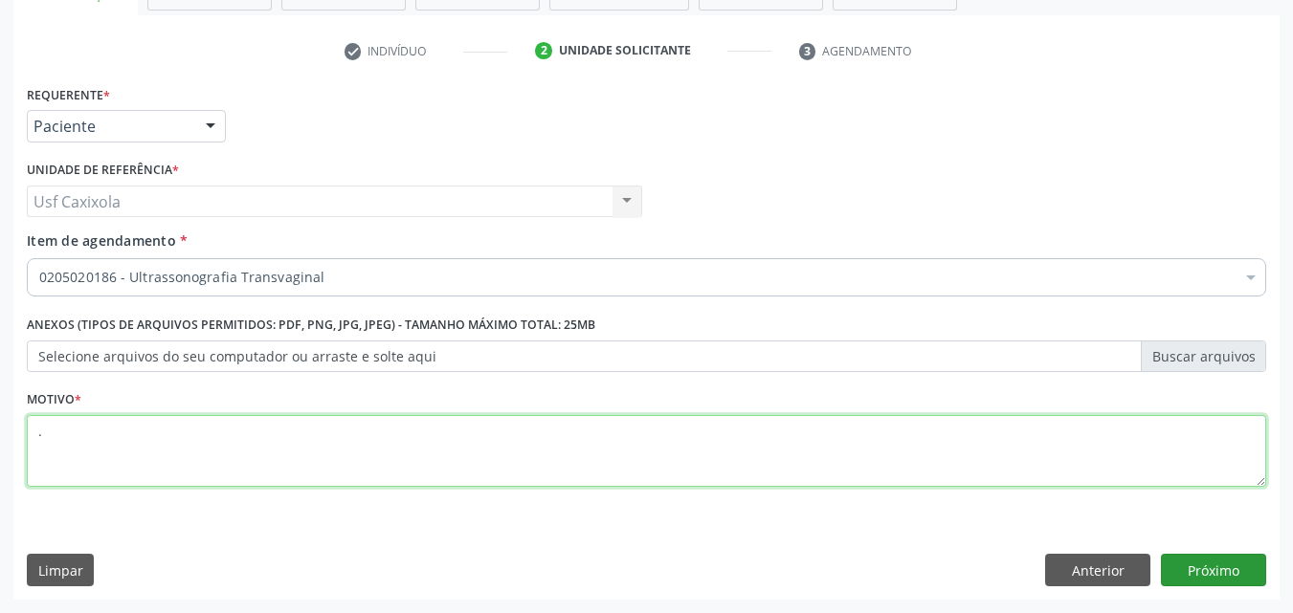
type textarea "."
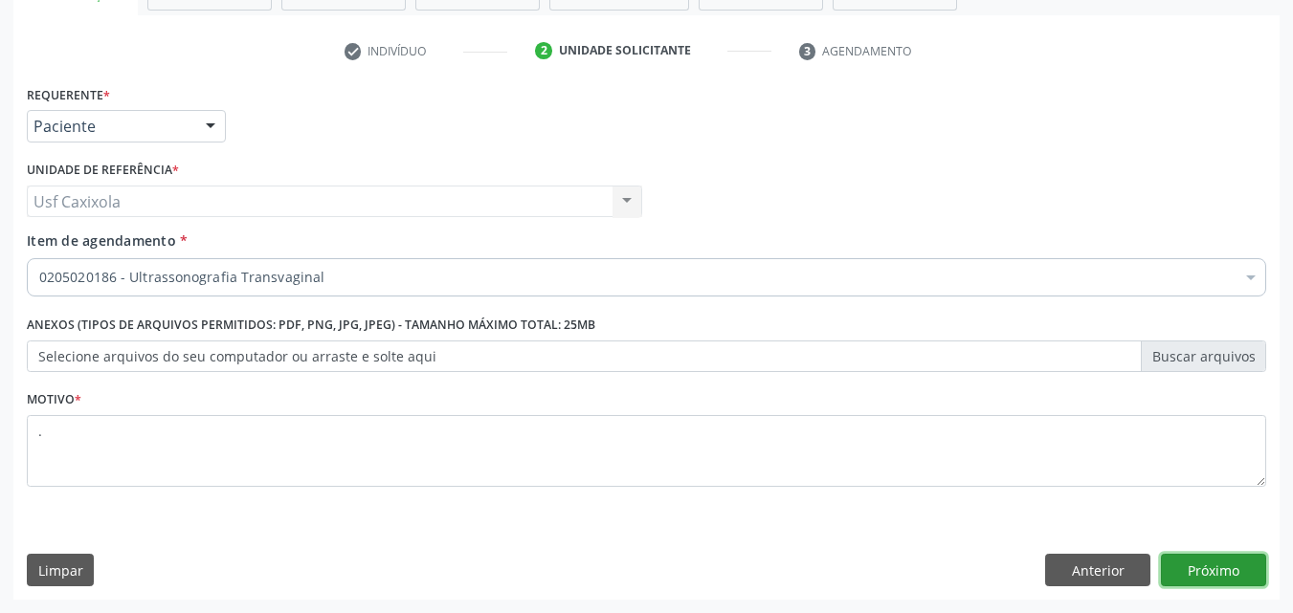
click at [1239, 570] on button "Próximo" at bounding box center [1213, 570] width 105 height 33
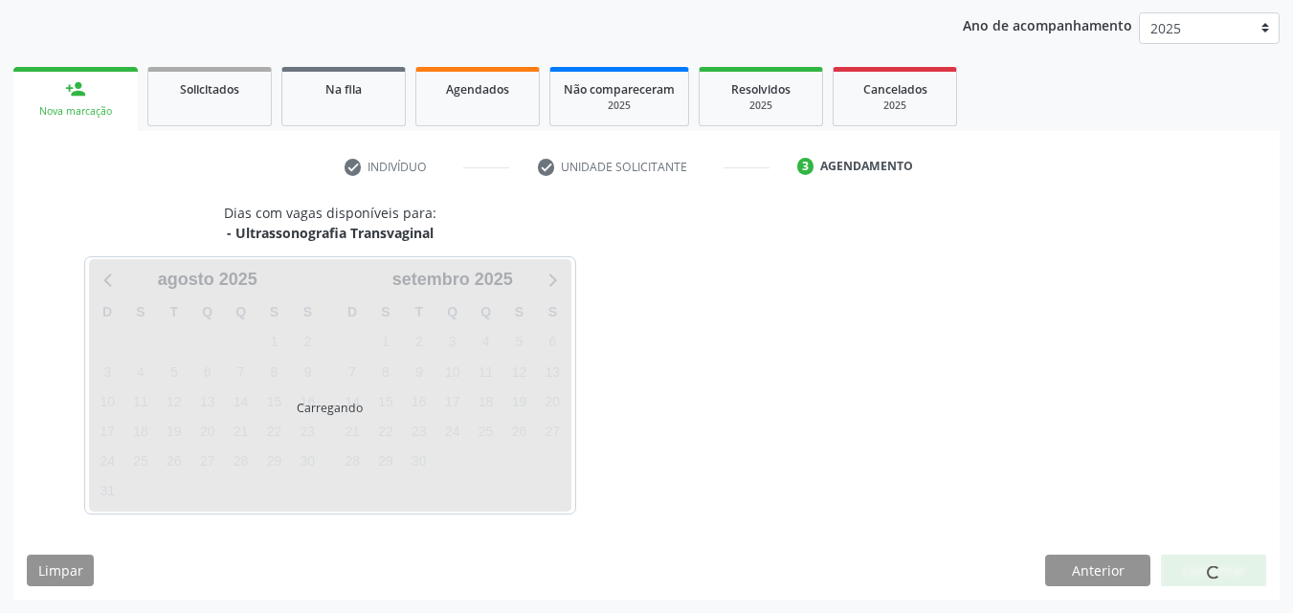
scroll to position [219, 0]
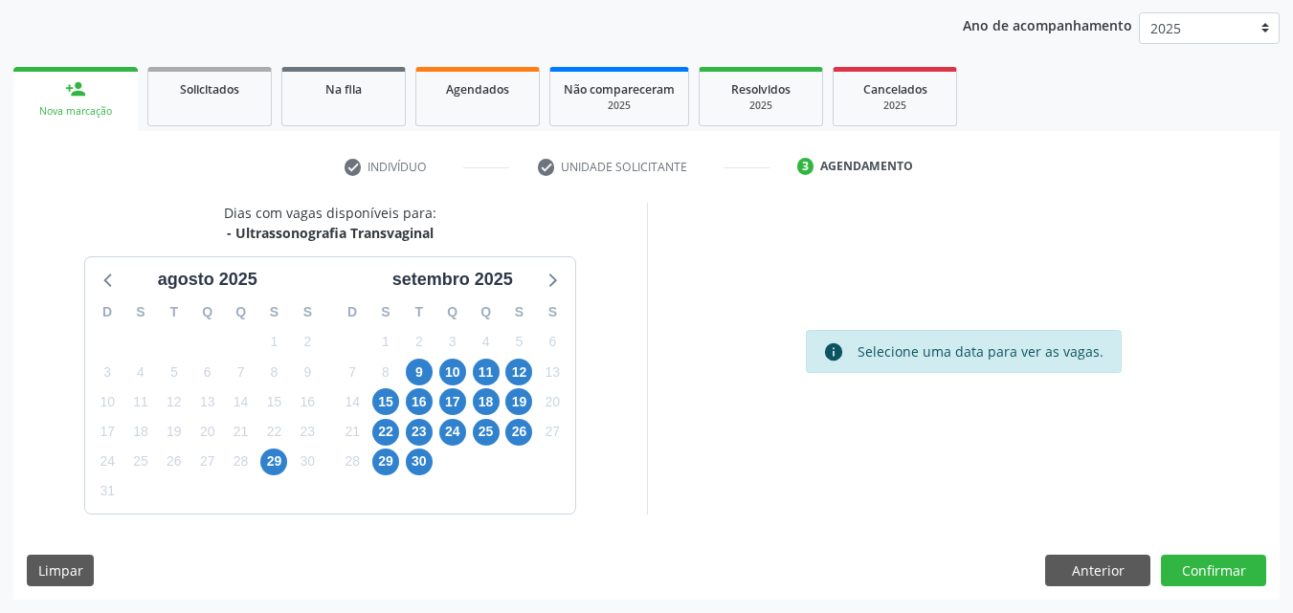
click at [428, 361] on div "9" at bounding box center [419, 373] width 27 height 30
click at [422, 372] on span "9" at bounding box center [419, 372] width 27 height 27
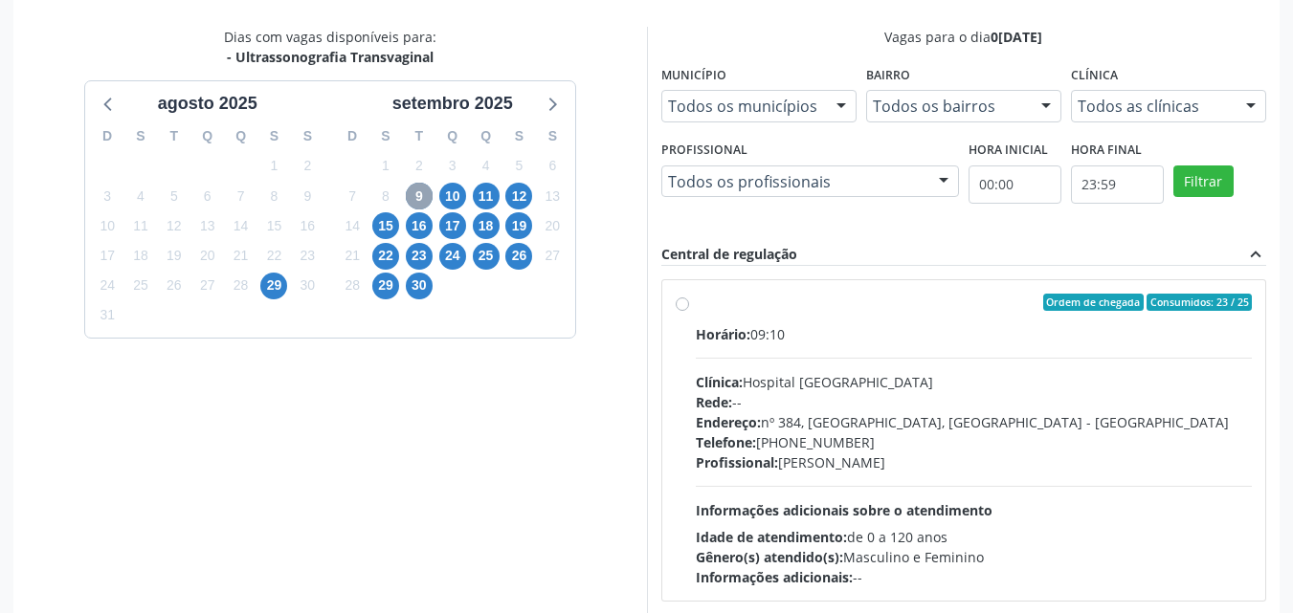
scroll to position [410, 0]
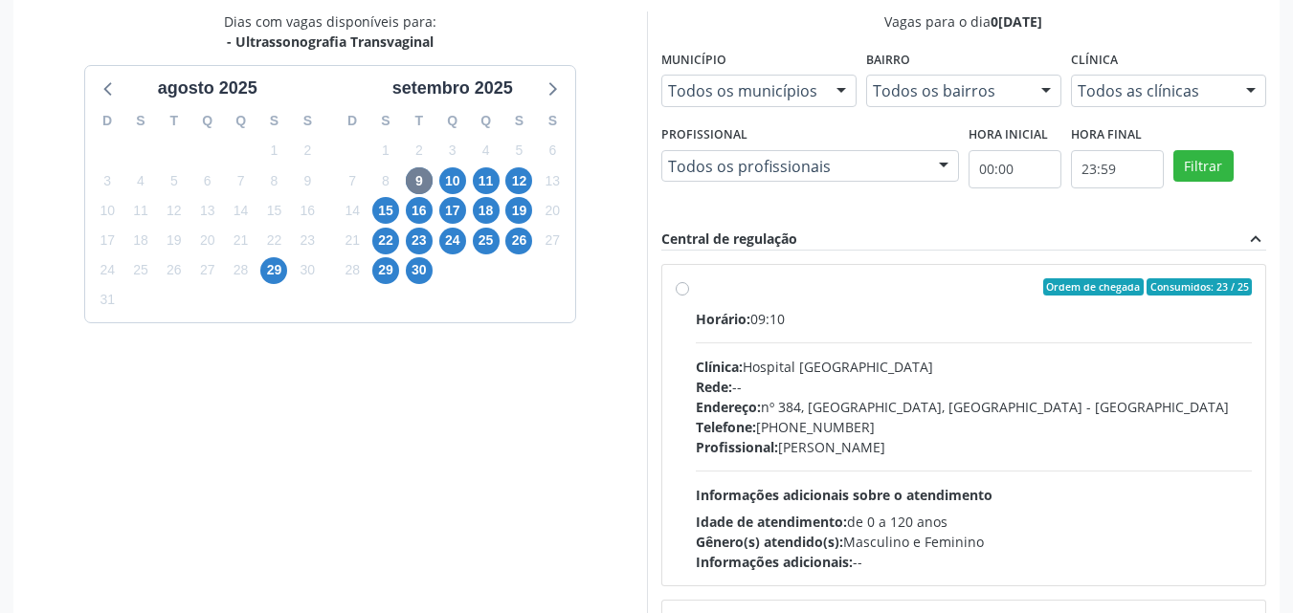
click at [707, 291] on div "Ordem de chegada Consumidos: 23 / 25" at bounding box center [974, 286] width 557 height 17
click at [689, 291] on input "Ordem de chegada Consumidos: 23 / 25 Horário: 09:10 Clínica: Hospital Sao Franc…" at bounding box center [681, 286] width 13 height 17
radio input "true"
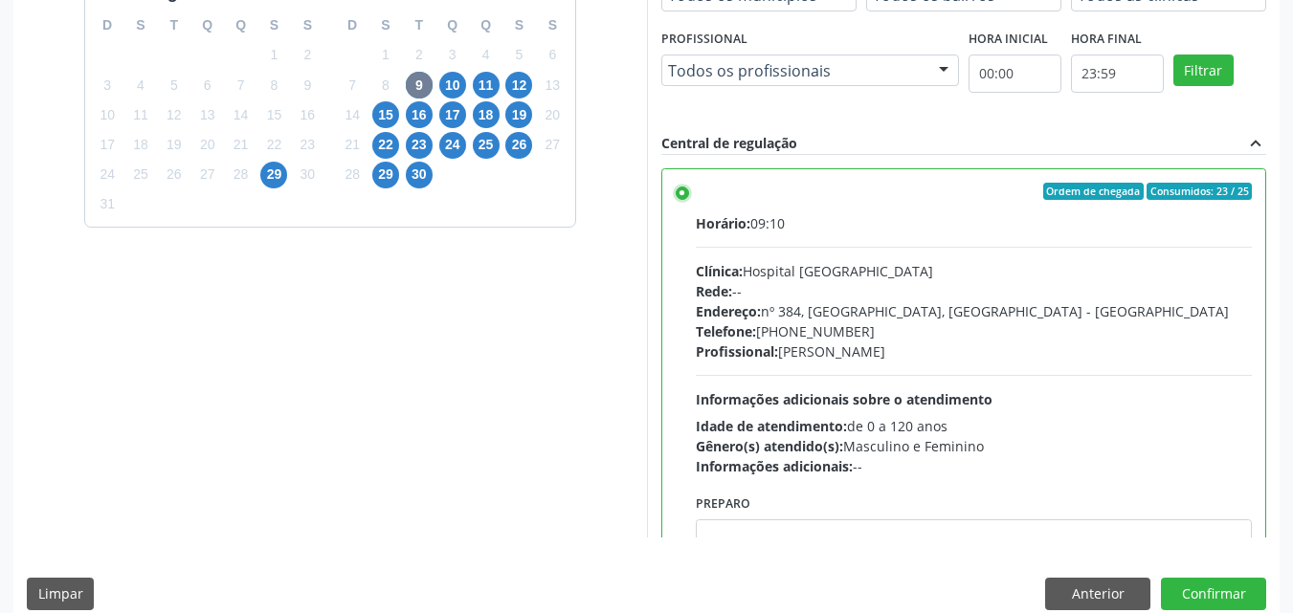
scroll to position [530, 0]
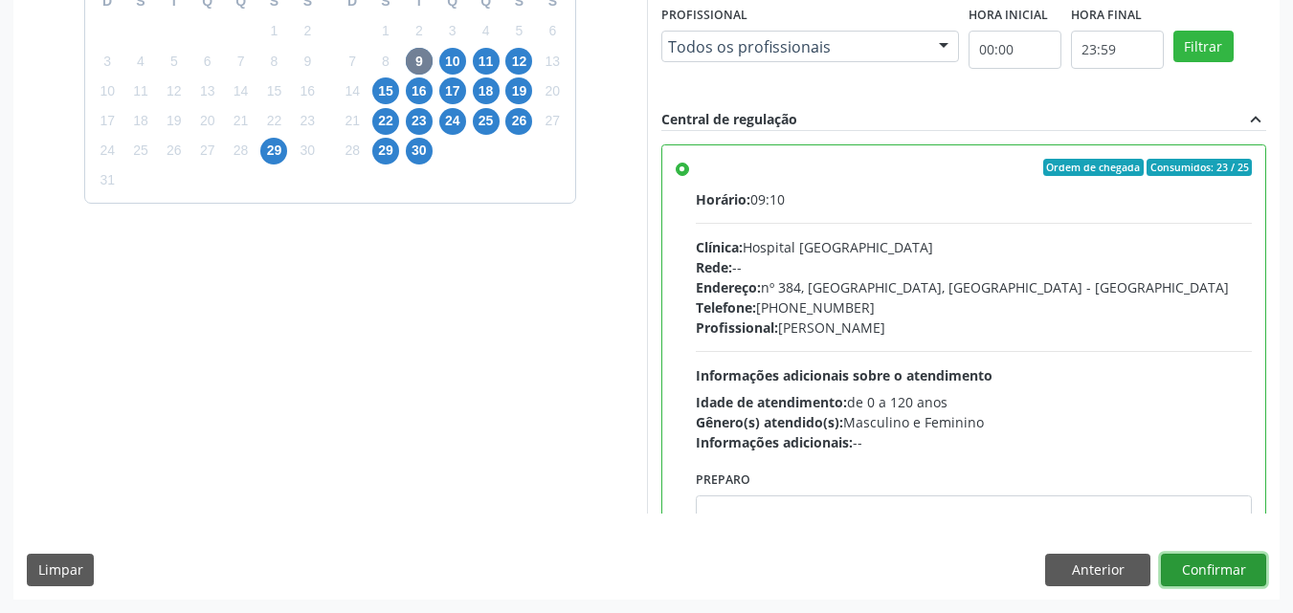
click at [1205, 569] on button "Confirmar" at bounding box center [1213, 570] width 105 height 33
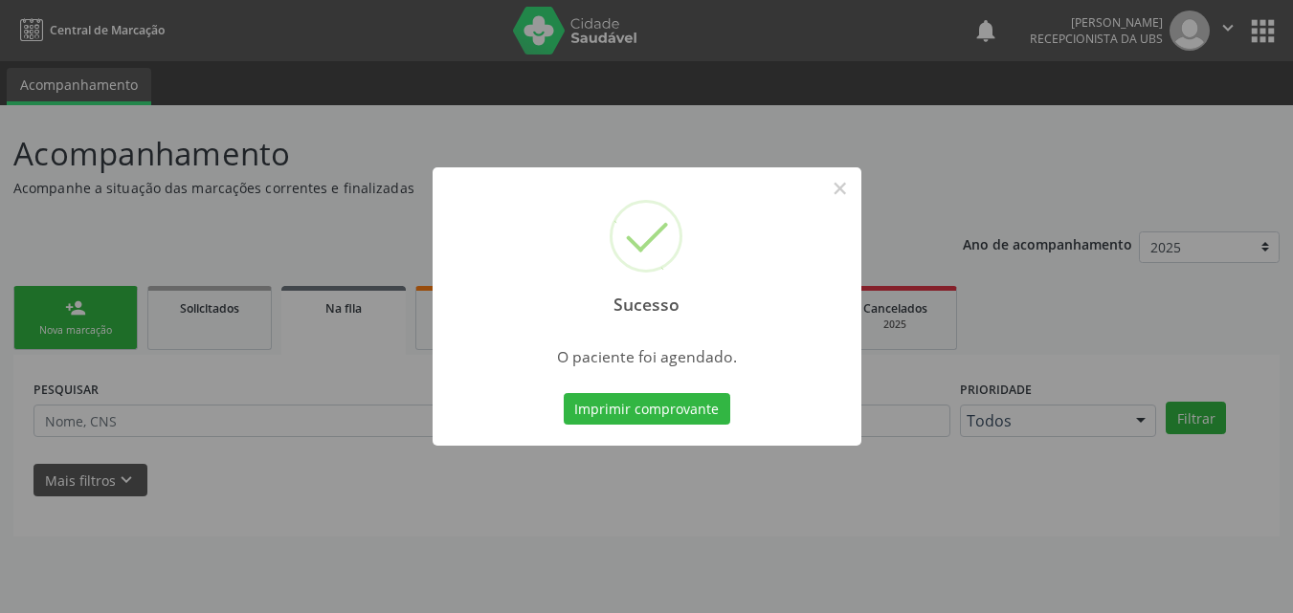
scroll to position [0, 0]
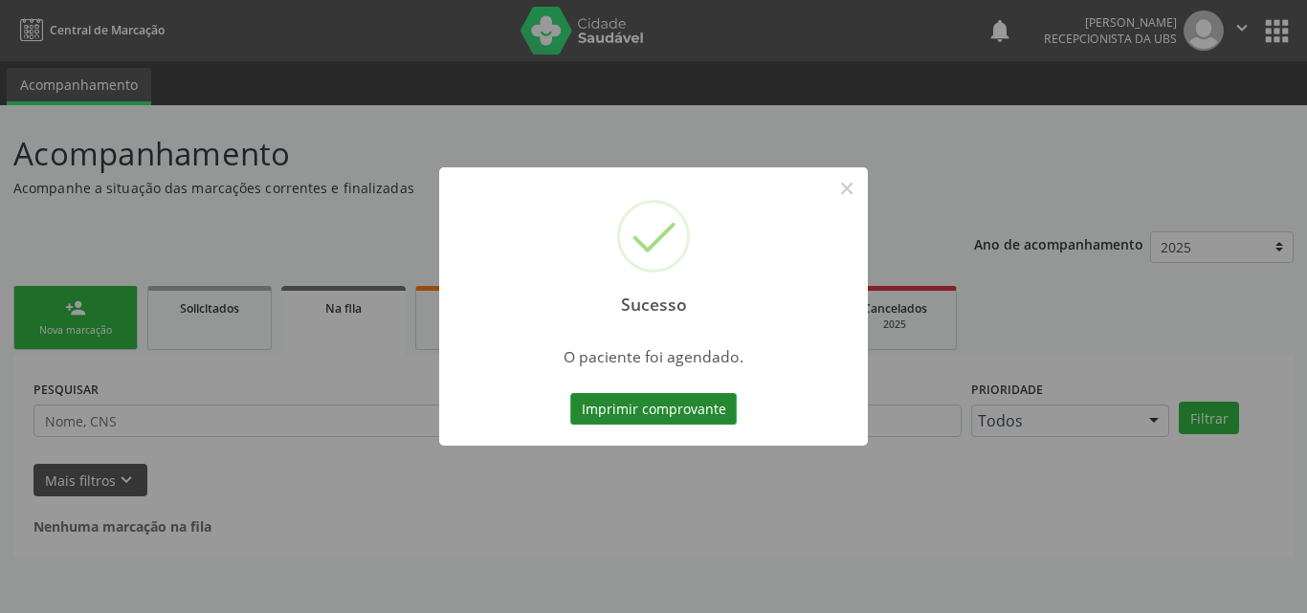
click at [713, 407] on button "Imprimir comprovante" at bounding box center [653, 409] width 166 height 33
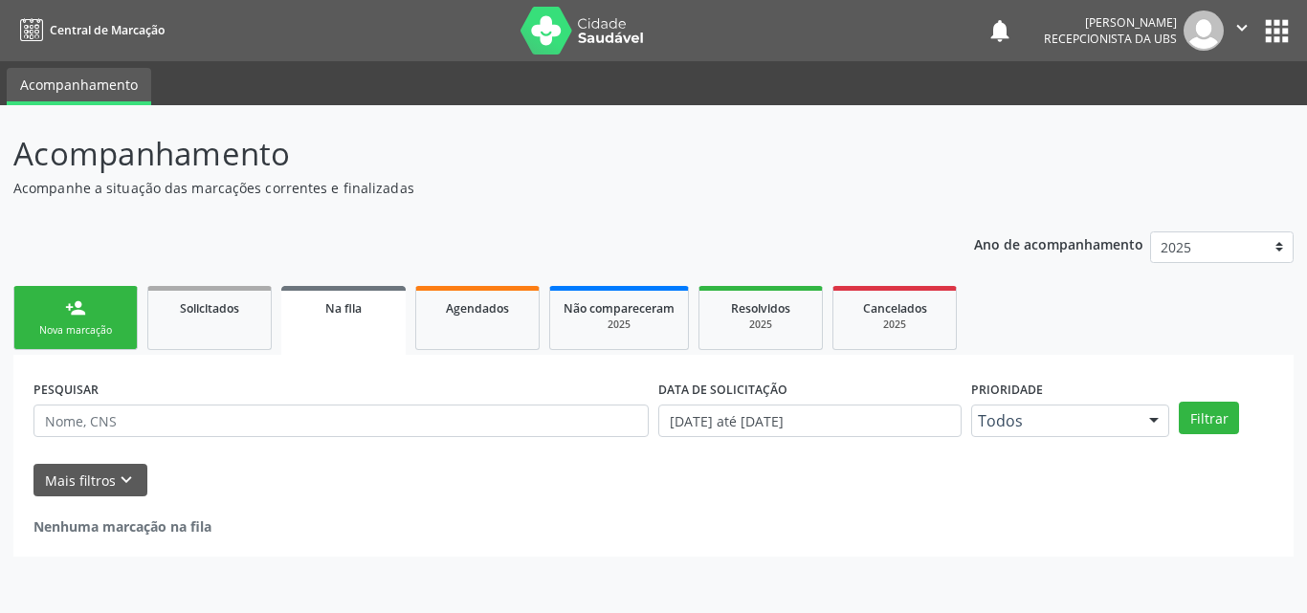
click at [84, 309] on div "person_add" at bounding box center [75, 308] width 21 height 21
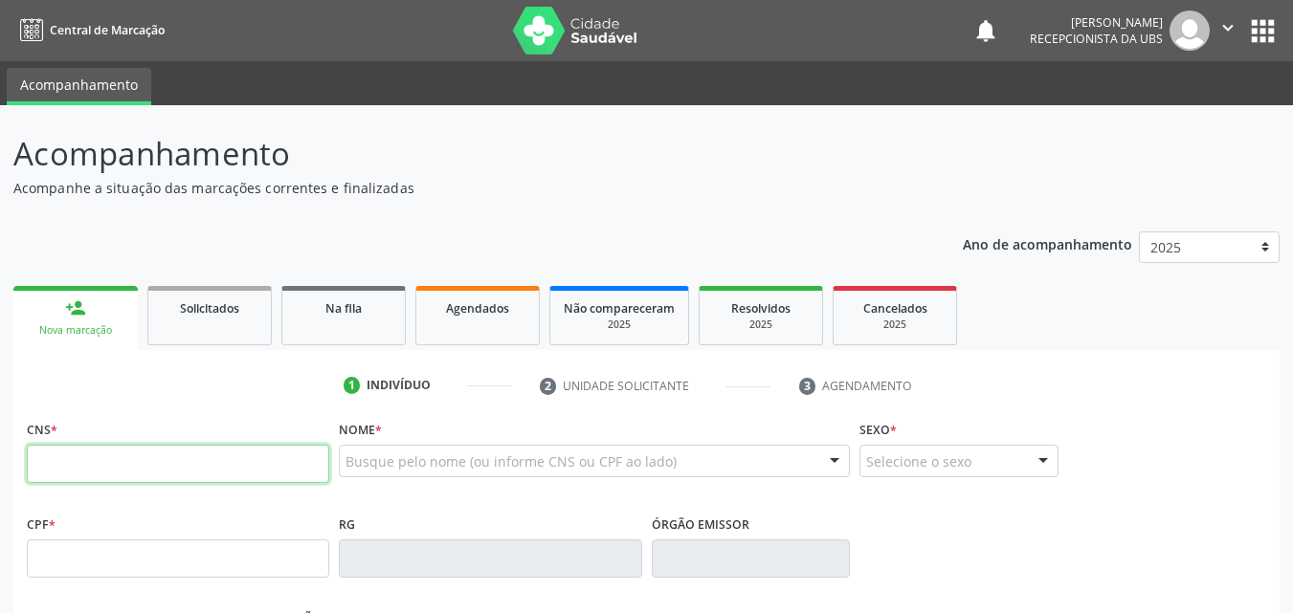
click at [131, 471] on input "text" at bounding box center [178, 464] width 302 height 38
type input "704 5056 1650 8120"
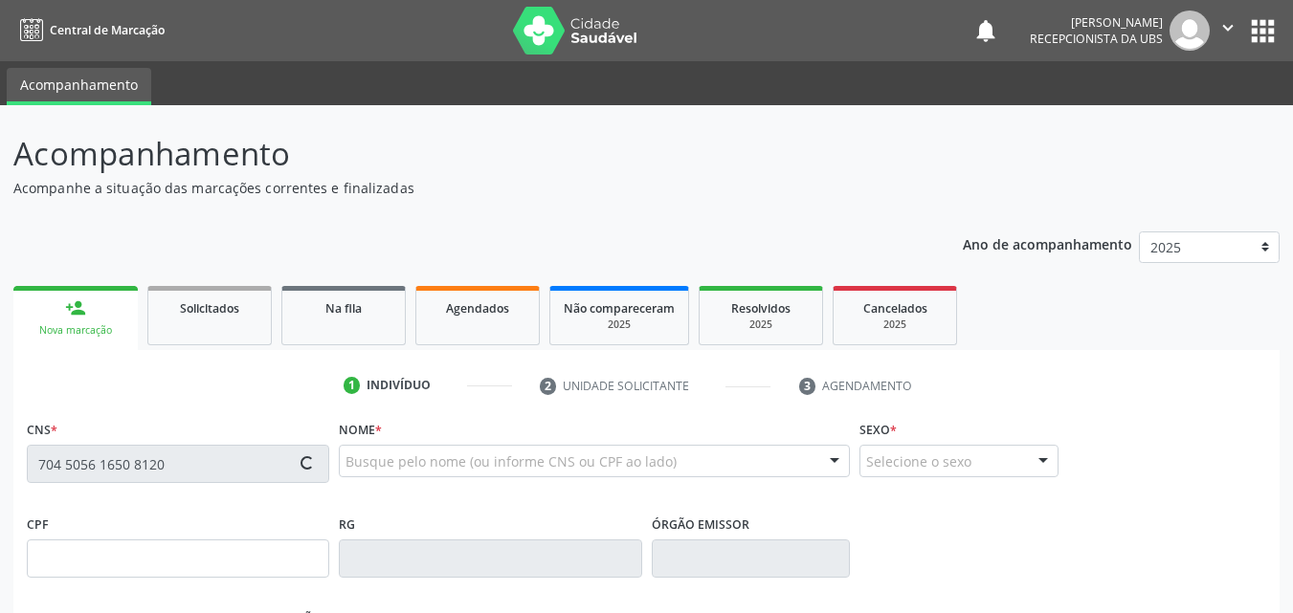
type input "30/03/1994"
type input "Marluce Pereira dos Santos"
type input "(87) 98147-6584"
type input "1250"
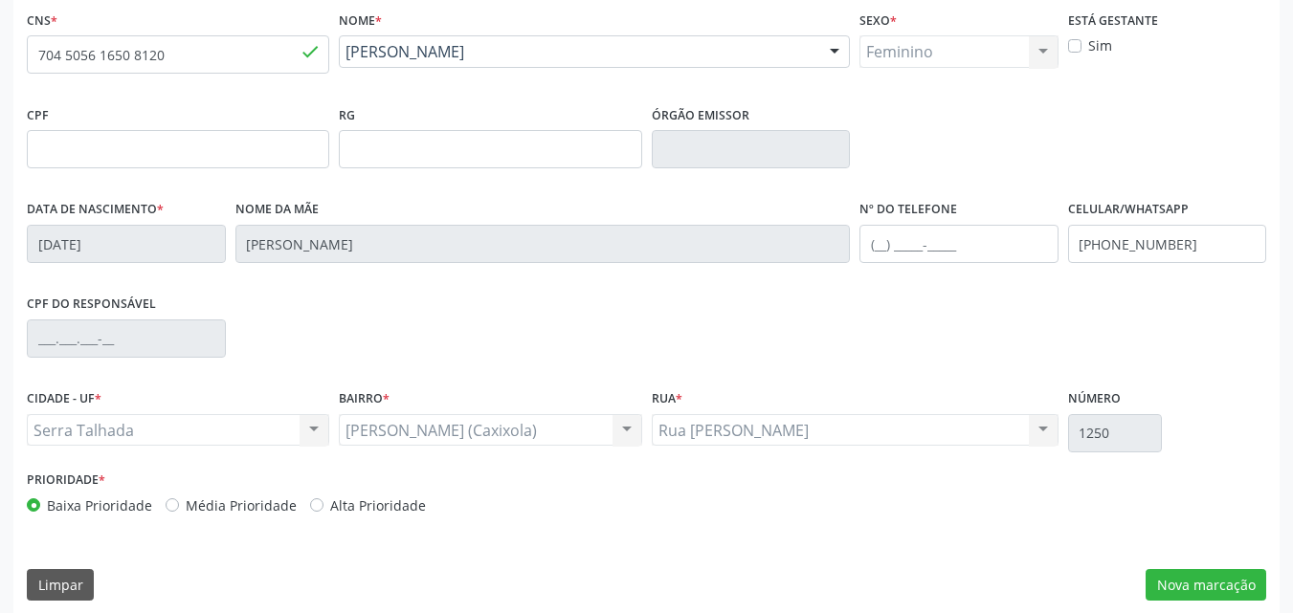
scroll to position [424, 0]
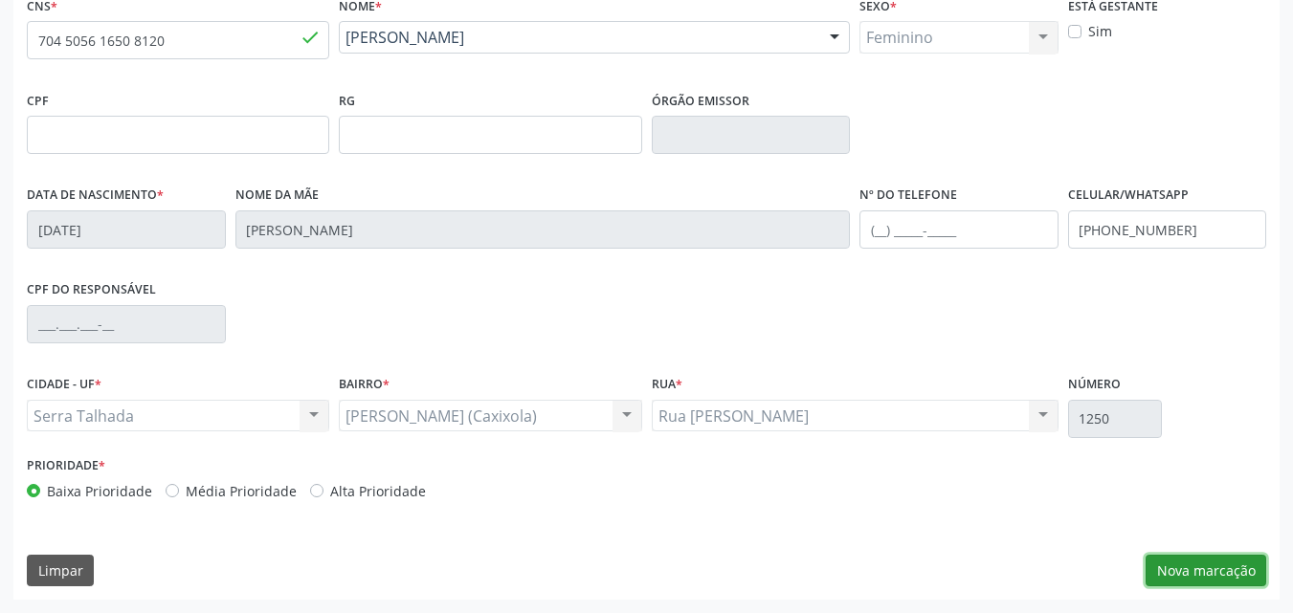
click at [1206, 572] on button "Nova marcação" at bounding box center [1205, 571] width 121 height 33
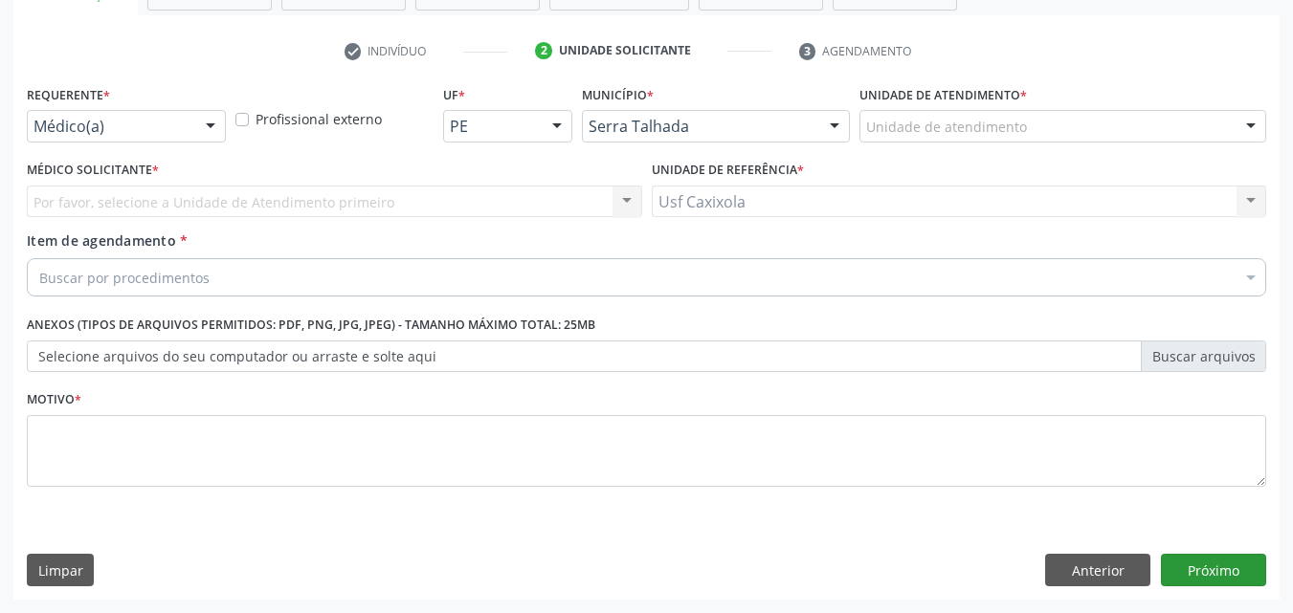
scroll to position [335, 0]
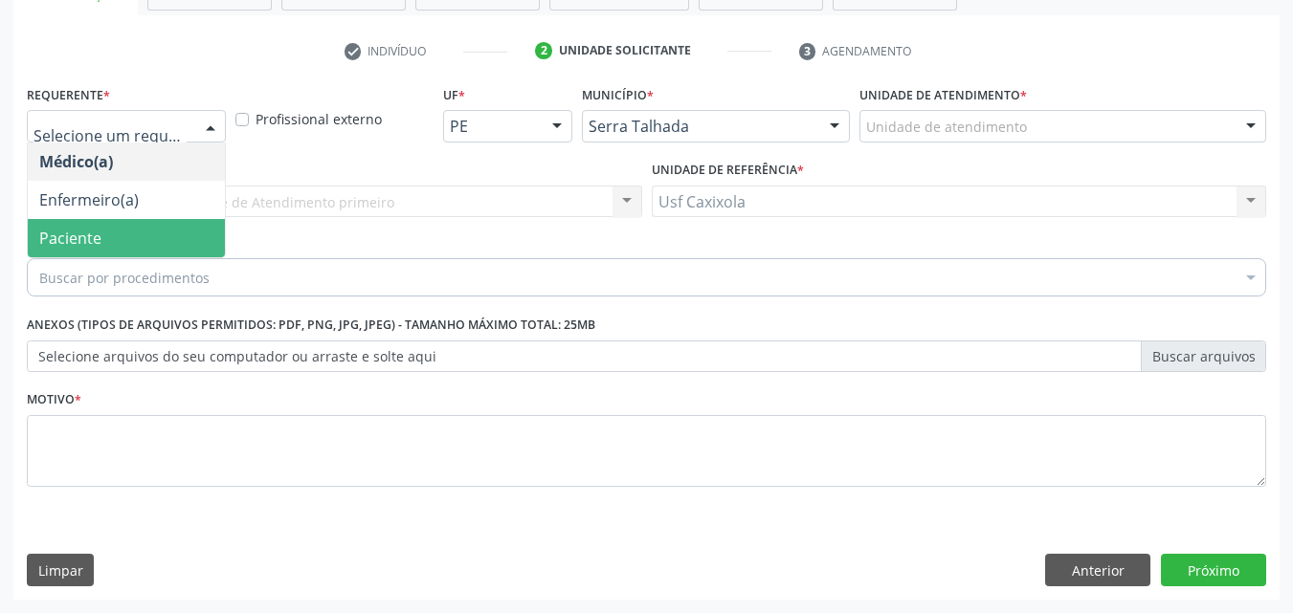
click at [169, 238] on span "Paciente" at bounding box center [126, 238] width 197 height 38
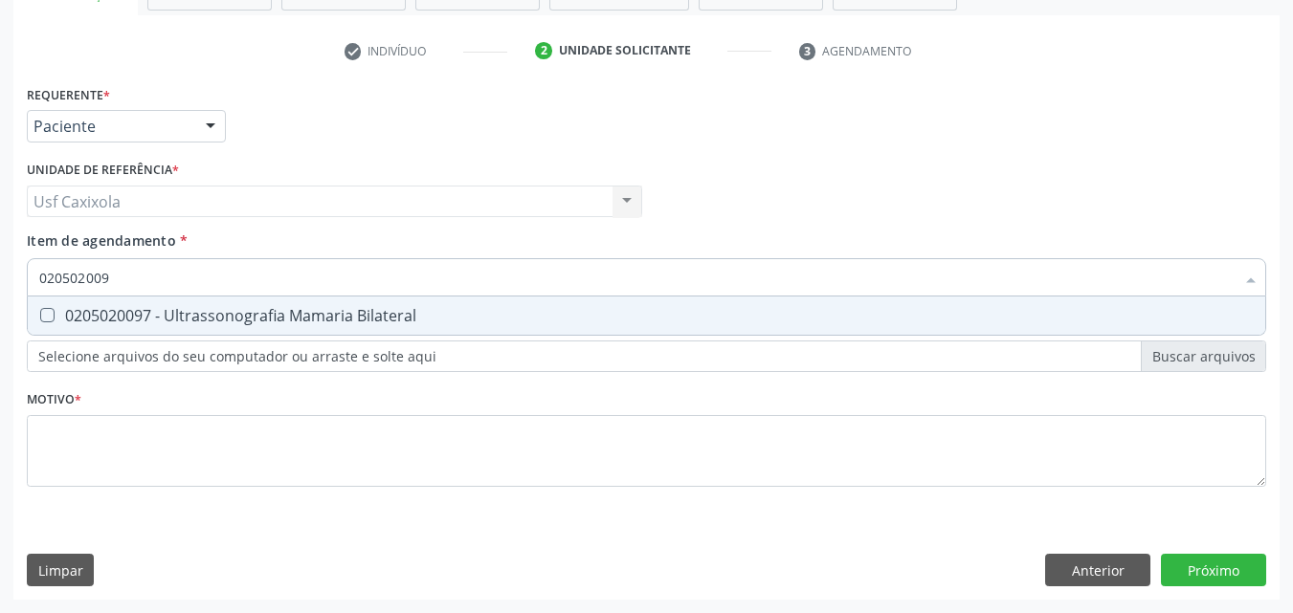
type input "0205020097"
click at [214, 321] on div "0205020097 - Ultrassonografia Mamaria Bilateral" at bounding box center [646, 315] width 1214 height 15
checkbox Bilateral "true"
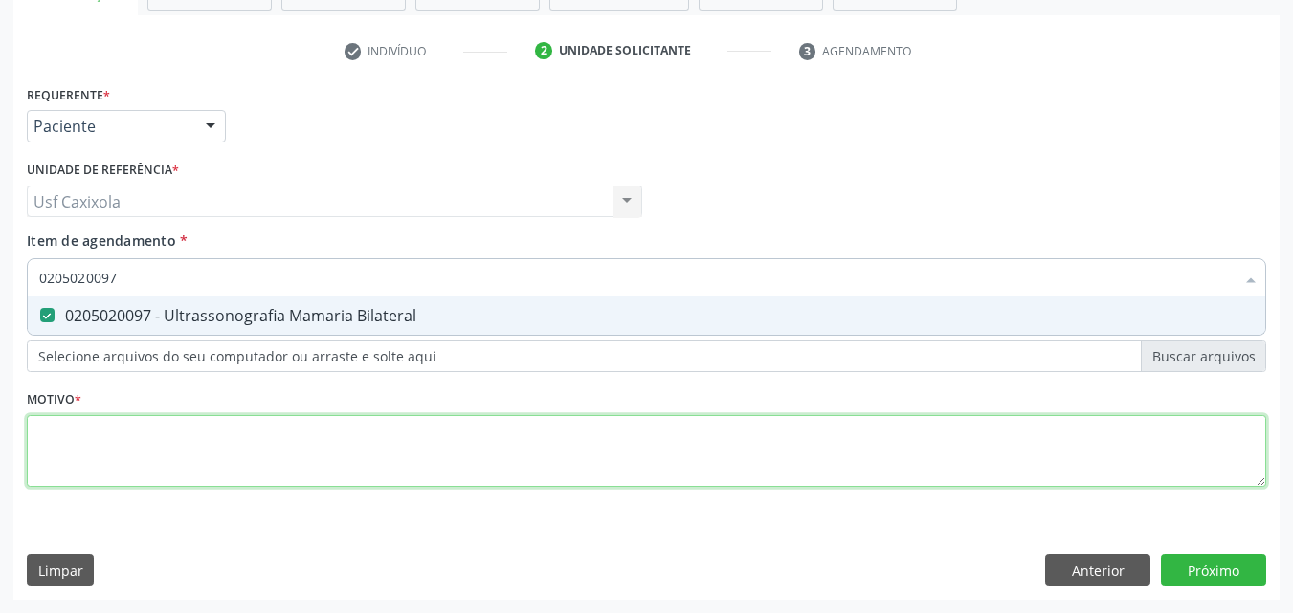
click at [250, 447] on div "Requerente * Paciente Médico(a) Enfermeiro(a) Paciente Nenhum resultado encontr…" at bounding box center [646, 296] width 1239 height 433
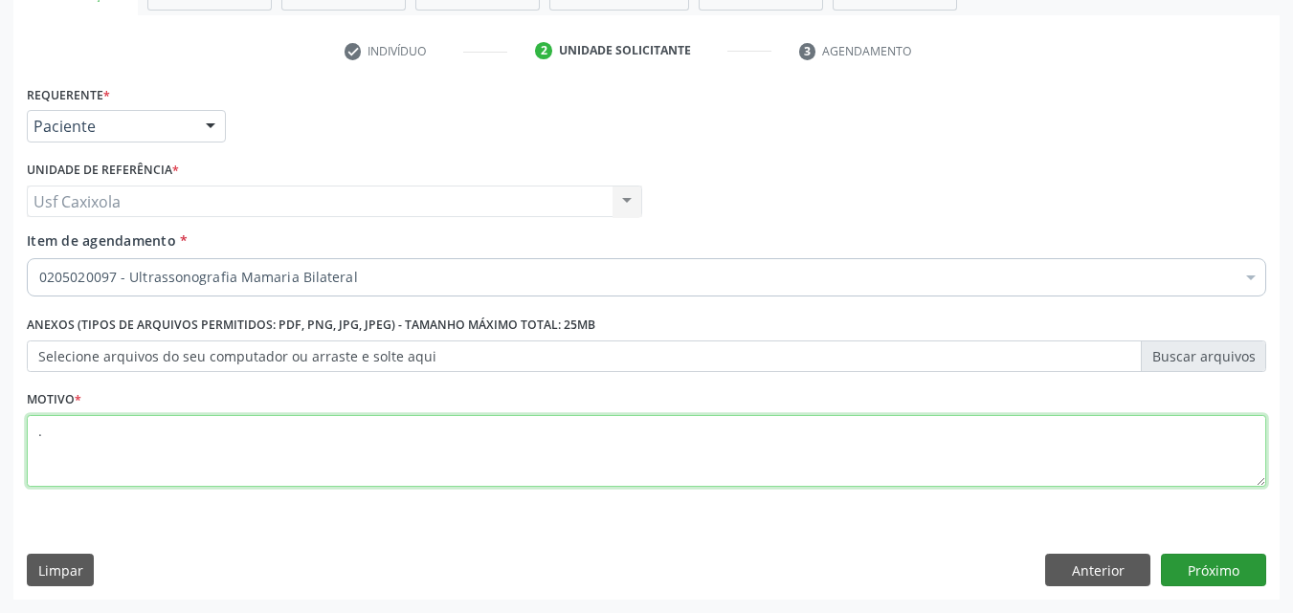
type textarea "."
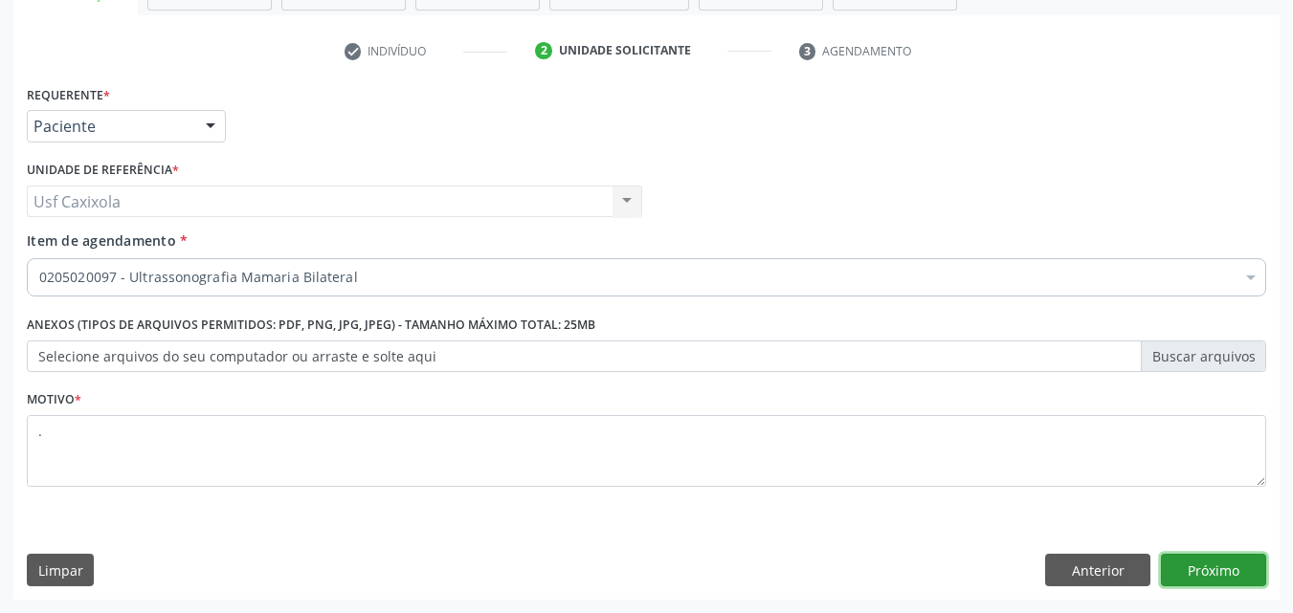
click at [1225, 567] on button "Próximo" at bounding box center [1213, 570] width 105 height 33
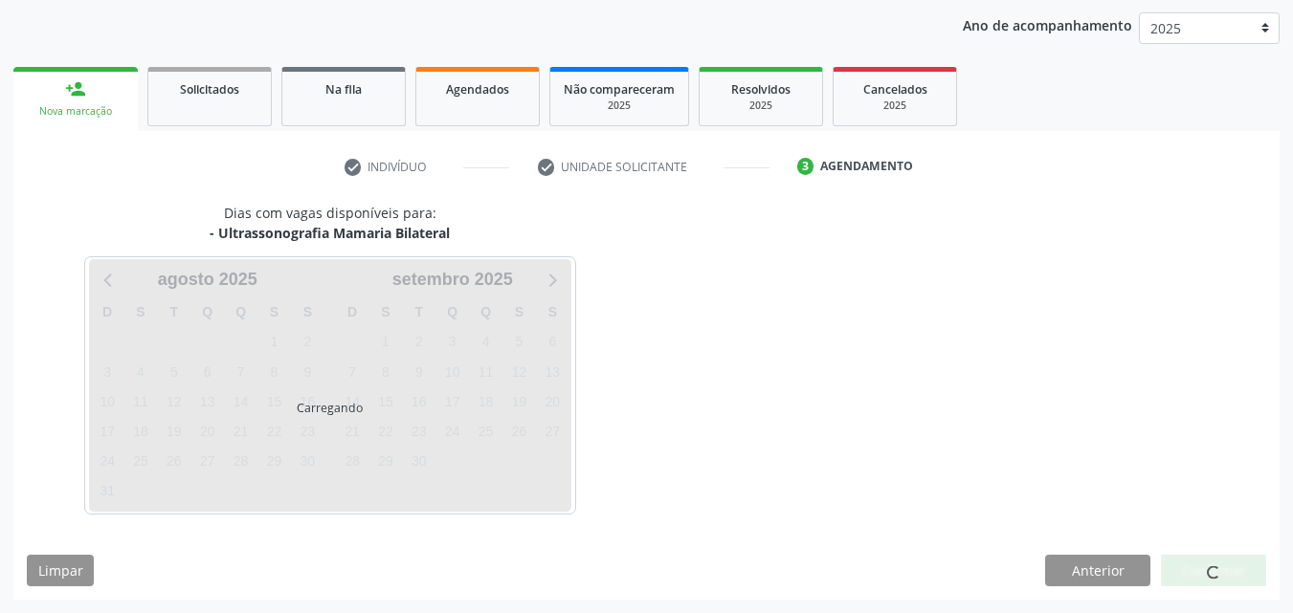
scroll to position [219, 0]
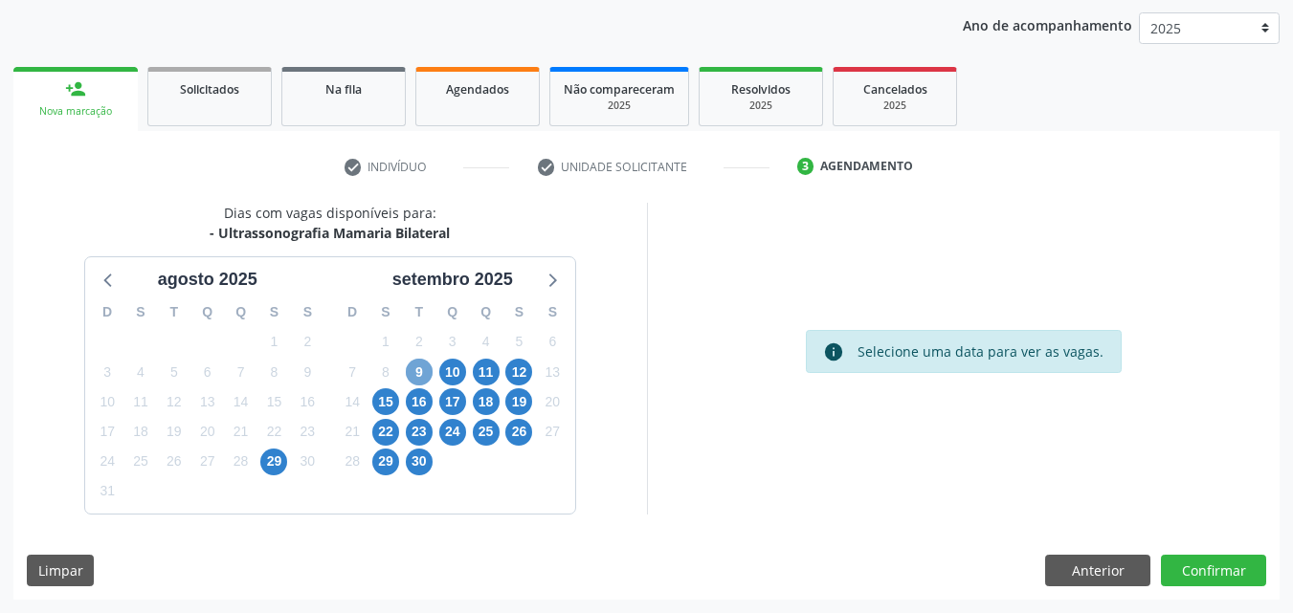
click at [418, 377] on span "9" at bounding box center [419, 372] width 27 height 27
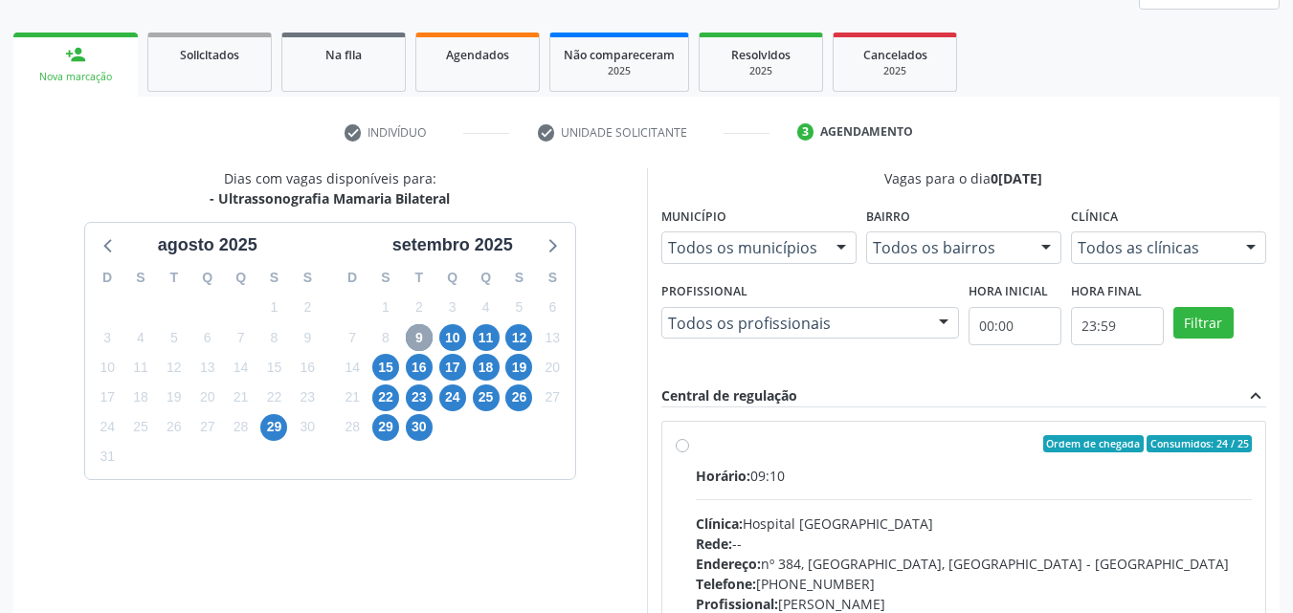
scroll to position [315, 0]
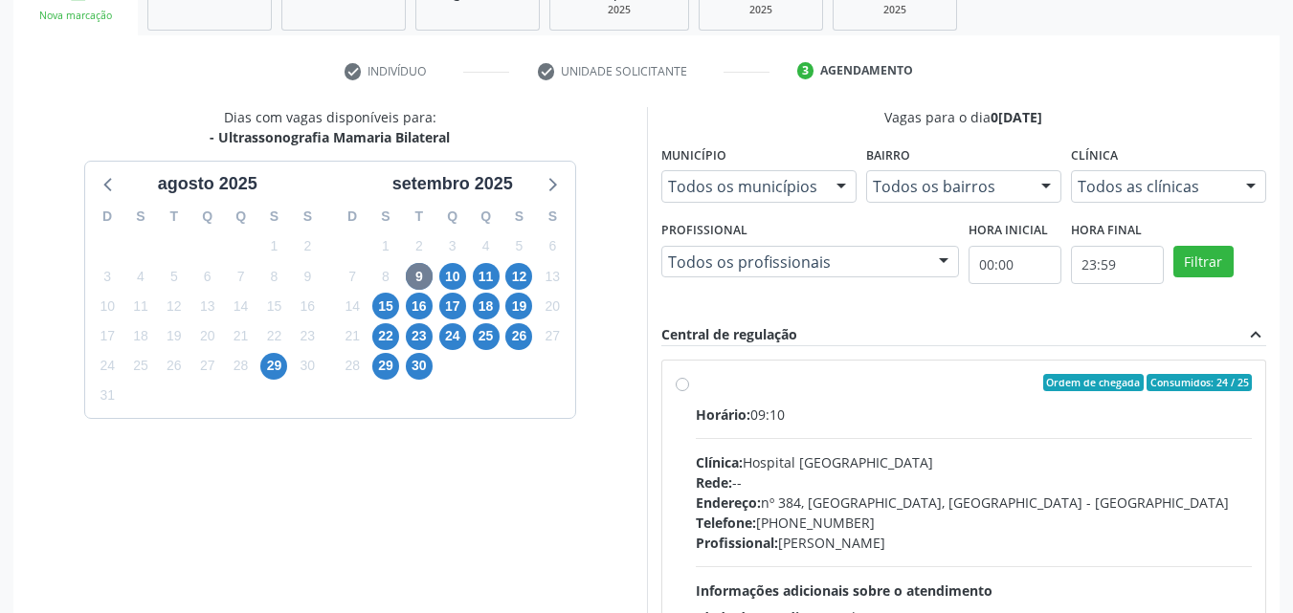
click at [711, 377] on div "Ordem de chegada Consumidos: 24 / 25" at bounding box center [974, 382] width 557 height 17
click at [689, 377] on input "Ordem de chegada Consumidos: 24 / 25 Horário: 09:10 Clínica: Hospital Sao Franc…" at bounding box center [681, 382] width 13 height 17
radio input "true"
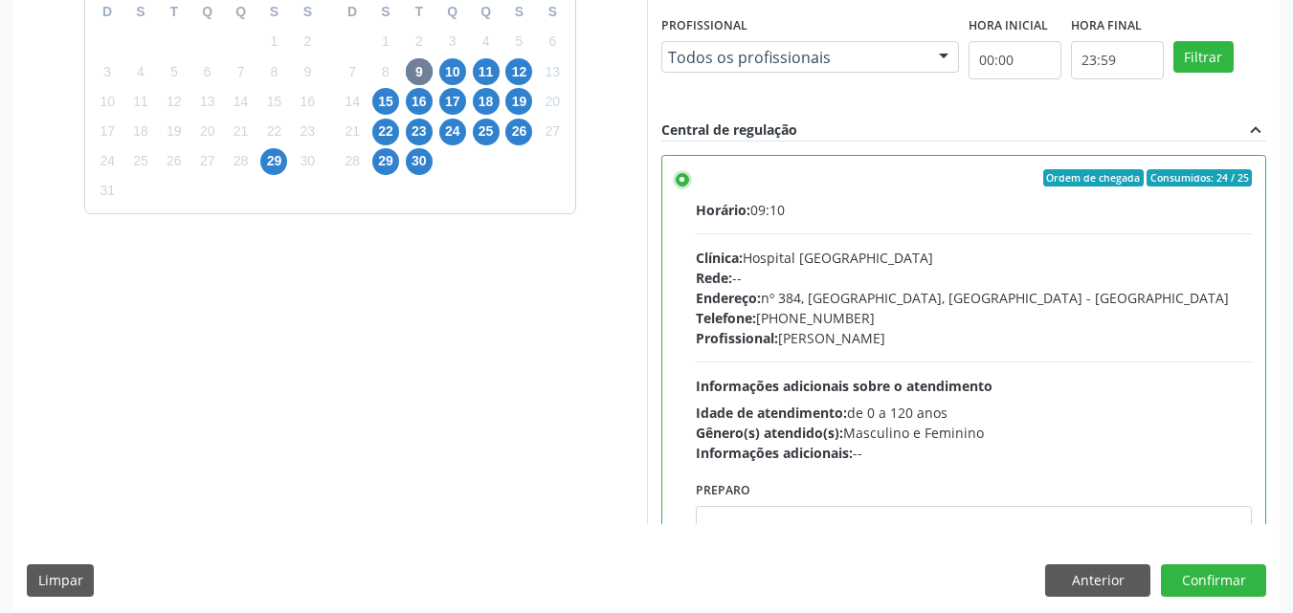
scroll to position [530, 0]
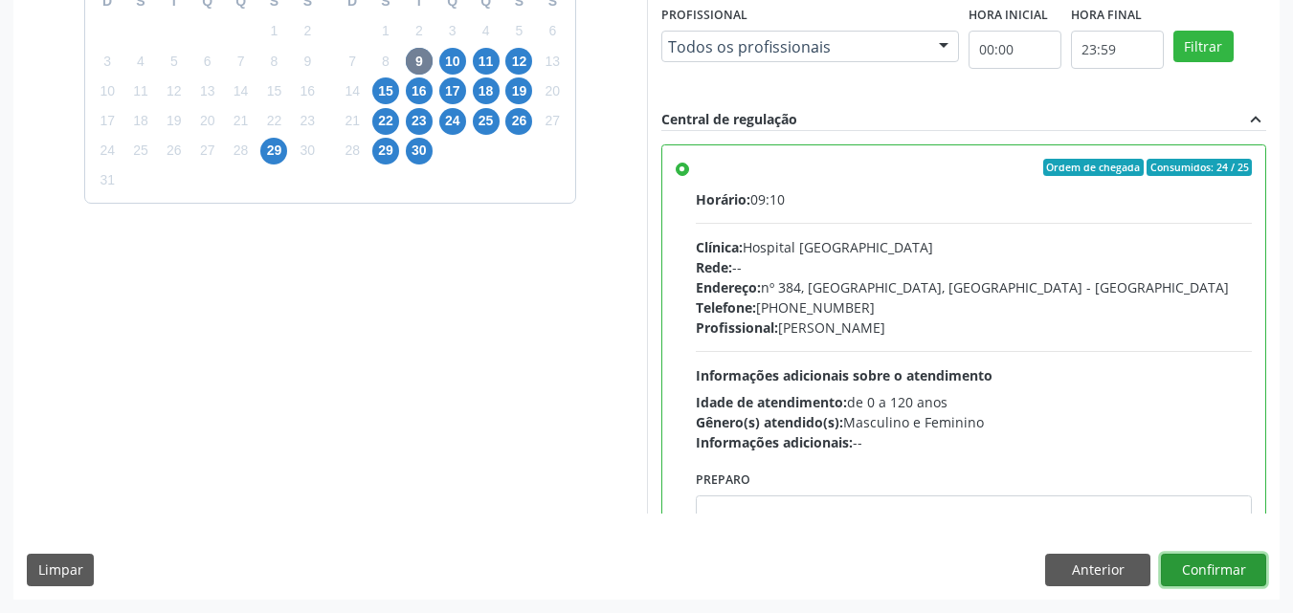
click at [1204, 574] on button "Confirmar" at bounding box center [1213, 570] width 105 height 33
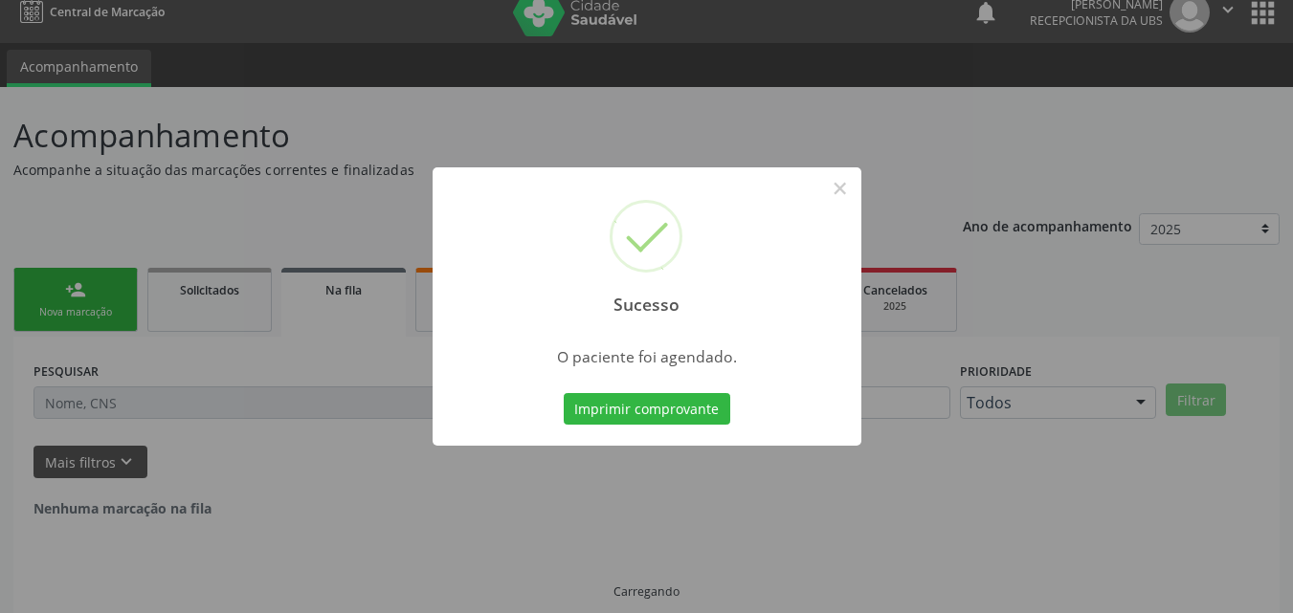
scroll to position [0, 0]
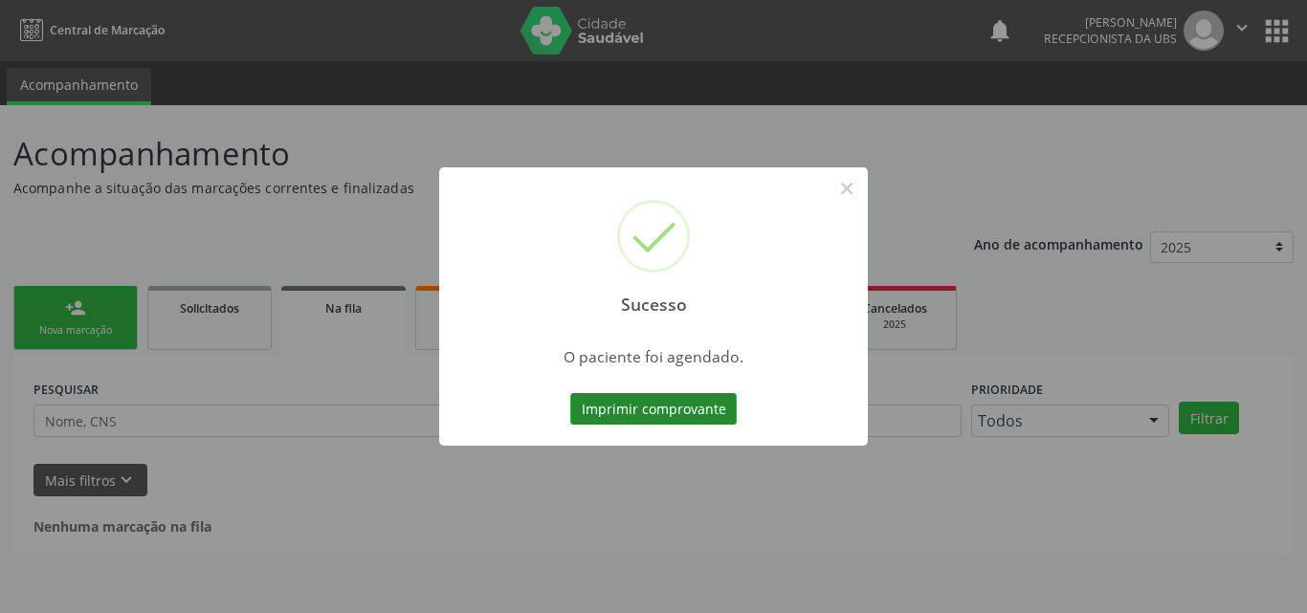
click at [668, 404] on button "Imprimir comprovante" at bounding box center [653, 409] width 166 height 33
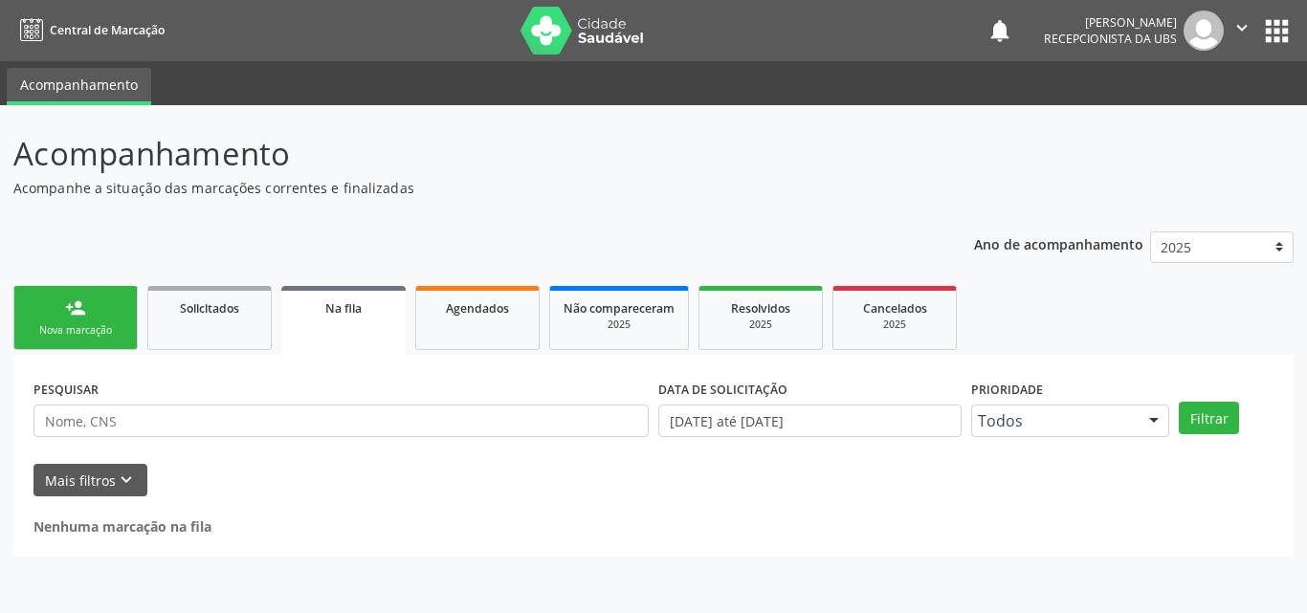
click at [93, 318] on link "person_add Nova marcação" at bounding box center [75, 318] width 124 height 64
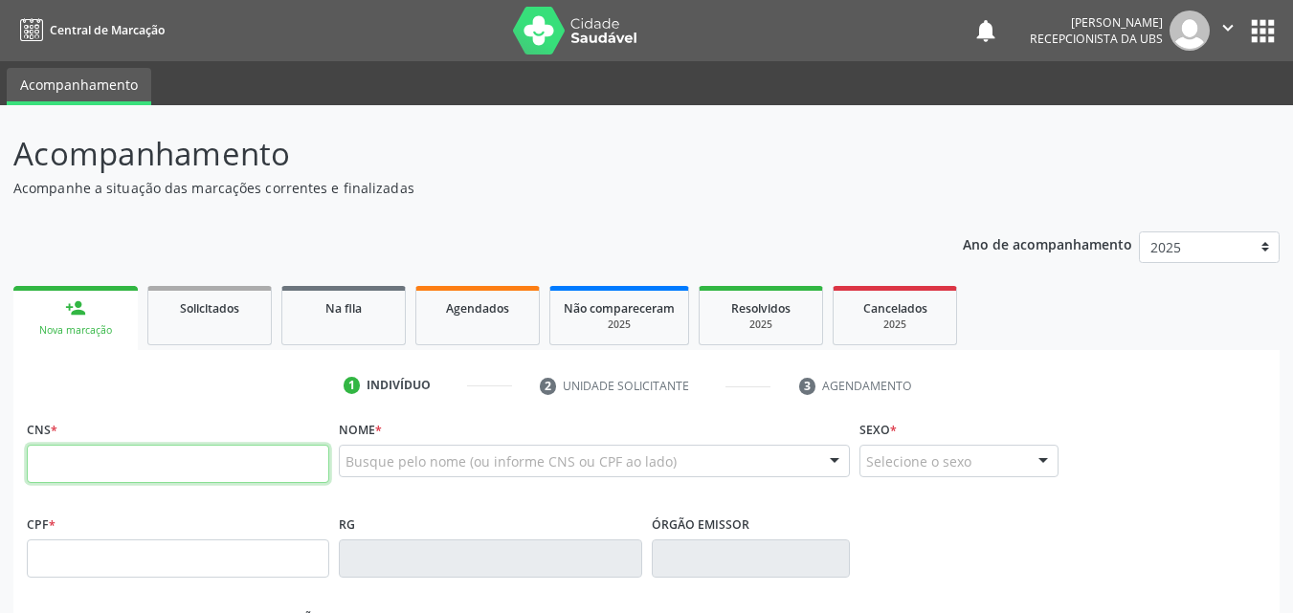
click at [146, 467] on input "text" at bounding box center [178, 464] width 302 height 38
type input "700 0002 4965 1208"
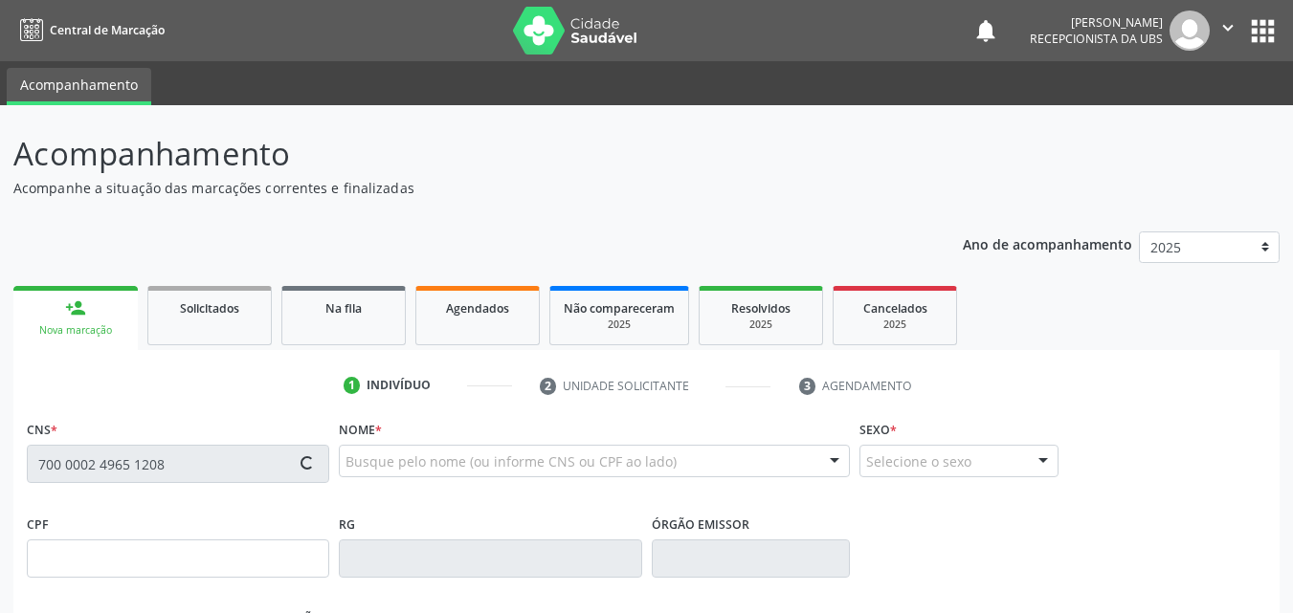
type input "068.592.904-39"
type input "18/03/1987"
type input "Idalice Gomes Menezes e Sa"
type input "(87) 99681-1138"
type input "747"
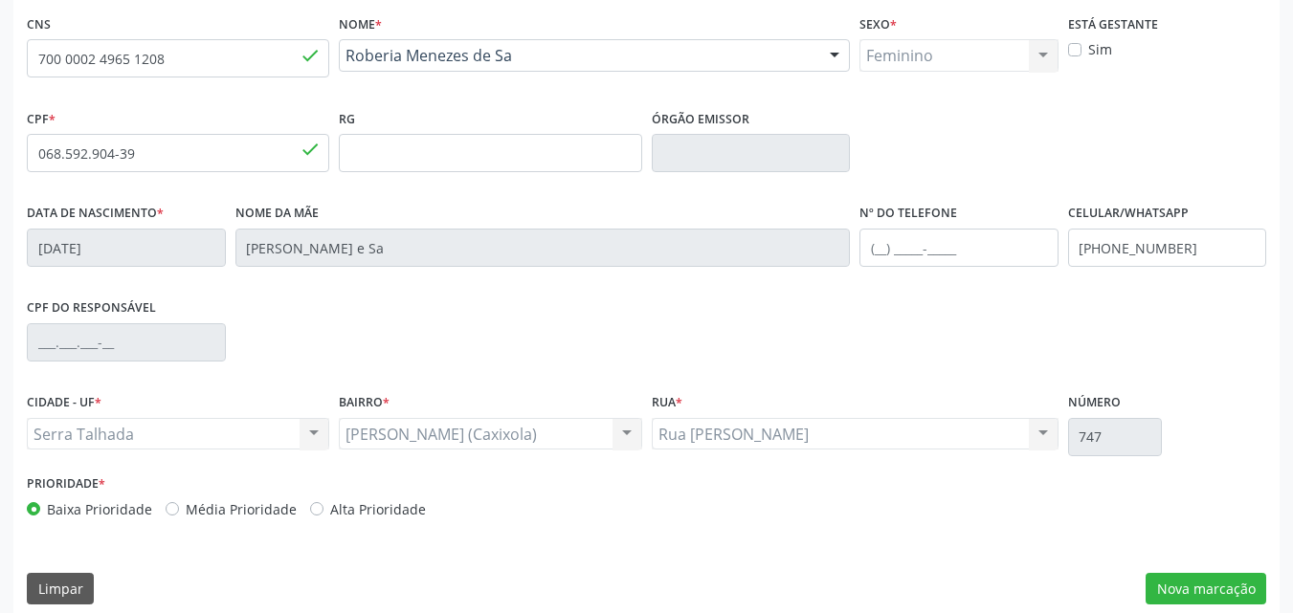
scroll to position [424, 0]
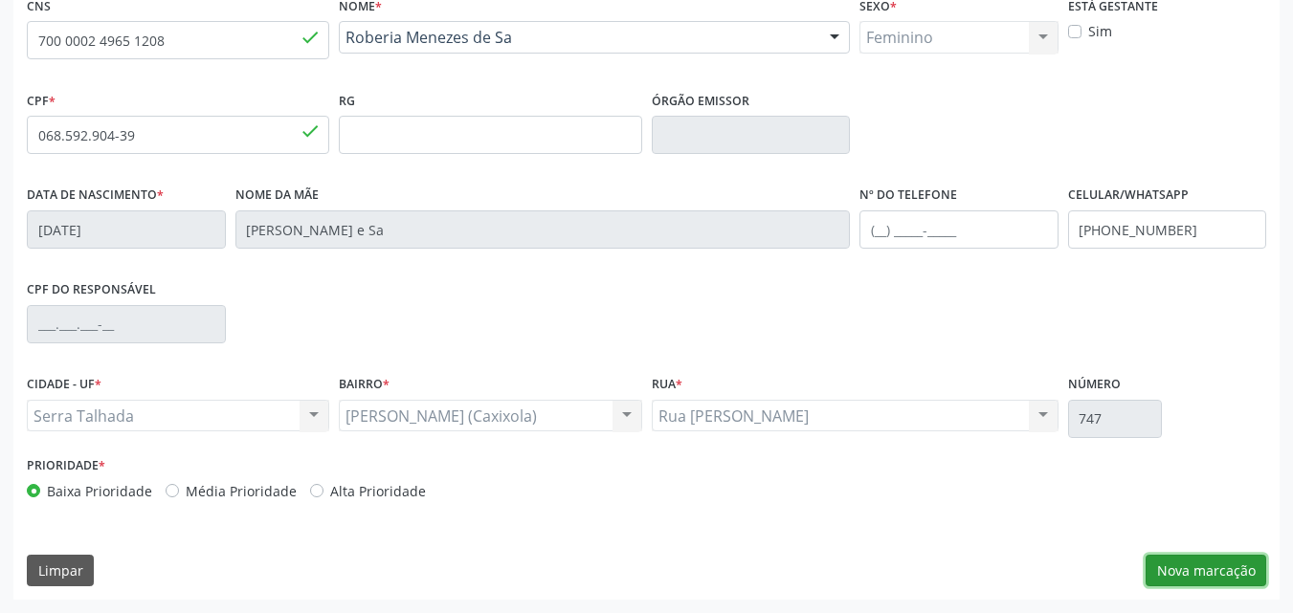
click at [1218, 575] on button "Nova marcação" at bounding box center [1205, 571] width 121 height 33
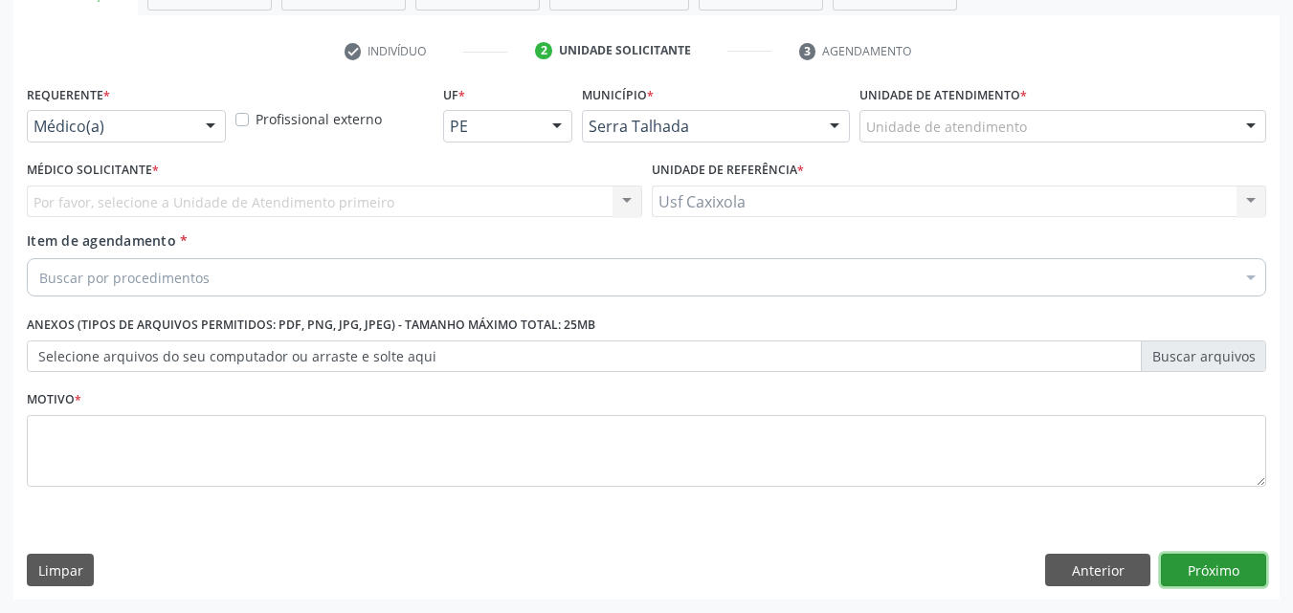
click at [1194, 571] on button "Próximo" at bounding box center [1213, 570] width 105 height 33
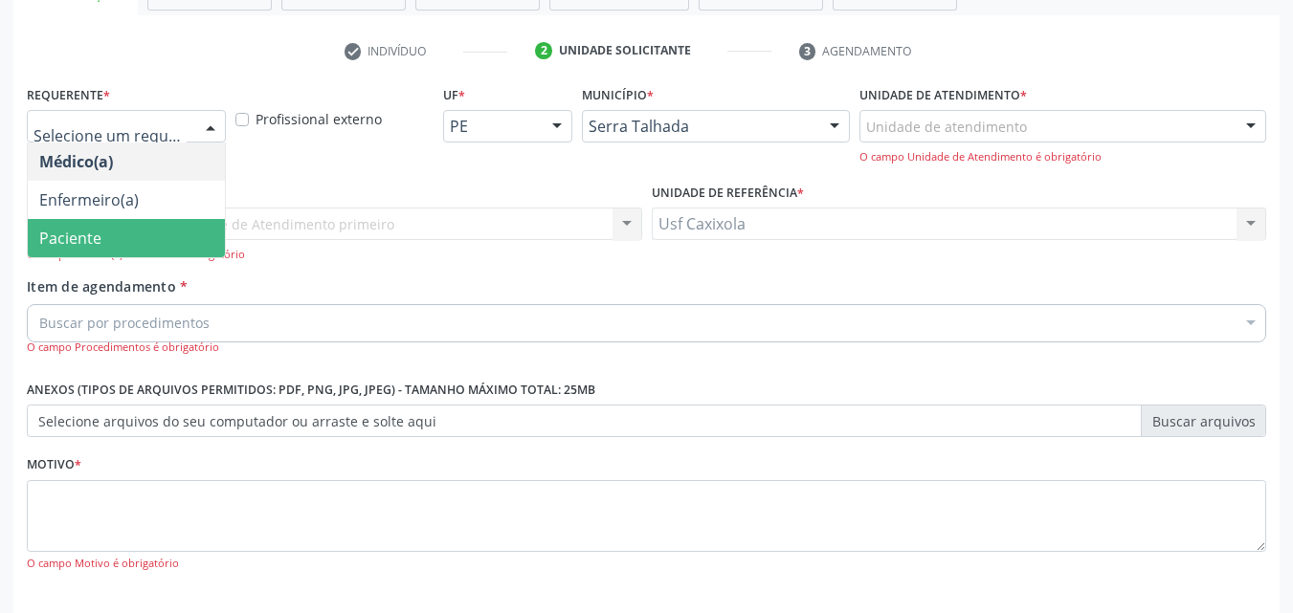
click at [178, 220] on span "Paciente" at bounding box center [126, 238] width 197 height 38
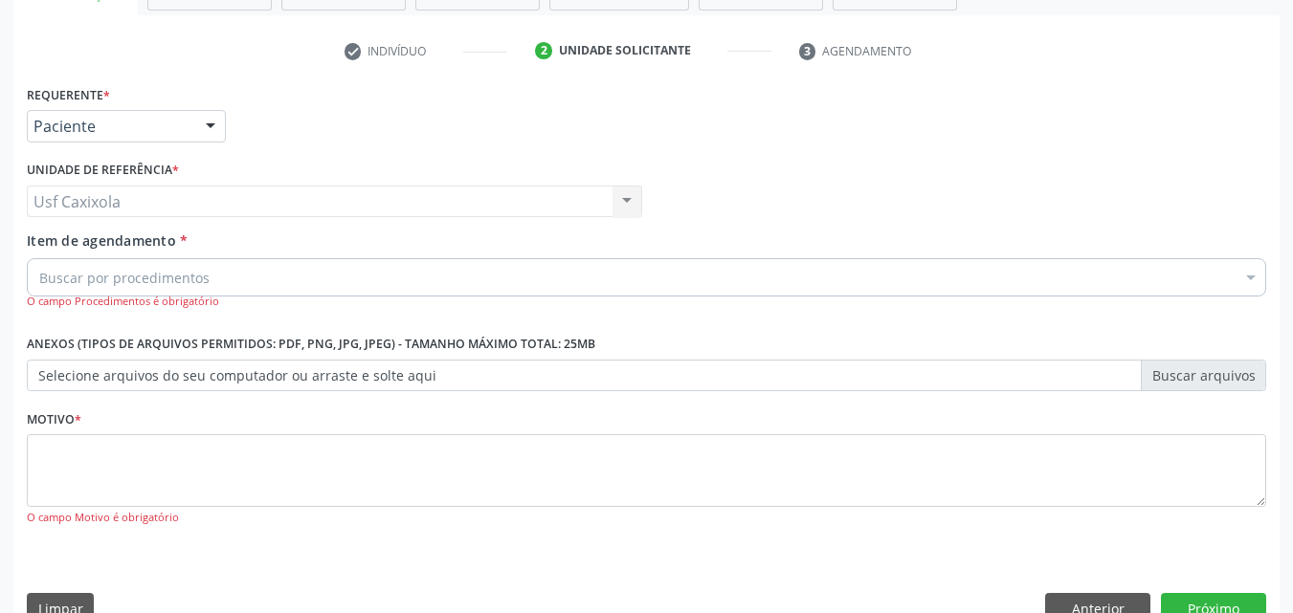
click at [209, 192] on div "Usf Caxixola Usf Caxixola Nenhum resultado encontrado para: " " Não há nenhuma …" at bounding box center [334, 202] width 615 height 33
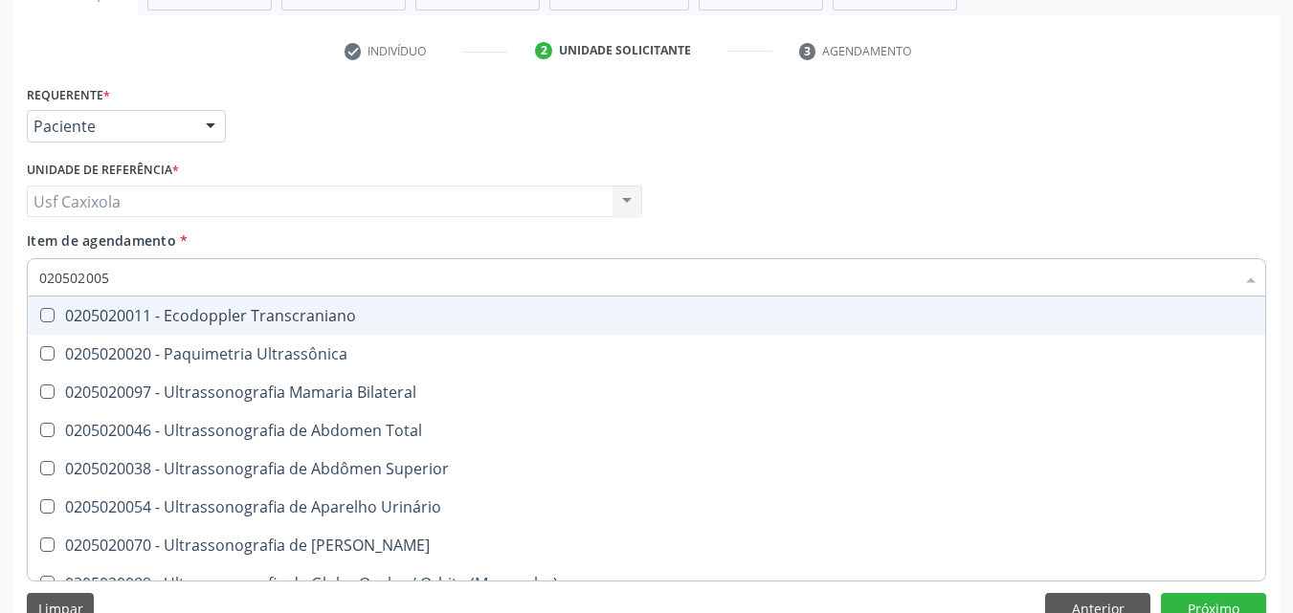
type input "0205020054"
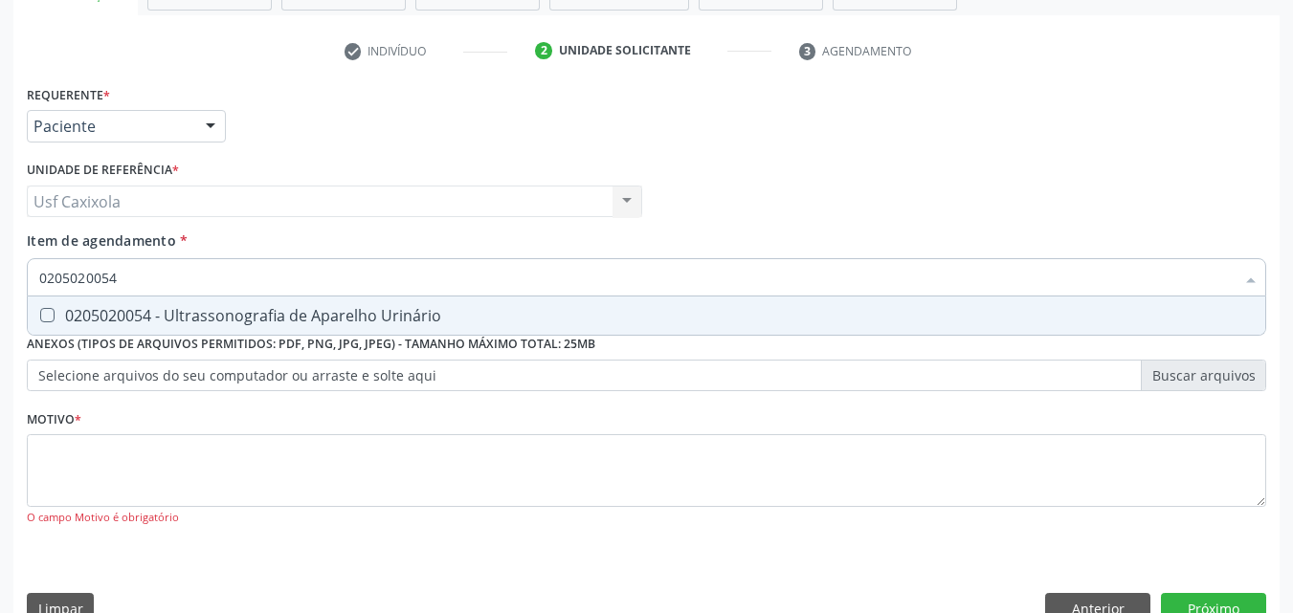
click at [215, 309] on div "0205020054 - Ultrassonografia de Aparelho Urinário" at bounding box center [646, 315] width 1214 height 15
checkbox Urinário "true"
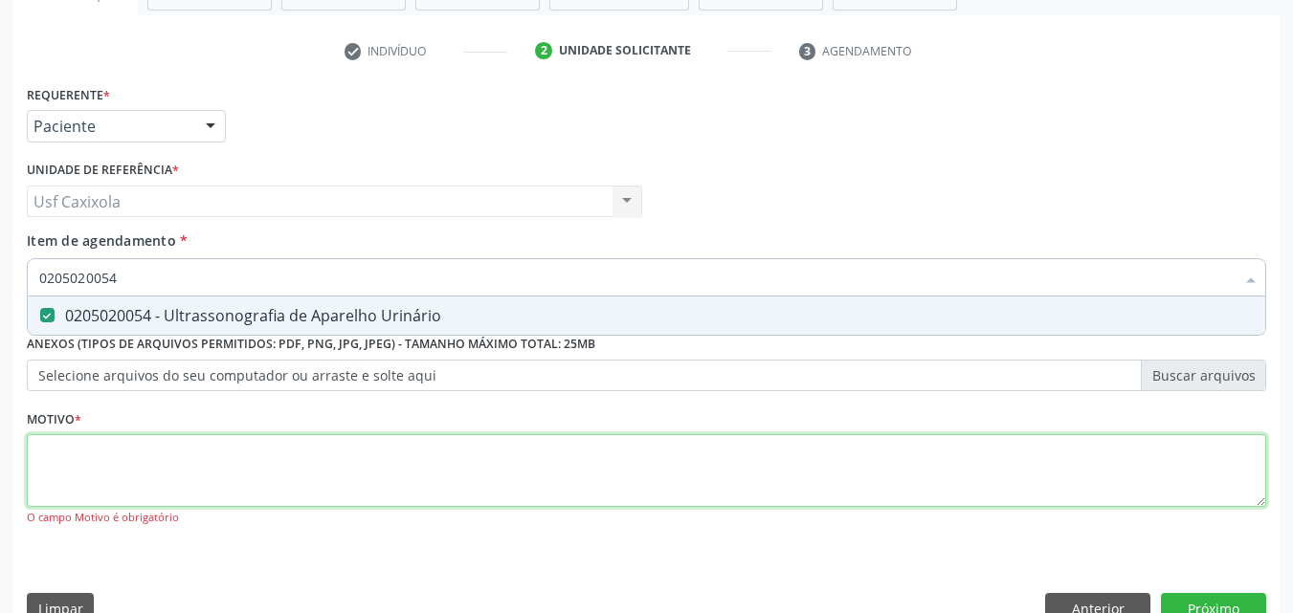
click at [199, 456] on div "Requerente * Paciente Médico(a) Enfermeiro(a) Paciente Nenhum resultado encontr…" at bounding box center [646, 316] width 1239 height 473
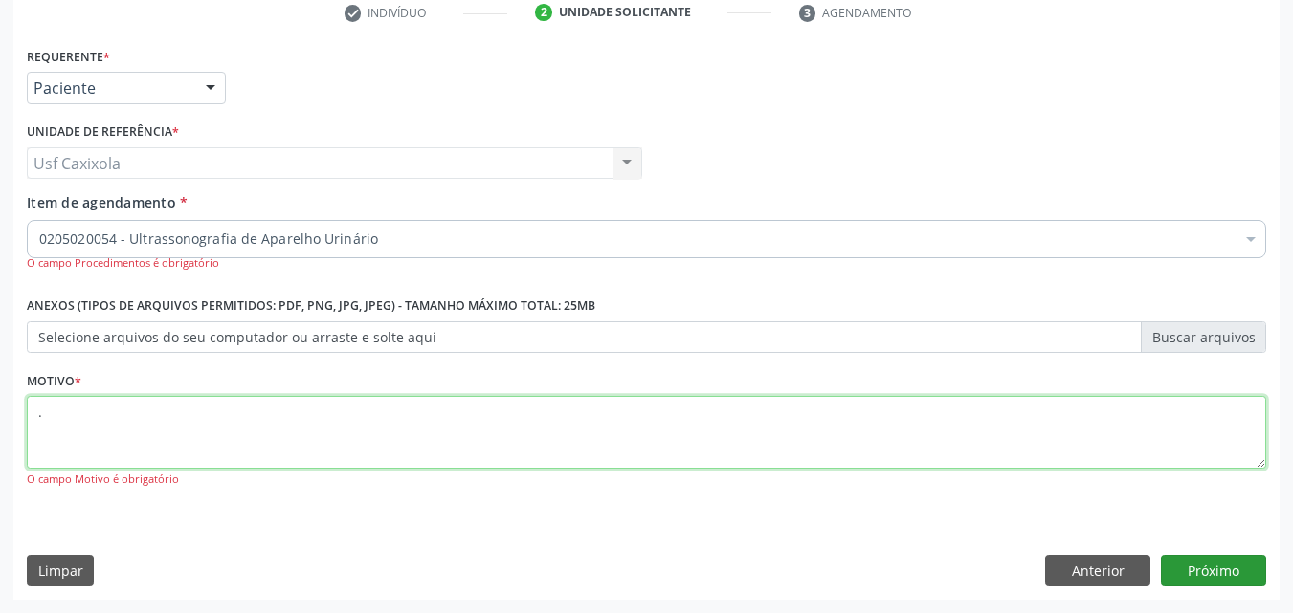
type textarea "."
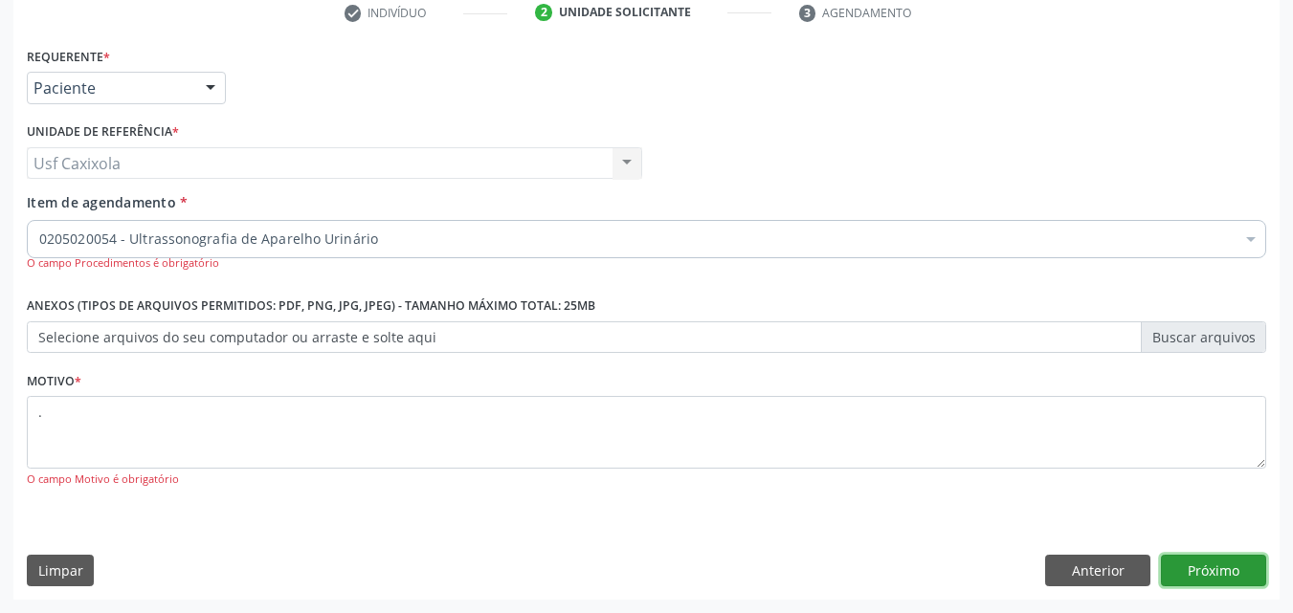
click at [1221, 575] on button "Próximo" at bounding box center [1213, 571] width 105 height 33
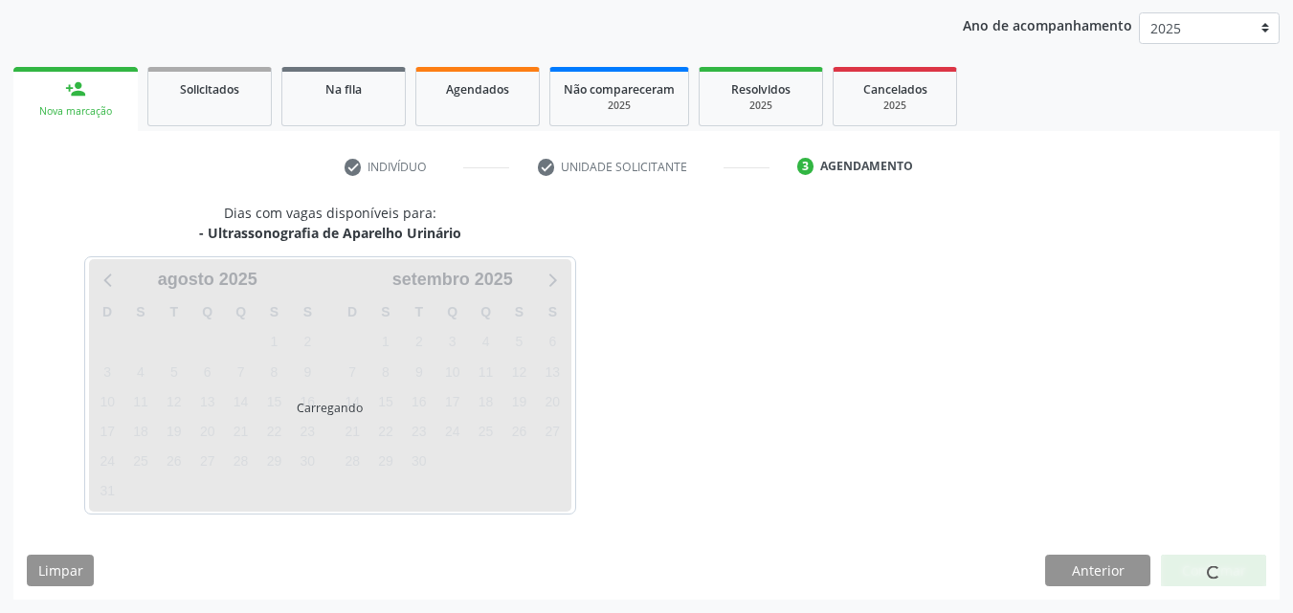
scroll to position [219, 0]
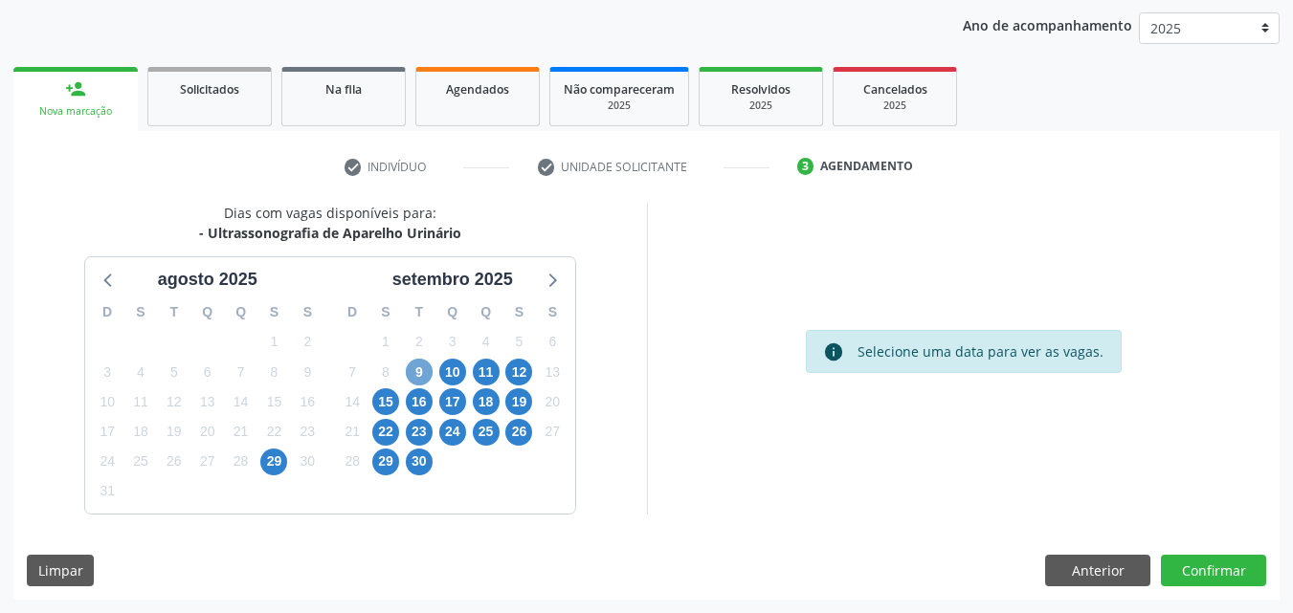
click at [417, 377] on span "9" at bounding box center [419, 372] width 27 height 27
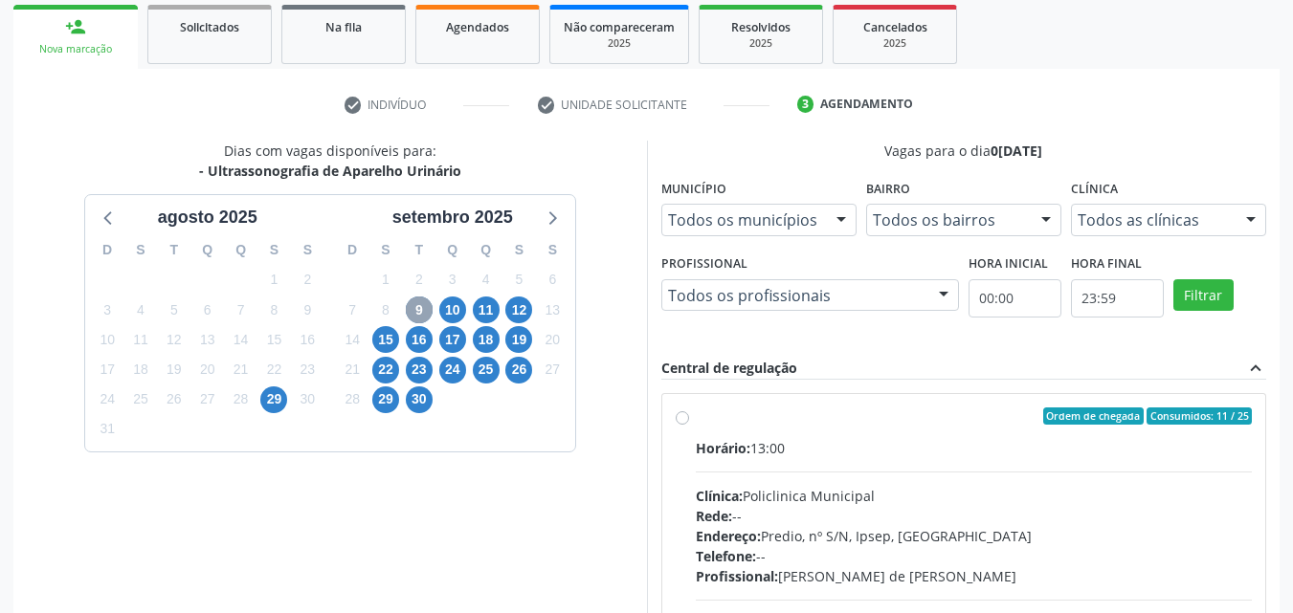
scroll to position [315, 0]
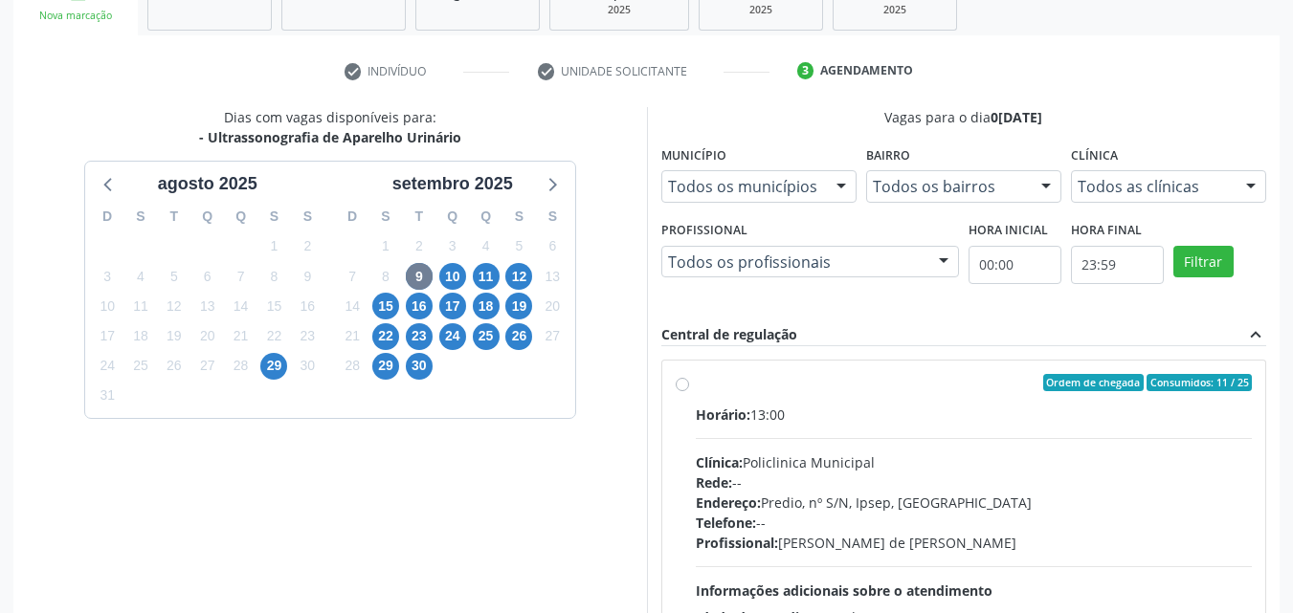
click at [706, 375] on div "Ordem de chegada Consumidos: 11 / 25" at bounding box center [974, 382] width 557 height 17
click at [689, 375] on input "Ordem de chegada Consumidos: 11 / 25 Horário: 13:00 Clínica: Policlinica Munici…" at bounding box center [681, 382] width 13 height 17
radio input "true"
click at [696, 382] on label "Ordem de chegada Consumidos: 11 / 25 Horário: 13:00 Clínica: Policlinica Munici…" at bounding box center [974, 521] width 557 height 294
click at [684, 382] on input "Ordem de chegada Consumidos: 11 / 25 Horário: 13:00 Clínica: Policlinica Munici…" at bounding box center [681, 382] width 13 height 17
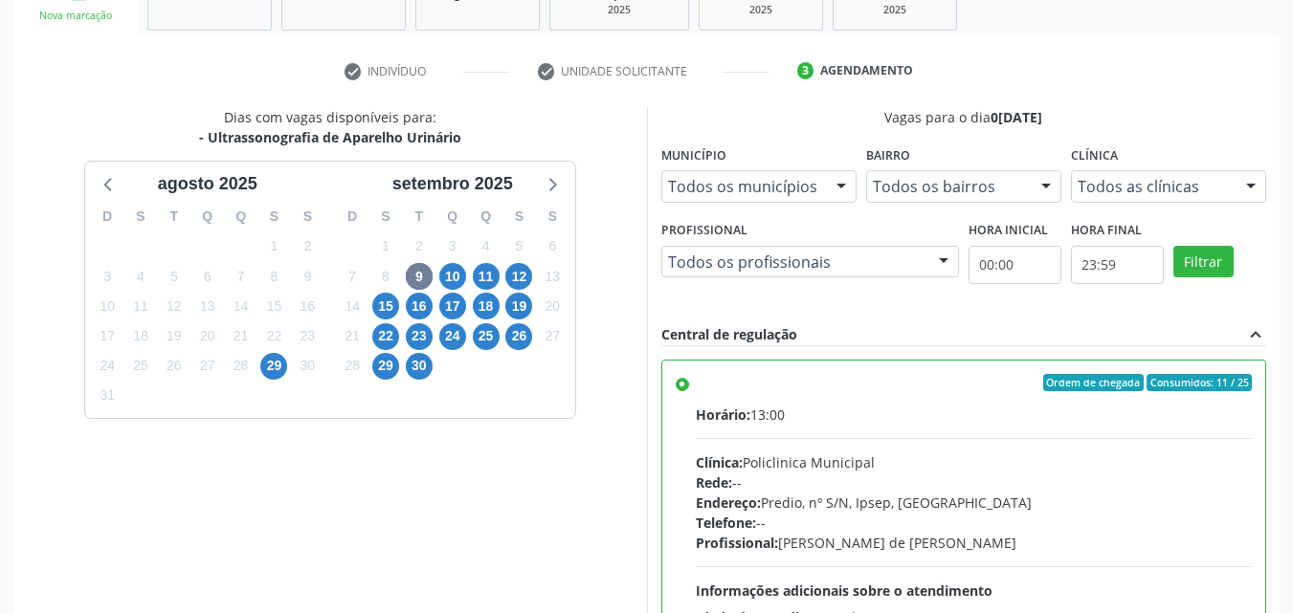
drag, startPoint x: 630, startPoint y: 383, endPoint x: 632, endPoint y: 395, distance: 12.8
click at [632, 395] on div "Dias com vagas disponíveis para: - Ultrassonografia de Aparelho Urinário agosto…" at bounding box center [329, 418] width 633 height 622
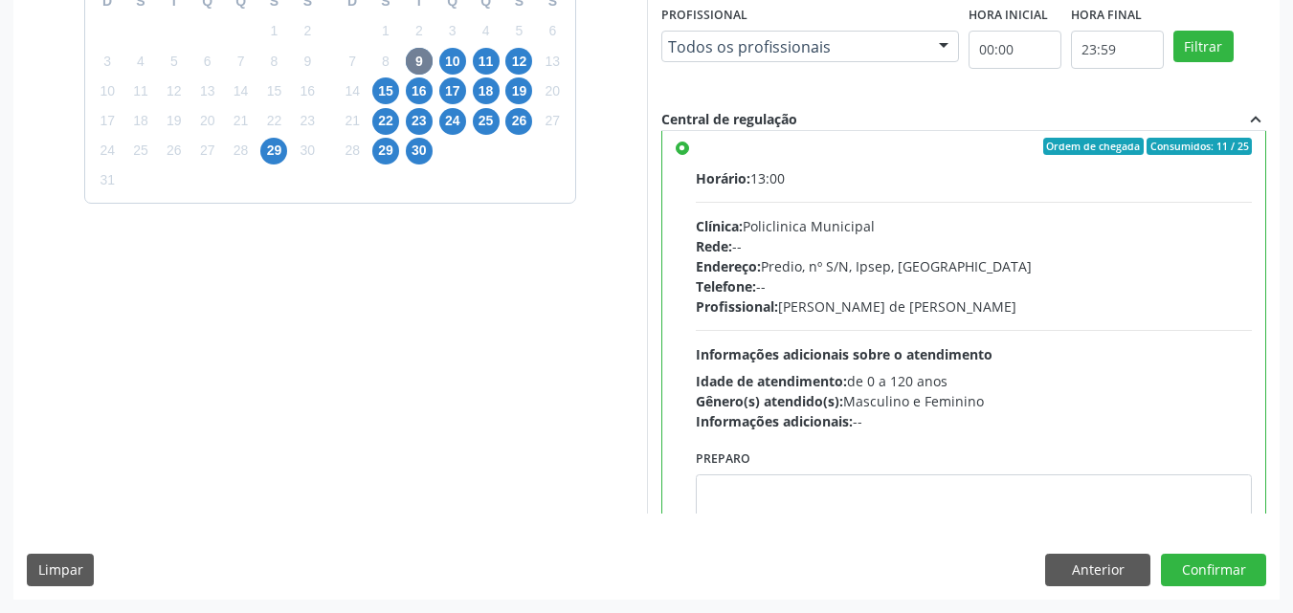
scroll to position [0, 0]
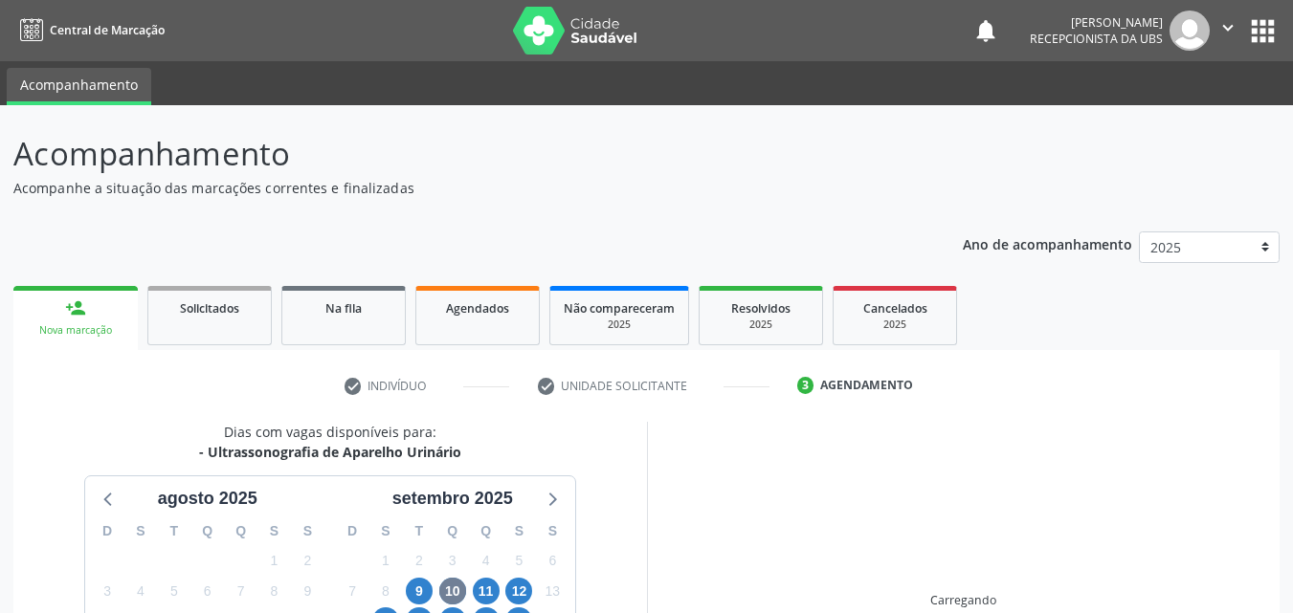
scroll to position [496, 0]
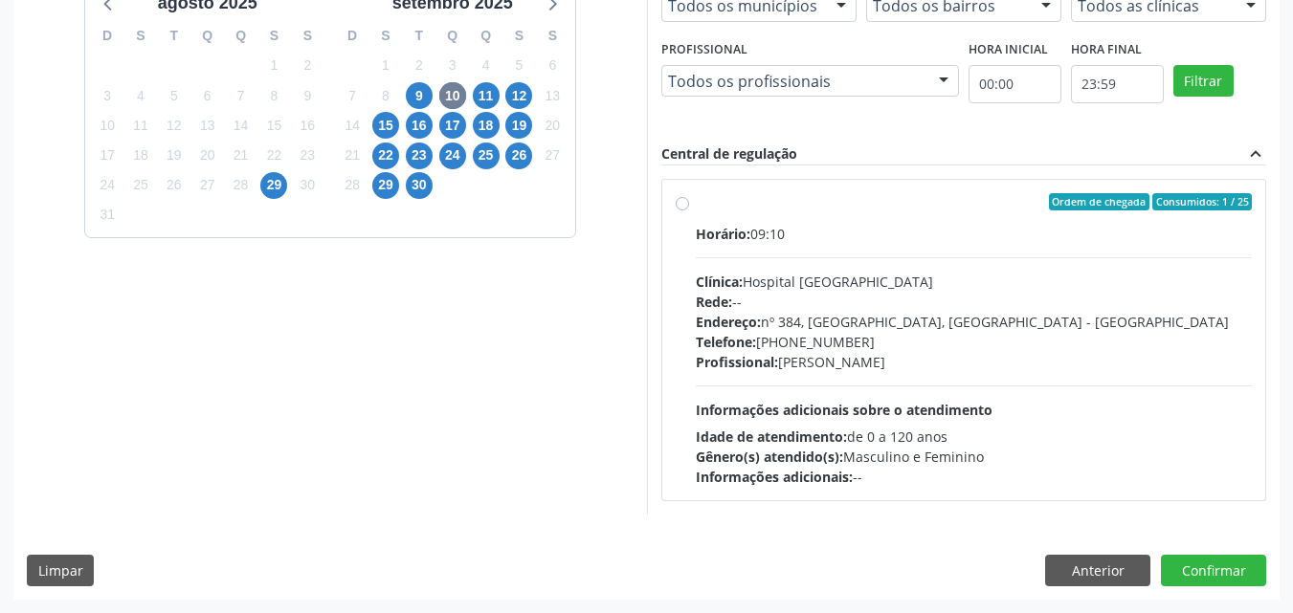
click at [690, 206] on div "Ordem de chegada Consumidos: 1 / 25 Horário: 09:10 Clínica: Hospital Sao Franci…" at bounding box center [963, 340] width 577 height 294
radio input "true"
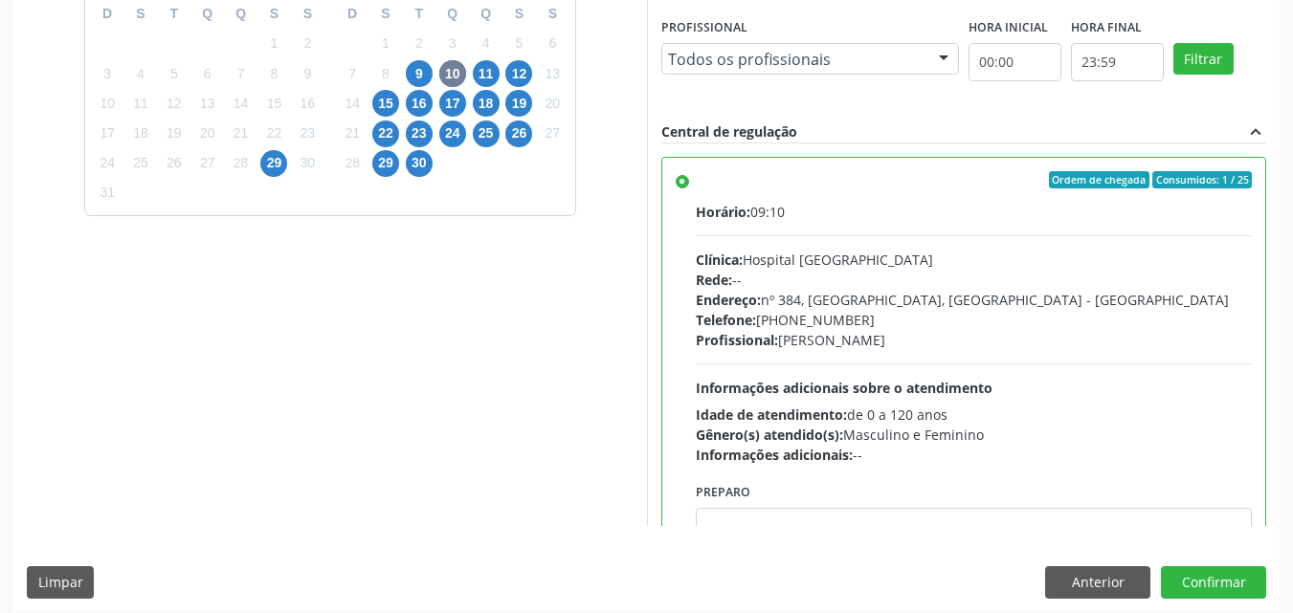
scroll to position [530, 0]
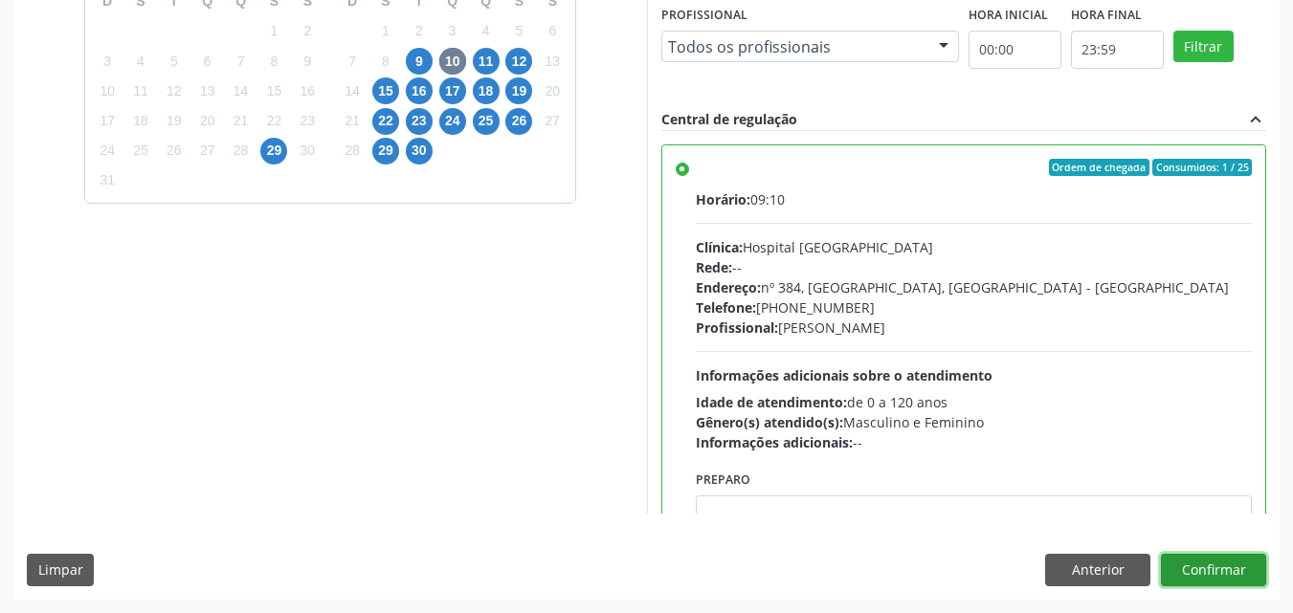
click at [1217, 568] on button "Confirmar" at bounding box center [1213, 570] width 105 height 33
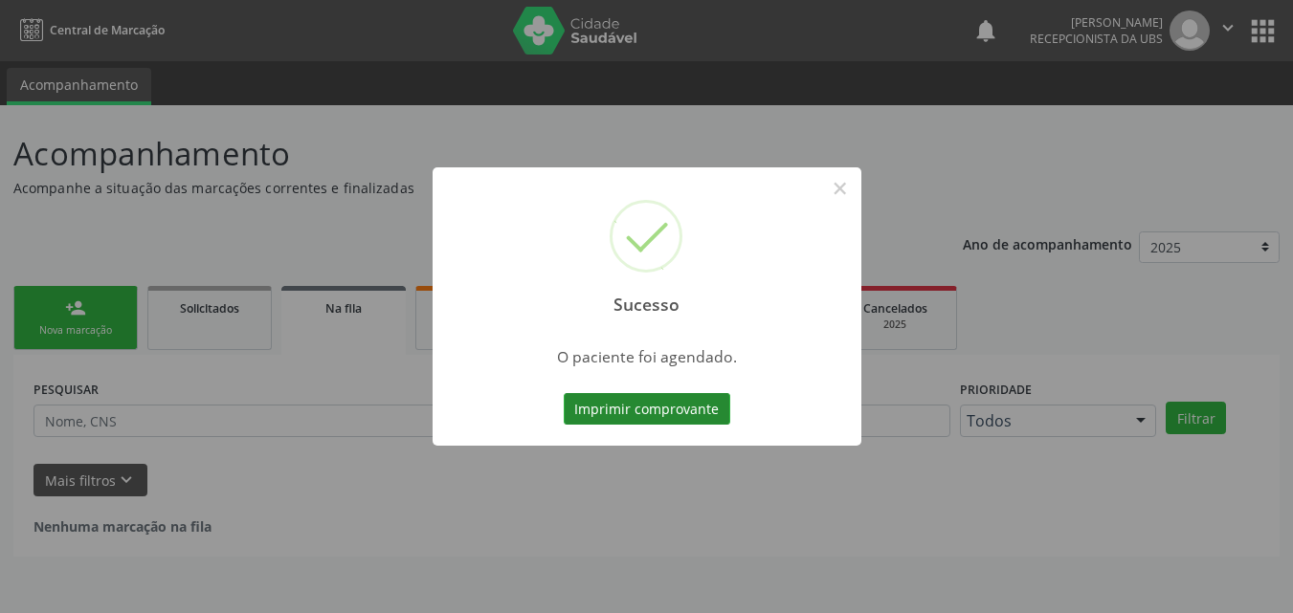
scroll to position [0, 0]
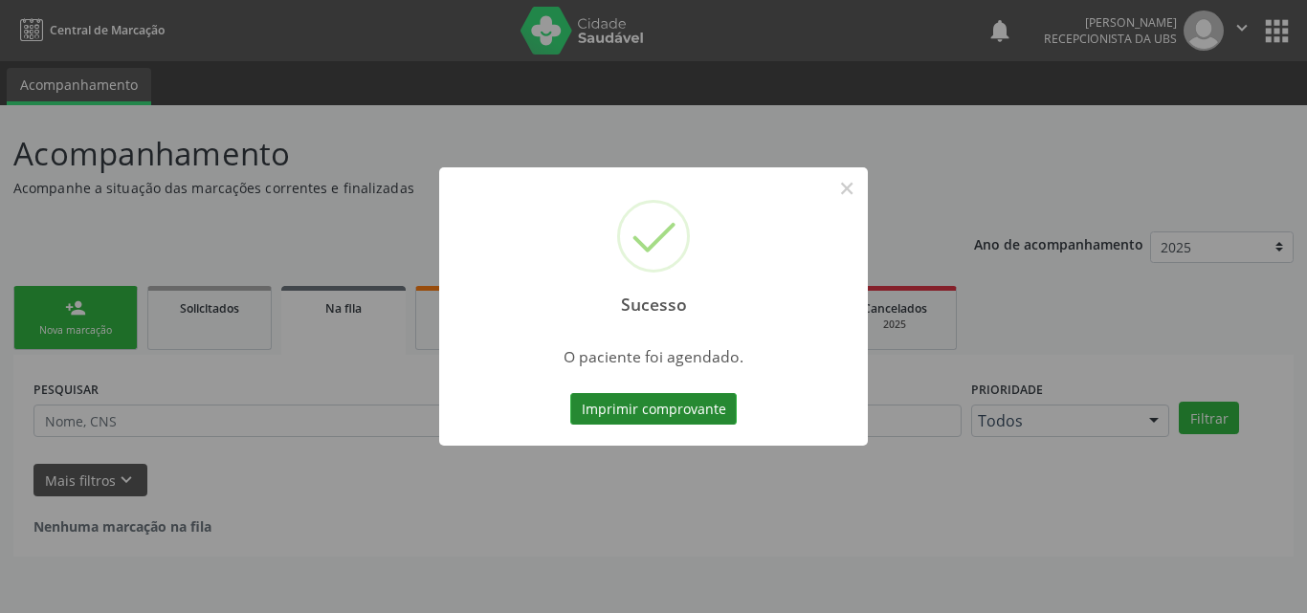
click at [657, 416] on button "Imprimir comprovante" at bounding box center [653, 409] width 166 height 33
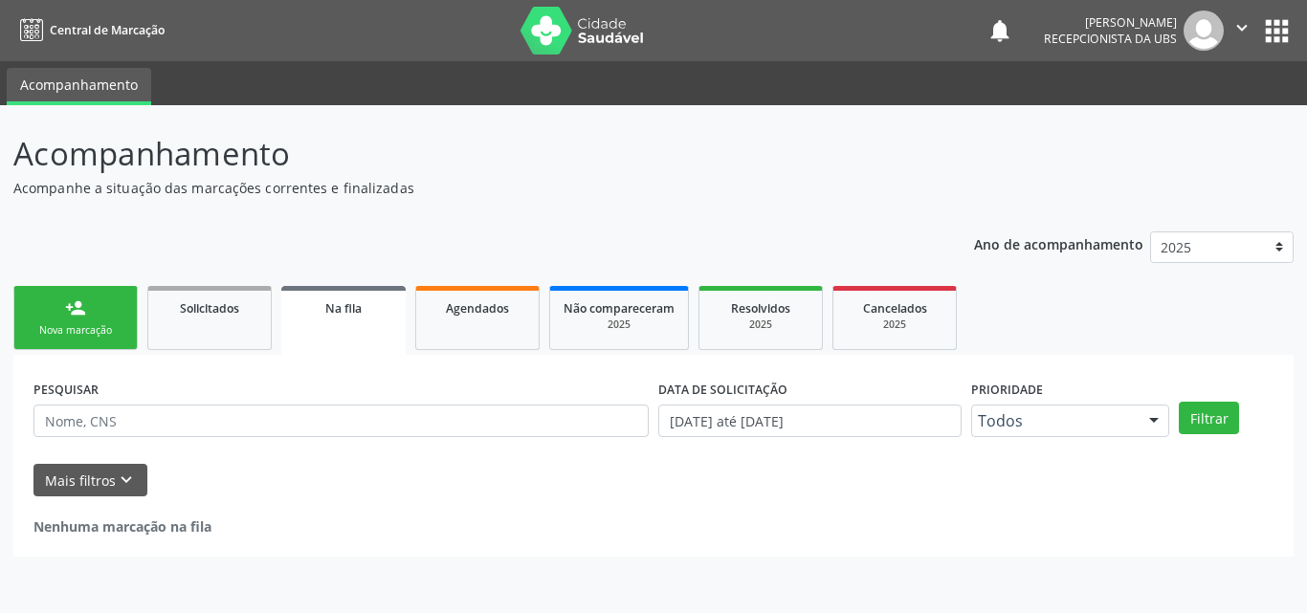
click at [75, 333] on div "Nova marcação" at bounding box center [76, 330] width 96 height 14
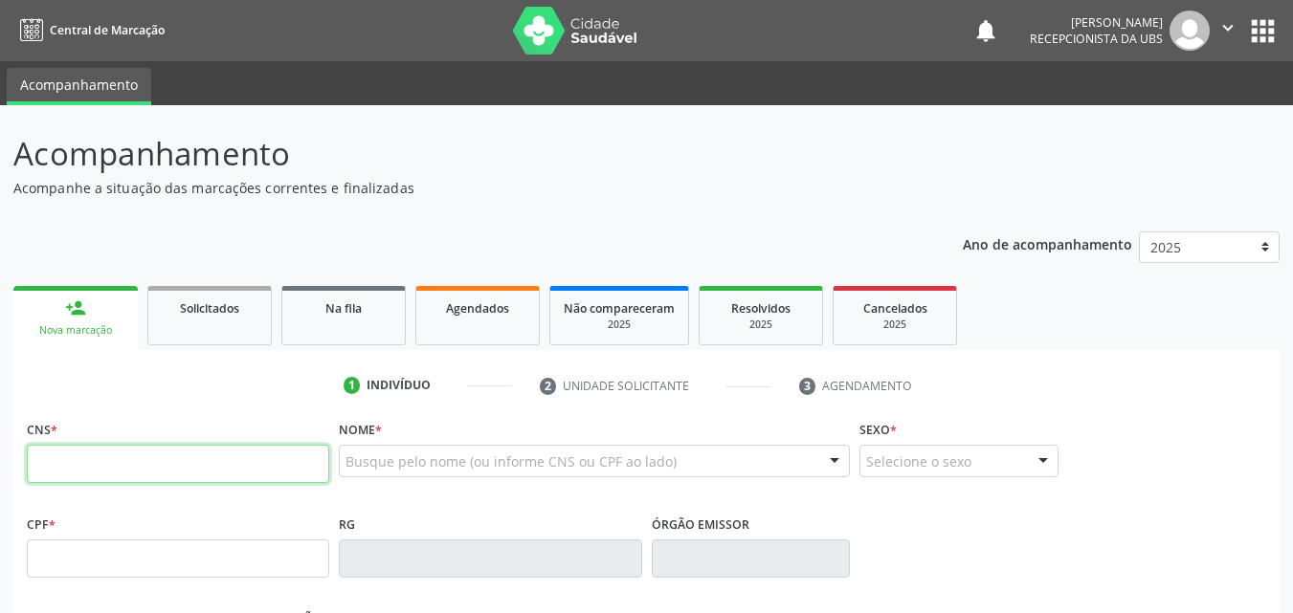
click at [111, 451] on input "text" at bounding box center [178, 464] width 302 height 38
type input "706 1008 7665 9930"
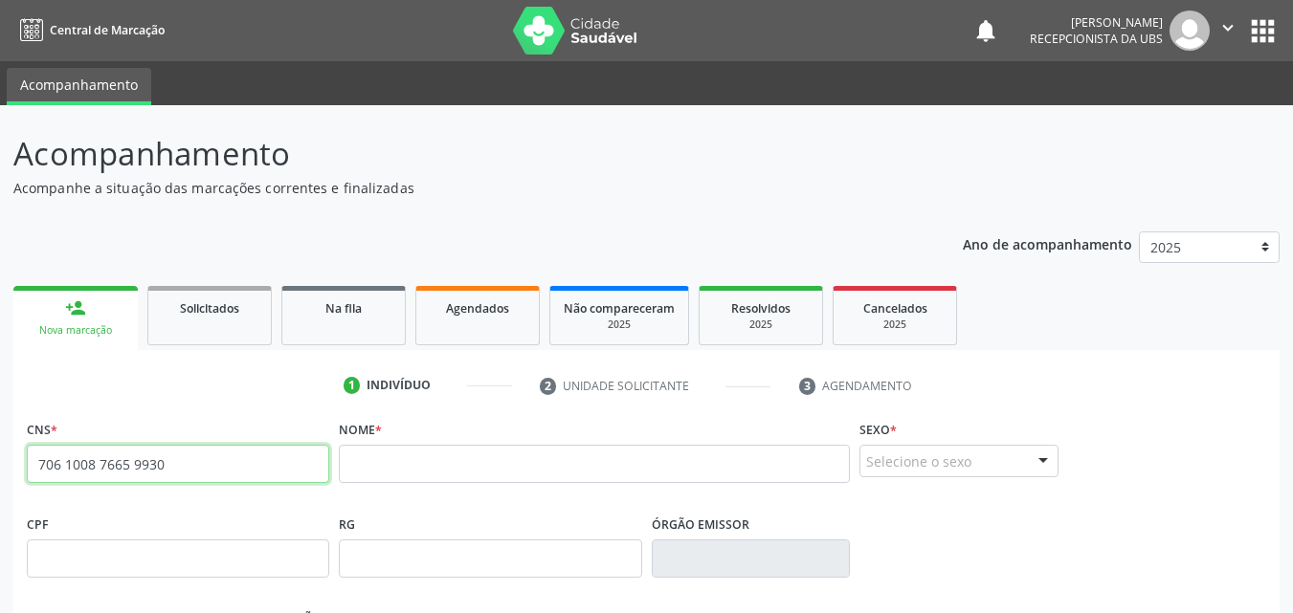
drag, startPoint x: 182, startPoint y: 470, endPoint x: 26, endPoint y: 450, distance: 157.2
click at [26, 450] on div "CNS * 706 1008 7665 9930 none" at bounding box center [178, 462] width 312 height 95
